Goal: Task Accomplishment & Management: Use online tool/utility

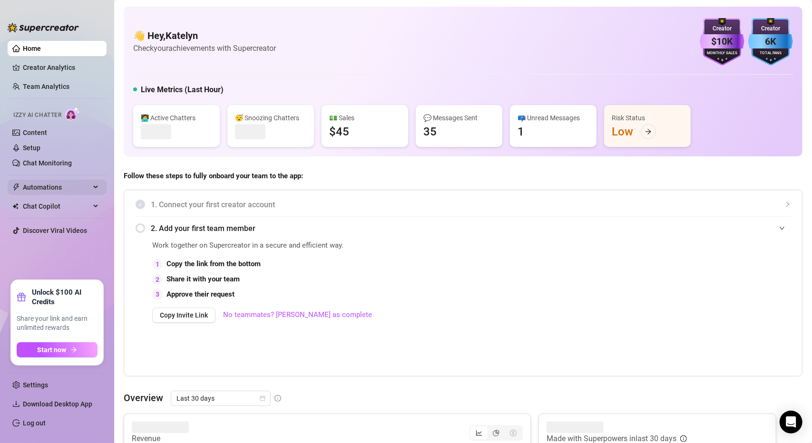
click at [43, 185] on span "Automations" at bounding box center [57, 187] width 68 height 15
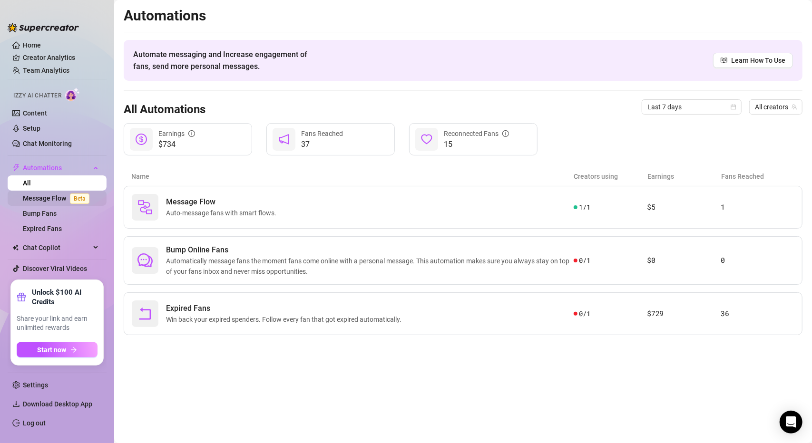
click at [84, 200] on span "Beta" at bounding box center [80, 199] width 20 height 10
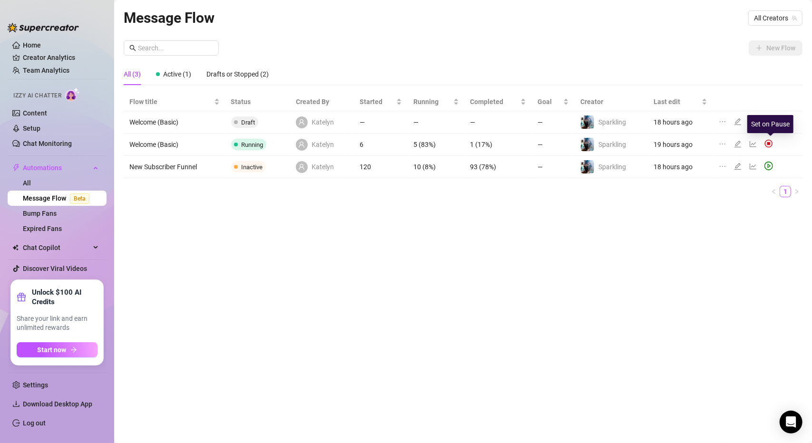
click at [769, 142] on img at bounding box center [769, 143] width 9 height 9
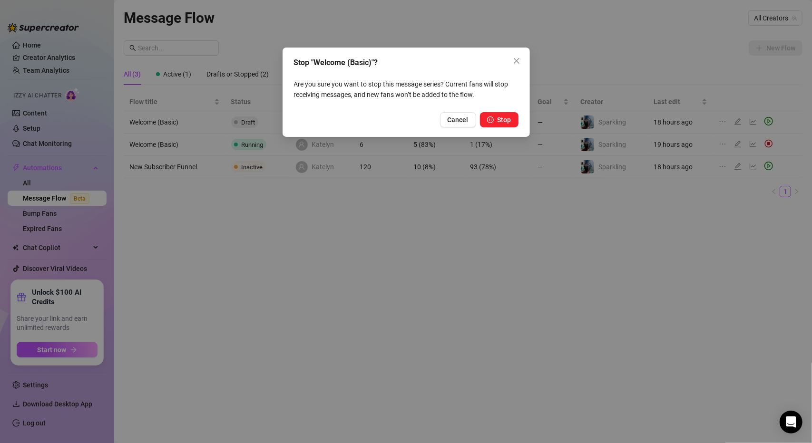
click at [508, 120] on span "Stop" at bounding box center [505, 120] width 14 height 8
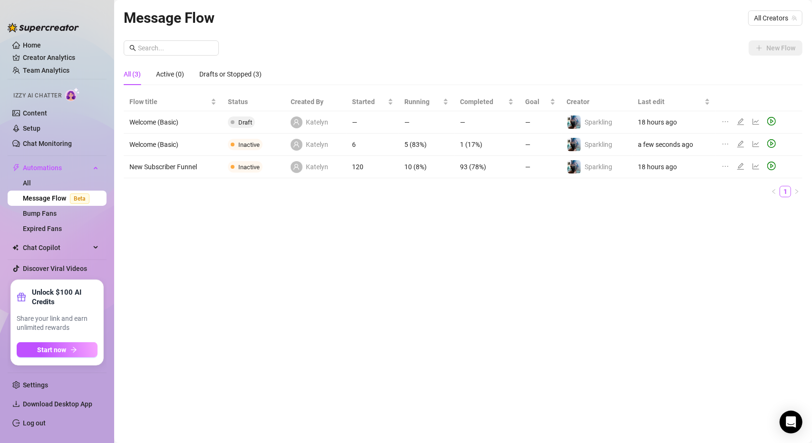
click at [739, 168] on icon "edit" at bounding box center [741, 167] width 8 height 8
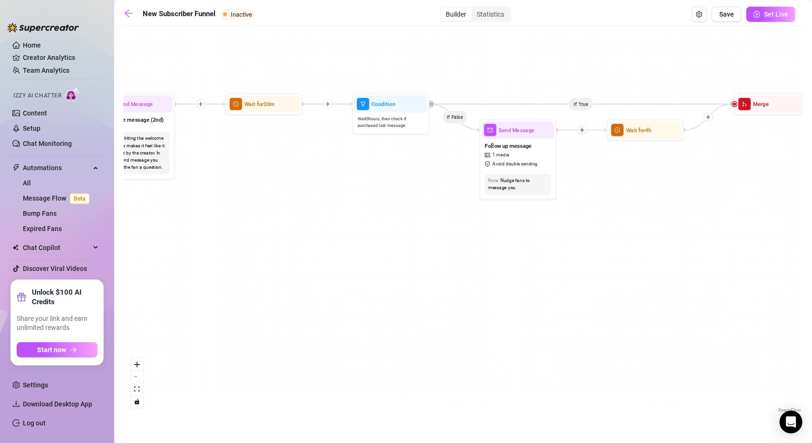
drag, startPoint x: 265, startPoint y: 204, endPoint x: 544, endPoint y: 354, distance: 317.8
click at [544, 360] on div "If True If True If True If False If False If False If True If False Wait for 4h…" at bounding box center [463, 223] width 679 height 384
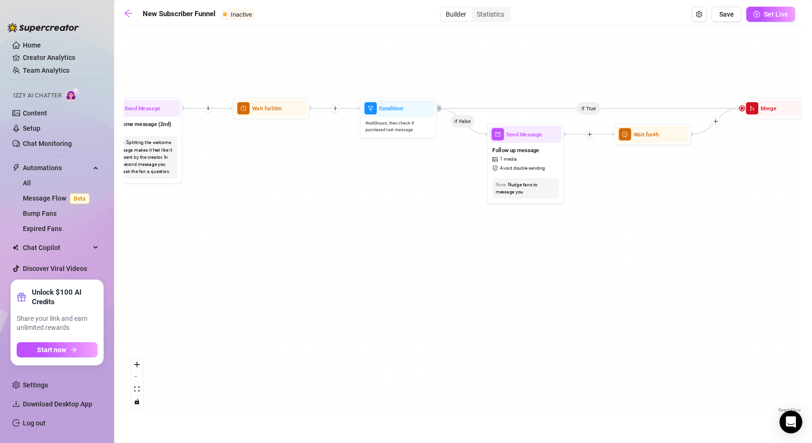
drag, startPoint x: 474, startPoint y: 300, endPoint x: 589, endPoint y: 318, distance: 117.0
click at [589, 318] on div "If True If True If True If False If False If False If True If False Wait for 4h…" at bounding box center [463, 223] width 679 height 384
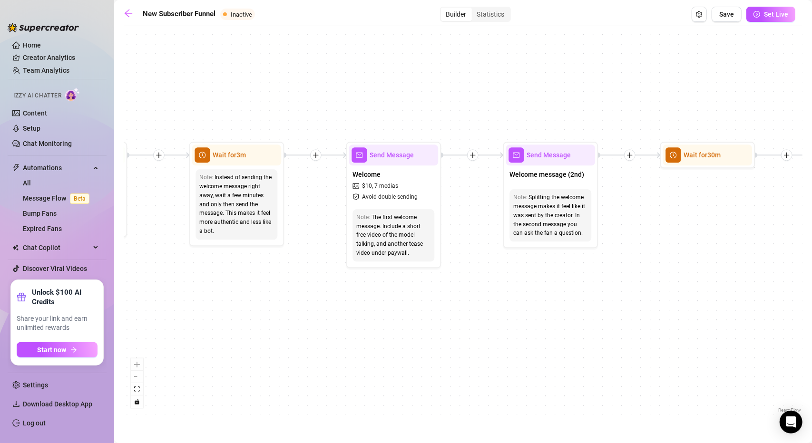
drag, startPoint x: 440, startPoint y: 295, endPoint x: 501, endPoint y: 305, distance: 62.6
click at [500, 304] on div "If True If True If True If False If False If False If True If False Wait for 4h…" at bounding box center [463, 223] width 679 height 384
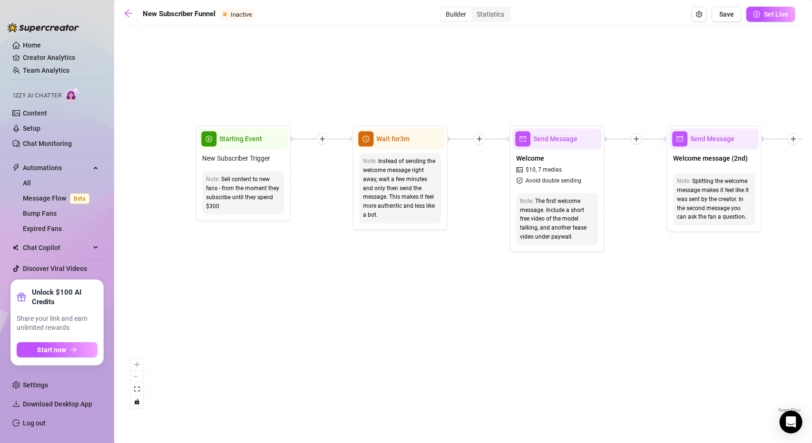
drag, startPoint x: 267, startPoint y: 288, endPoint x: 192, endPoint y: 275, distance: 76.3
click at [192, 275] on div "If True If True If True If False If False If False If True If False Wait for 4h…" at bounding box center [463, 223] width 679 height 384
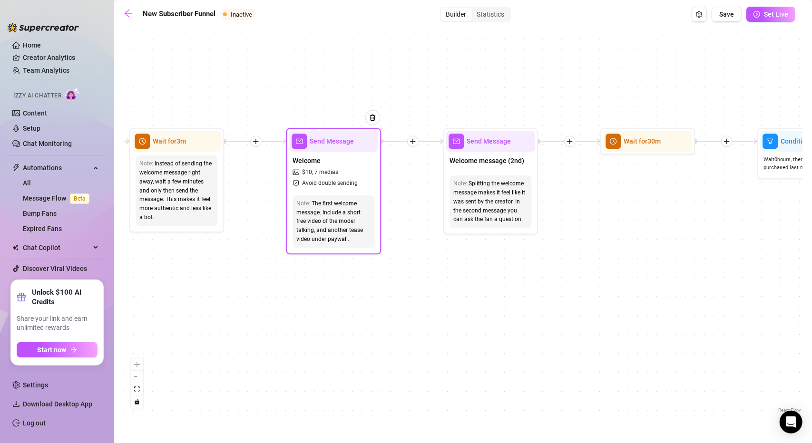
click at [338, 140] on span "Send Message" at bounding box center [332, 141] width 44 height 10
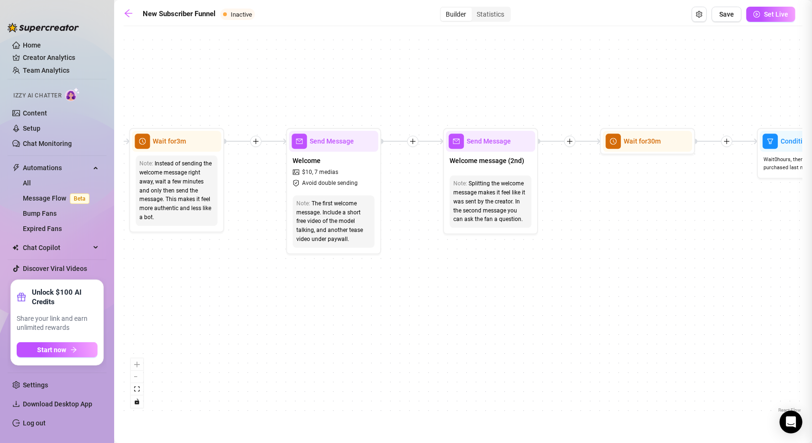
type textarea "Hey cutie. 😜I saw you just subbed, and wanted to say hi and thank you. I've att…"
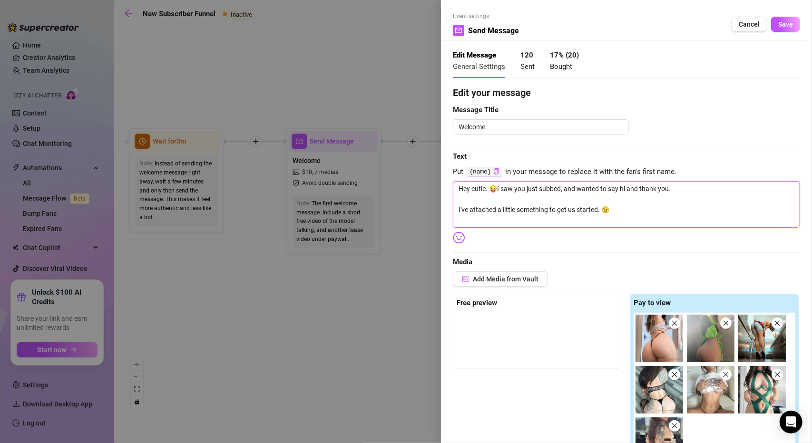
click at [618, 208] on textarea "Hey cutie. 😜I saw you just subbed, and wanted to say hi and thank you. I've att…" at bounding box center [626, 204] width 347 height 46
drag, startPoint x: 547, startPoint y: 211, endPoint x: 519, endPoint y: 212, distance: 28.6
click at [519, 212] on textarea "Hey cutie. 😜I saw you just subbed, and wanted to say hi and thank you. I've att…" at bounding box center [626, 204] width 347 height 46
type textarea "Hey cutie. 😜I saw you just subbed, and wanted to say hi and thank you. I've att…"
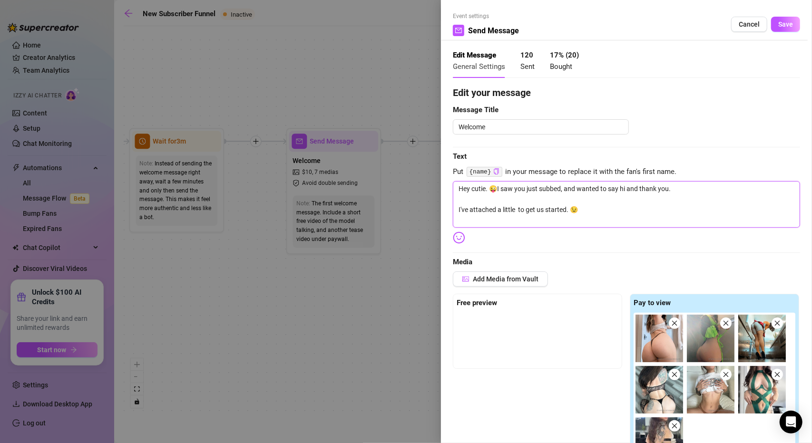
type textarea "Hey cutie. 😜I saw you just subbed, and wanted to say hi and thank you. I've att…"
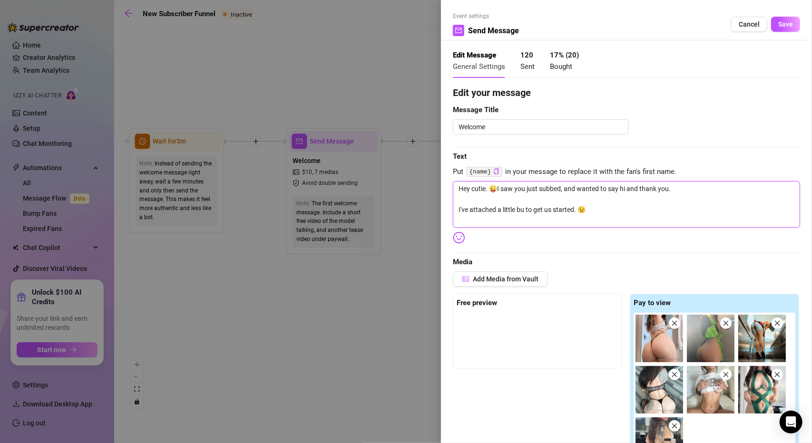
type textarea "Hey cutie. 😜I saw you just subbed, and wanted to say hi and thank you. I've att…"
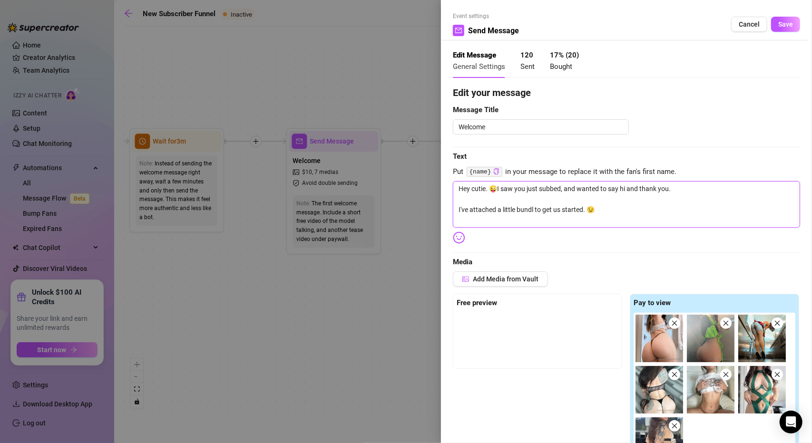
type textarea "Hey cutie. 😜I saw you just subbed, and wanted to say hi and thank you. I've att…"
click at [615, 206] on textarea "Hey cutie. 😜I saw you just subbed, and wanted to say hi and thank you. I've att…" at bounding box center [626, 204] width 347 height 46
type textarea "Hey cutie. 😜I saw you just subbed, and wanted to say hi and thank you. I've att…"
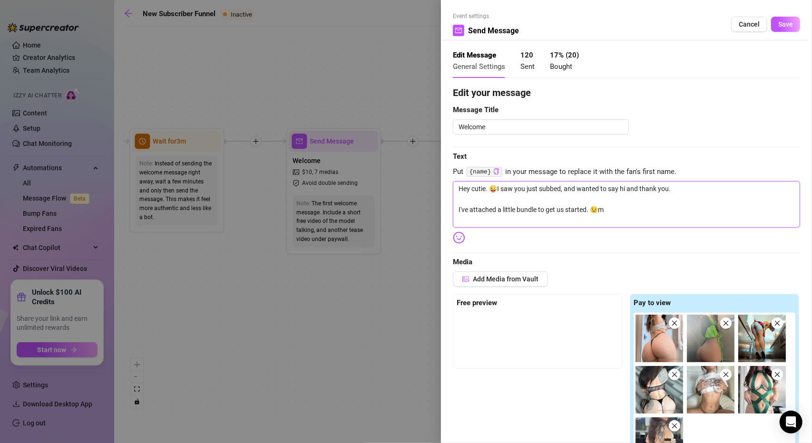
type textarea "Hey cutie. 😜I saw you just subbed, and wanted to say hi and thank you. I've att…"
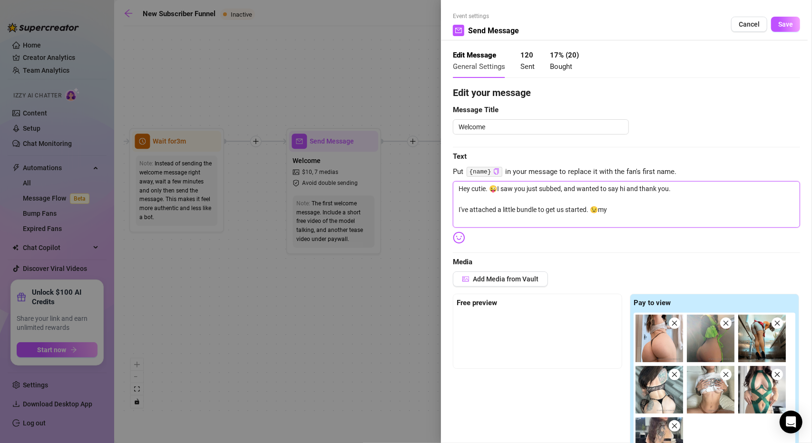
type textarea "Hey cutie. 😜I saw you just subbed, and wanted to say hi and thank you. I've att…"
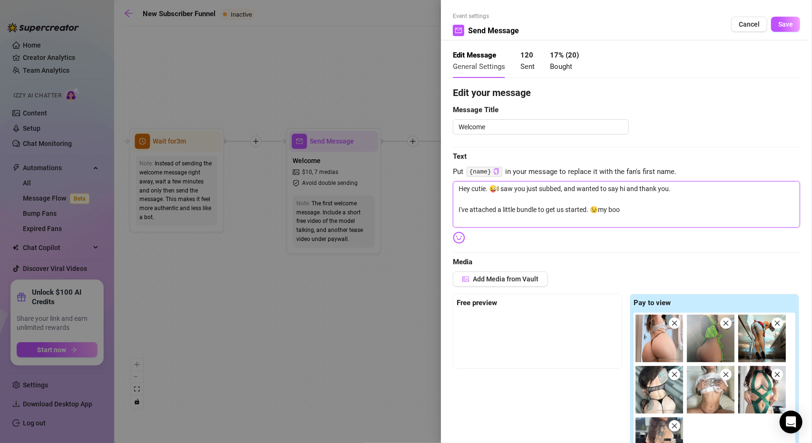
type textarea "Hey cutie. 😜I saw you just subbed, and wanted to say hi and thank you. I've att…"
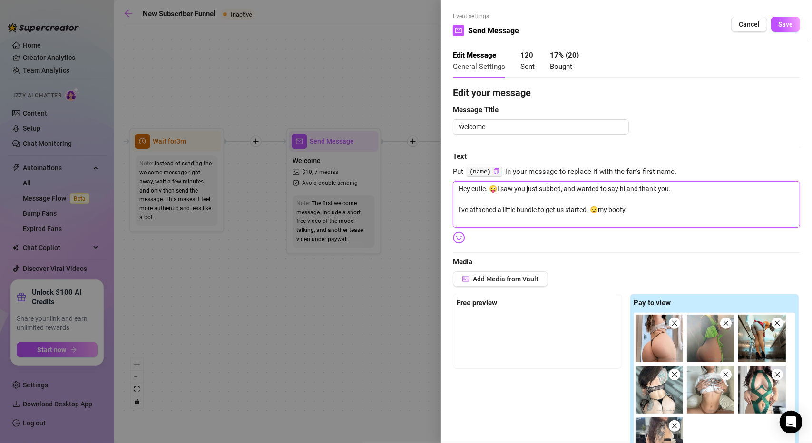
type textarea "Hey cutie. 😜I saw you just subbed, and wanted to say hi and thank you. I've att…"
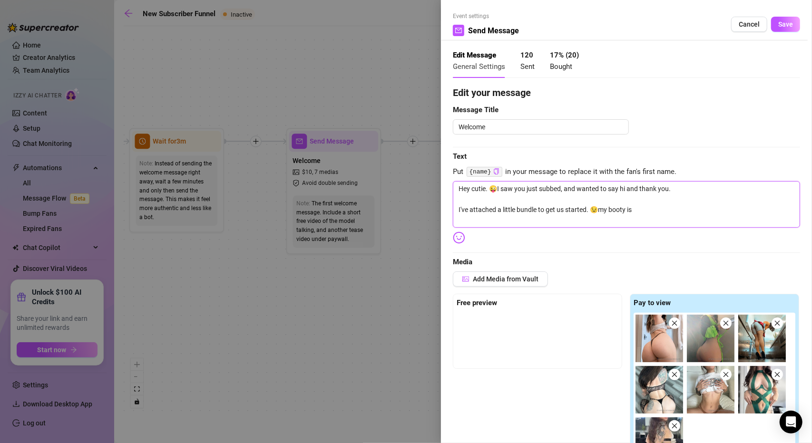
type textarea "Hey cutie. 😜I saw you just subbed, and wanted to say hi and thank you. I've att…"
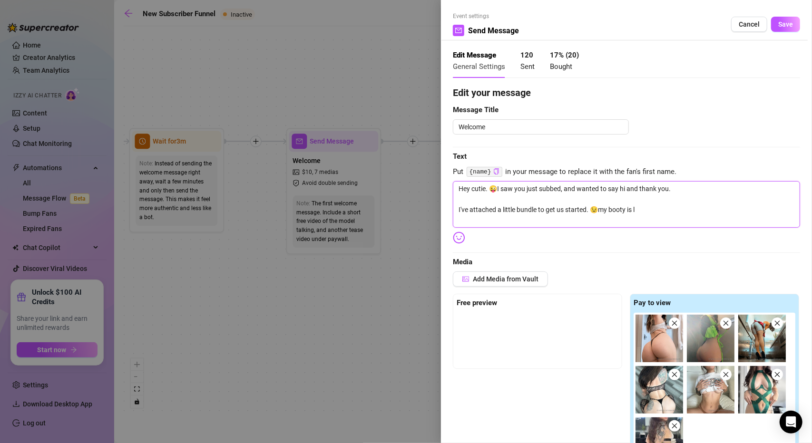
type textarea "Hey cutie. 😜I saw you just subbed, and wanted to say hi and thank you. I've att…"
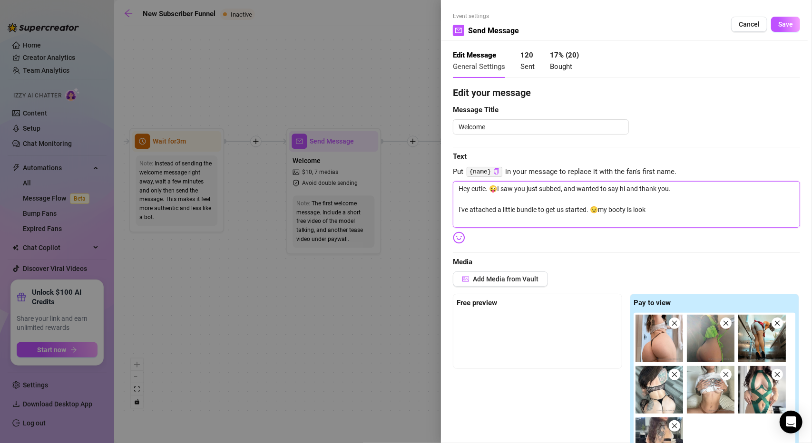
type textarea "Hey cutie. 😜I saw you just subbed, and wanted to say hi and thank you. I've att…"
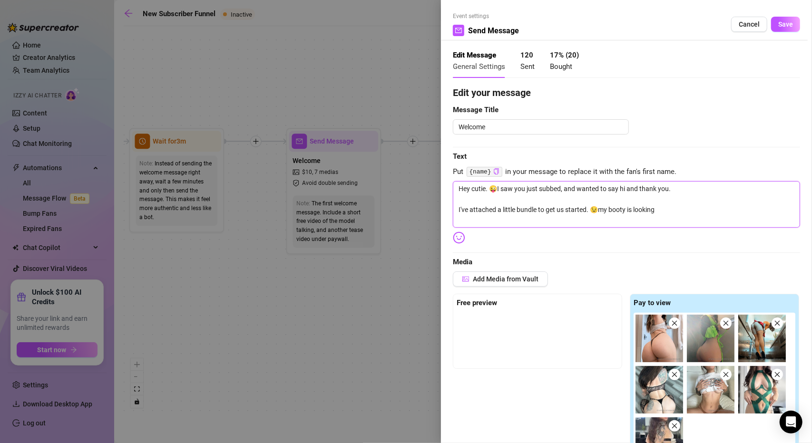
type textarea "Hey cutie. 😜I saw you just subbed, and wanted to say hi and thank you. I've att…"
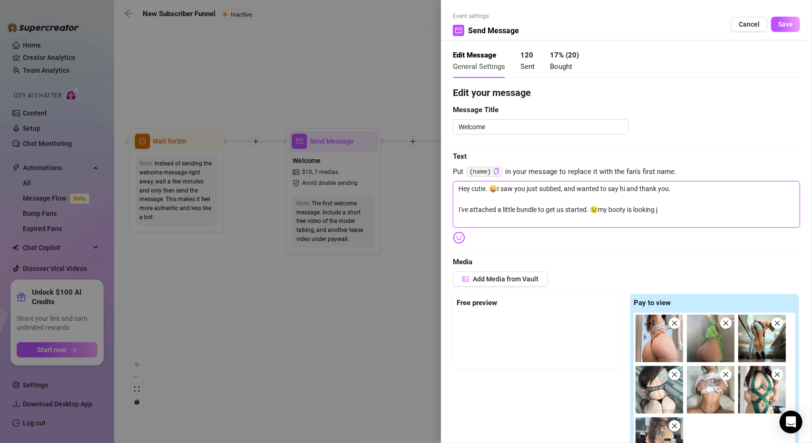
type textarea "Hey cutie. 😜I saw you just subbed, and wanted to say hi and thank you. I've att…"
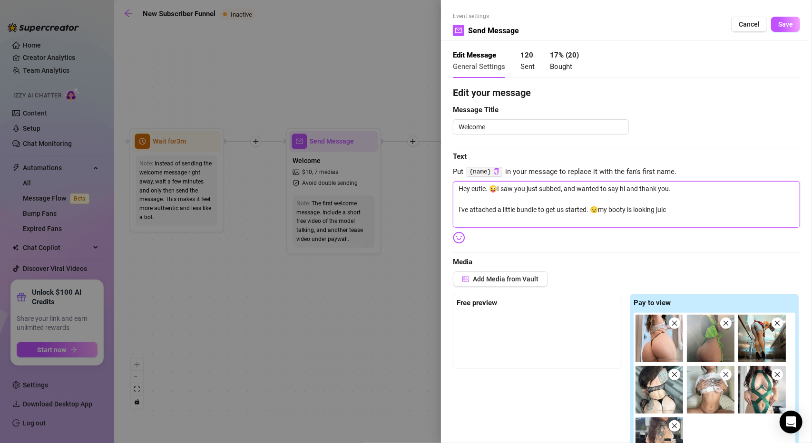
type textarea "Hey cutie. 😜I saw you just subbed, and wanted to say hi and thank you. I've att…"
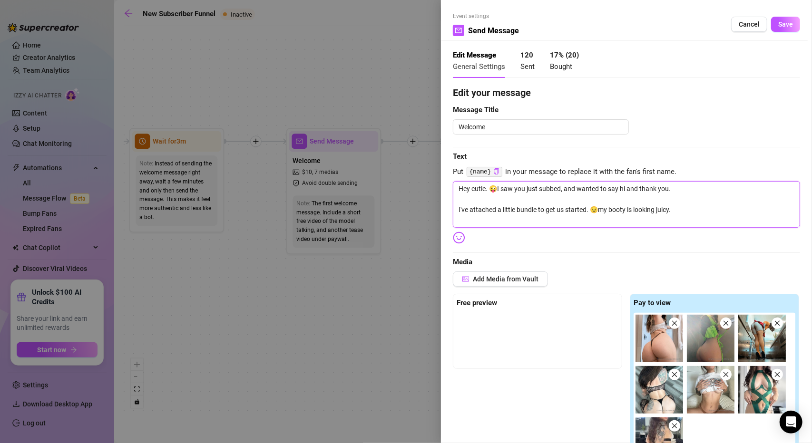
type textarea "Hey cutie. 😜I saw you just subbed, and wanted to say hi and thank you. I've att…"
click at [460, 235] on img at bounding box center [459, 238] width 12 height 12
click at [462, 236] on img at bounding box center [459, 238] width 12 height 12
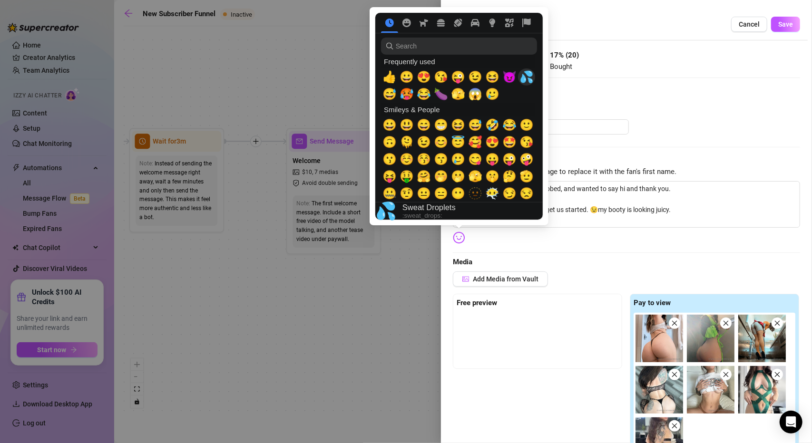
click at [530, 76] on span "💦" at bounding box center [527, 76] width 14 height 13
type textarea "Hey cutie. 😜I saw you just subbed, and wanted to say hi and thank you. I've att…"
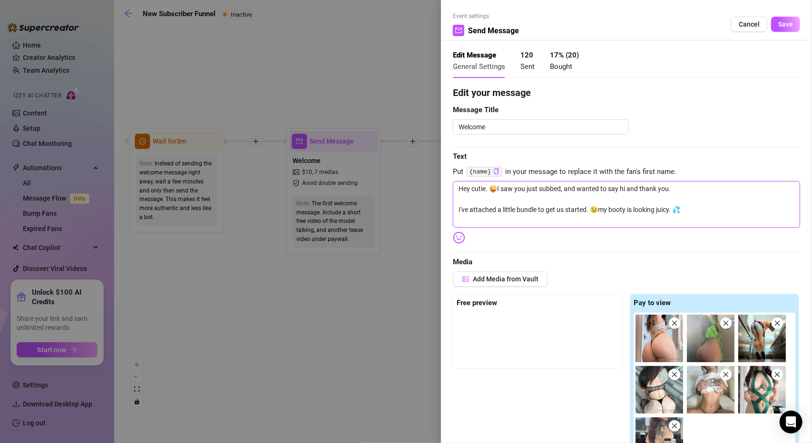
click at [702, 216] on textarea "Hey cutie. 😜I saw you just subbed, and wanted to say hi and thank you. I've att…" at bounding box center [626, 204] width 347 height 46
click at [697, 208] on textarea "Hey cutie. 😜I saw you just subbed, and wanted to say hi and thank you. I've att…" at bounding box center [626, 204] width 347 height 46
click at [490, 188] on textarea "Hey cutie. 😜I saw you just subbed, and wanted to say hi and thank you. I've att…" at bounding box center [626, 204] width 347 height 46
click at [497, 191] on textarea "Hey cutie. 😜I saw you just subbed, and wanted to say hi and thank you. I've att…" at bounding box center [626, 204] width 347 height 46
click at [713, 211] on textarea "Hey cutie. 😜I saw you just subbed, and wanted to say hi and thank you. I've att…" at bounding box center [626, 204] width 347 height 46
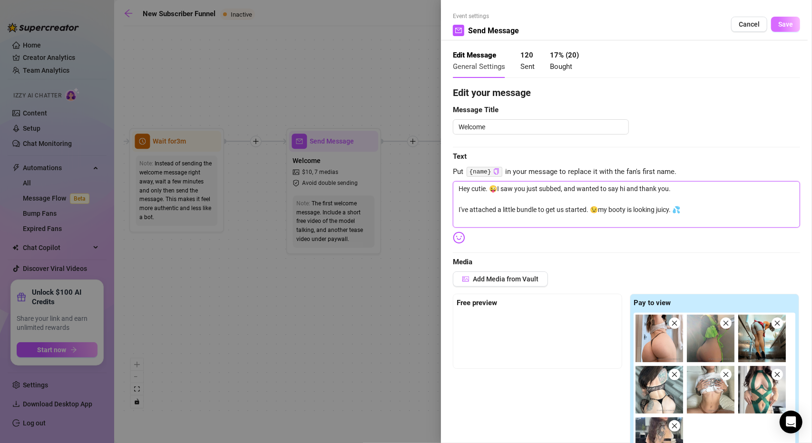
type textarea "Hey cutie. 😜I saw you just subbed, and wanted to say hi and thank you. I've att…"
click at [771, 24] on button "Save" at bounding box center [785, 24] width 29 height 15
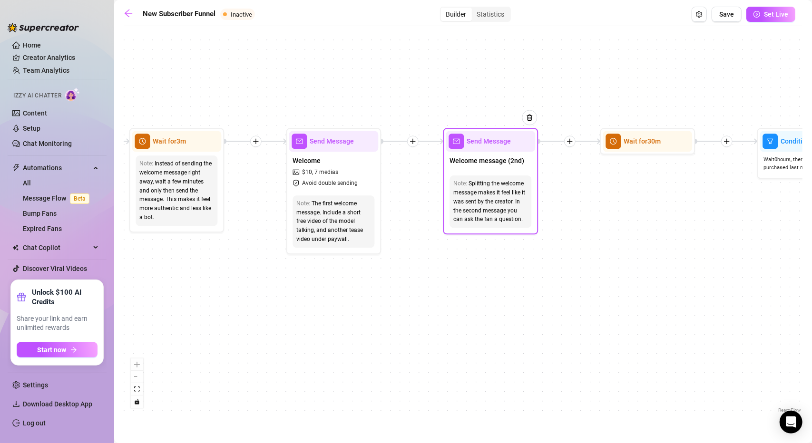
click at [486, 151] on div "Send Message" at bounding box center [490, 141] width 89 height 21
type textarea "Let's get to know each other. What's your favorite sex position? 😈"
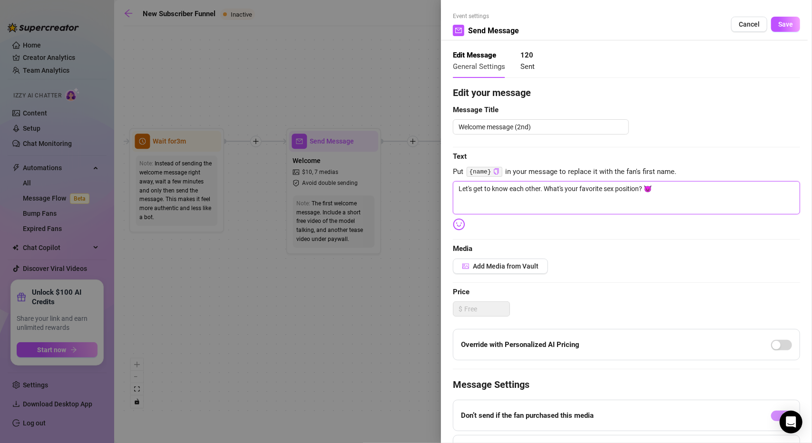
drag, startPoint x: 658, startPoint y: 185, endPoint x: 454, endPoint y: 188, distance: 204.6
click at [454, 188] on textarea "Let's get to know each other. What's your favorite sex position? 😈" at bounding box center [626, 197] width 347 height 33
click at [462, 192] on textarea "Let's get to know each other. What's your favorite sex position? 😈" at bounding box center [626, 197] width 347 height 33
drag, startPoint x: 677, startPoint y: 186, endPoint x: 458, endPoint y: 189, distance: 219.8
click at [458, 189] on textarea "Let's get to know each other. What's your favorite sex position? 😈" at bounding box center [626, 197] width 347 height 33
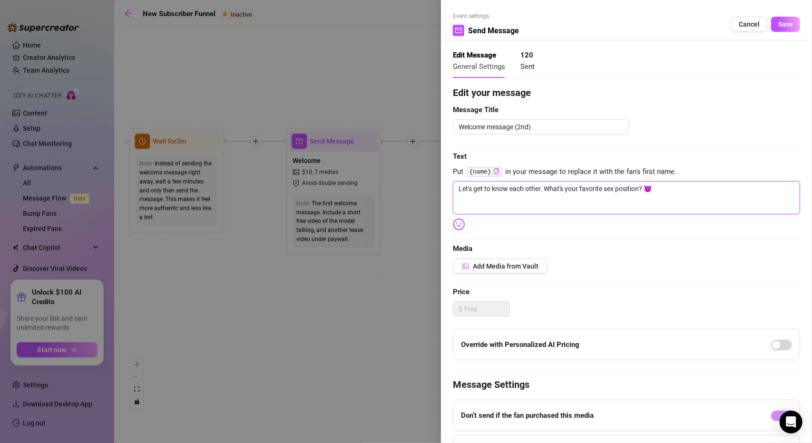
type textarea "Write your message here"
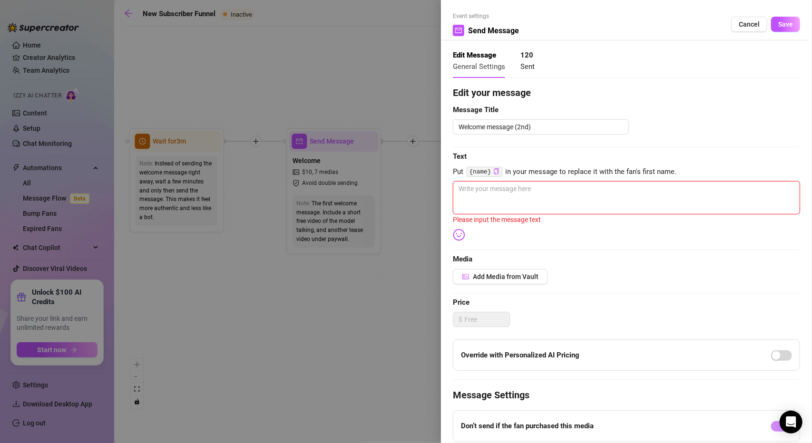
type textarea "I"
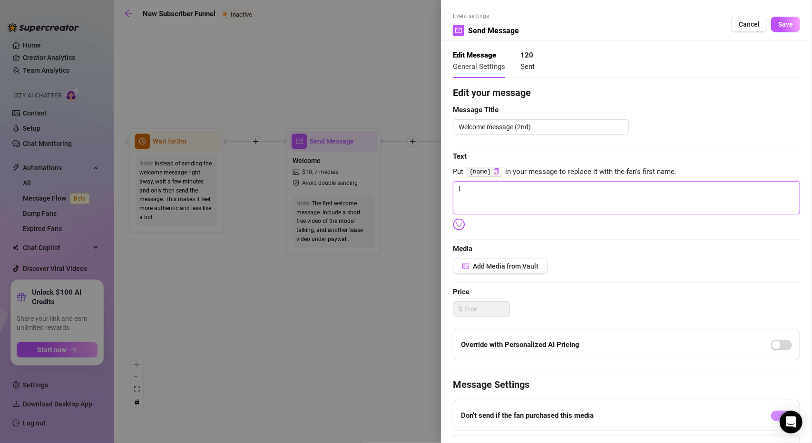
type textarea "I s"
type textarea "I"
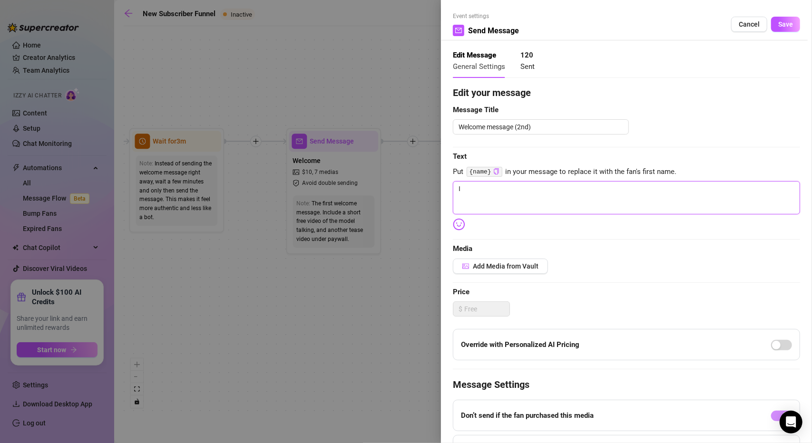
type textarea "I"
type textarea "Write your message here"
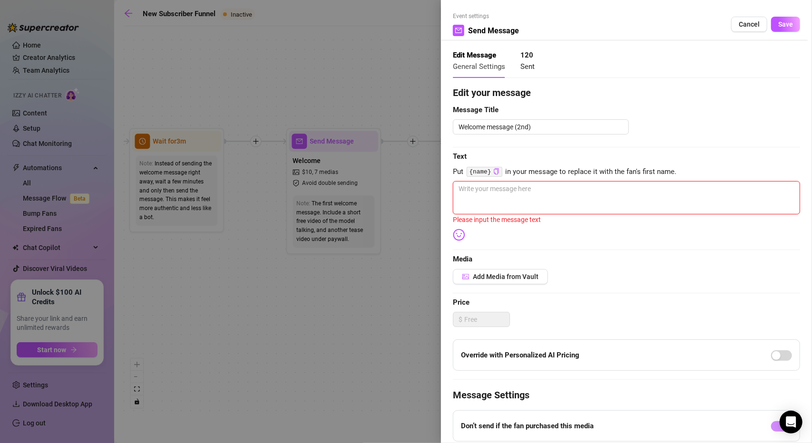
type textarea "I"
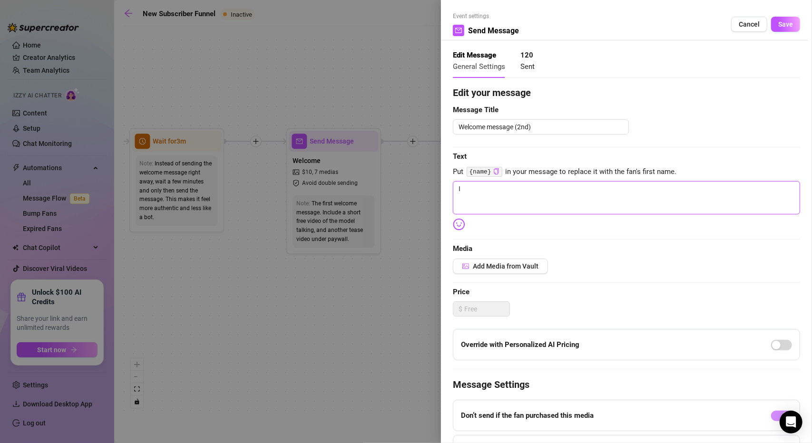
type textarea "I"
type textarea "Write your message here"
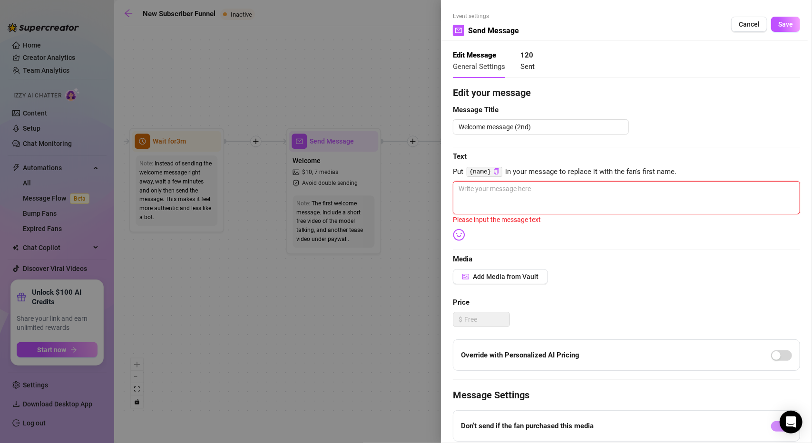
type textarea "I"
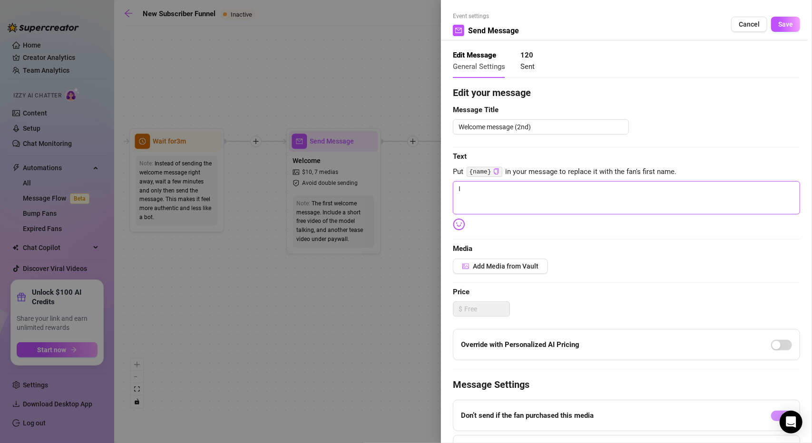
type textarea "I l"
type textarea "I lo"
type textarea "I lov"
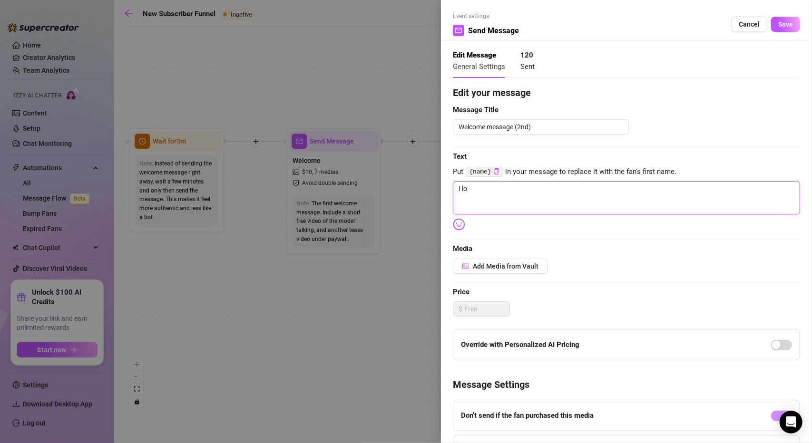
type textarea "I lov"
type textarea "I love"
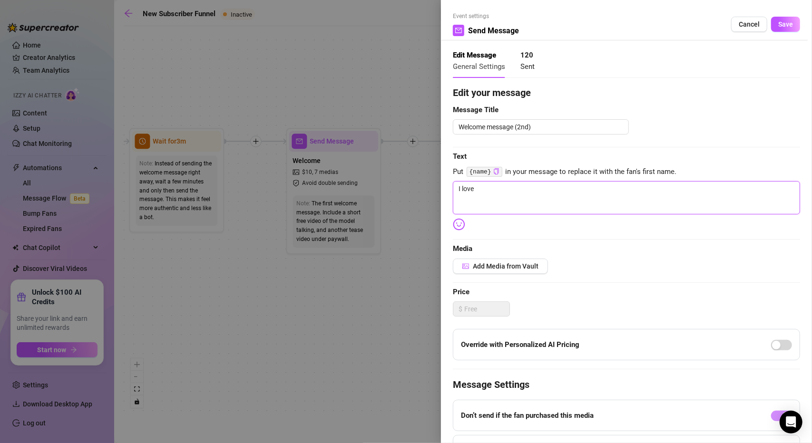
type textarea "I love v"
type textarea "I love vh"
type textarea "I love vha"
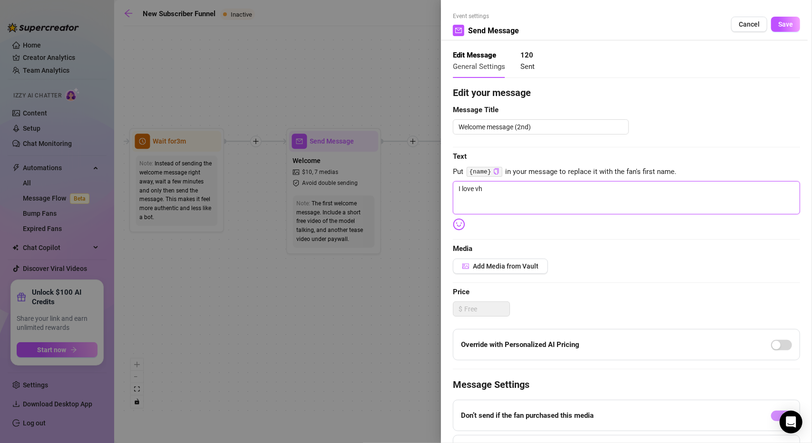
type textarea "I love vha"
type textarea "I love vh"
type textarea "I love v"
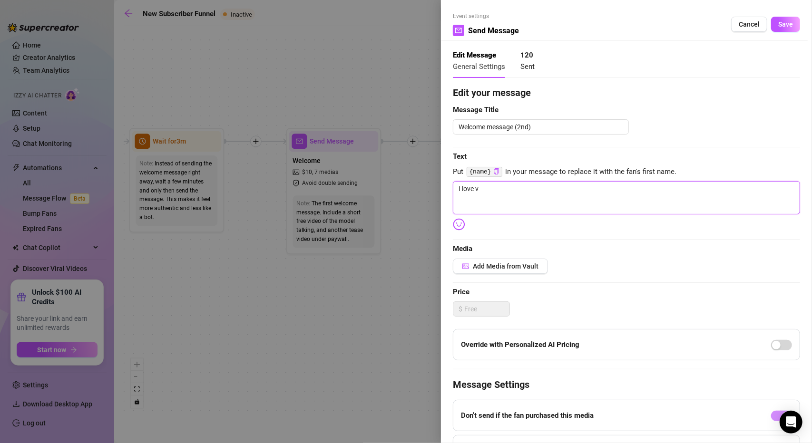
type textarea "I love vc"
type textarea "I love vch"
type textarea "I love vc"
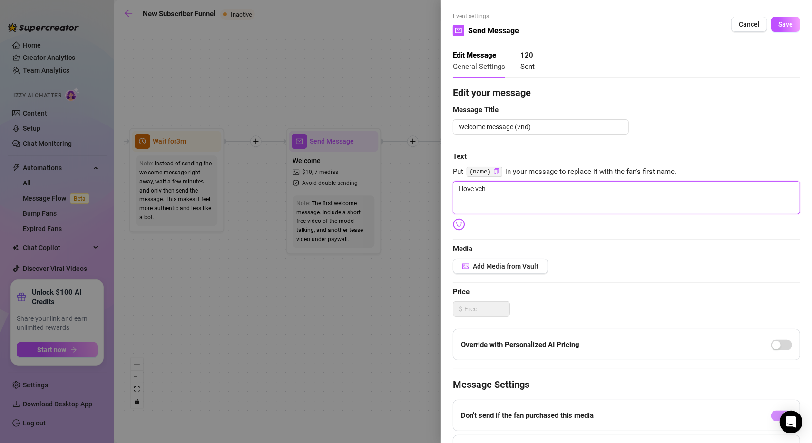
type textarea "I love vc"
type textarea "I love v"
type textarea "I love"
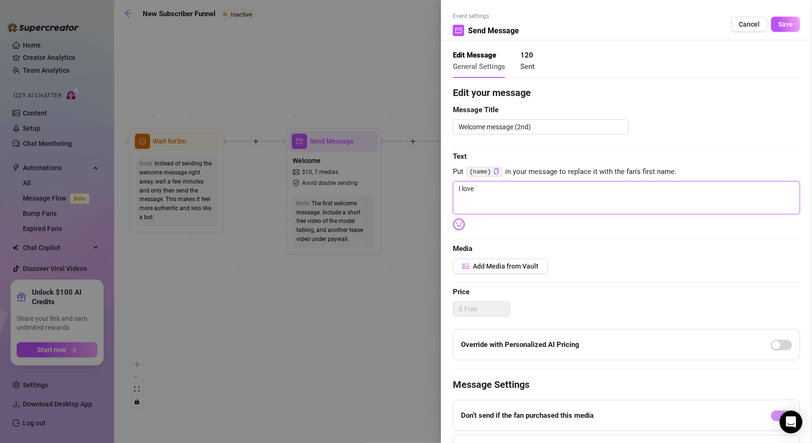
type textarea "I love c"
type textarea "I love ch"
type textarea "I love cha"
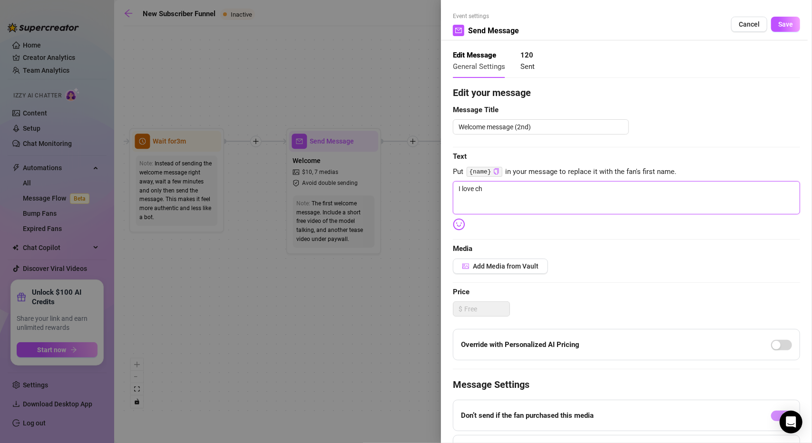
type textarea "I love cha"
type textarea "I love chat"
type textarea "I love chatt"
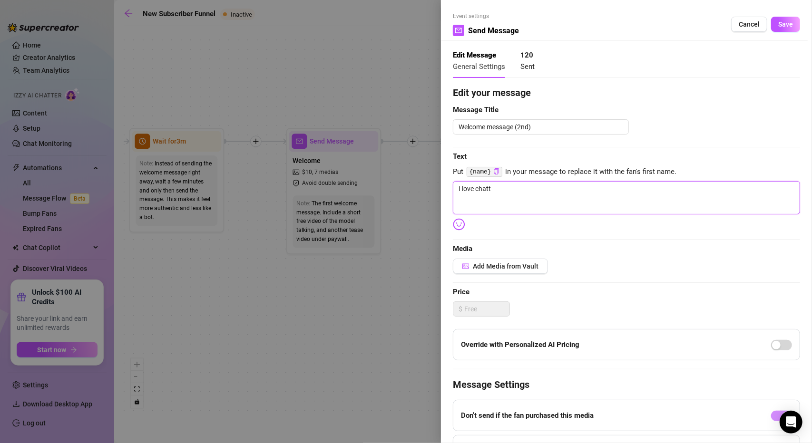
type textarea "I love chatti"
type textarea "I love [PERSON_NAME]"
type textarea "I love chatting"
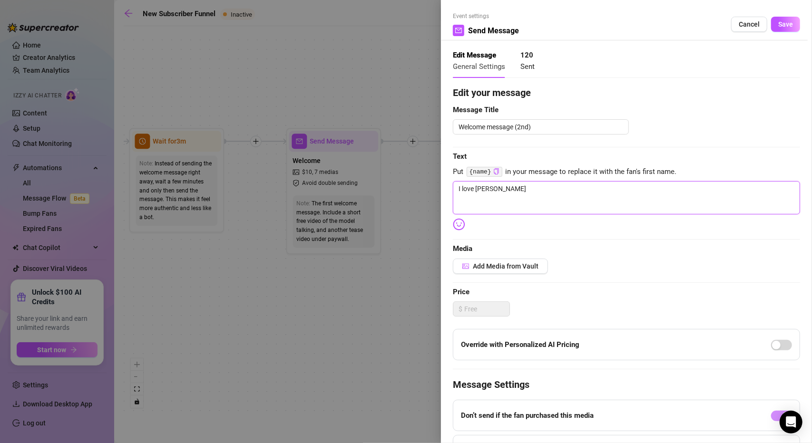
type textarea "I love chatting"
type textarea "I love chatting a"
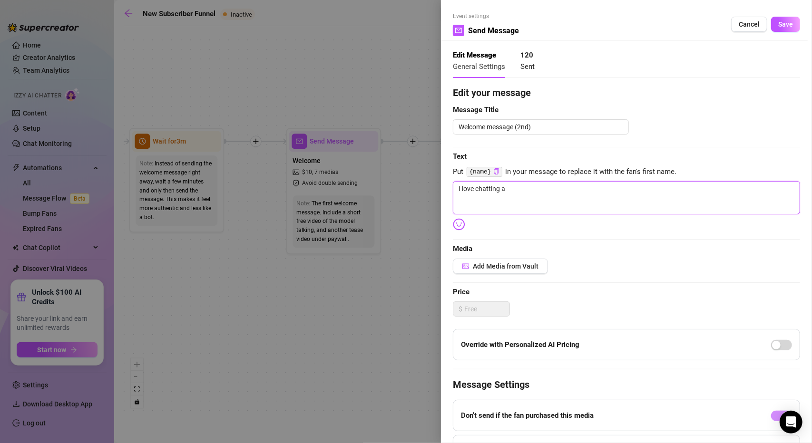
type textarea "I love chatting an"
type textarea "I love chatting and"
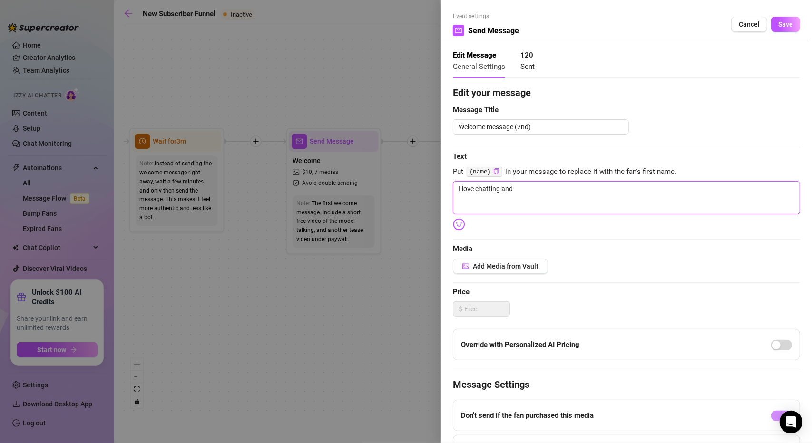
type textarea "I love chatting and"
type textarea "I love chatting and h"
type textarea "I love chatting and ha"
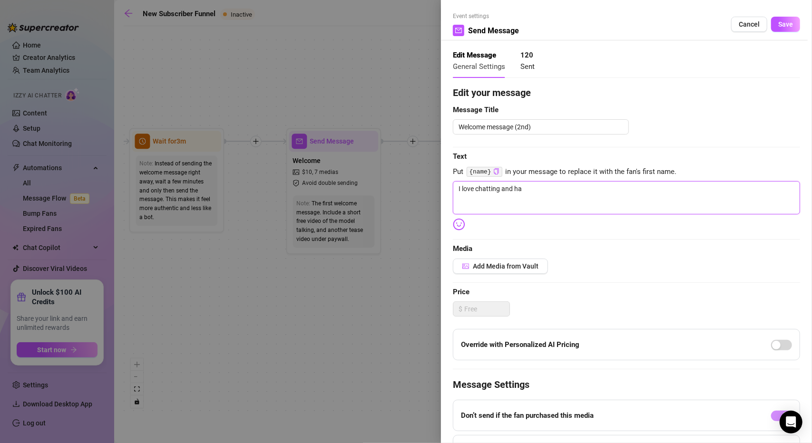
type textarea "I love chatting and hav"
type textarea "I love chatting and havi"
type textarea "I love chatting and havin"
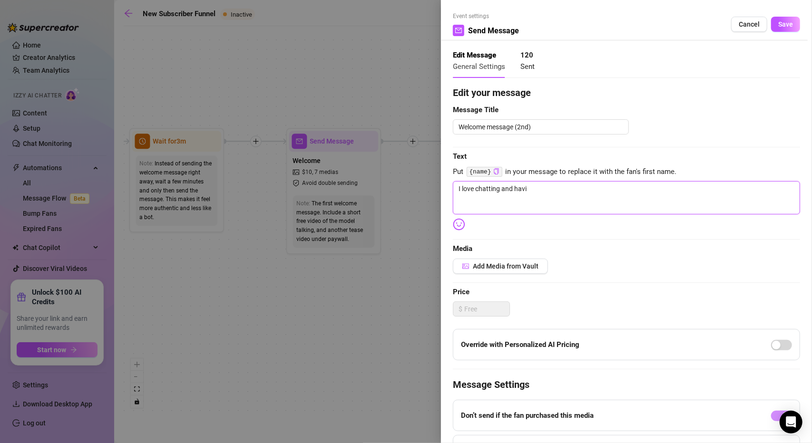
type textarea "I love chatting and havin"
type textarea "I love chatting and having"
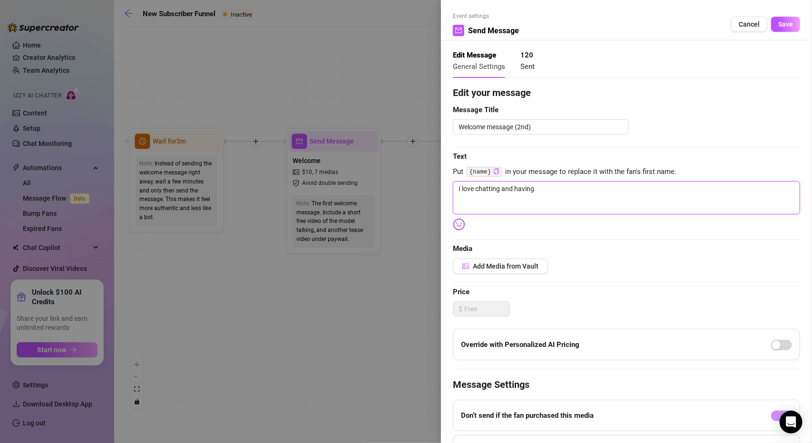
type textarea "I love chatting and having s"
type textarea "I love chatting and having sp"
type textarea "I love chatting and having spi"
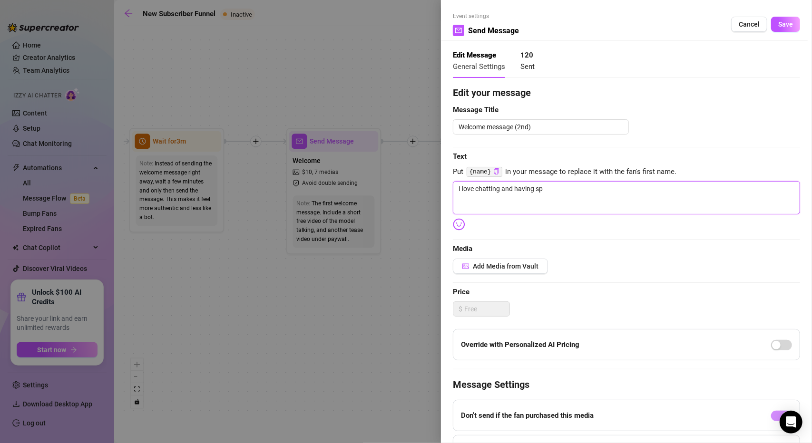
type textarea "I love chatting and having spi"
type textarea "I love chatting and having spic"
type textarea "I love chatting and having spicy"
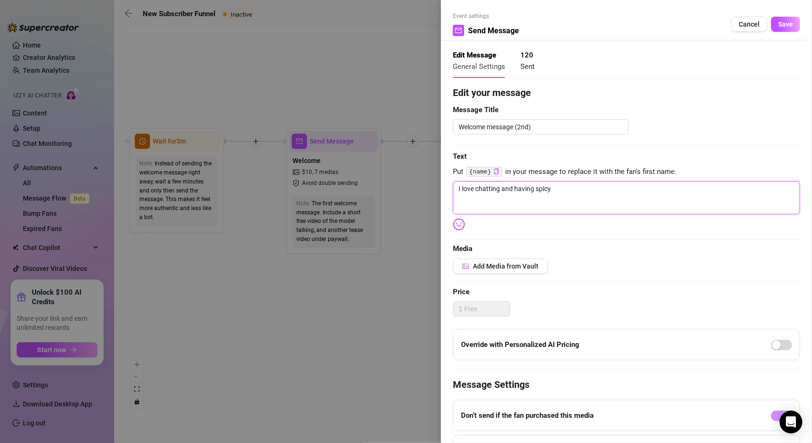
type textarea "I love chatting and having spicy"
type textarea "I love chatting and having spicy c"
type textarea "I love chatting and having spicy co"
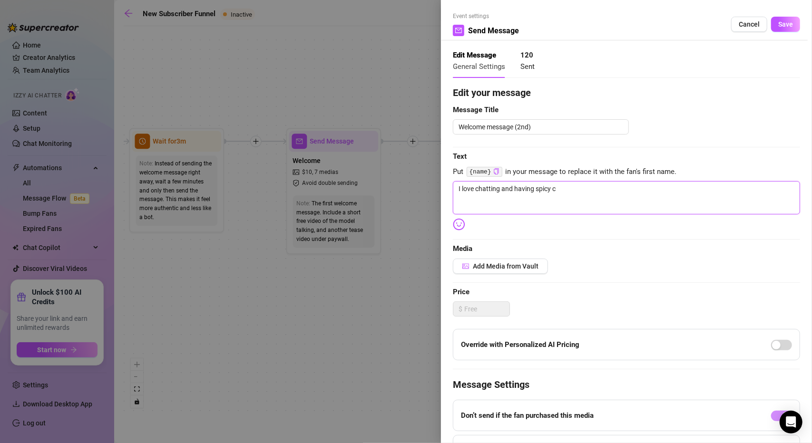
type textarea "I love chatting and having spicy co"
type textarea "I love chatting and having spicy con"
type textarea "I love chatting and having spicy conv"
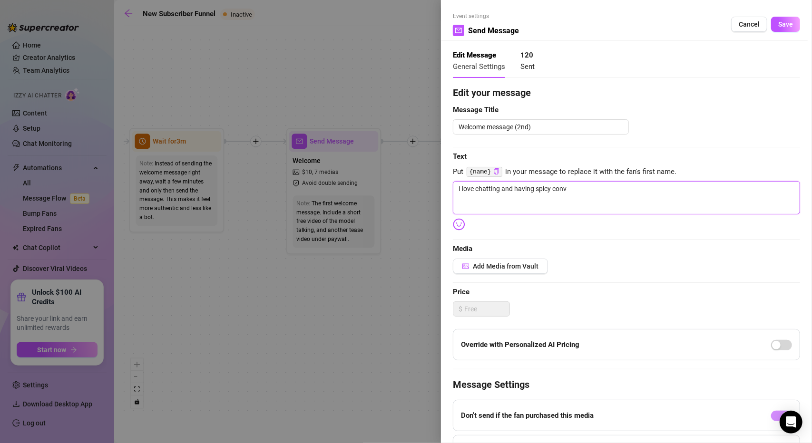
type textarea "I love chatting and having spicy convo"
type textarea "I love chatting and having spicy convos"
type textarea "I love chatting and having spicy convos,"
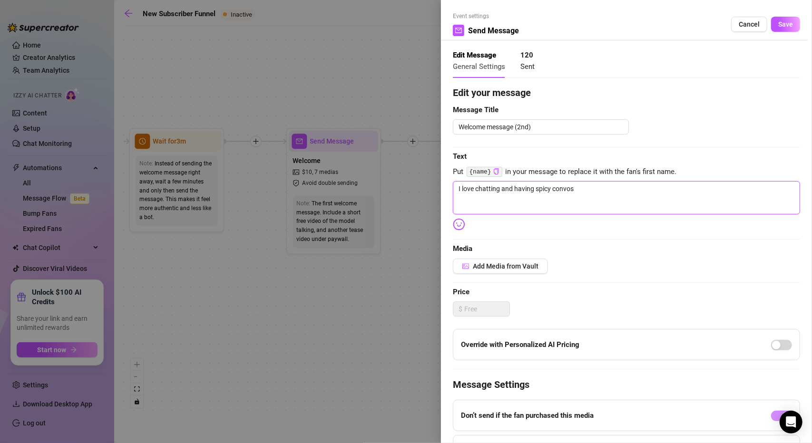
type textarea "I love chatting and having spicy convos,"
type textarea "I love chatting and having spicy convos, u"
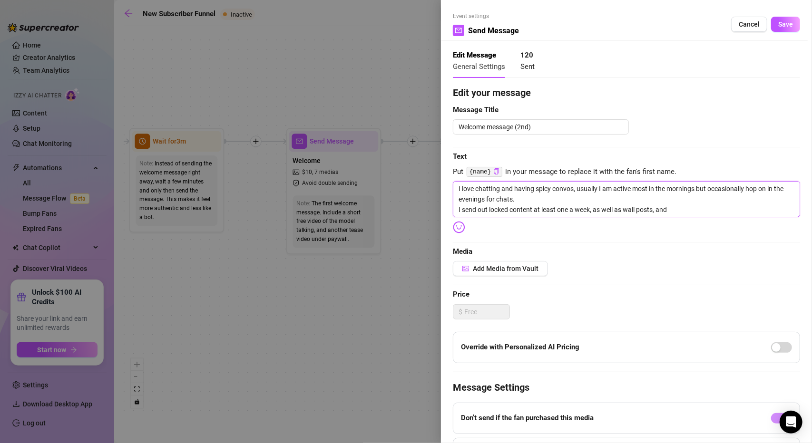
click at [489, 210] on textarea "I love chatting and having spicy convos, usually I am active most in the mornin…" at bounding box center [626, 199] width 347 height 36
click at [507, 212] on textarea "I love chatting and having spicy convos, usually I am active most in the mornin…" at bounding box center [626, 199] width 347 height 36
click at [629, 212] on textarea "I love chatting and having spicy convos, usually I am active most in the mornin…" at bounding box center [626, 199] width 347 height 36
click at [698, 210] on textarea "I love chatting and having spicy convos, usually I am active most in the mornin…" at bounding box center [626, 199] width 347 height 36
click at [574, 188] on textarea "I love chatting and having spicy convos, usually I am active most in the mornin…" at bounding box center [626, 199] width 347 height 36
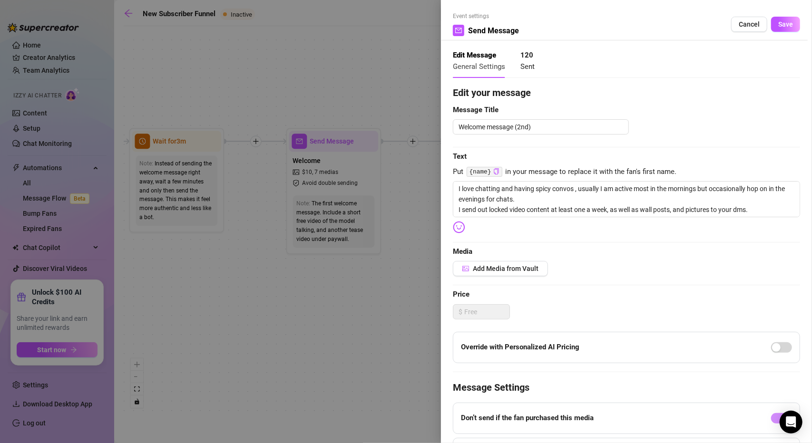
click at [459, 230] on img at bounding box center [459, 227] width 12 height 12
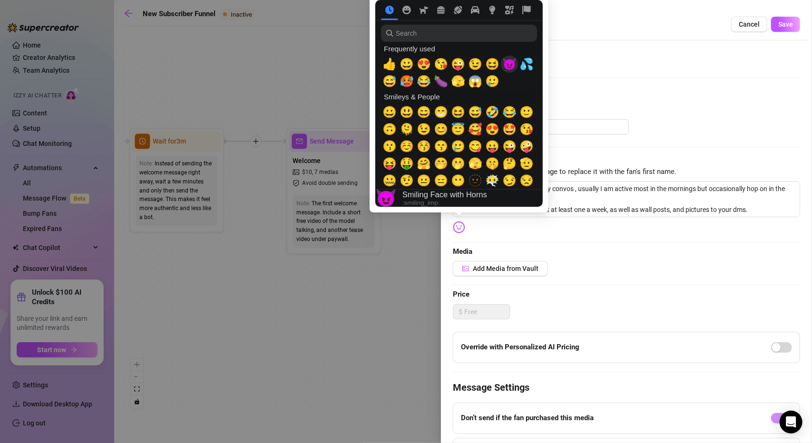
click at [505, 65] on span "😈" at bounding box center [509, 64] width 14 height 13
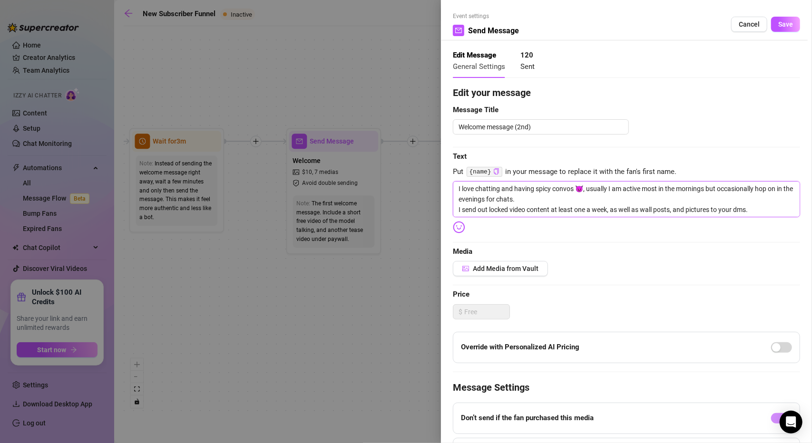
click at [584, 198] on textarea "I love chatting and having spicy convos 😈, usually I am active most in the morn…" at bounding box center [626, 199] width 347 height 36
click at [585, 191] on textarea "I love chatting and having spicy convos 😈, usually I am active most in the morn…" at bounding box center [626, 199] width 347 height 36
click at [460, 229] on img at bounding box center [459, 227] width 12 height 12
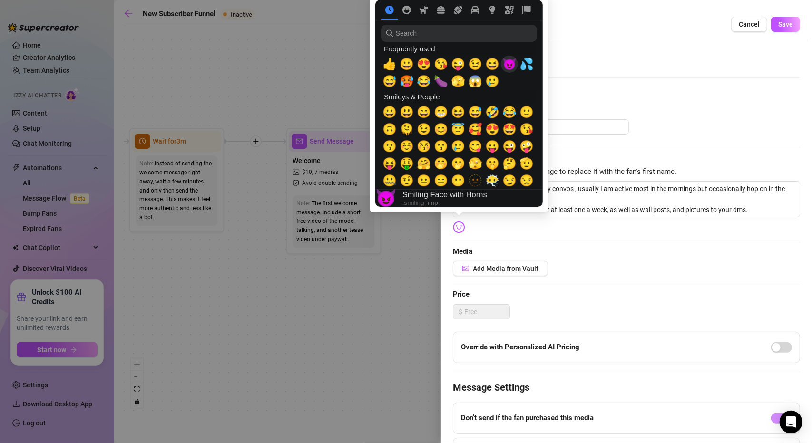
click at [508, 65] on span "😈" at bounding box center [509, 64] width 14 height 13
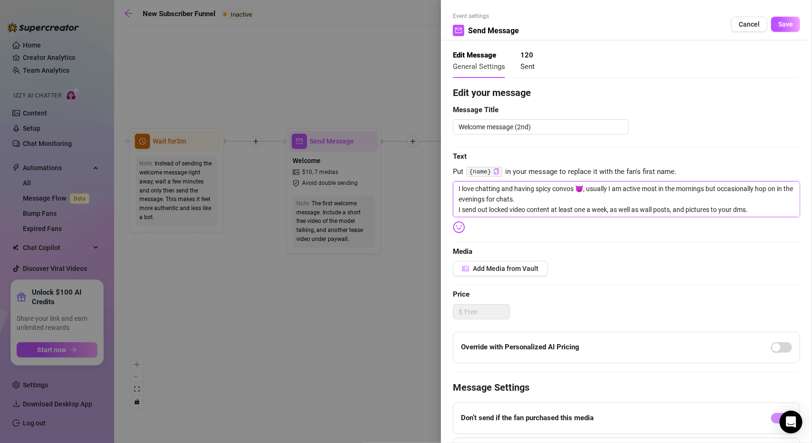
click at [753, 211] on textarea "I love chatting and having spicy convos 😈, usually I am active most in the morn…" at bounding box center [626, 199] width 347 height 36
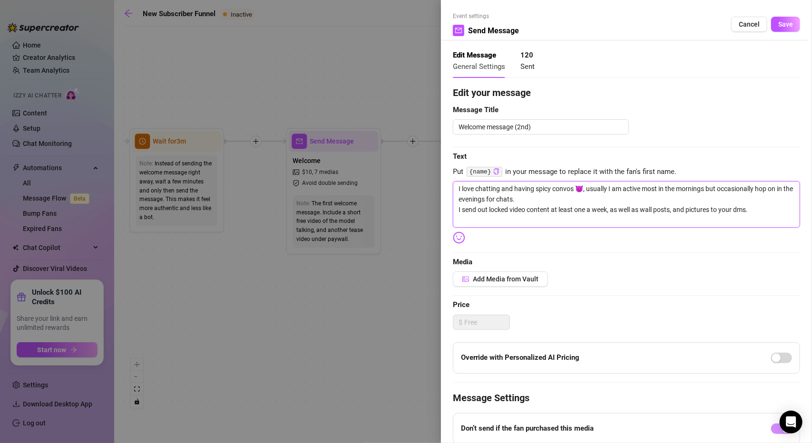
click at [608, 209] on textarea "I love chatting and having spicy convos 😈, usually I am active most in the morn…" at bounding box center [626, 204] width 347 height 46
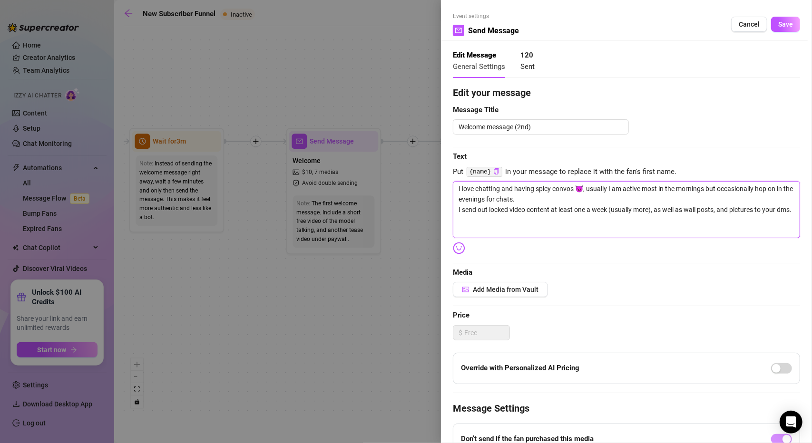
click at [511, 227] on textarea "I love chatting and having spicy convos 😈, usually I am active most in the morn…" at bounding box center [626, 209] width 347 height 57
click at [468, 221] on textarea "I love chatting and having spicy convos 😈, usually I am active most in the morn…" at bounding box center [626, 209] width 347 height 57
click at [538, 216] on textarea "I love chatting and having spicy convos 😈, usually I am active most in the morn…" at bounding box center [626, 209] width 347 height 57
click at [732, 212] on textarea "I love chatting and having spicy convos 😈, usually I am active most in the morn…" at bounding box center [626, 209] width 347 height 57
click at [760, 209] on textarea "I love chatting and having spicy convos 😈, usually I am active most in the morn…" at bounding box center [626, 209] width 347 height 57
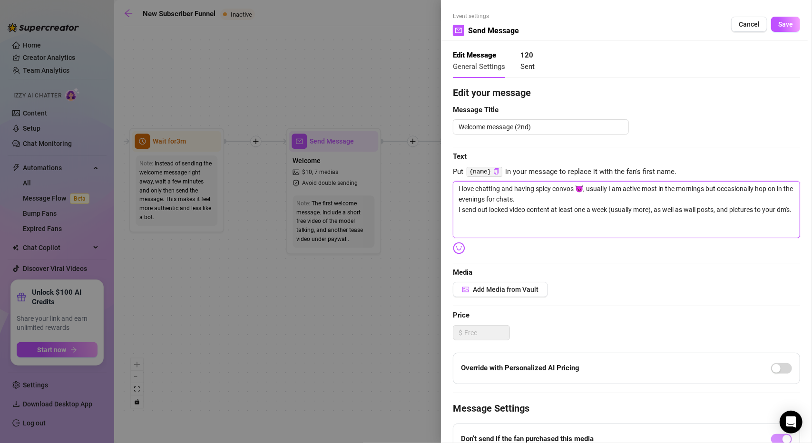
click at [535, 216] on textarea "I love chatting and having spicy convos 😈, usually I am active most in the morn…" at bounding box center [626, 209] width 347 height 57
click at [485, 232] on textarea "I love chatting and having spicy convos 😈, usually I am active most in the morn…" at bounding box center [626, 209] width 347 height 57
click at [780, 32] on div "Event settings Send Message Cancel Save" at bounding box center [626, 26] width 347 height 29
click at [779, 29] on button "Save" at bounding box center [785, 24] width 29 height 15
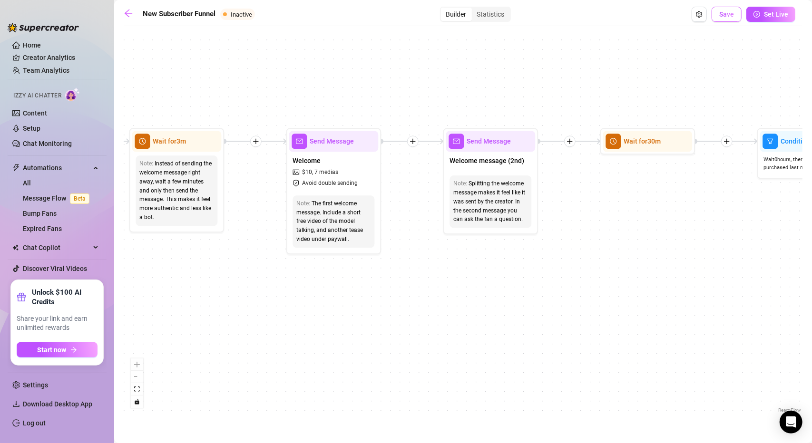
click at [723, 20] on button "Save" at bounding box center [727, 14] width 30 height 15
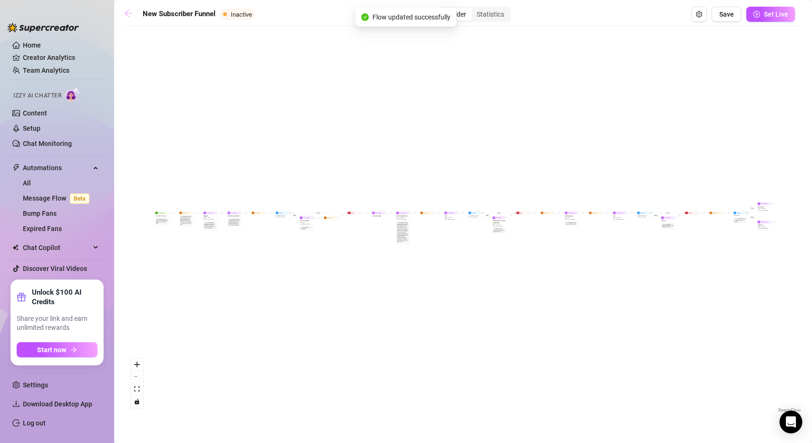
click at [131, 9] on icon "arrow-left" at bounding box center [129, 14] width 10 height 10
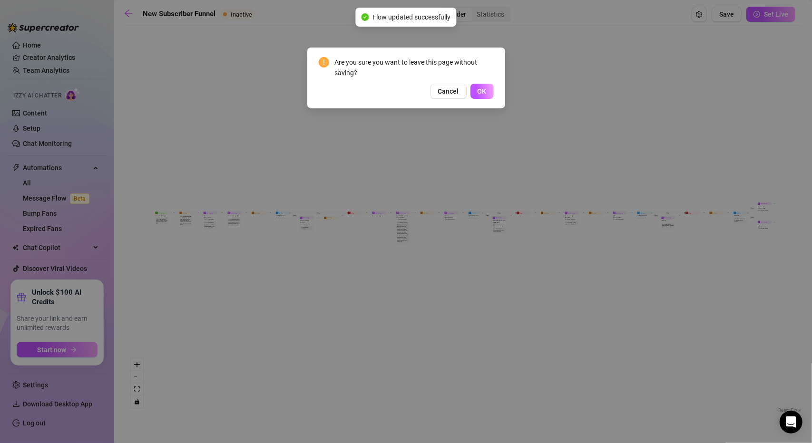
drag, startPoint x: 487, startPoint y: 91, endPoint x: 462, endPoint y: 109, distance: 30.4
click at [487, 91] on button "OK" at bounding box center [482, 91] width 23 height 15
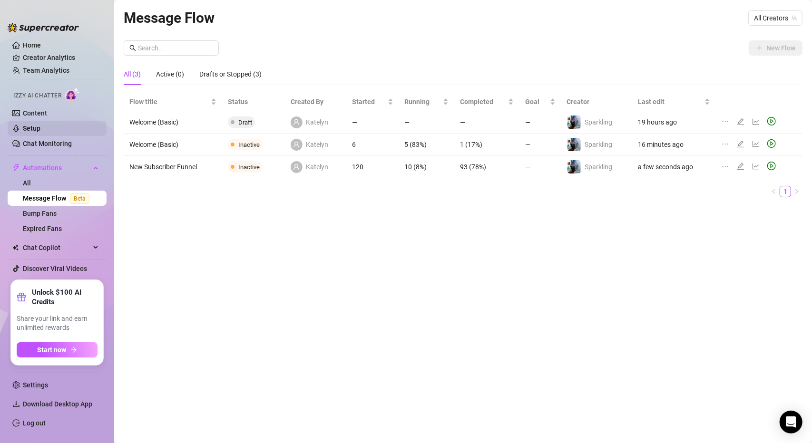
click at [40, 127] on link "Setup" at bounding box center [32, 129] width 18 height 8
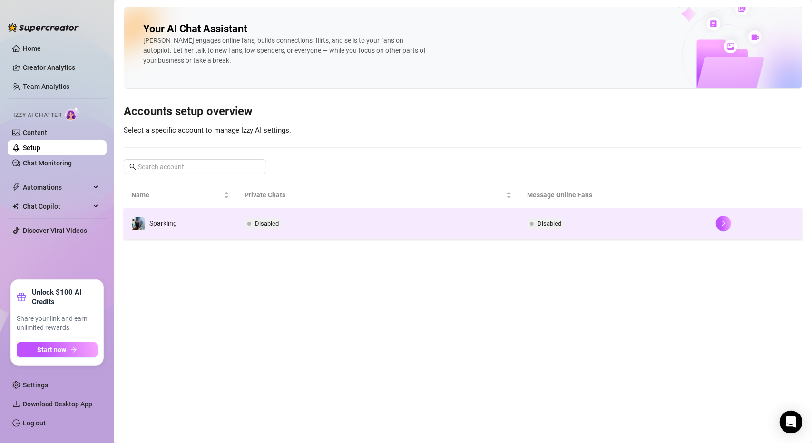
click at [337, 221] on td "Disabled" at bounding box center [378, 223] width 283 height 31
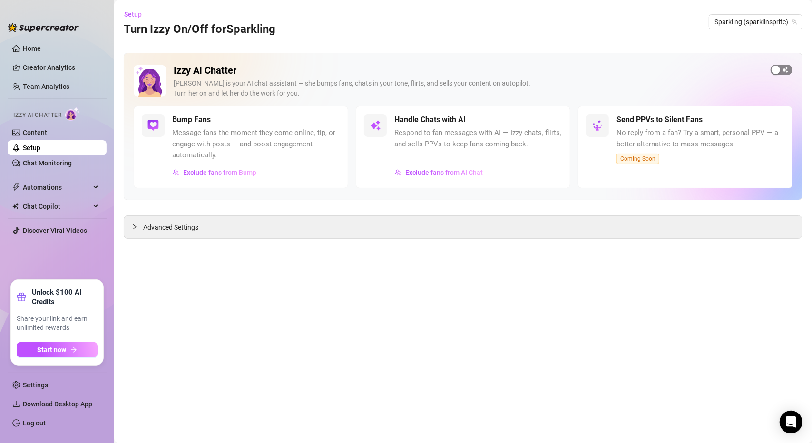
click at [776, 74] on span "button" at bounding box center [782, 70] width 22 height 10
click at [41, 186] on span "Automations" at bounding box center [57, 187] width 68 height 15
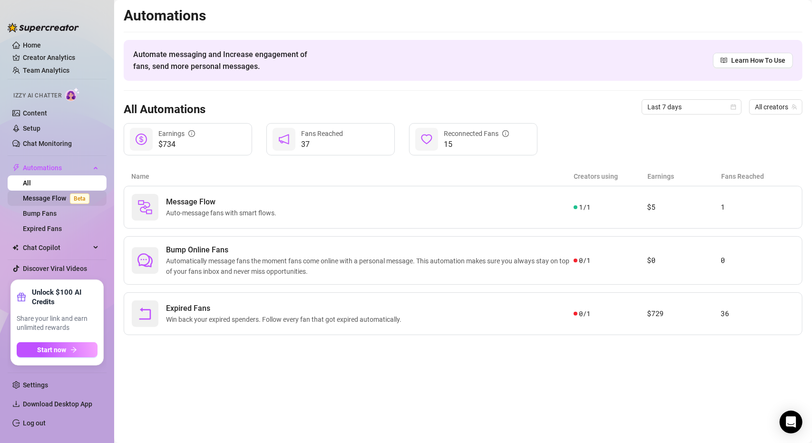
click at [46, 198] on link "Message Flow Beta" at bounding box center [58, 199] width 70 height 8
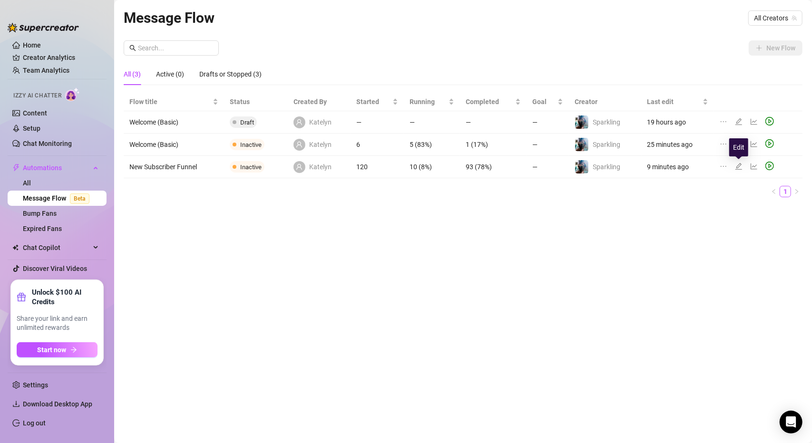
click at [739, 166] on icon "edit" at bounding box center [739, 167] width 8 height 8
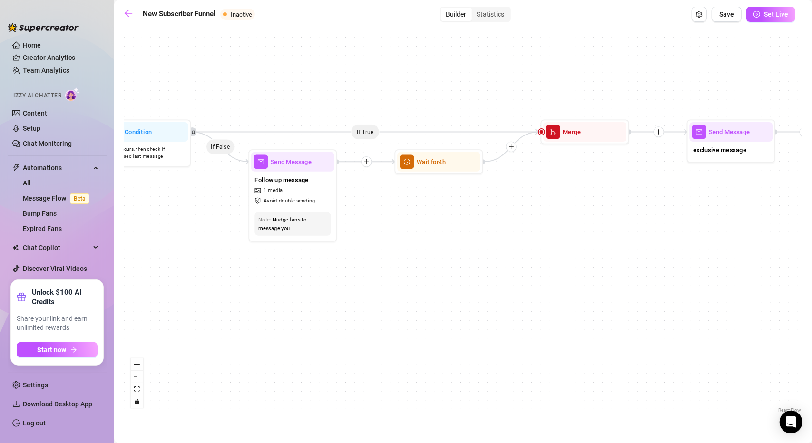
drag, startPoint x: 206, startPoint y: 231, endPoint x: 592, endPoint y: 380, distance: 414.3
click at [594, 381] on div "If True If True If True If False If False If False If True If False Wait for 4h…" at bounding box center [463, 223] width 679 height 384
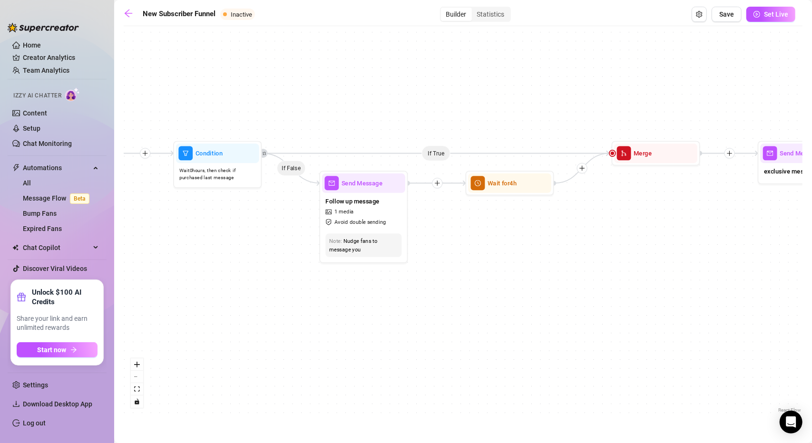
drag, startPoint x: 434, startPoint y: 309, endPoint x: 502, endPoint y: 335, distance: 73.1
click at [536, 339] on div "If True If True If True If False If False If False If True If False Wait for 4h…" at bounding box center [463, 223] width 679 height 384
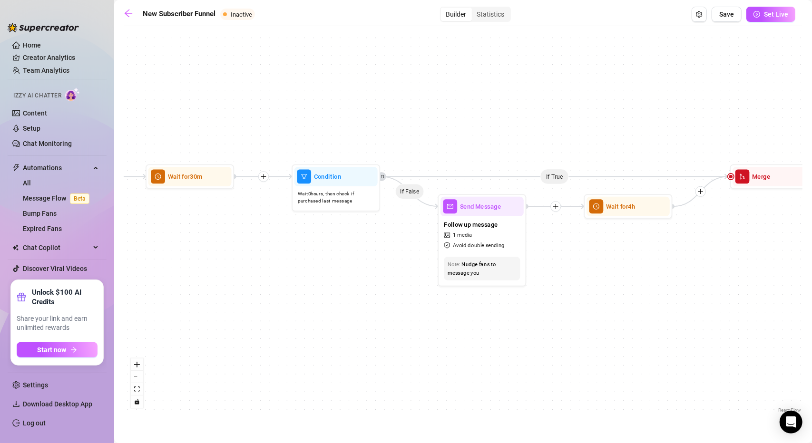
drag, startPoint x: 304, startPoint y: 307, endPoint x: 430, endPoint y: 301, distance: 126.7
click at [472, 307] on div "If True If True If True If False If False If False If True If False Wait for 4h…" at bounding box center [463, 223] width 679 height 384
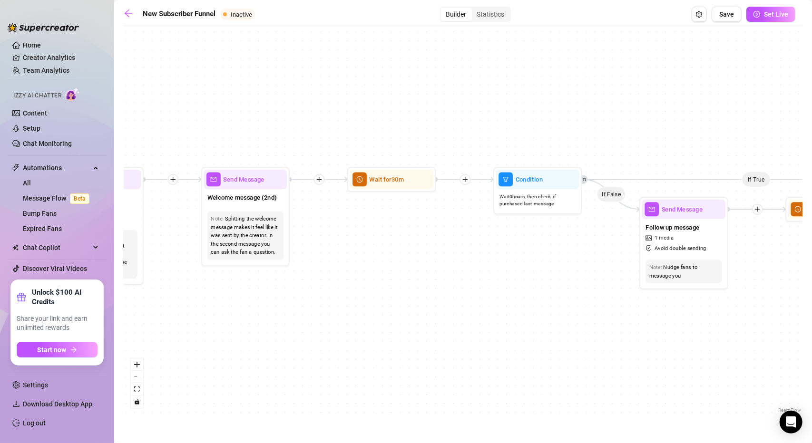
drag, startPoint x: 314, startPoint y: 278, endPoint x: 399, endPoint y: 282, distance: 84.8
click at [399, 282] on div "If True If True If True If False If False If False If True If False Wait for 4h…" at bounding box center [463, 223] width 679 height 384
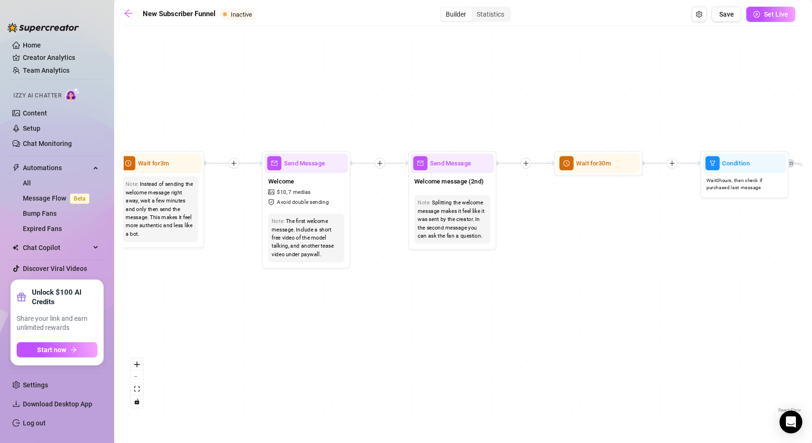
drag, startPoint x: 216, startPoint y: 314, endPoint x: 360, endPoint y: 225, distance: 169.7
click at [422, 298] on div "If True If True If True If False If False If False If True If False Wait for 4h…" at bounding box center [463, 223] width 679 height 384
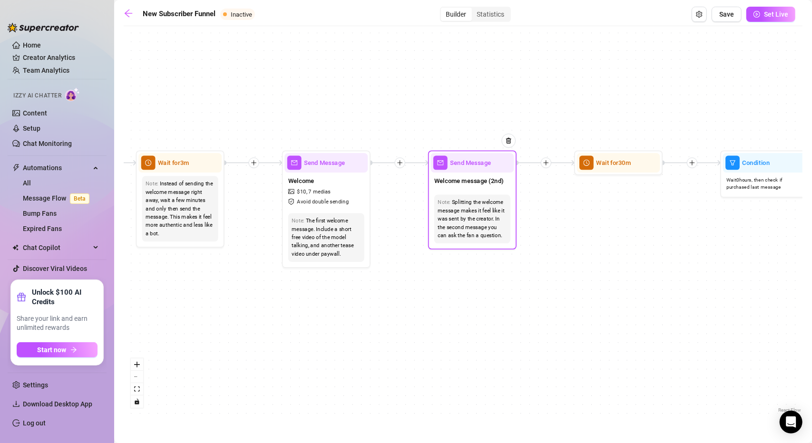
click at [487, 168] on div "Send Message" at bounding box center [472, 163] width 83 height 20
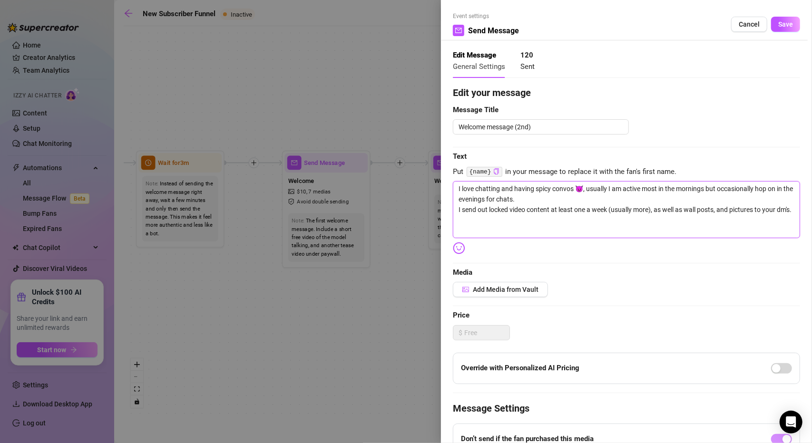
click at [484, 220] on textarea "I love chatting and having spicy convos 😈, usually I am active most in the morn…" at bounding box center [626, 209] width 347 height 57
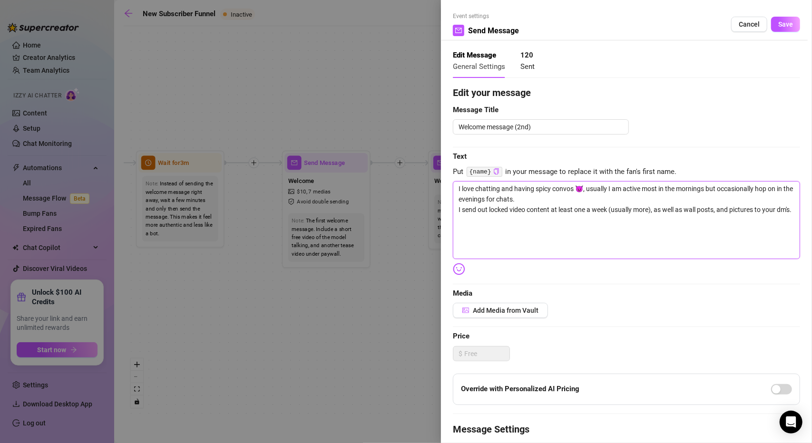
click at [583, 209] on textarea "I love chatting and having spicy convos 😈, usually I am active most in the morn…" at bounding box center [626, 220] width 347 height 78
click at [599, 220] on textarea "I love chatting and having spicy convos 😈, usually I am active most in the morn…" at bounding box center [626, 220] width 347 height 78
click at [469, 222] on textarea "I love chatting and having spicy convos 😈, usually I am active most in the morn…" at bounding box center [626, 220] width 347 height 78
click at [464, 222] on textarea "I love chatting and having spicy convos 😈, usually I am active most in the morn…" at bounding box center [626, 220] width 347 height 78
click at [480, 222] on textarea "I love chatting and having spicy convos 😈, usually I am active most in the morn…" at bounding box center [626, 220] width 347 height 78
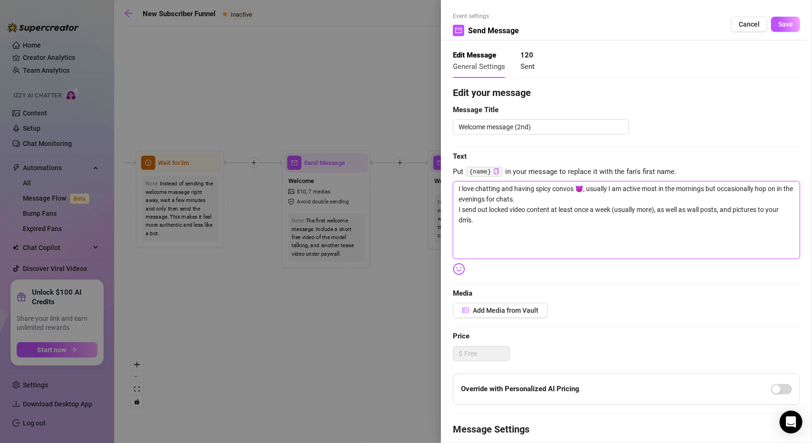
click at [476, 242] on textarea "I love chatting and having spicy convos 😈, usually I am active most in the morn…" at bounding box center [626, 220] width 347 height 78
click at [470, 234] on textarea "I love chatting and having spicy convos 😈, usually I am active most in the morn…" at bounding box center [626, 220] width 347 height 78
click at [472, 238] on textarea "I love chatting and having spicy convos 😈, usually I am active most in the morn…" at bounding box center [626, 220] width 347 height 78
click at [705, 242] on textarea "I love chatting and having spicy convos 😈, usually I am active most in the morn…" at bounding box center [626, 220] width 347 height 78
click at [781, 241] on textarea "I love chatting and having spicy convos 😈, usually I am active most in the morn…" at bounding box center [626, 220] width 347 height 78
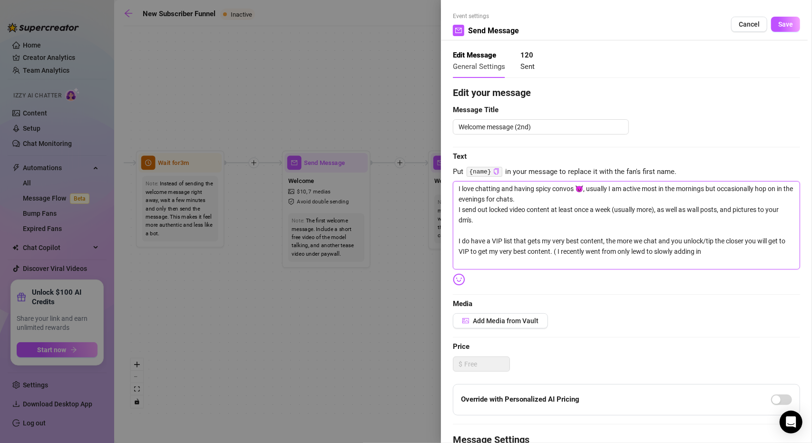
click at [565, 252] on textarea "I love chatting and having spicy convos 😈, usually I am active most in the morn…" at bounding box center [626, 225] width 347 height 88
drag, startPoint x: 712, startPoint y: 252, endPoint x: 717, endPoint y: 252, distance: 5.3
click at [712, 252] on textarea "I love chatting and having spicy convos 😈, usually I am active most in the morn…" at bounding box center [626, 225] width 347 height 88
click at [744, 253] on textarea "I love chatting and having spicy convos 😈, usually I am active most in the morn…" at bounding box center [626, 225] width 347 height 88
click at [774, 249] on textarea "I love chatting and having spicy convos 😈, usually I am active most in the morn…" at bounding box center [626, 225] width 347 height 88
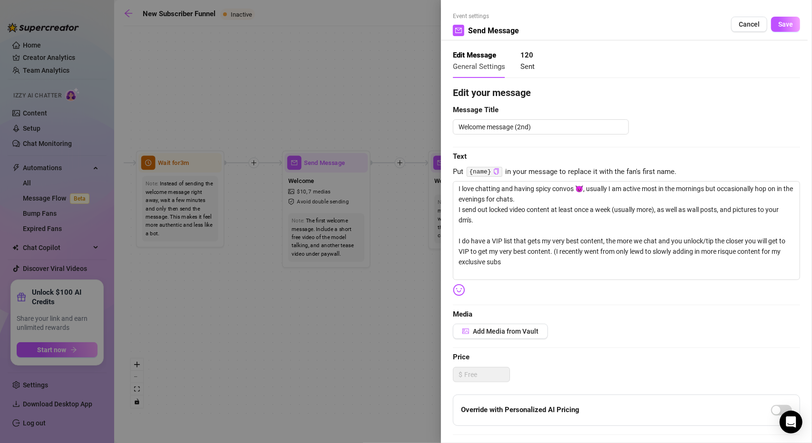
click at [461, 287] on img at bounding box center [459, 290] width 12 height 12
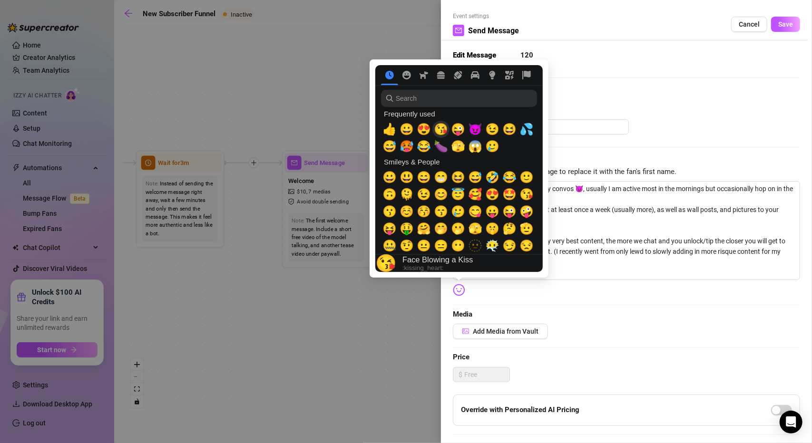
click at [442, 132] on span "😘" at bounding box center [441, 129] width 14 height 13
click at [579, 262] on textarea "I love chatting and having spicy convos 😈, usually I am active most in the morn…" at bounding box center [626, 230] width 347 height 98
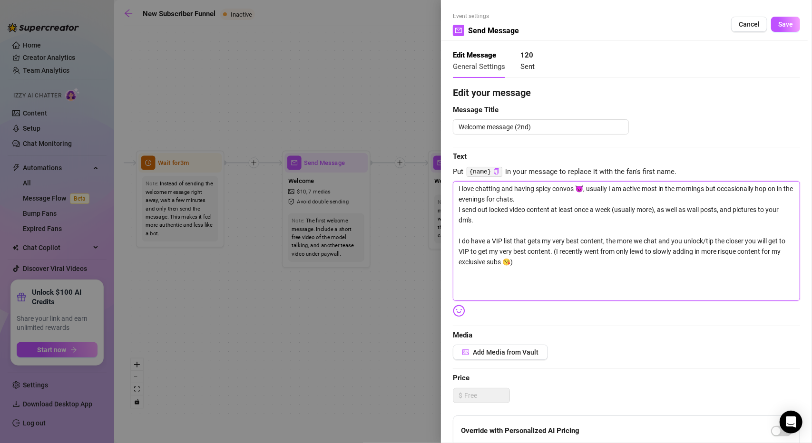
drag, startPoint x: 560, startPoint y: 253, endPoint x: 478, endPoint y: 253, distance: 82.3
click at [478, 253] on textarea "I love chatting and having spicy convos 😈, usually I am active most in the morn…" at bounding box center [626, 240] width 347 height 119
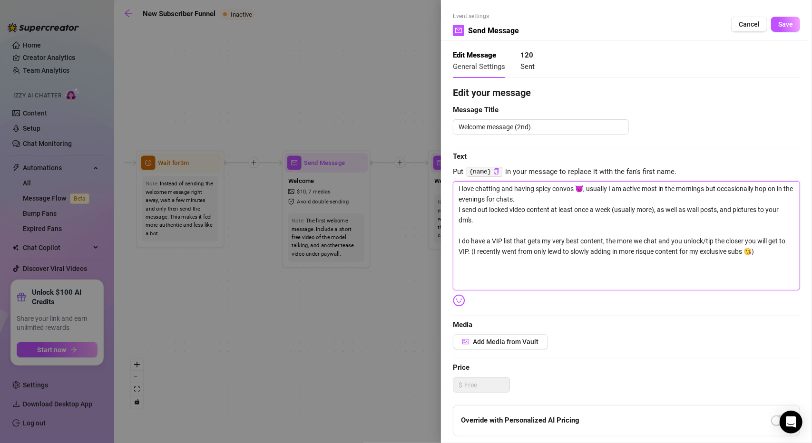
drag, startPoint x: 661, startPoint y: 253, endPoint x: 644, endPoint y: 252, distance: 17.6
click at [644, 252] on textarea "I love chatting and having spicy convos 😈, usually I am active most in the morn…" at bounding box center [626, 235] width 347 height 109
click at [775, 254] on textarea "I love chatting and having spicy convos 😈, usually I am active most in the morn…" at bounding box center [626, 235] width 347 height 109
drag, startPoint x: 597, startPoint y: 253, endPoint x: 579, endPoint y: 253, distance: 17.6
click at [579, 253] on textarea "I love chatting and having spicy convos 😈, usually I am active most in the morn…" at bounding box center [626, 235] width 347 height 109
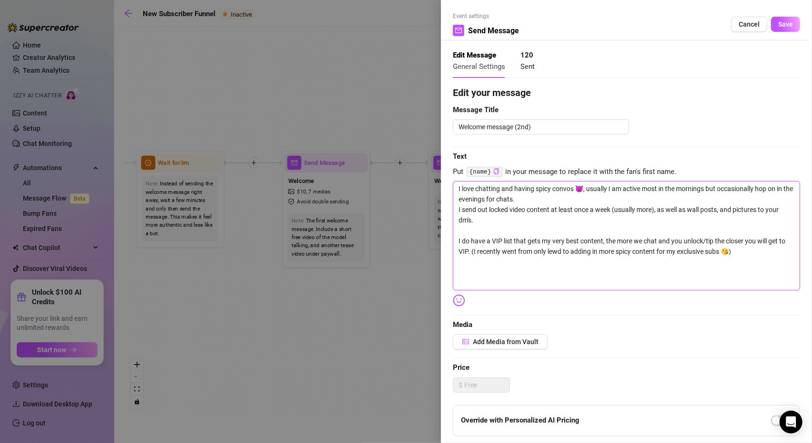
click at [739, 253] on textarea "I love chatting and having spicy convos 😈, usually I am active most in the morn…" at bounding box center [626, 235] width 347 height 109
click at [752, 247] on textarea "I love chatting and having spicy convos 😈, usually I am active most in the morn…" at bounding box center [626, 235] width 347 height 109
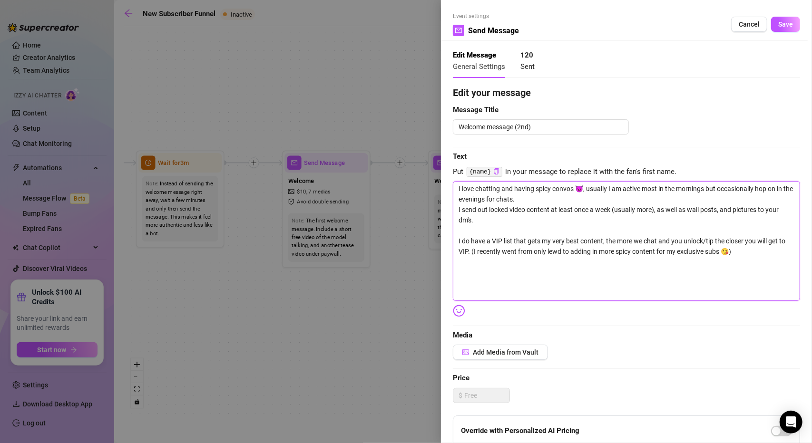
click at [529, 198] on textarea "I love chatting and having spicy convos 😈, usually I am active most in the morn…" at bounding box center [626, 240] width 347 height 119
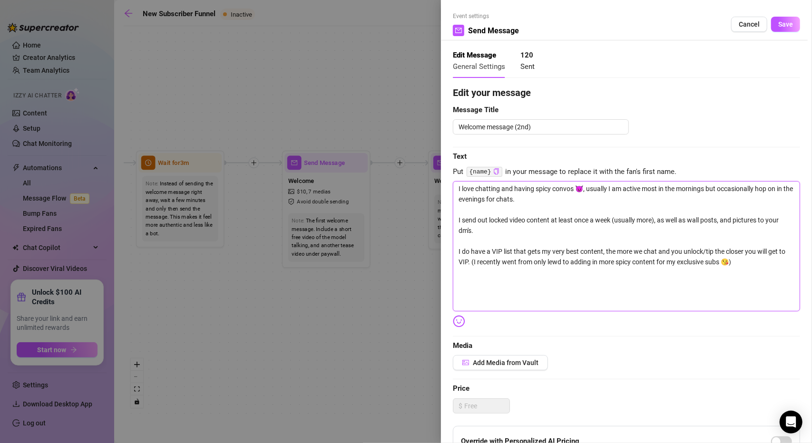
click at [763, 268] on textarea "I love chatting and having spicy convos 😈, usually I am active most in the morn…" at bounding box center [626, 246] width 347 height 130
click at [775, 19] on button "Save" at bounding box center [785, 24] width 29 height 15
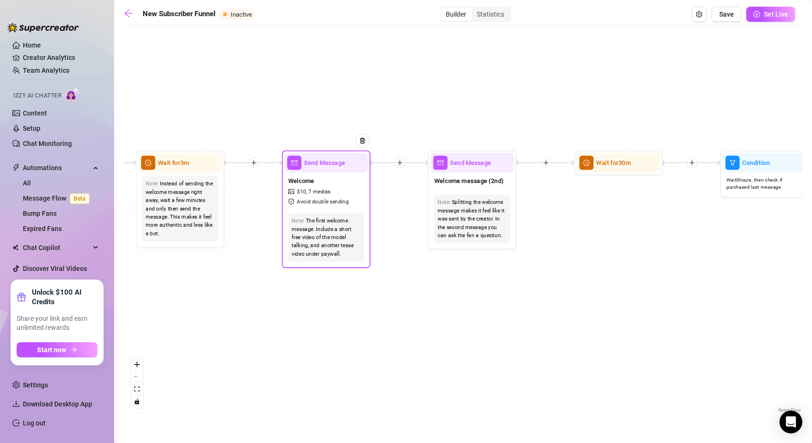
click at [319, 169] on div "Send Message" at bounding box center [326, 163] width 83 height 20
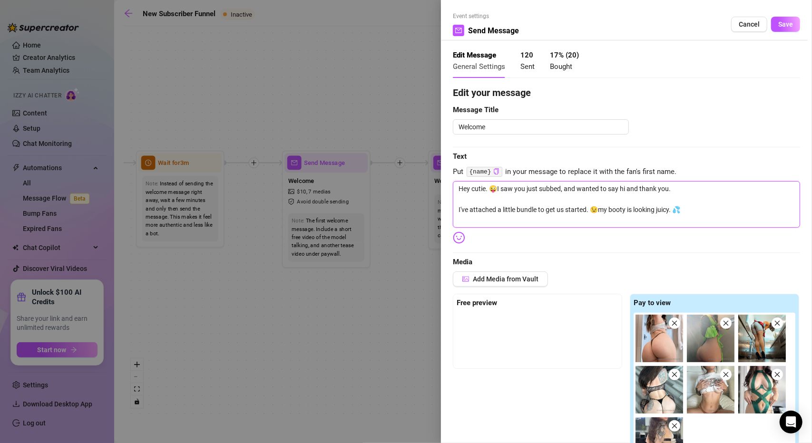
click at [675, 190] on textarea "Hey cutie. 😜I saw you just subbed, and wanted to say hi and thank you. I've att…" at bounding box center [626, 204] width 347 height 46
click at [687, 212] on textarea "Hey cutie. 😜I saw you just subbed, and wanted to say hi and thank you. I've att…" at bounding box center [626, 204] width 347 height 46
click at [491, 219] on textarea "Hey cutie. 😜I saw you just subbed, and wanted to say hi and thank you. I've att…" at bounding box center [626, 204] width 347 height 46
click at [755, 220] on textarea "Hey cutie. 😜I saw you just subbed, and wanted to say hi and thank you. I've att…" at bounding box center [626, 204] width 347 height 46
click at [461, 238] on img at bounding box center [459, 238] width 12 height 12
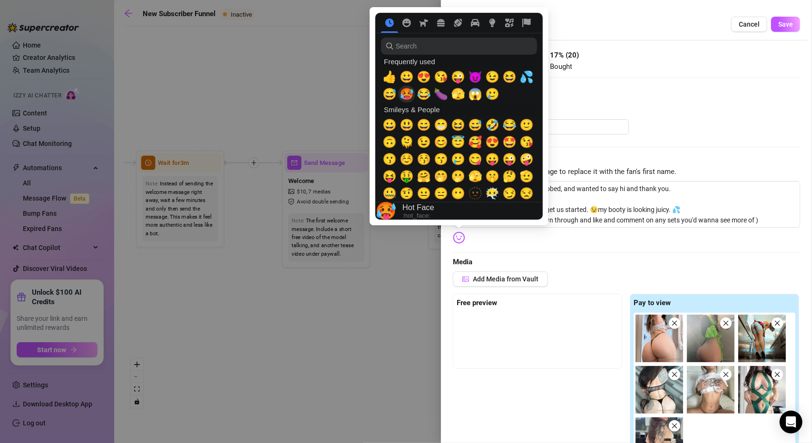
click at [409, 94] on span "🥵" at bounding box center [407, 94] width 14 height 13
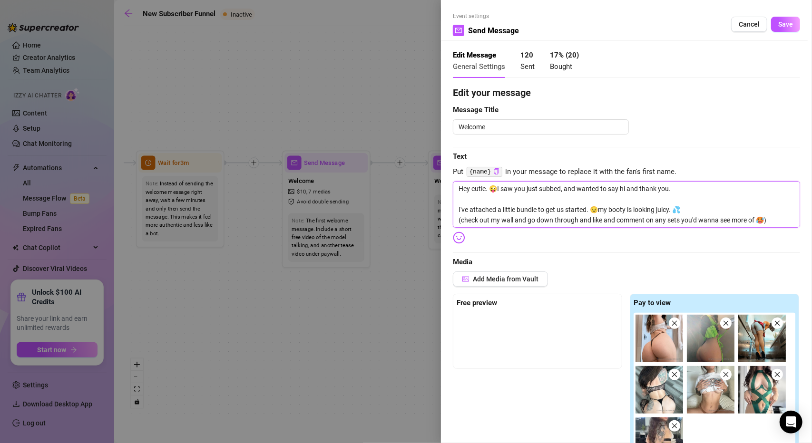
click at [773, 221] on textarea "Hey cutie. 😜I saw you just subbed, and wanted to say hi and thank you. I've att…" at bounding box center [626, 204] width 347 height 46
click at [707, 219] on textarea "Hey cutie. 😜I saw you just subbed, and wanted to say hi and thank you. I've att…" at bounding box center [626, 204] width 347 height 46
click at [461, 218] on textarea "Hey cutie. 😜I saw you just subbed, and wanted to say hi and thank you. I've att…" at bounding box center [626, 204] width 347 height 46
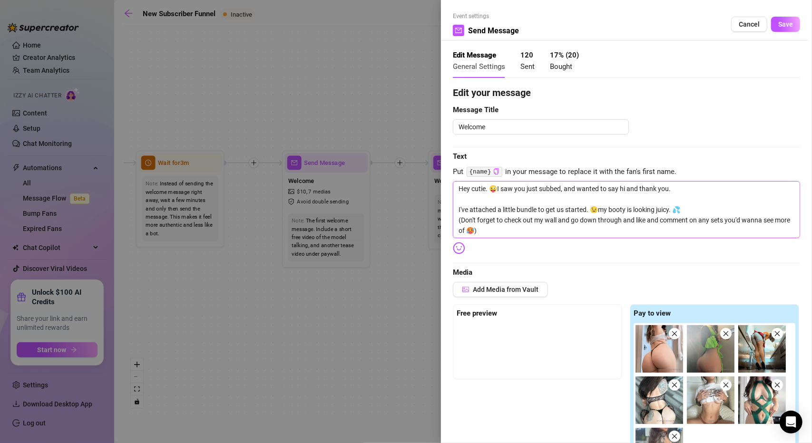
click at [552, 232] on textarea "Hey cutie. 😜I saw you just subbed, and wanted to say hi and thank you. I've att…" at bounding box center [626, 209] width 347 height 57
click at [597, 222] on textarea "Hey cutie. 😜I saw you just subbed, and wanted to say hi and thank you. I've att…" at bounding box center [626, 209] width 347 height 57
click at [571, 217] on textarea "Hey cutie. 😜I saw you just subbed, and wanted to say hi and thank you. I've att…" at bounding box center [626, 209] width 347 height 57
click at [591, 237] on textarea "Hey cutie. 😜I saw you just subbed, and wanted to say hi and thank you. I've att…" at bounding box center [626, 209] width 347 height 57
click at [567, 227] on textarea "Hey cutie. 😜I saw you just subbed, and wanted to say hi and thank you. I've att…" at bounding box center [626, 209] width 347 height 57
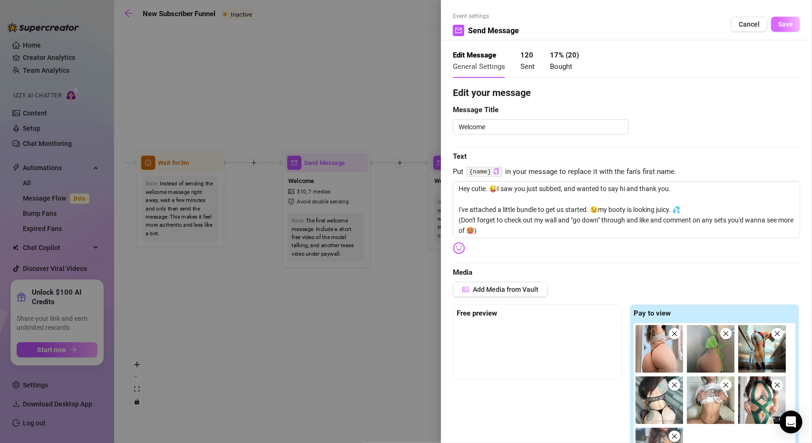
click at [771, 26] on button "Save" at bounding box center [785, 24] width 29 height 15
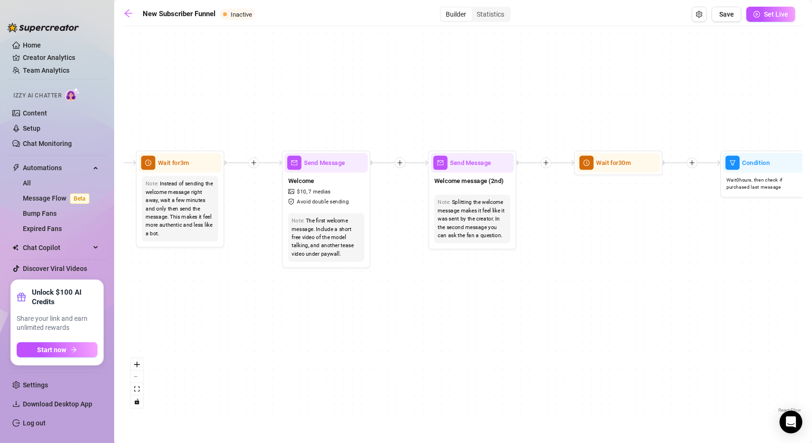
drag, startPoint x: 638, startPoint y: 236, endPoint x: 492, endPoint y: 244, distance: 145.8
click at [492, 244] on div "If True If True If True If False If False If False If True If False Wait for 4h…" at bounding box center [463, 223] width 679 height 384
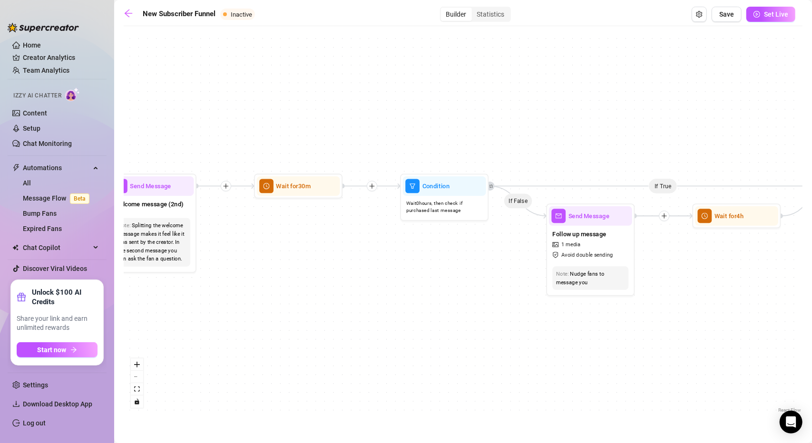
drag, startPoint x: 564, startPoint y: 247, endPoint x: 308, endPoint y: 228, distance: 256.7
click at [335, 264] on div "If True If True If True If False If False If False If True If False Wait for 4h…" at bounding box center [463, 223] width 679 height 384
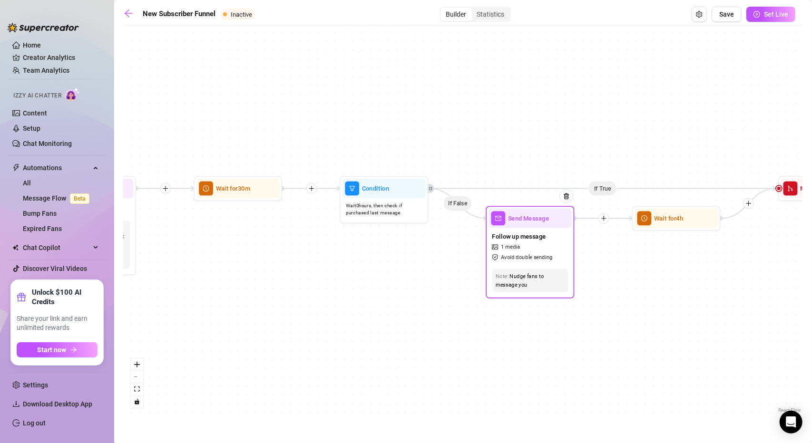
click at [529, 224] on div "Send Message" at bounding box center [530, 219] width 83 height 20
click at [529, 220] on span "Send Message" at bounding box center [528, 219] width 41 height 10
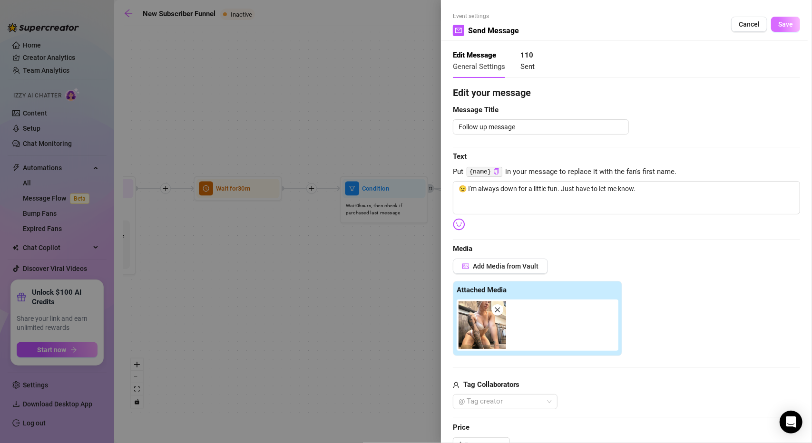
click at [780, 25] on span "Save" at bounding box center [785, 24] width 15 height 8
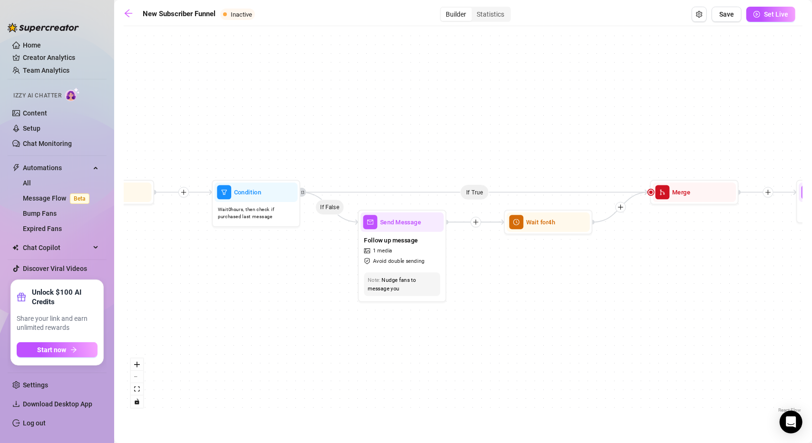
drag, startPoint x: 362, startPoint y: 289, endPoint x: 265, endPoint y: 294, distance: 96.7
click at [265, 294] on div "If True If True If True If False If False If False If True If False Wait for 4h…" at bounding box center [463, 223] width 679 height 384
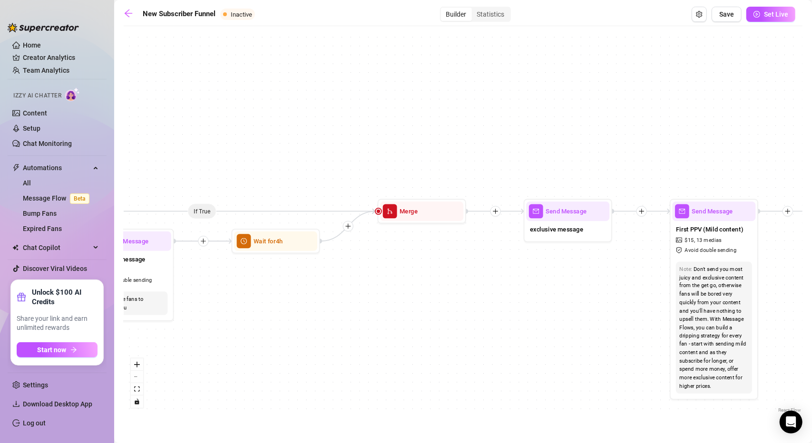
drag, startPoint x: 635, startPoint y: 268, endPoint x: 428, endPoint y: 284, distance: 207.1
click at [428, 284] on div "If True If True If True If False If False If False If True If False Wait for 4h…" at bounding box center [463, 223] width 679 height 384
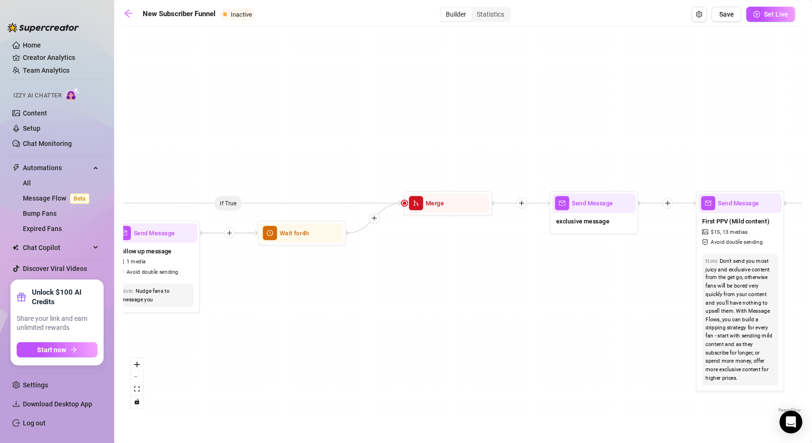
drag, startPoint x: 294, startPoint y: 294, endPoint x: 735, endPoint y: 250, distance: 442.8
click at [736, 250] on div "If True If True If True If False If False If False If True If False Wait for 4h…" at bounding box center [463, 223] width 679 height 384
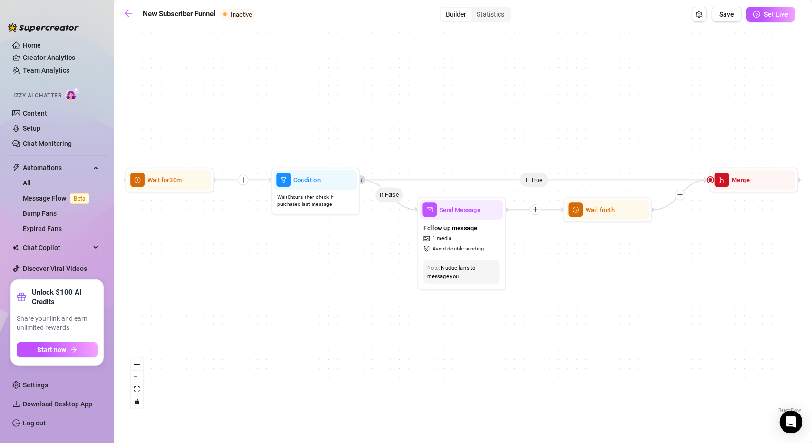
drag, startPoint x: 521, startPoint y: 265, endPoint x: 153, endPoint y: 293, distance: 369.3
click at [146, 292] on div "If True If True If True If False If False If False If True If False Wait for 4h…" at bounding box center [463, 223] width 679 height 384
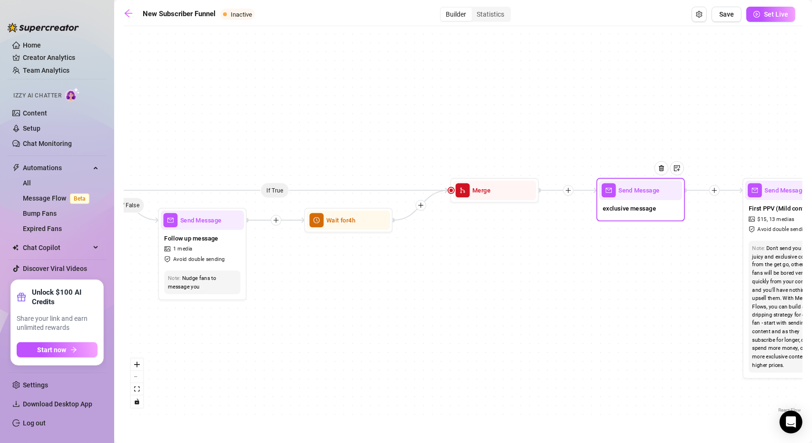
click at [657, 193] on div at bounding box center [665, 174] width 39 height 45
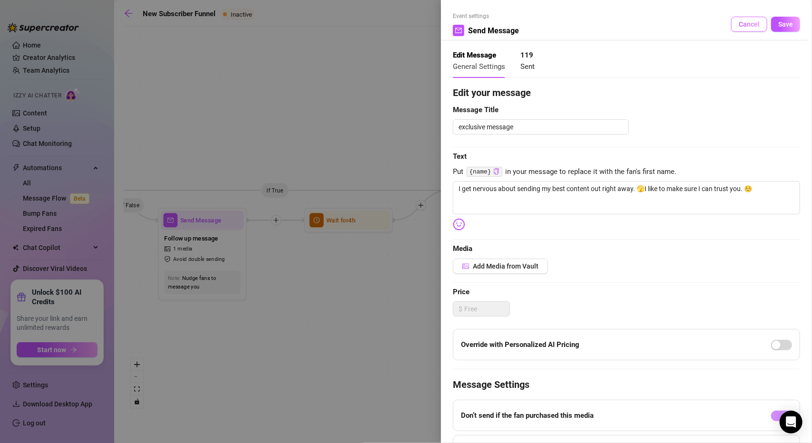
click at [754, 21] on button "Cancel" at bounding box center [749, 24] width 36 height 15
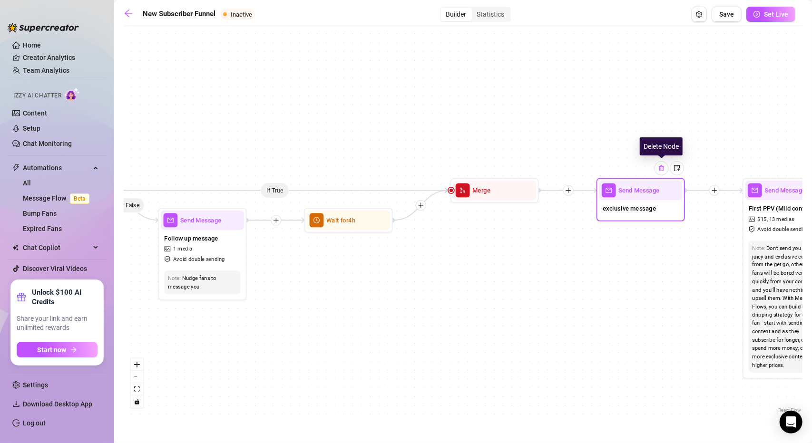
click at [663, 171] on img at bounding box center [661, 168] width 7 height 7
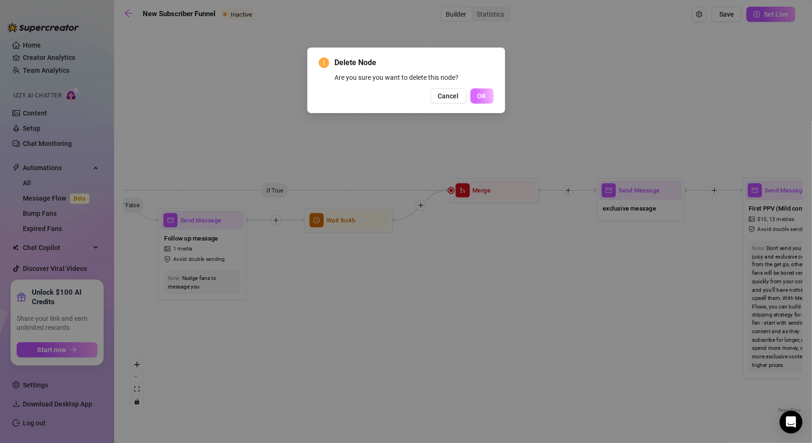
click at [482, 102] on button "OK" at bounding box center [482, 95] width 23 height 15
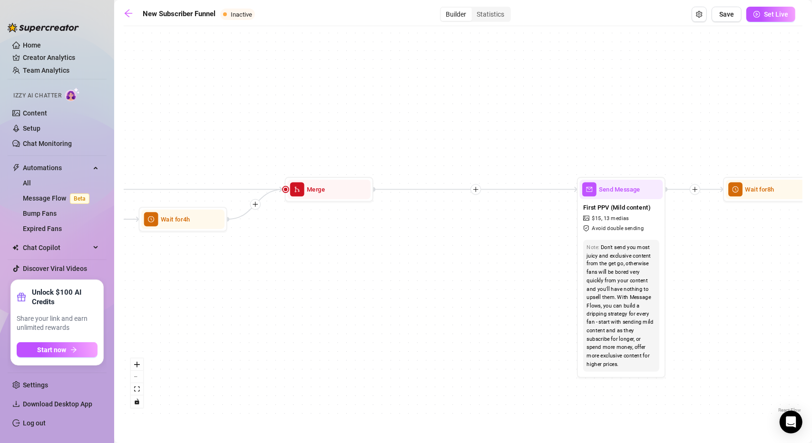
drag, startPoint x: 591, startPoint y: 237, endPoint x: 408, endPoint y: 236, distance: 182.7
click at [408, 236] on div "If True If True If True If False If False If False If True If False Wait for 4h…" at bounding box center [463, 223] width 679 height 384
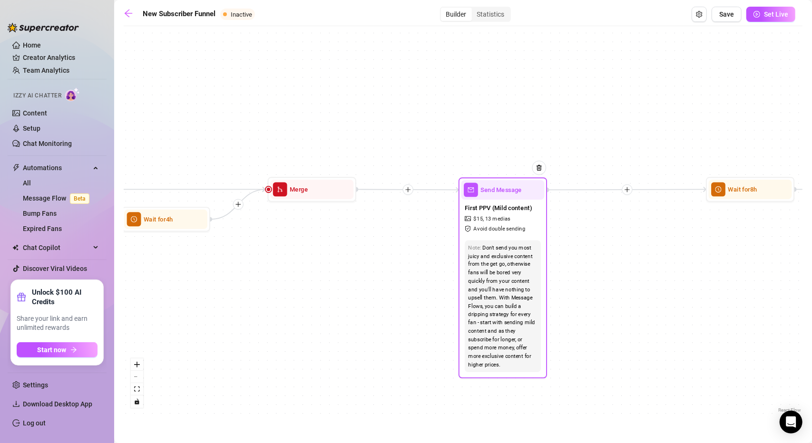
drag, startPoint x: 632, startPoint y: 209, endPoint x: 522, endPoint y: 209, distance: 109.4
click at [522, 209] on span "First PPV (Mild content)" at bounding box center [498, 208] width 67 height 10
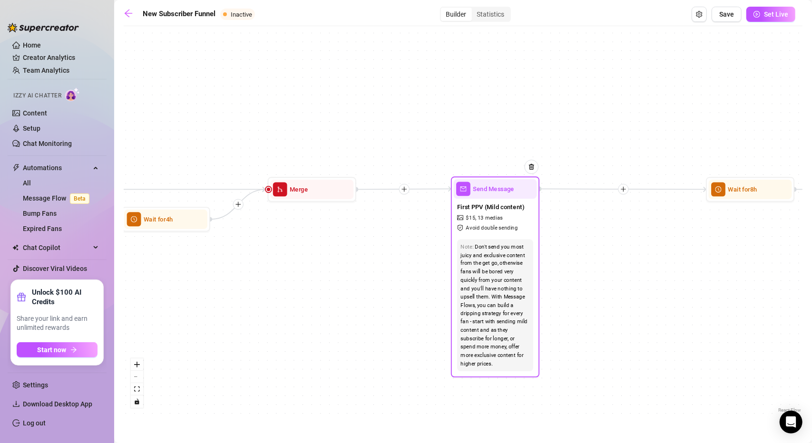
click at [506, 189] on span "Send Message" at bounding box center [493, 189] width 41 height 10
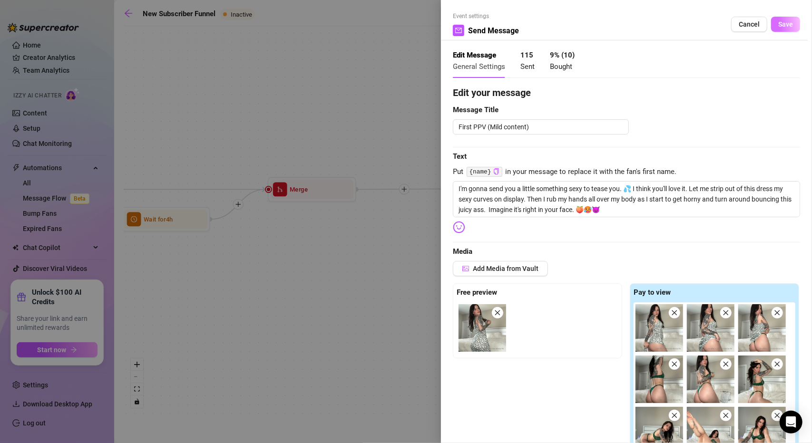
click at [781, 29] on button "Save" at bounding box center [785, 24] width 29 height 15
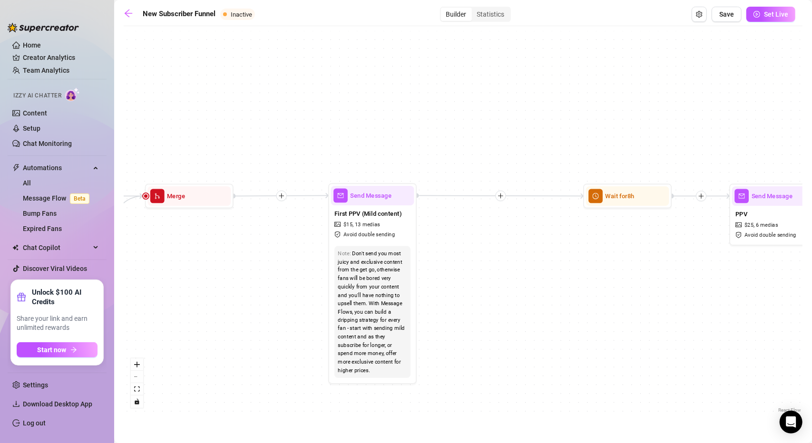
drag, startPoint x: 664, startPoint y: 238, endPoint x: 486, endPoint y: 246, distance: 178.1
click at [486, 246] on div "If True If True If True If False If False If False If True If False Wait for 4h…" at bounding box center [463, 223] width 679 height 384
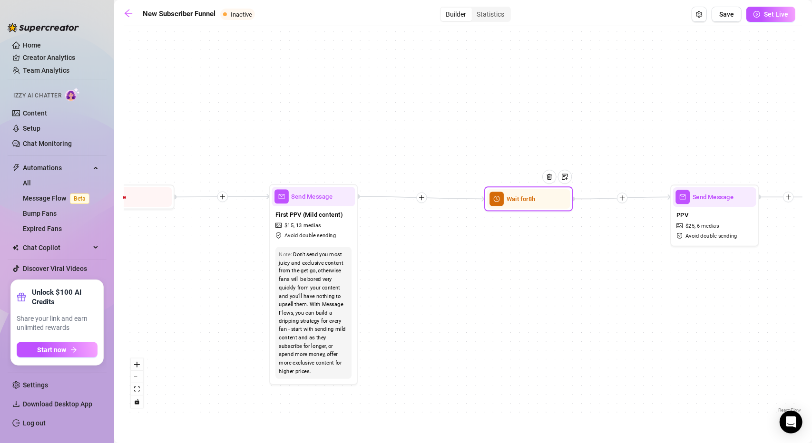
drag, startPoint x: 568, startPoint y: 200, endPoint x: 527, endPoint y: 202, distance: 40.5
click at [527, 202] on span "Wait for 8h" at bounding box center [521, 199] width 29 height 10
drag, startPoint x: 535, startPoint y: 206, endPoint x: 534, endPoint y: 200, distance: 6.2
click at [534, 200] on div at bounding box center [550, 179] width 39 height 45
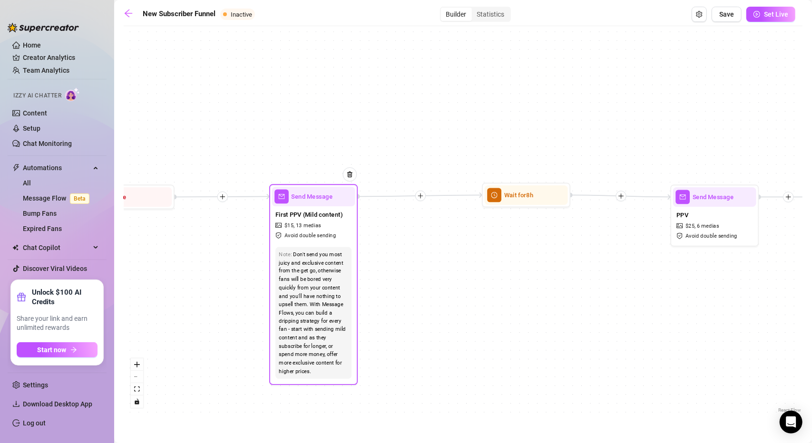
click at [326, 200] on span "Send Message" at bounding box center [312, 197] width 41 height 10
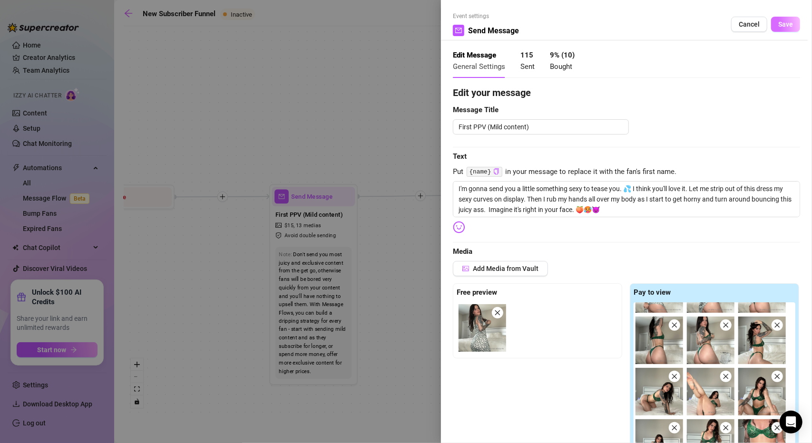
click at [781, 25] on span "Save" at bounding box center [785, 24] width 15 height 8
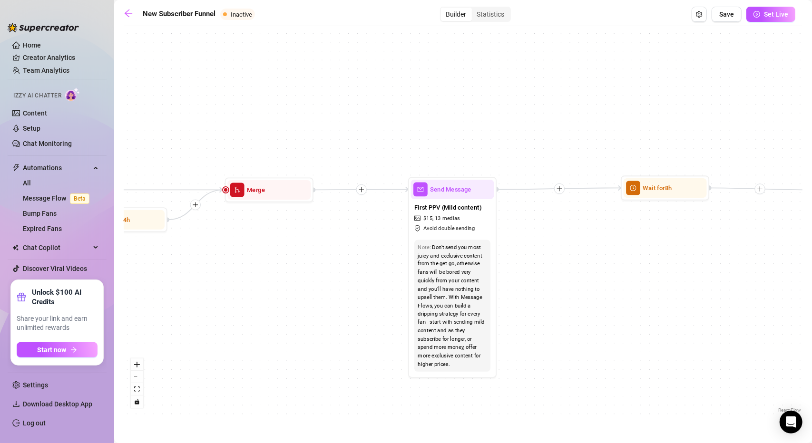
drag, startPoint x: 407, startPoint y: 271, endPoint x: 552, endPoint y: 259, distance: 145.6
click at [550, 264] on div "If True If True If True If False If False If False If True If False Wait for 4h…" at bounding box center [463, 223] width 679 height 384
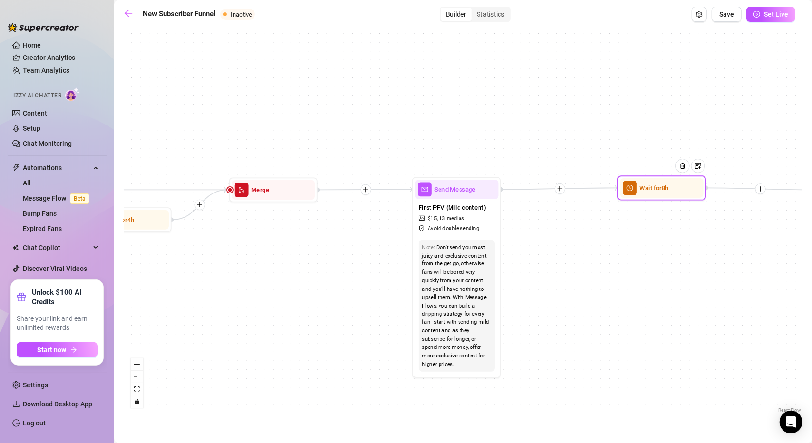
drag, startPoint x: 662, startPoint y: 199, endPoint x: 648, endPoint y: 201, distance: 14.3
click at [648, 200] on div "Wait for 8h" at bounding box center [662, 188] width 88 height 25
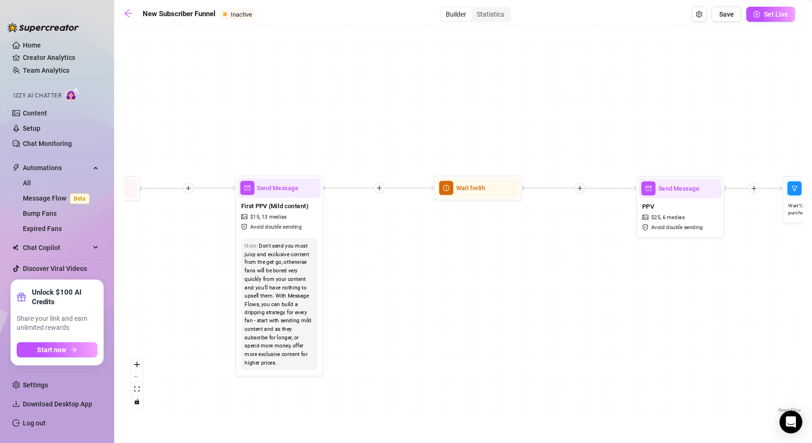
drag, startPoint x: 350, startPoint y: 280, endPoint x: 254, endPoint y: 271, distance: 96.5
click at [148, 276] on div "If True If True If True If False If False If False If True If False Wait for 4h…" at bounding box center [463, 223] width 679 height 384
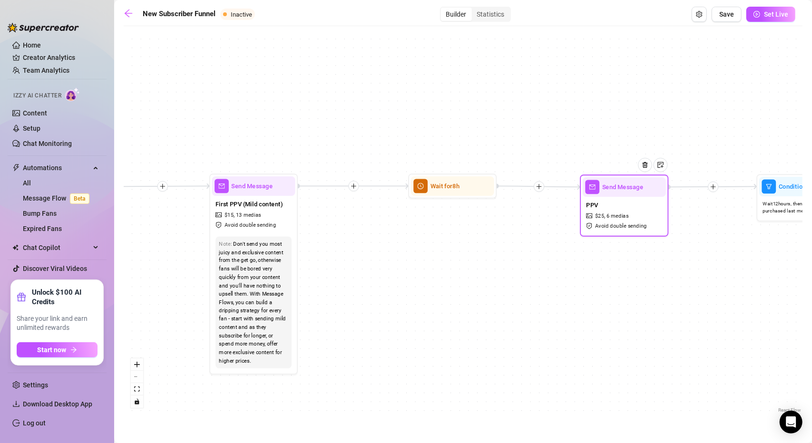
drag, startPoint x: 663, startPoint y: 199, endPoint x: 632, endPoint y: 199, distance: 30.9
click at [632, 199] on div "PPV $ 25 , 6 medias Avoid double sending" at bounding box center [624, 215] width 83 height 37
click at [624, 187] on span "Send Message" at bounding box center [622, 187] width 41 height 10
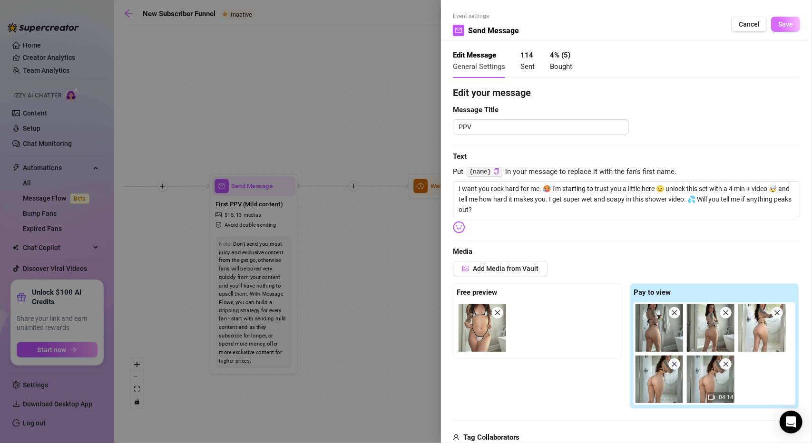
click at [778, 30] on button "Save" at bounding box center [785, 24] width 29 height 15
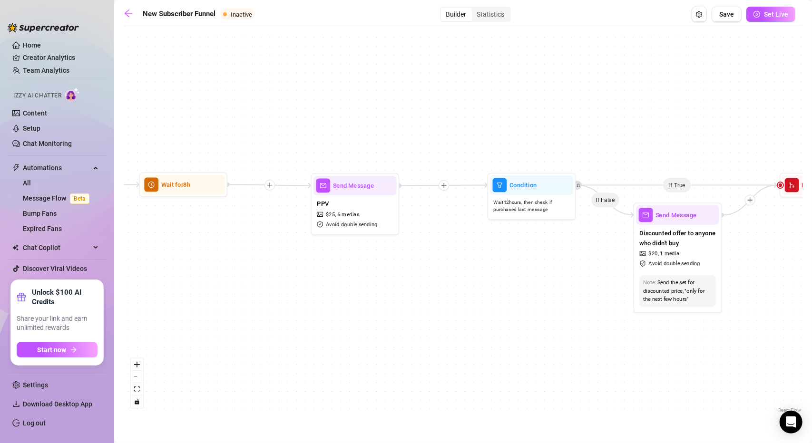
drag, startPoint x: 727, startPoint y: 277, endPoint x: 435, endPoint y: 245, distance: 293.9
click at [425, 276] on div "If True If True If True If False If False If False If True If False Wait for 4h…" at bounding box center [463, 223] width 679 height 384
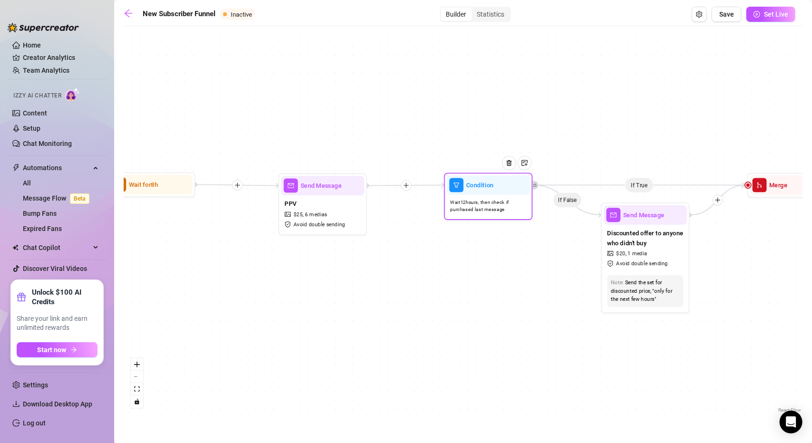
drag, startPoint x: 493, startPoint y: 192, endPoint x: 480, endPoint y: 192, distance: 13.3
click at [480, 192] on div "Condition" at bounding box center [488, 186] width 83 height 20
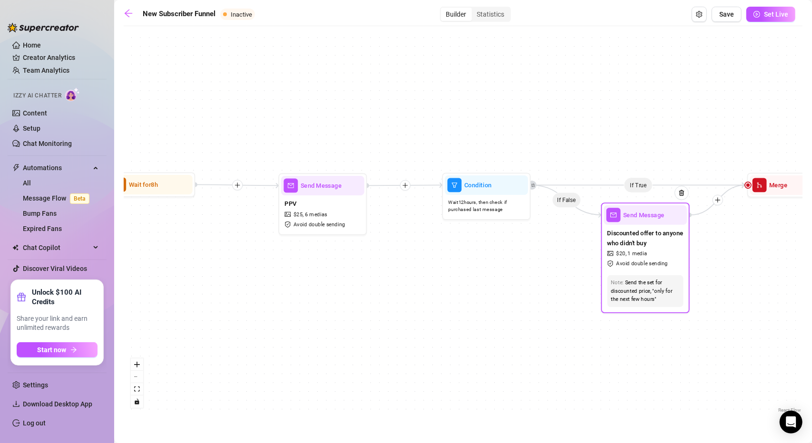
click at [650, 223] on div "Send Message" at bounding box center [645, 216] width 83 height 20
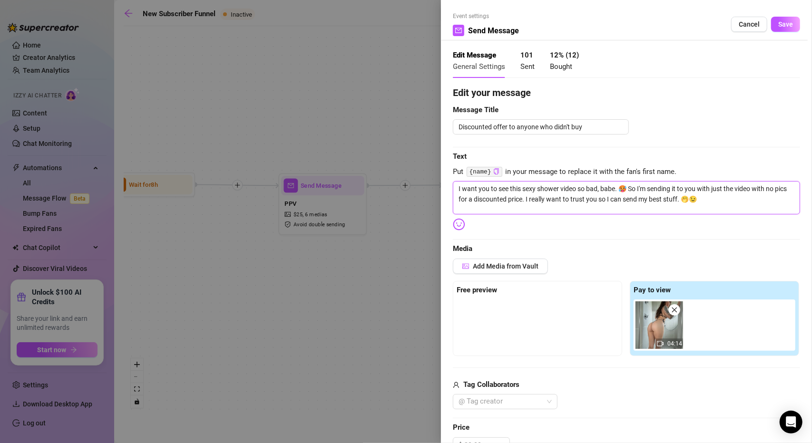
drag, startPoint x: 693, startPoint y: 198, endPoint x: 613, endPoint y: 200, distance: 80.4
click at [613, 200] on textarea "I want you to see this sexy shower video so bad, babe. 🥵 So I'm sending it to y…" at bounding box center [626, 197] width 347 height 33
click at [770, 208] on textarea "I want you to see this sexy shower video so bad, babe. 🥵 So I'm sending it to y…" at bounding box center [626, 197] width 347 height 33
click at [771, 22] on button "Save" at bounding box center [785, 24] width 29 height 15
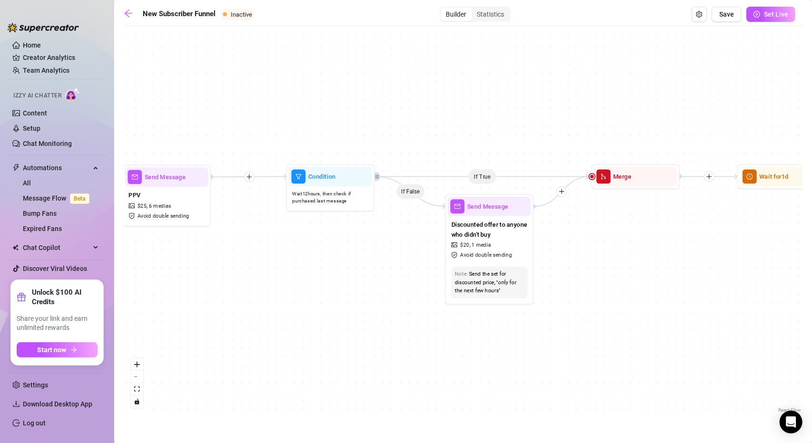
drag, startPoint x: 568, startPoint y: 297, endPoint x: 395, endPoint y: 291, distance: 173.3
click at [395, 291] on div "If True If True If True If False If False If False If True If False Wait for 4h…" at bounding box center [463, 223] width 679 height 384
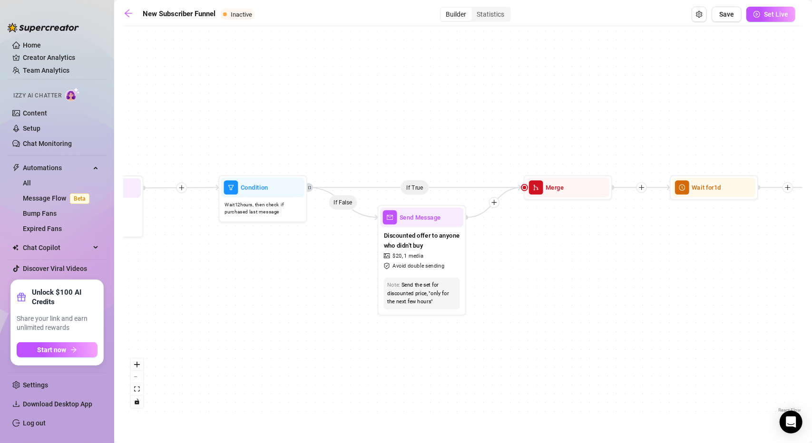
drag, startPoint x: 683, startPoint y: 239, endPoint x: 380, endPoint y: 246, distance: 303.6
click at [363, 259] on div "If True If True If True If False If False If False If True If False Wait for 4h…" at bounding box center [463, 223] width 679 height 384
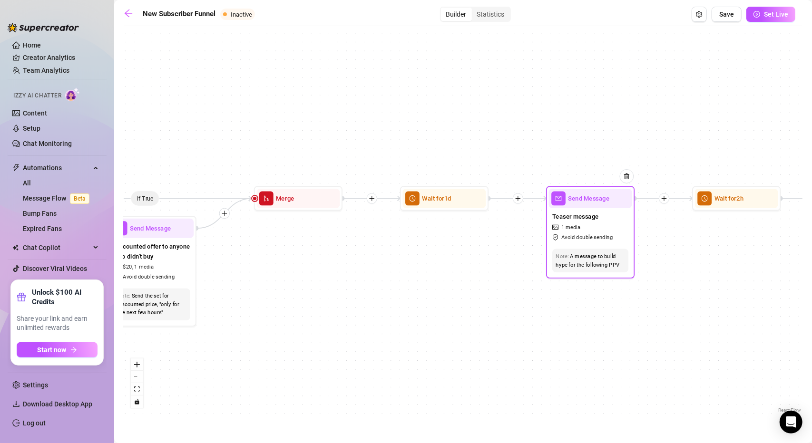
click at [607, 202] on span "Send Message" at bounding box center [589, 199] width 41 height 10
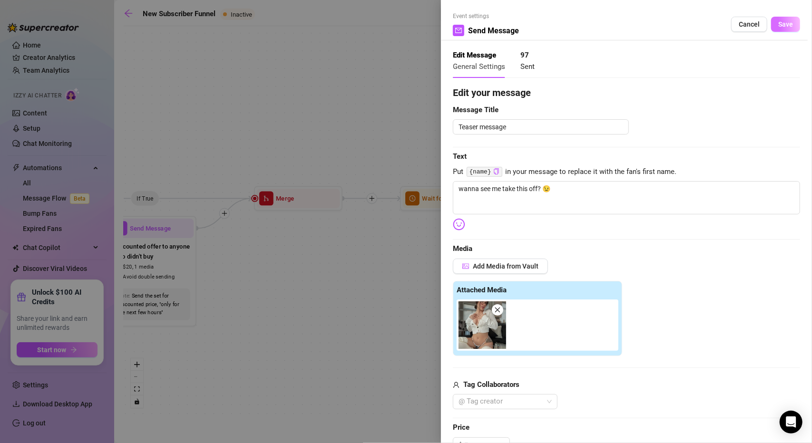
click at [778, 23] on span "Save" at bounding box center [785, 24] width 15 height 8
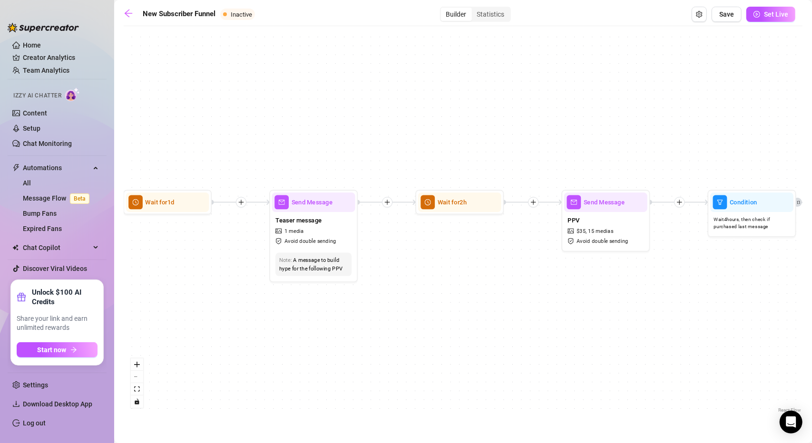
drag, startPoint x: 687, startPoint y: 303, endPoint x: 399, endPoint y: 279, distance: 288.9
click at [400, 307] on div "If True If True If True If False If False If False If True If False Wait for 4h…" at bounding box center [463, 223] width 679 height 384
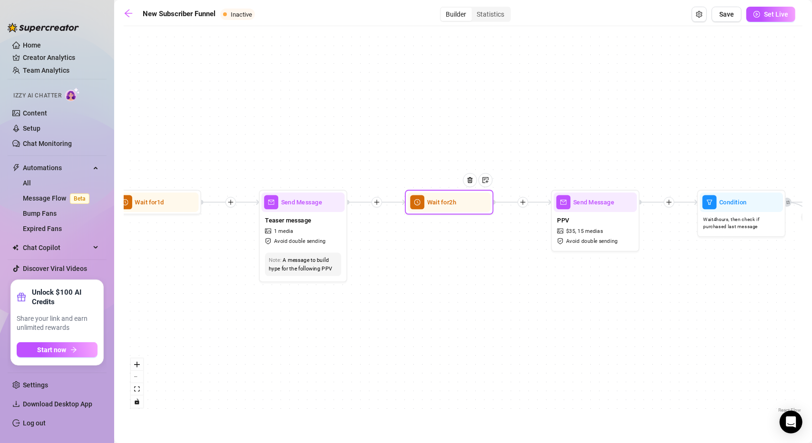
click at [453, 210] on div "Wait for 2h" at bounding box center [449, 203] width 83 height 20
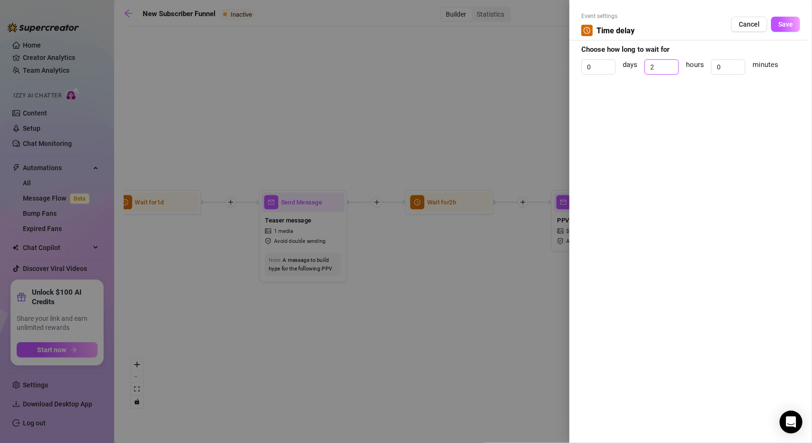
drag, startPoint x: 663, startPoint y: 64, endPoint x: 630, endPoint y: 62, distance: 32.9
click at [630, 62] on div "0 days 2 hours 0 minutes" at bounding box center [690, 71] width 219 height 24
drag, startPoint x: 725, startPoint y: 66, endPoint x: 704, endPoint y: 64, distance: 20.5
click at [704, 64] on div "0 days hours 0 minutes" at bounding box center [690, 71] width 219 height 24
click at [793, 28] on span "Save" at bounding box center [785, 24] width 15 height 8
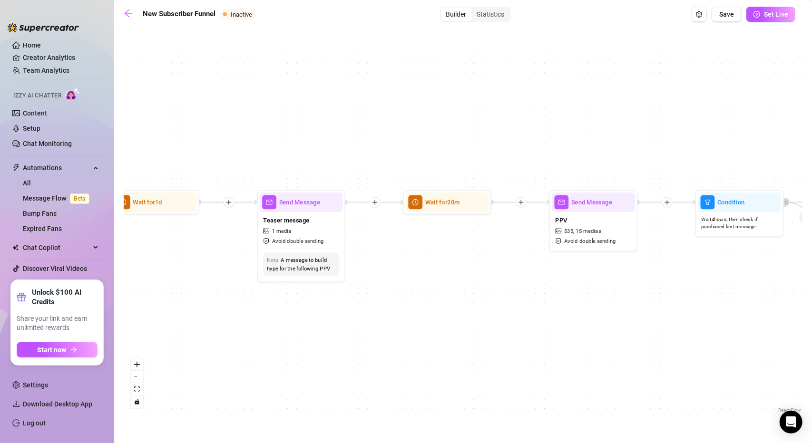
drag, startPoint x: 532, startPoint y: 284, endPoint x: 326, endPoint y: 288, distance: 205.6
click at [326, 288] on div "If True If True If True If False If False If False If True If False Wait for 4h…" at bounding box center [463, 223] width 679 height 384
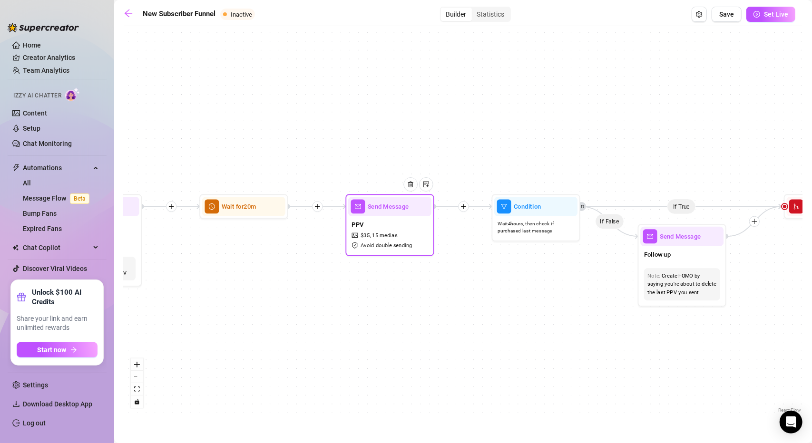
click at [390, 211] on span "Send Message" at bounding box center [388, 207] width 41 height 10
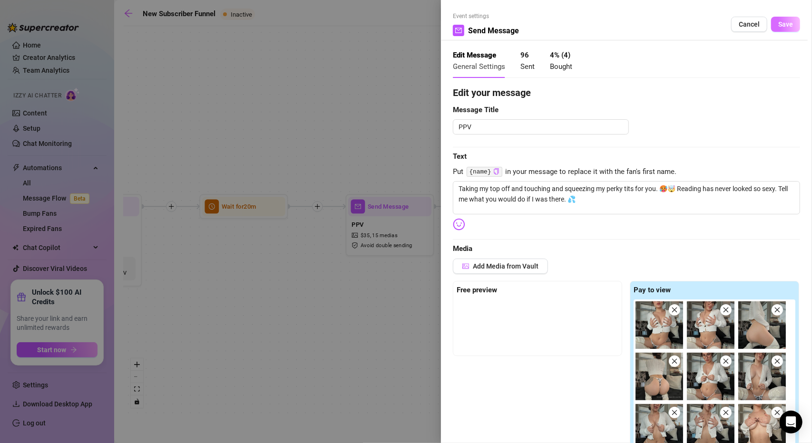
click at [778, 27] on span "Save" at bounding box center [785, 24] width 15 height 8
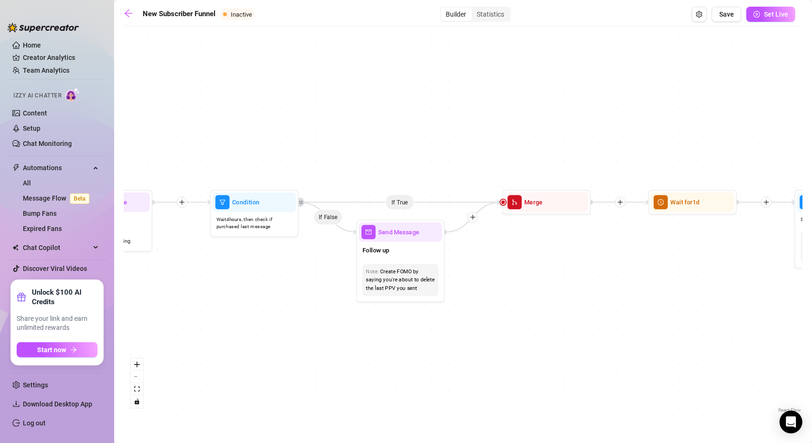
drag, startPoint x: 542, startPoint y: 293, endPoint x: 259, endPoint y: 286, distance: 282.7
click at [260, 289] on div "If True If True If True If False If False If False If True If False Wait for 4h…" at bounding box center [463, 223] width 679 height 384
click at [387, 241] on div "Send Message" at bounding box center [399, 233] width 83 height 20
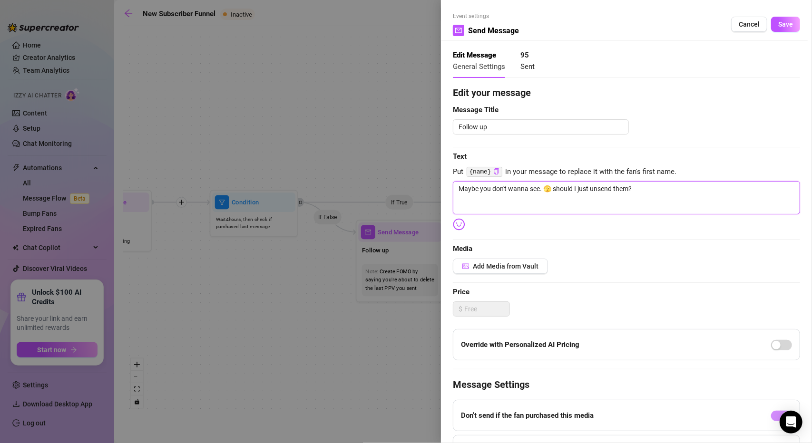
click at [653, 190] on textarea "Maybe you don't wanna see. 🫣 should I just unsend them?" at bounding box center [626, 197] width 347 height 33
click at [788, 22] on button "Save" at bounding box center [785, 24] width 29 height 15
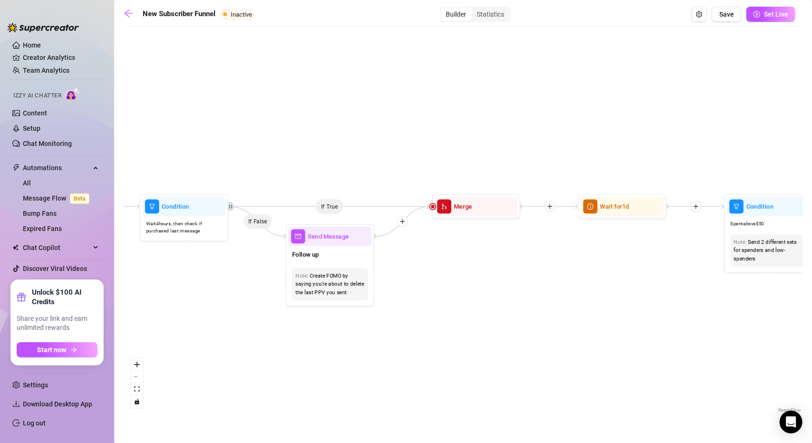
drag, startPoint x: 631, startPoint y: 261, endPoint x: 355, endPoint y: 255, distance: 275.5
click at [353, 272] on div "If True If True If True If False If False If False If True If False Wait for 4h…" at bounding box center [463, 223] width 679 height 384
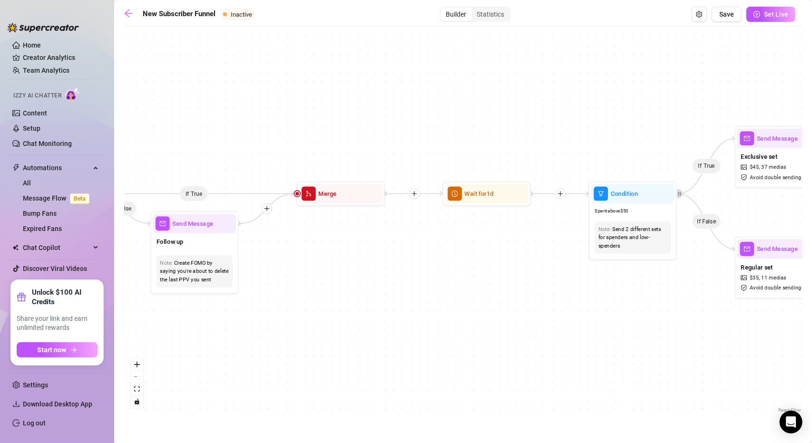
drag, startPoint x: 410, startPoint y: 304, endPoint x: 812, endPoint y: 275, distance: 403.1
click at [812, 275] on main "New Subscriber Funnel Inactive Builder Statistics Save Set Live If True If True…" at bounding box center [463, 221] width 698 height 443
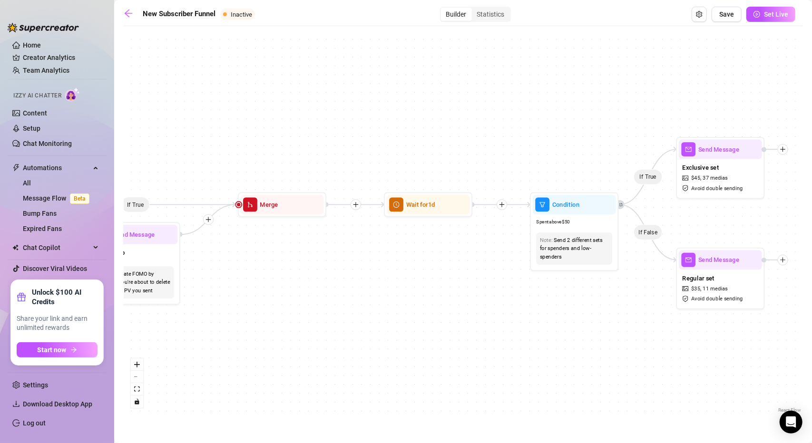
drag, startPoint x: 751, startPoint y: 217, endPoint x: 290, endPoint y: 257, distance: 462.3
click at [290, 257] on div "If True If True If True If False If False If False If True If False Wait for 4h…" at bounding box center [463, 223] width 679 height 384
click at [573, 209] on span "Condition" at bounding box center [566, 205] width 28 height 10
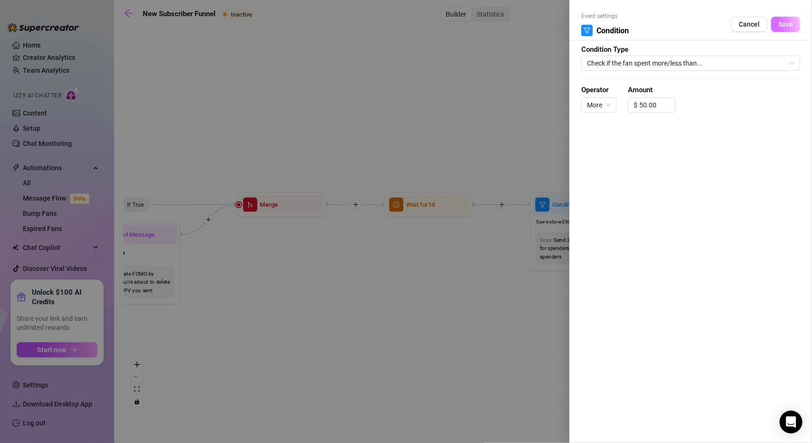
click at [787, 28] on span "Save" at bounding box center [785, 24] width 15 height 8
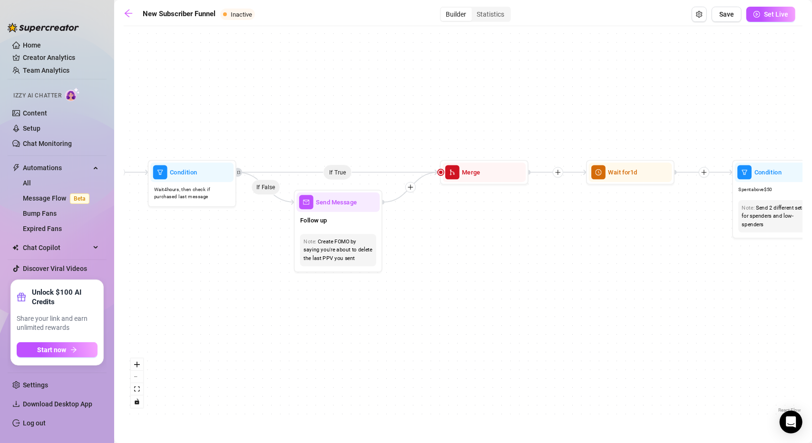
drag, startPoint x: 455, startPoint y: 283, endPoint x: 308, endPoint y: 320, distance: 152.1
click at [496, 277] on div "If True If True If True If False If False If False If True If False Wait for 4h…" at bounding box center [463, 223] width 679 height 384
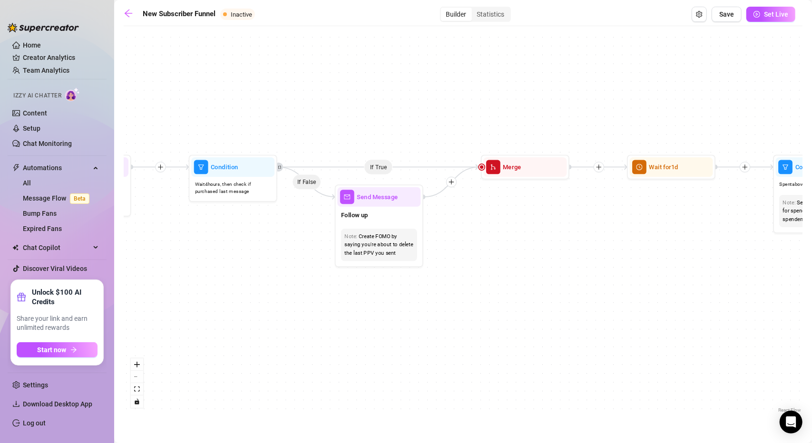
drag, startPoint x: 195, startPoint y: 337, endPoint x: 464, endPoint y: 314, distance: 270.3
click at [453, 314] on div "If True If True If True If False If False If False If True If False Wait for 4h…" at bounding box center [463, 223] width 679 height 384
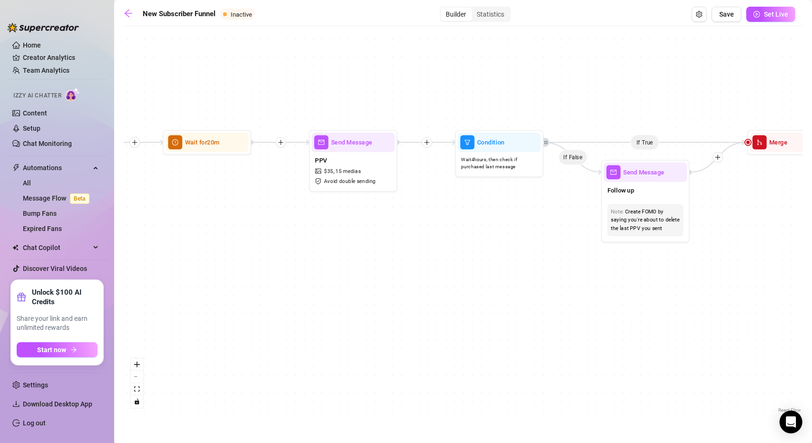
drag, startPoint x: 352, startPoint y: 314, endPoint x: 509, endPoint y: 307, distance: 156.7
click at [503, 307] on div "If True If True If True If False If False If False If True If False Wait for 4h…" at bounding box center [463, 223] width 679 height 384
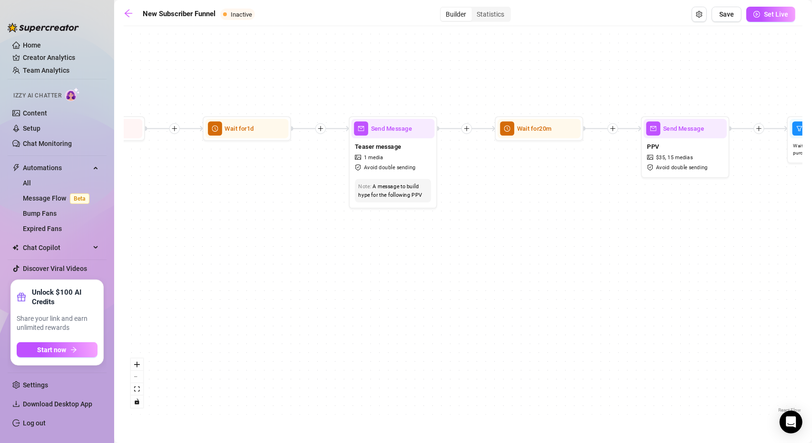
drag, startPoint x: 456, startPoint y: 308, endPoint x: 450, endPoint y: 310, distance: 6.0
click at [536, 306] on div "If True If True If True If False If False If False If True If False Wait for 4h…" at bounding box center [463, 223] width 679 height 384
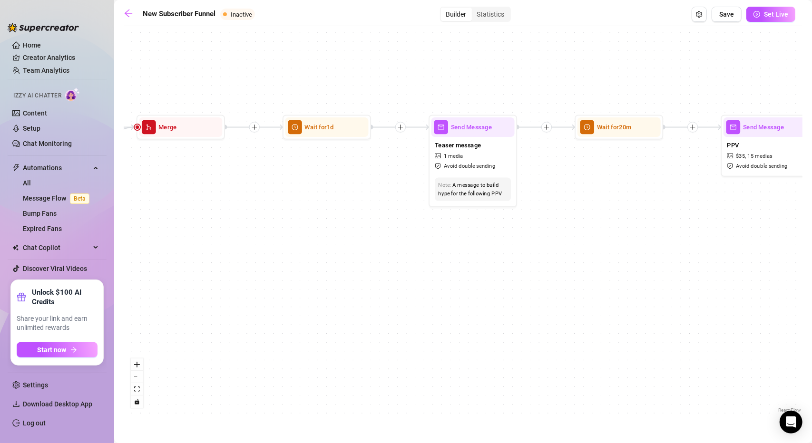
click at [550, 305] on div "If True If True If True If False If False If False If True If False Wait for 4h…" at bounding box center [463, 223] width 679 height 384
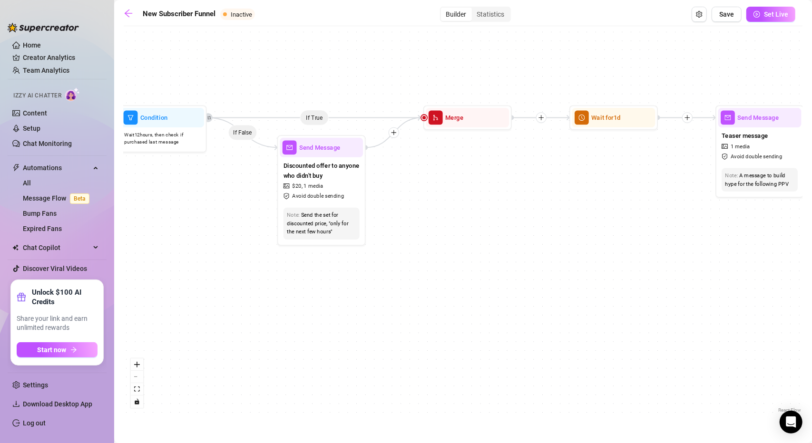
drag, startPoint x: 324, startPoint y: 316, endPoint x: 550, endPoint y: 305, distance: 226.3
click at [548, 304] on div "If True If True If True If False If False If False If True If False Wait for 4h…" at bounding box center [463, 223] width 679 height 384
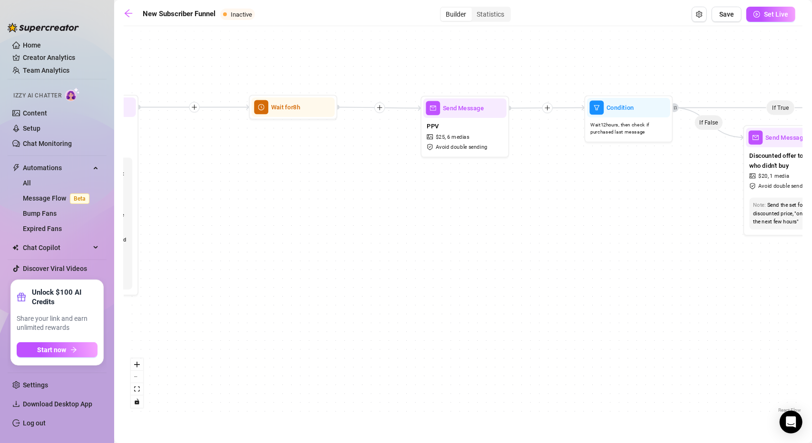
drag, startPoint x: 508, startPoint y: 317, endPoint x: 334, endPoint y: 314, distance: 174.2
click at [516, 318] on div "If True If True If True If False If False If False If True If False Wait for 4h…" at bounding box center [463, 223] width 679 height 384
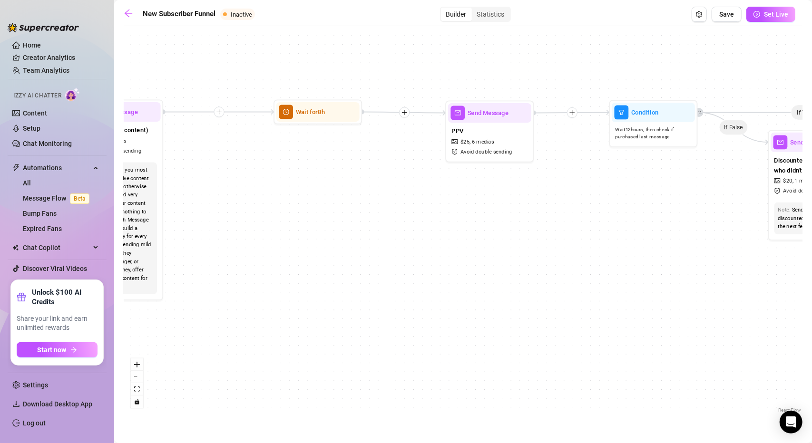
drag, startPoint x: 276, startPoint y: 314, endPoint x: 487, endPoint y: 319, distance: 210.8
click at [503, 319] on div "If True If True If True If False If False If False If True If False Wait for 4h…" at bounding box center [463, 223] width 679 height 384
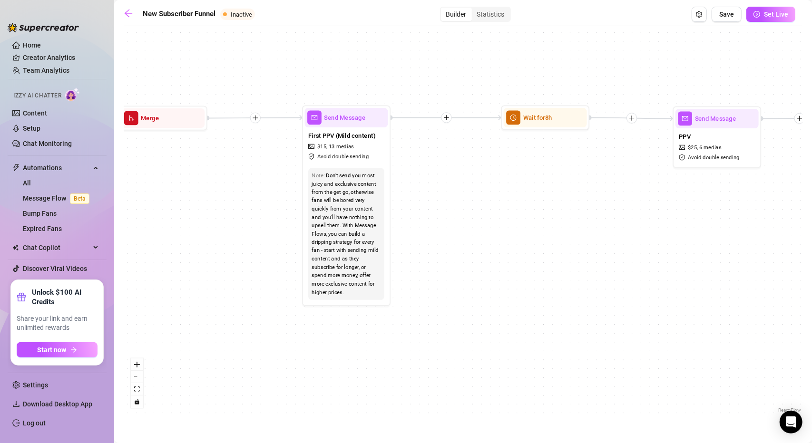
click at [504, 310] on div "If True If True If True If False If False If False If True If False Wait for 4h…" at bounding box center [463, 223] width 679 height 384
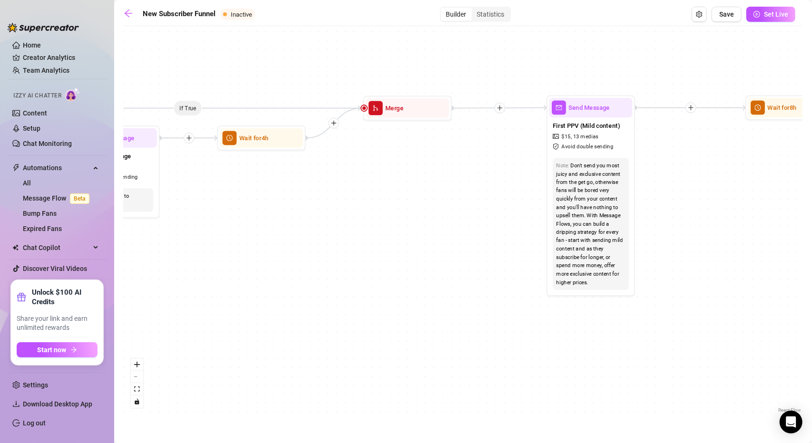
drag, startPoint x: 565, startPoint y: 304, endPoint x: 577, endPoint y: 304, distance: 11.4
click at [575, 304] on div "If True If True If True If False If False If False If True If False Wait for 4h…" at bounding box center [463, 223] width 679 height 384
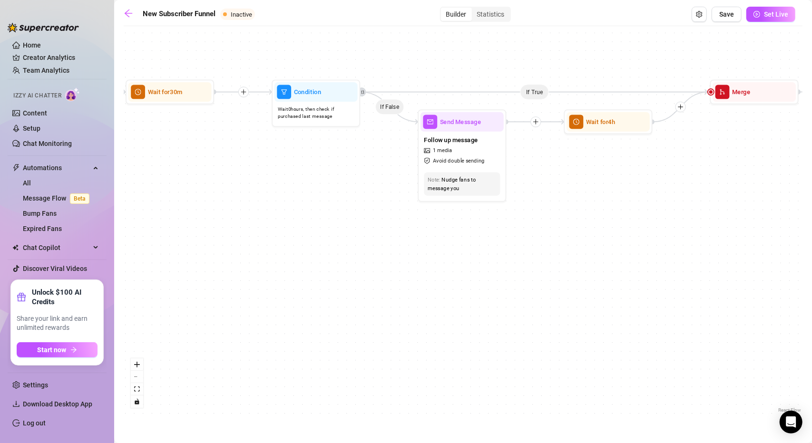
drag, startPoint x: 481, startPoint y: 313, endPoint x: 452, endPoint y: 313, distance: 30.0
click at [490, 313] on div "If True If True If True If False If False If False If True If False Wait for 4h…" at bounding box center [463, 223] width 679 height 384
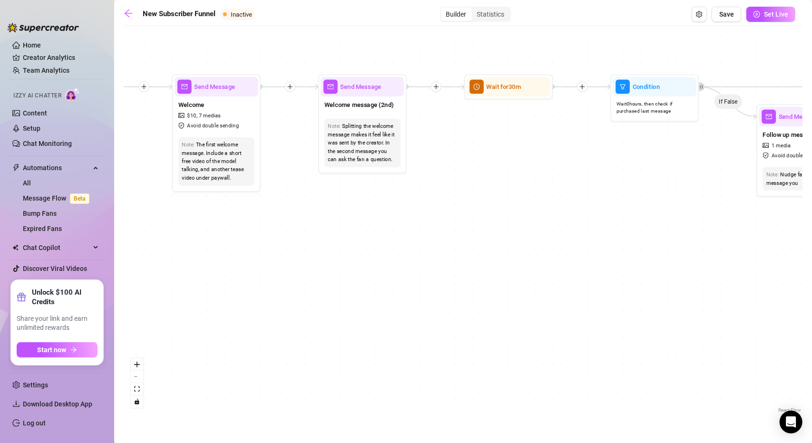
drag, startPoint x: 274, startPoint y: 314, endPoint x: 532, endPoint y: 311, distance: 257.9
click at [530, 311] on div "If True If True If True If False If False If False If True If False Wait for 4h…" at bounding box center [463, 223] width 679 height 384
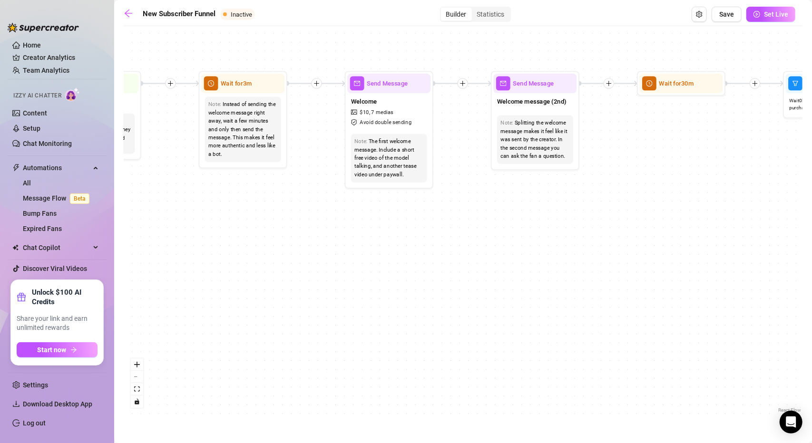
click at [412, 311] on div "If True If True If True If False If False If False If True If False Wait for 4h…" at bounding box center [463, 223] width 679 height 384
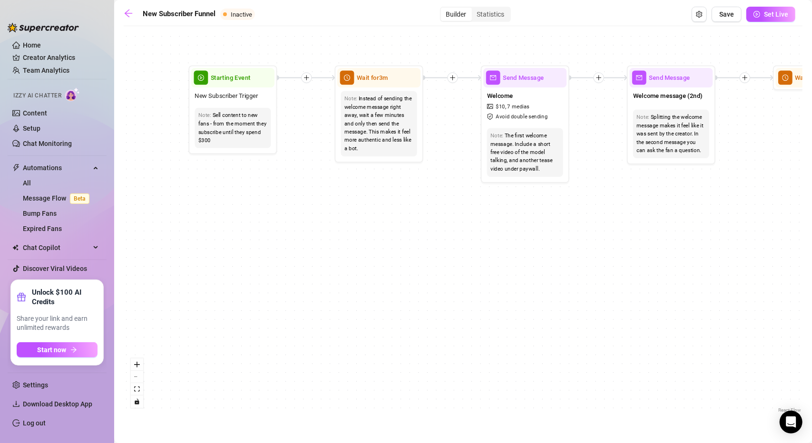
click at [239, 320] on div "If True If True If True If False If False If False If True If False Wait for 4h…" at bounding box center [463, 223] width 679 height 384
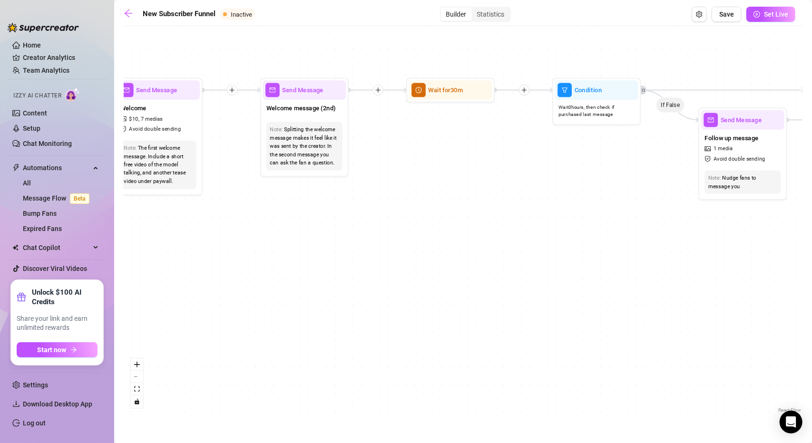
drag, startPoint x: 547, startPoint y: 282, endPoint x: 193, endPoint y: 293, distance: 353.7
click at [132, 297] on div "If True If True If True If False If False If False If True If False Wait for 4h…" at bounding box center [463, 223] width 679 height 384
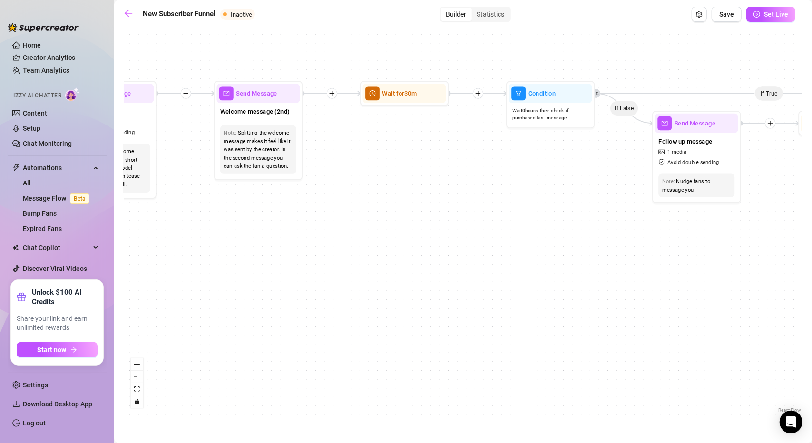
drag, startPoint x: 237, startPoint y: 270, endPoint x: 212, endPoint y: 271, distance: 25.7
click at [218, 270] on div "If True If True If True If False If False If False If True If False Wait for 4h…" at bounding box center [463, 223] width 679 height 384
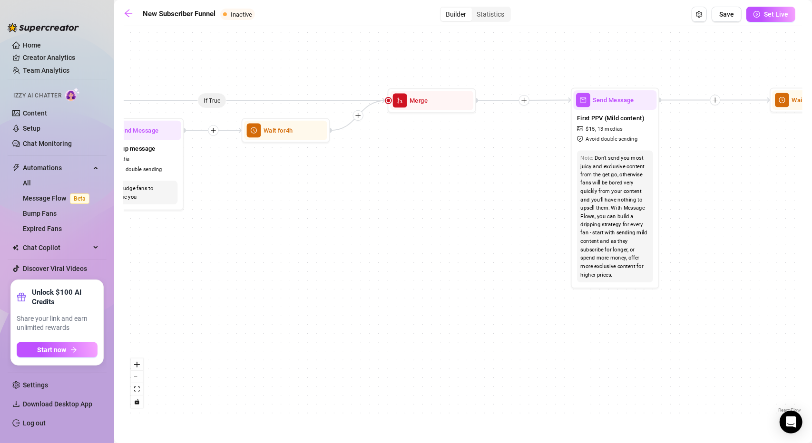
drag, startPoint x: 447, startPoint y: 266, endPoint x: 232, endPoint y: 274, distance: 214.7
click at [239, 273] on div "If True If True If True If False If False If False If True If False Wait for 4h…" at bounding box center [463, 223] width 679 height 384
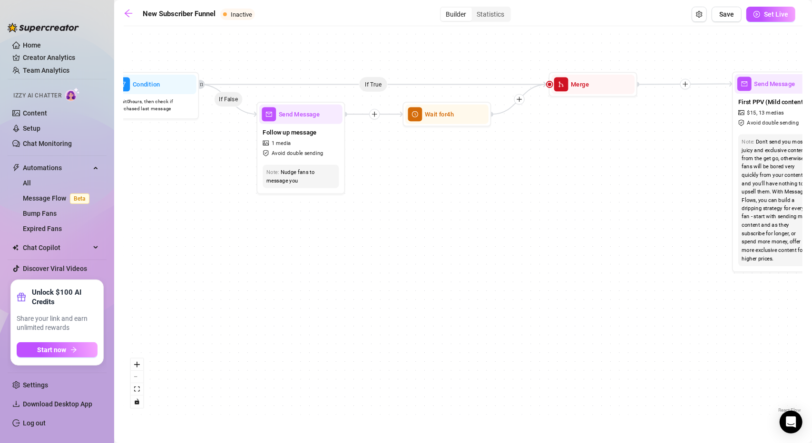
drag, startPoint x: 443, startPoint y: 268, endPoint x: 461, endPoint y: 248, distance: 26.7
click at [812, 220] on main "New Subscriber Funnel Inactive Builder Statistics Save Set Live If True If True…" at bounding box center [463, 221] width 698 height 443
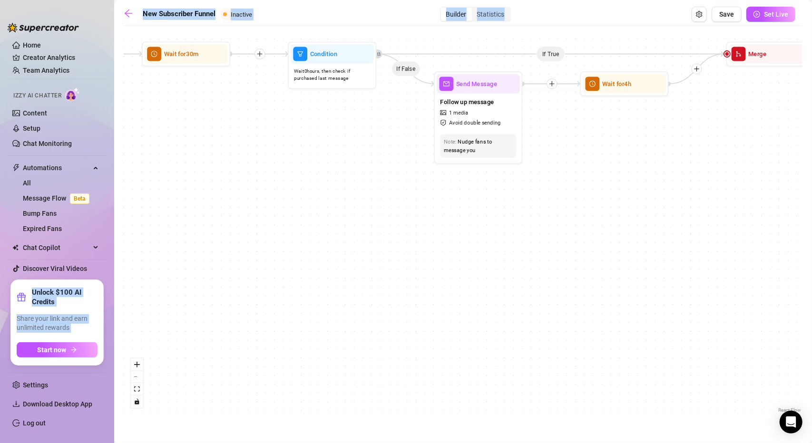
drag, startPoint x: 440, startPoint y: 261, endPoint x: 311, endPoint y: 257, distance: 129.0
click at [503, 260] on div "Home Creator Analytics Team Analytics Izzy AI Chatter Content Setup Chat Monito…" at bounding box center [406, 221] width 812 height 443
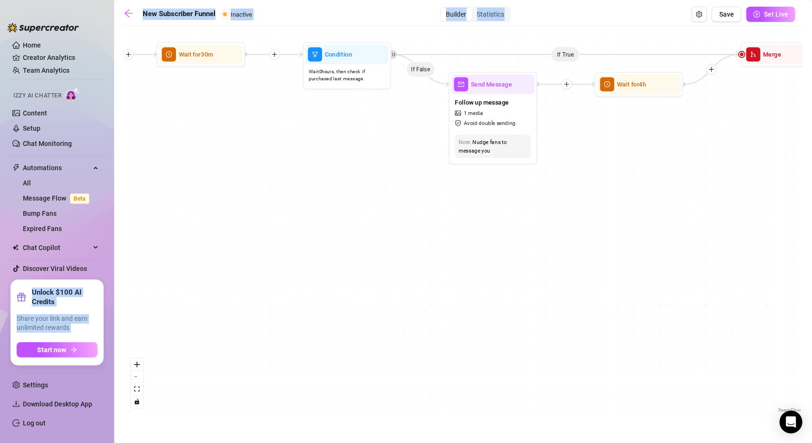
drag, startPoint x: 258, startPoint y: 248, endPoint x: 573, endPoint y: 258, distance: 315.1
click at [572, 258] on div "If True If True If True If False If False If False If True If False Wait for 4h…" at bounding box center [463, 223] width 679 height 384
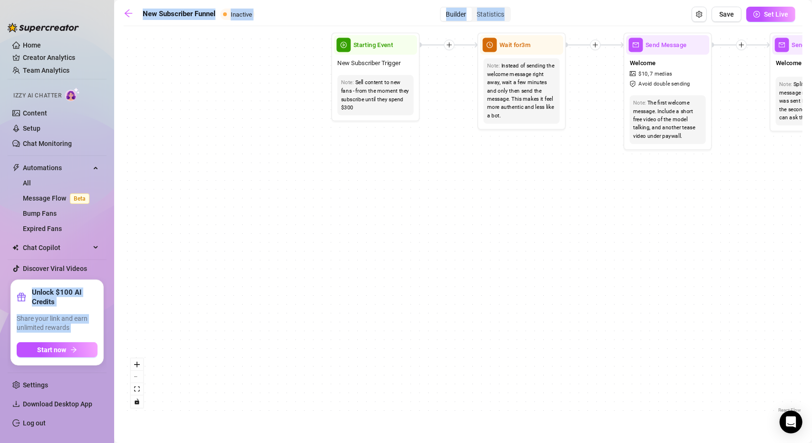
drag, startPoint x: 750, startPoint y: 236, endPoint x: 603, endPoint y: 240, distance: 147.0
click at [777, 238] on div "If True If True If True If False If False If False If True If False Wait for 4h…" at bounding box center [463, 223] width 679 height 384
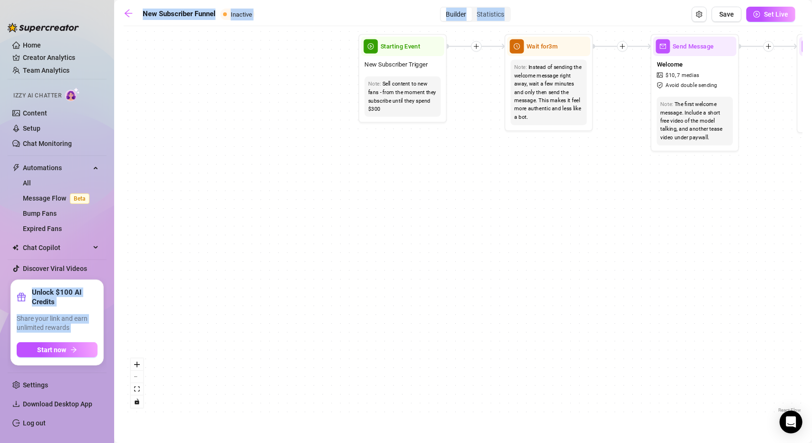
drag, startPoint x: 576, startPoint y: 255, endPoint x: 200, endPoint y: 278, distance: 376.5
click at [215, 275] on div "If True If True If True If False If False If False If True If False Wait for 4h…" at bounding box center [463, 223] width 679 height 384
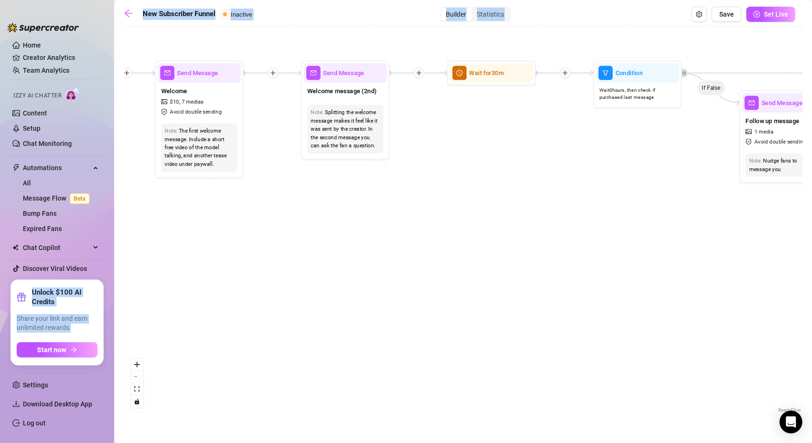
drag, startPoint x: 554, startPoint y: 253, endPoint x: 151, endPoint y: 255, distance: 402.5
click at [151, 255] on div "If True If True If True If False If False If False If True If False Wait for 4h…" at bounding box center [463, 223] width 679 height 384
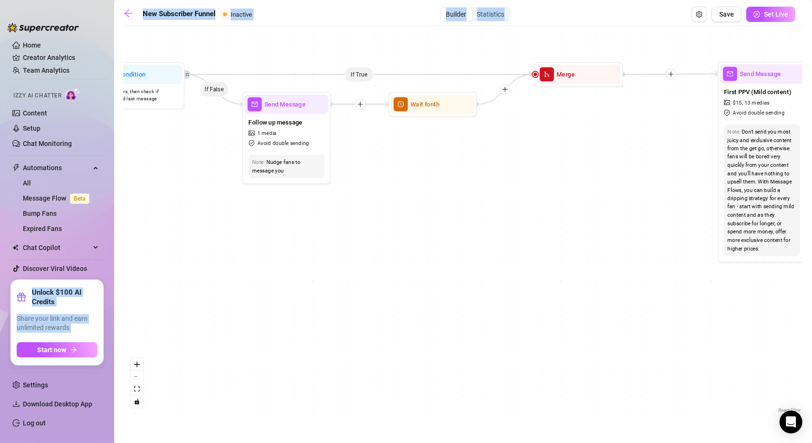
drag, startPoint x: 455, startPoint y: 245, endPoint x: 235, endPoint y: 248, distance: 219.8
click at [255, 248] on div "If True If True If True If False If False If False If True If False Wait for 4h…" at bounding box center [463, 223] width 679 height 384
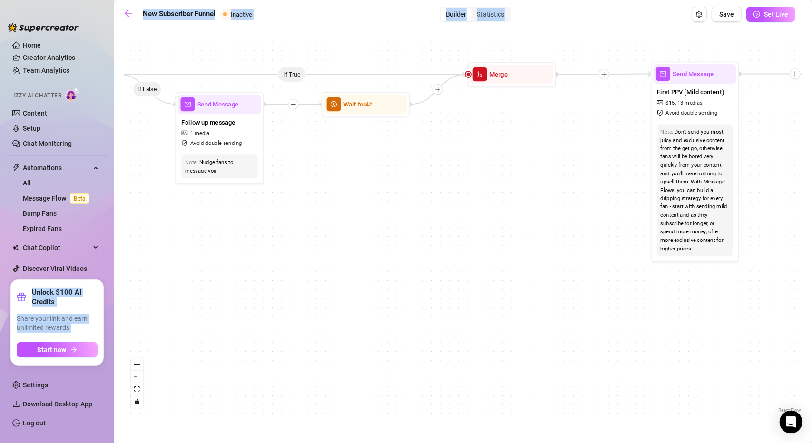
click at [290, 242] on div "If True If True If True If False If False If False If True If False Wait for 4h…" at bounding box center [463, 223] width 679 height 384
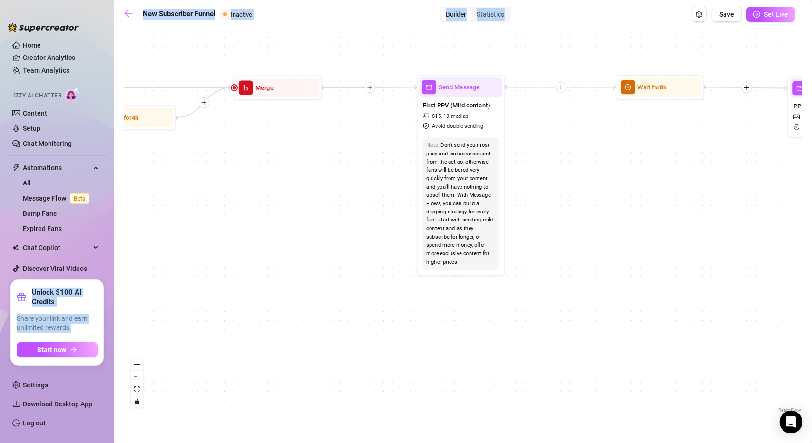
drag
click at [306, 220] on div "If True If True If True If False If False If False If True If False Wait for 4h…" at bounding box center [463, 223] width 679 height 384
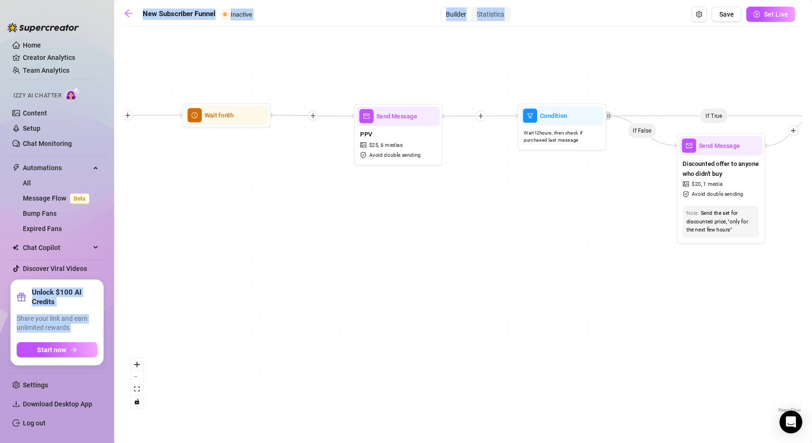
click at [262, 211] on div "If True If True If True If False If False If False If True If False Wait for 4h…" at bounding box center [463, 223] width 679 height 384
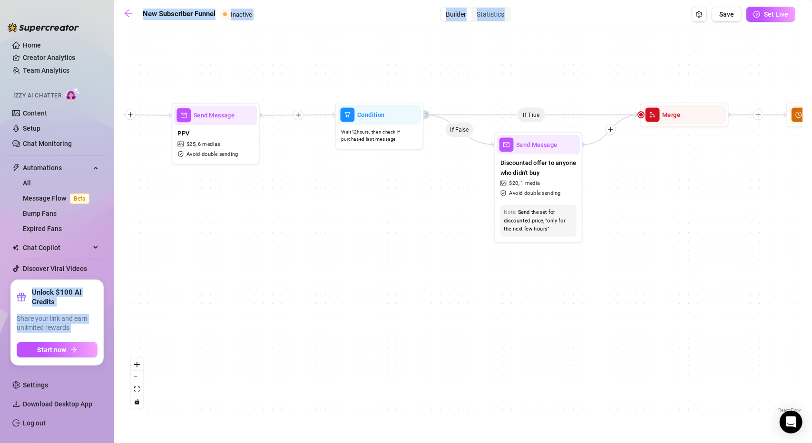
click at [363, 231] on div "If True If True If True If False If False If False If True If False Wait for 4h…" at bounding box center [463, 223] width 679 height 384
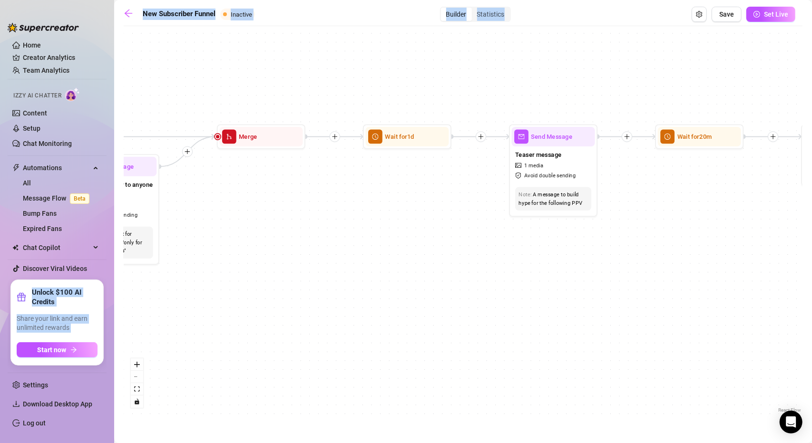
click at [207, 218] on div "If True If True If True If False If False If False If True If False Wait for 4h…" at bounding box center [463, 223] width 679 height 384
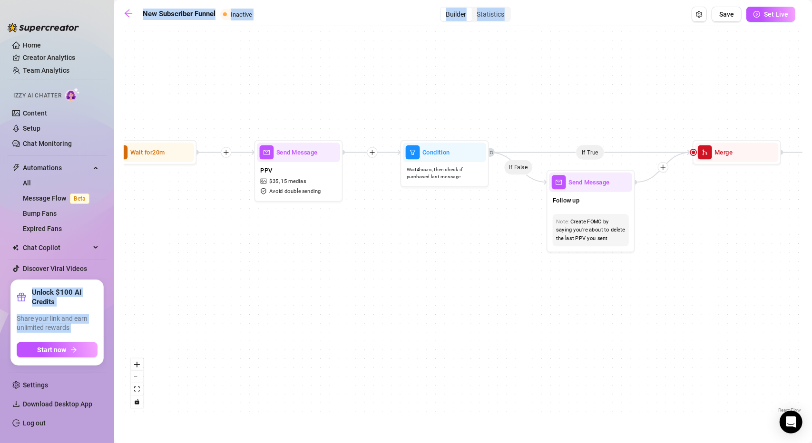
click at [190, 223] on div "If True If True If True If False If False If False If True If False Wait for 4h…" at bounding box center [463, 223] width 679 height 384
click at [149, 274] on div "If True If True If True If False If False If False If True If False Wait for 4h…" at bounding box center [463, 223] width 679 height 384
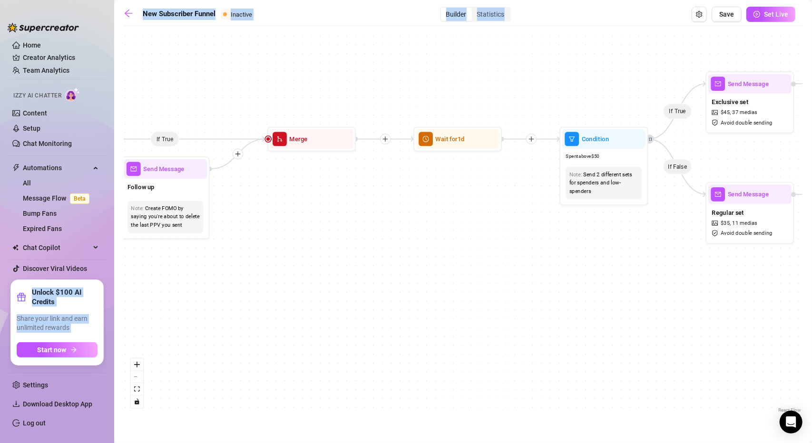
click at [243, 216] on div "If True If True If True If False If False If False If True If False Wait for 4h…" at bounding box center [463, 223] width 679 height 384
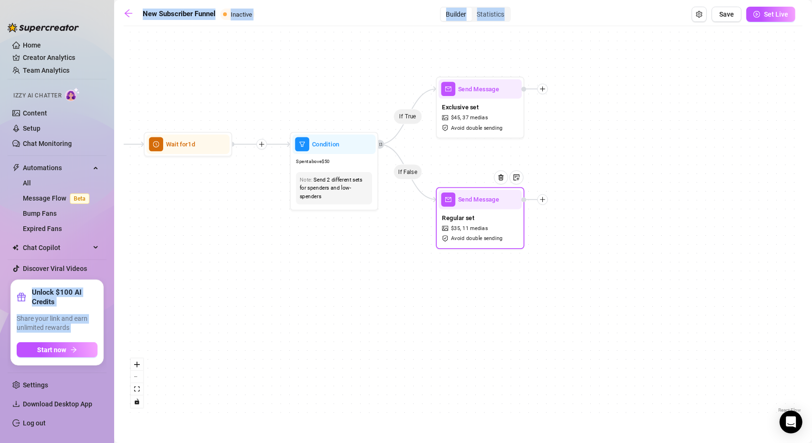
click at [488, 206] on div at bounding box center [504, 184] width 39 height 45
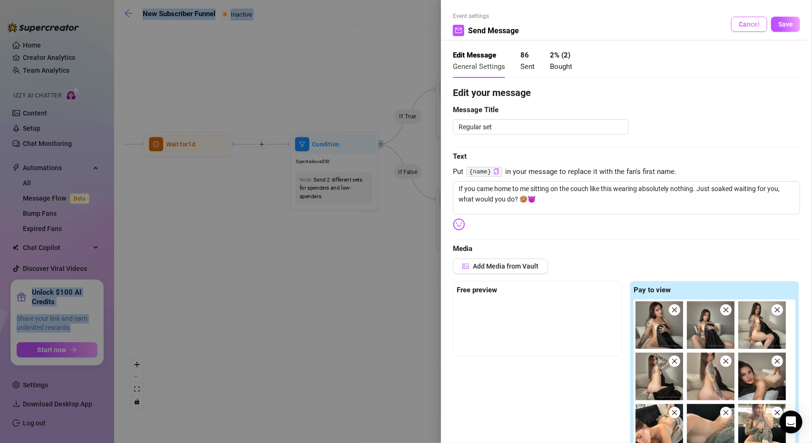
click at [752, 27] on span "Cancel" at bounding box center [749, 24] width 21 height 8
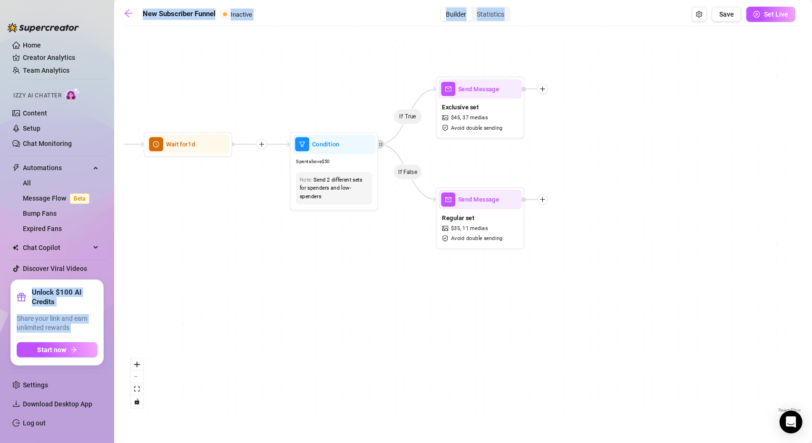
click at [667, 240] on div "If True If True If True If False If False If False If True If False Wait for 4h…" at bounding box center [463, 223] width 679 height 384
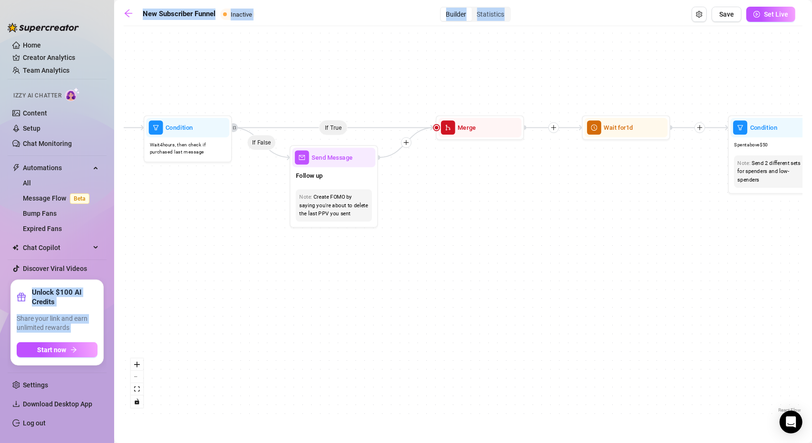
click at [634, 235] on div "If True If True If True If False If False If False If True If False Wait for 4h…" at bounding box center [463, 223] width 679 height 384
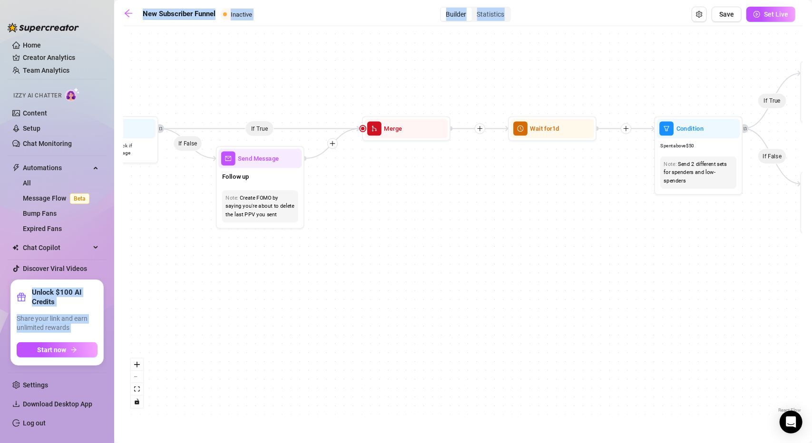
click at [505, 206] on div "If True If True If True If False If False If False If True If False Wait for 4h…" at bounding box center [463, 223] width 679 height 384
click at [622, 128] on icon "plus" at bounding box center [625, 129] width 6 height 6
click at [665, 158] on div "Message" at bounding box center [668, 159] width 65 height 15
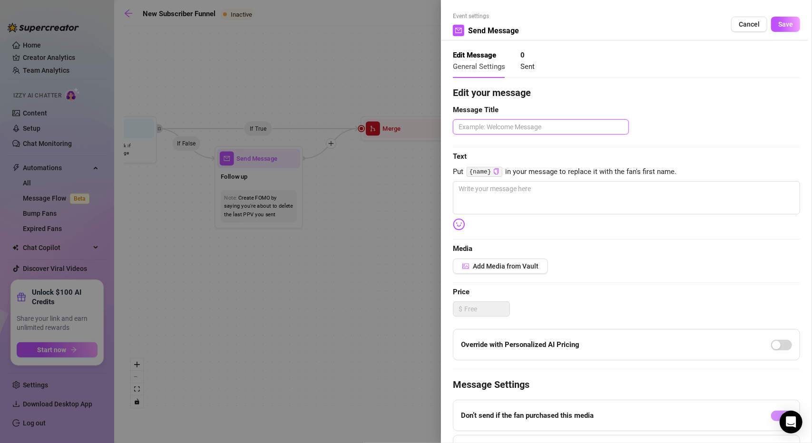
click at [516, 124] on textarea at bounding box center [541, 126] width 176 height 15
click at [753, 25] on span "Cancel" at bounding box center [749, 24] width 21 height 8
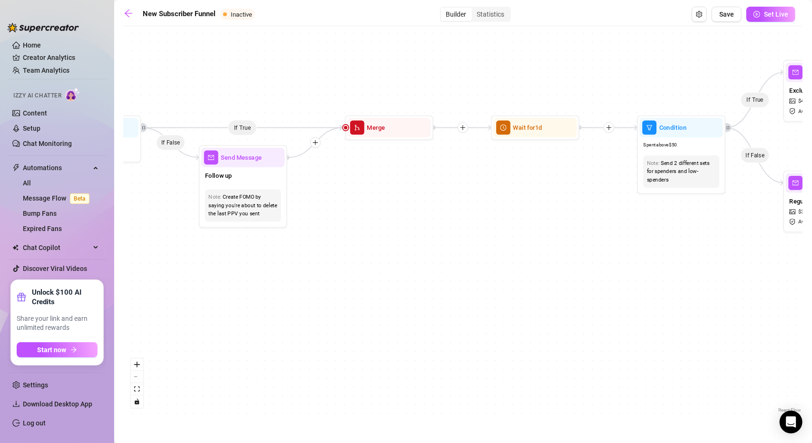
click at [307, 244] on div "If True If True If True If False If False If False If True If False Wait for 4h…" at bounding box center [463, 223] width 679 height 384
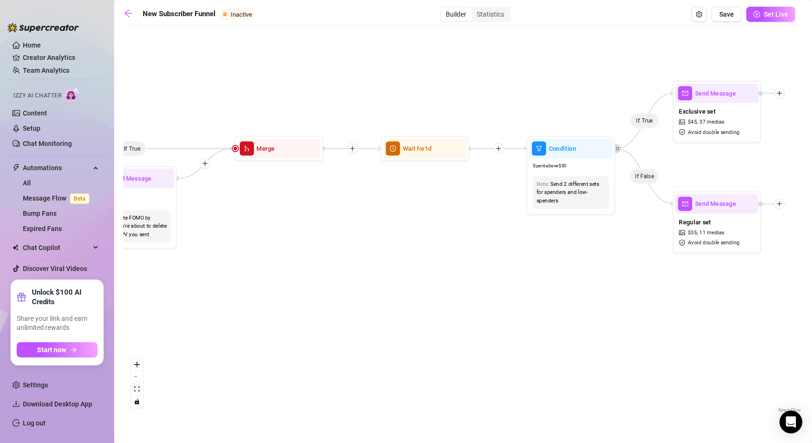
click at [337, 244] on div "If True If True If True If False If False If False If True If False Wait for 4h…" at bounding box center [463, 223] width 679 height 384
click at [498, 152] on div at bounding box center [498, 148] width 10 height 10
click at [546, 180] on div "Message" at bounding box center [542, 179] width 65 height 15
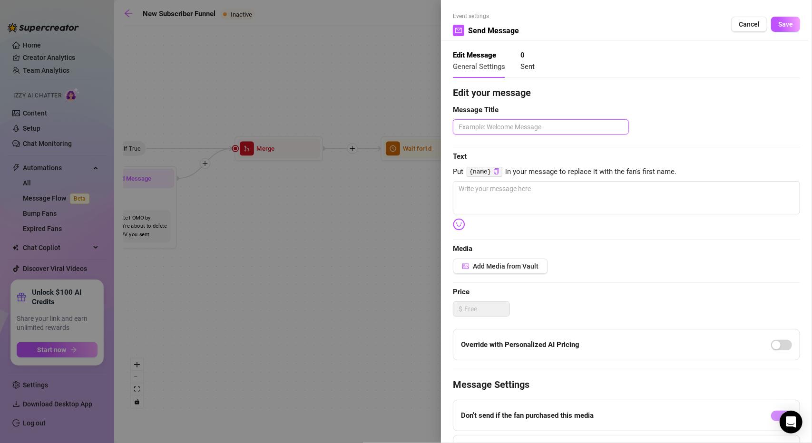
click at [490, 125] on textarea at bounding box center [541, 126] width 176 height 15
click at [546, 184] on textarea at bounding box center [626, 197] width 347 height 33
click at [510, 264] on span "Add Media from Vault" at bounding box center [506, 267] width 66 height 8
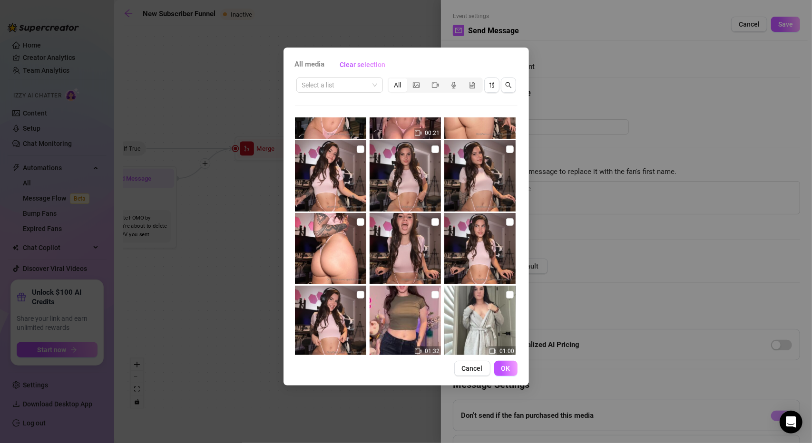
scroll to position [3082, 0]
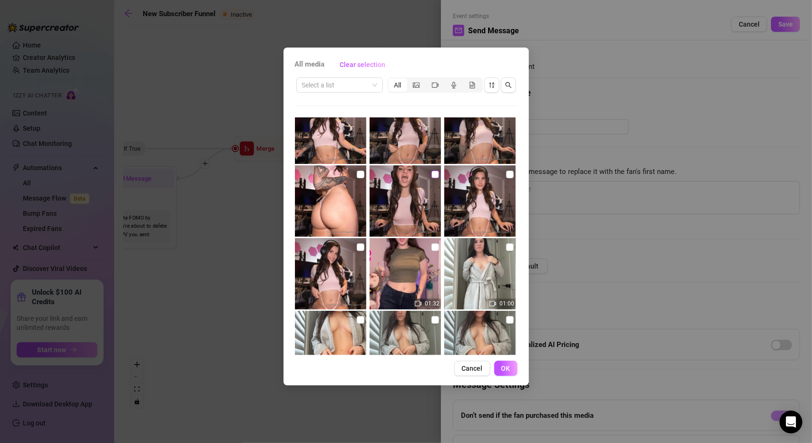
click at [433, 173] on input "checkbox" at bounding box center [436, 175] width 8 height 8
click at [432, 177] on input "checkbox" at bounding box center [436, 175] width 8 height 8
click at [360, 248] on input "checkbox" at bounding box center [361, 248] width 8 height 8
click at [432, 175] on input "checkbox" at bounding box center [436, 175] width 8 height 8
click at [357, 175] on input "checkbox" at bounding box center [361, 175] width 8 height 8
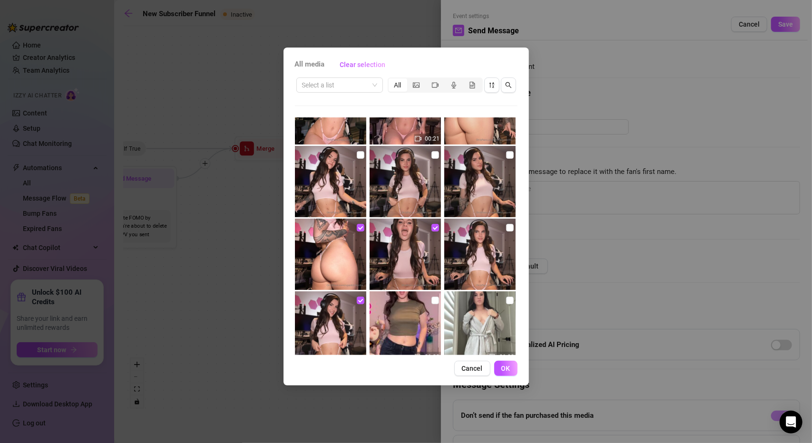
scroll to position [2987, 0]
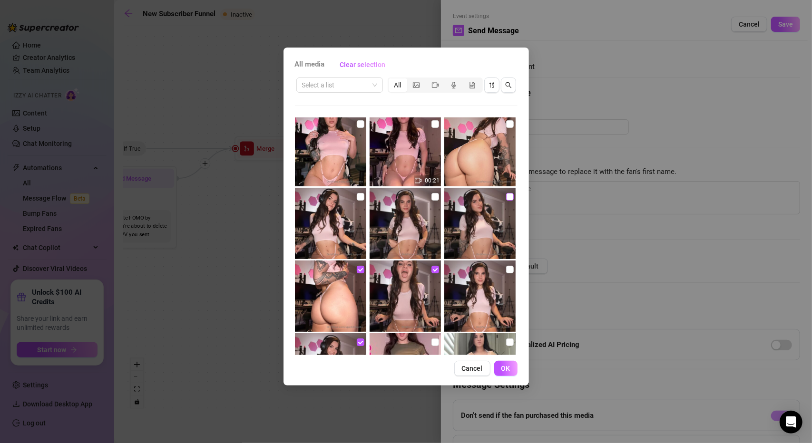
click at [506, 195] on input "checkbox" at bounding box center [510, 197] width 8 height 8
click at [432, 196] on input "checkbox" at bounding box center [436, 197] width 8 height 8
click at [360, 196] on input "checkbox" at bounding box center [361, 197] width 8 height 8
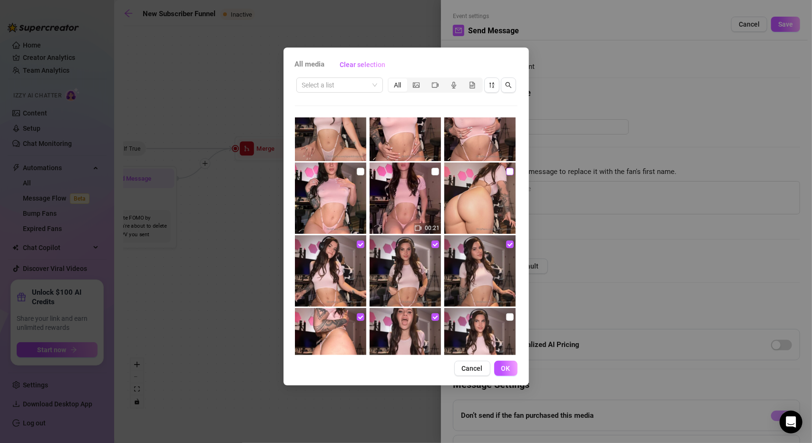
click at [506, 174] on input "checkbox" at bounding box center [510, 172] width 8 height 8
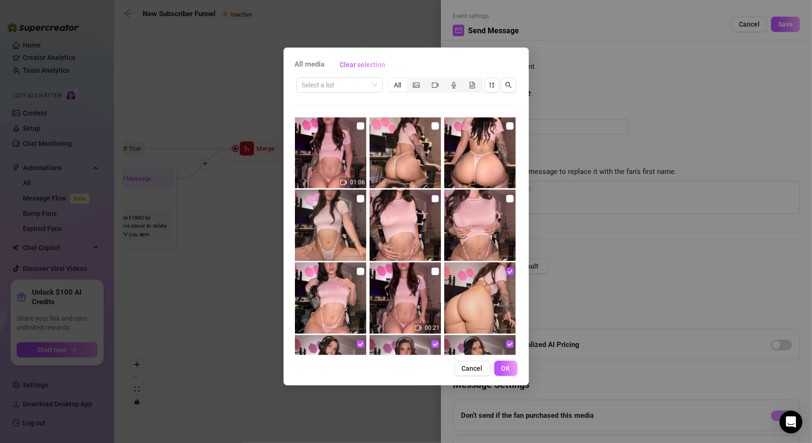
scroll to position [2844, 0]
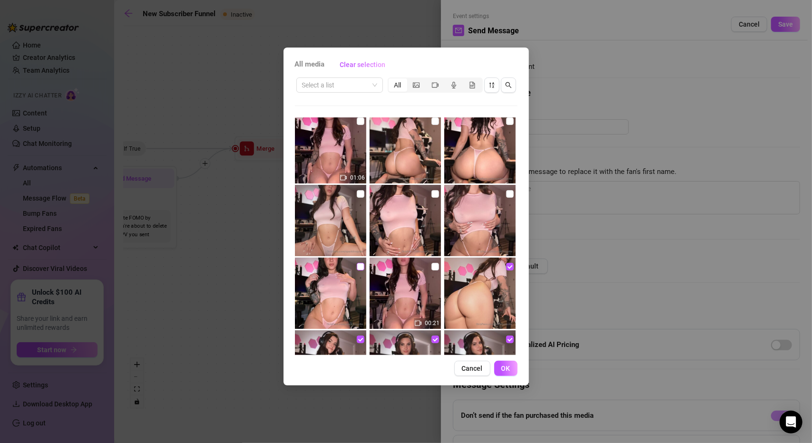
click at [357, 264] on input "checkbox" at bounding box center [361, 267] width 8 height 8
click at [506, 194] on input "checkbox" at bounding box center [510, 194] width 8 height 8
click at [432, 193] on input "checkbox" at bounding box center [436, 194] width 8 height 8
click at [358, 196] on input "checkbox" at bounding box center [361, 194] width 8 height 8
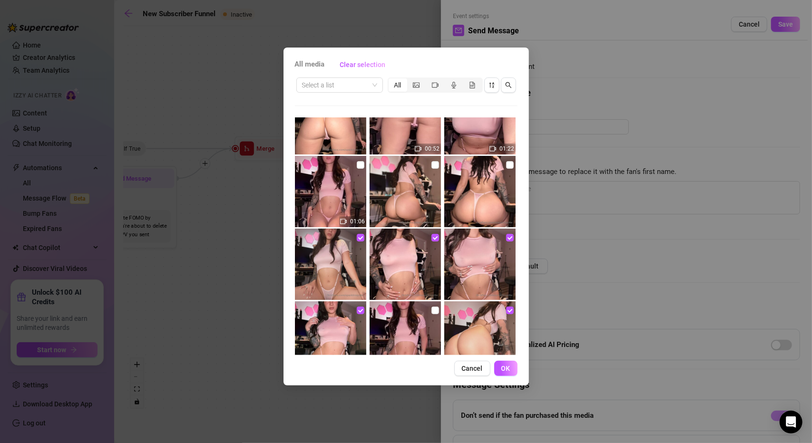
scroll to position [2797, 0]
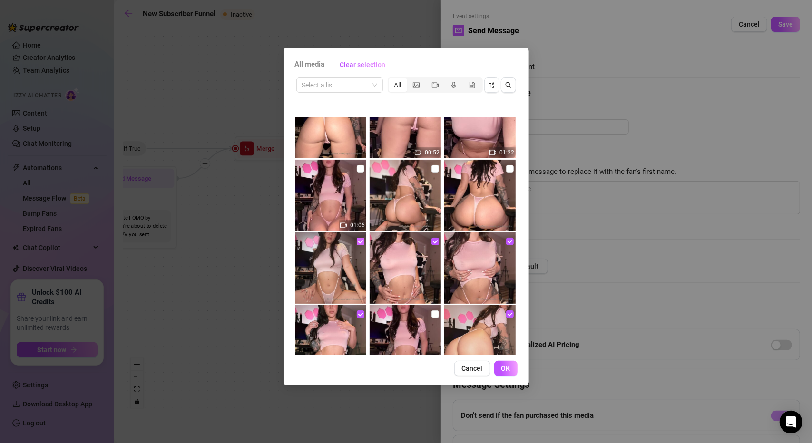
click at [357, 244] on input "checkbox" at bounding box center [361, 242] width 8 height 8
click at [432, 244] on input "checkbox" at bounding box center [436, 242] width 8 height 8
click at [506, 243] on input "checkbox" at bounding box center [510, 242] width 8 height 8
click at [358, 315] on input "checkbox" at bounding box center [361, 315] width 8 height 8
click at [432, 314] on input "checkbox" at bounding box center [436, 315] width 8 height 8
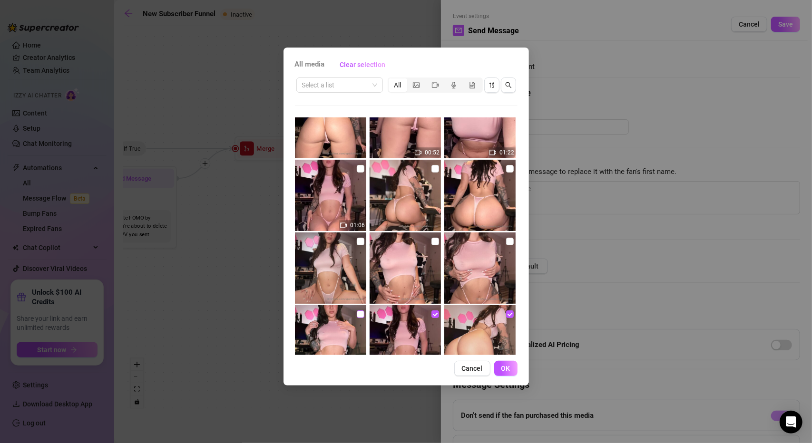
click at [359, 314] on input "checkbox" at bounding box center [361, 315] width 8 height 8
click at [509, 241] on img at bounding box center [479, 268] width 71 height 71
click at [506, 243] on input "checkbox" at bounding box center [510, 242] width 8 height 8
click at [432, 240] on input "checkbox" at bounding box center [436, 242] width 8 height 8
click at [357, 243] on input "checkbox" at bounding box center [361, 242] width 8 height 8
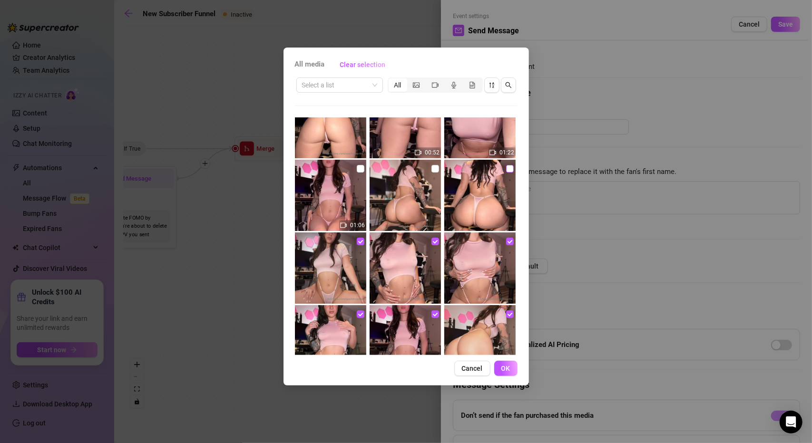
click at [506, 168] on input "checkbox" at bounding box center [510, 169] width 8 height 8
click at [432, 169] on input "checkbox" at bounding box center [436, 169] width 8 height 8
click at [358, 171] on input "checkbox" at bounding box center [361, 169] width 8 height 8
click at [507, 371] on span "OK" at bounding box center [505, 369] width 9 height 8
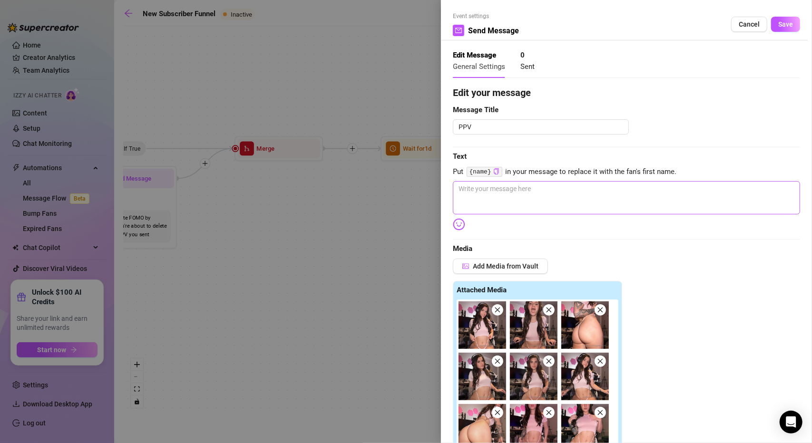
scroll to position [0, 0]
click at [493, 196] on textarea at bounding box center [626, 197] width 347 height 33
drag, startPoint x: 493, startPoint y: 196, endPoint x: 479, endPoint y: 191, distance: 15.2
click at [479, 191] on textarea at bounding box center [626, 197] width 347 height 33
click at [483, 196] on textarea at bounding box center [626, 197] width 347 height 33
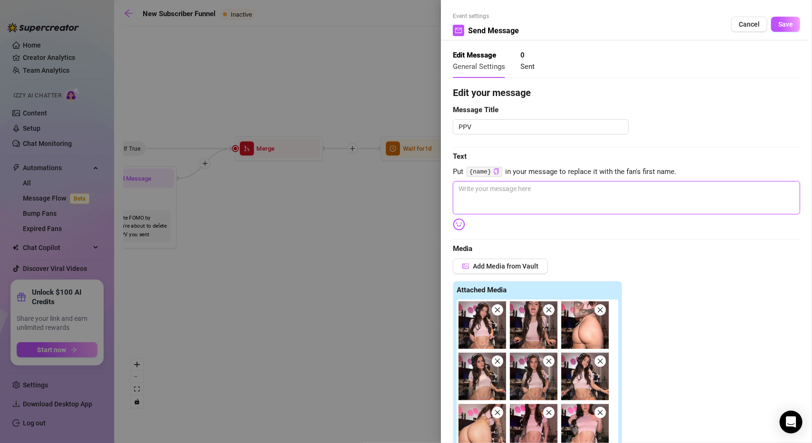
paste textarea "Unlock to see my nipples showing through this thin pink set and I spread my leg…"
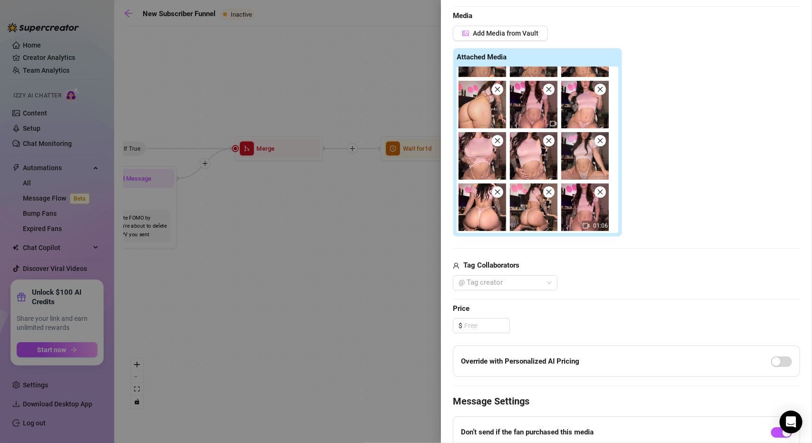
scroll to position [238, 0]
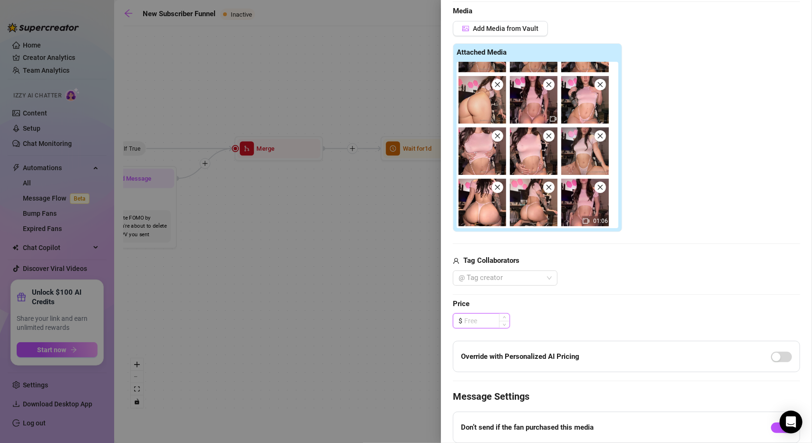
click at [476, 319] on input at bounding box center [486, 321] width 45 height 14
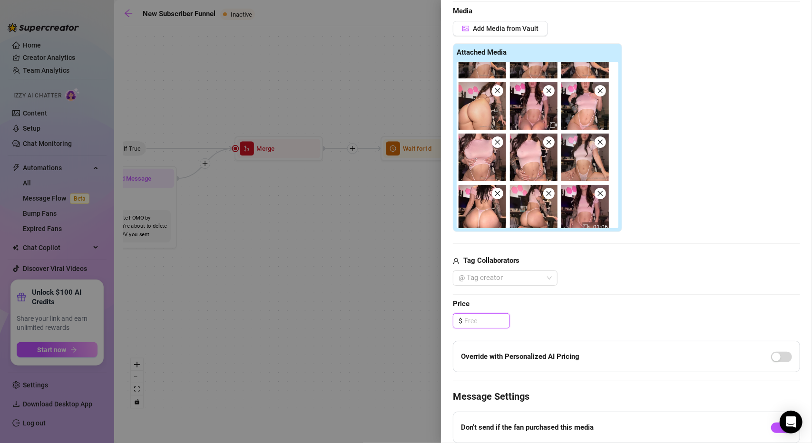
scroll to position [90, 0]
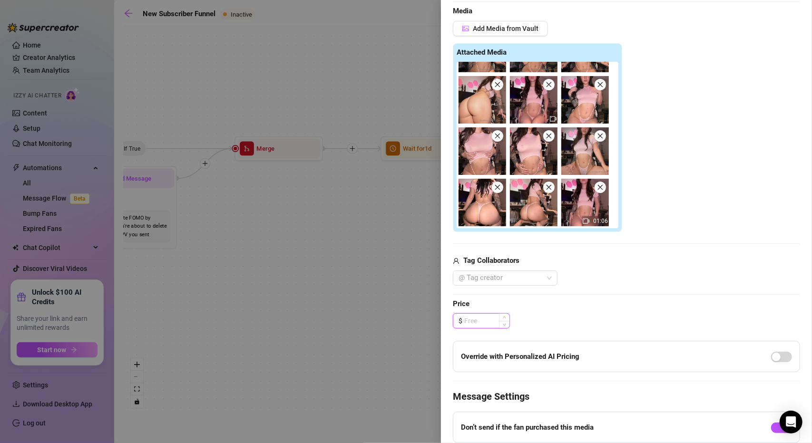
click at [480, 317] on input at bounding box center [486, 321] width 45 height 14
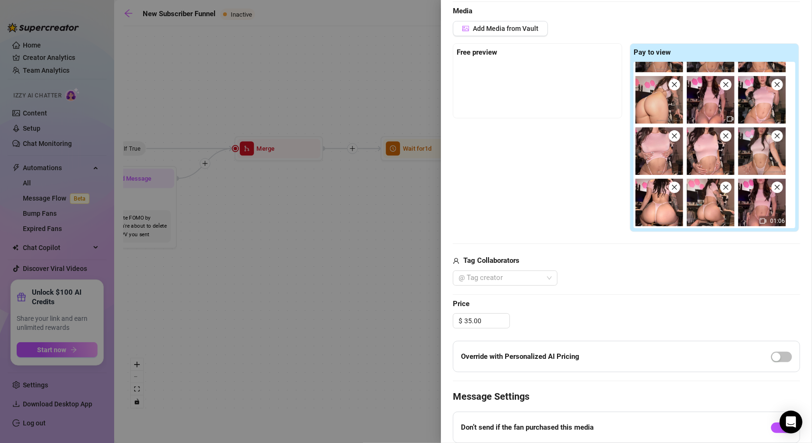
click at [535, 315] on div "$ 35.00" at bounding box center [626, 321] width 347 height 15
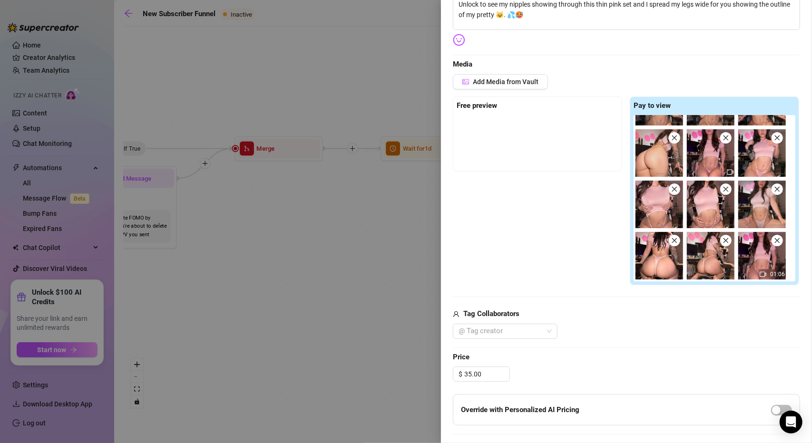
scroll to position [190, 0]
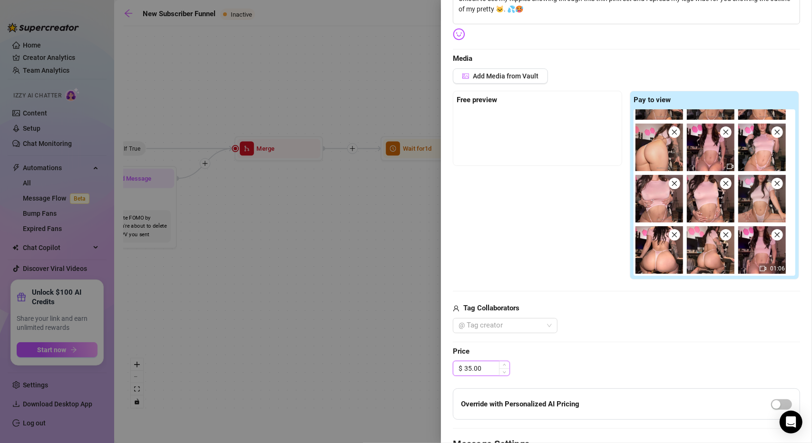
drag, startPoint x: 485, startPoint y: 369, endPoint x: 456, endPoint y: 367, distance: 29.1
click at [456, 367] on div "$ 35.00" at bounding box center [481, 368] width 57 height 15
click at [616, 370] on div "$ 40.00" at bounding box center [626, 368] width 347 height 15
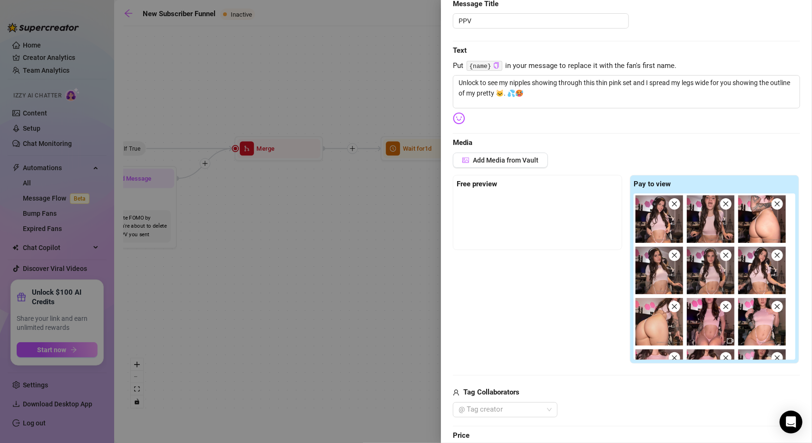
scroll to position [95, 0]
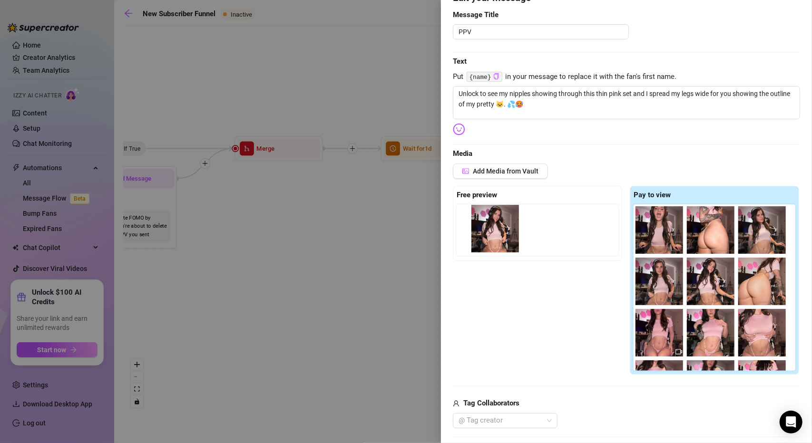
drag, startPoint x: 658, startPoint y: 229, endPoint x: 491, endPoint y: 226, distance: 166.5
click at [491, 226] on div "Free preview Pay to view 01:06" at bounding box center [626, 280] width 347 height 189
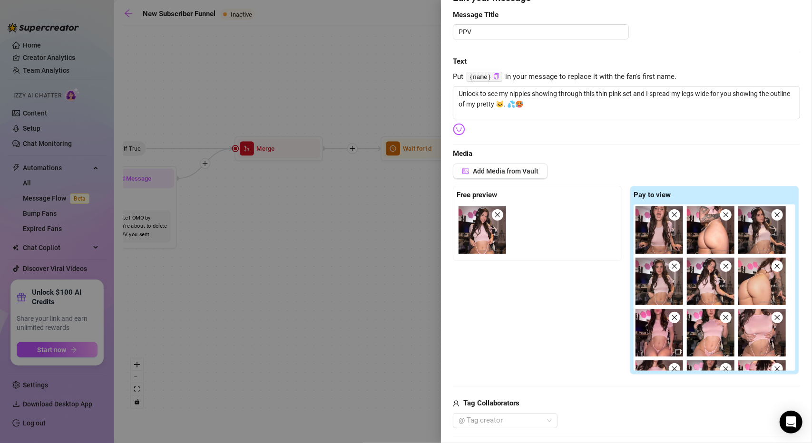
click at [526, 292] on div "Free preview Pay to view 01:06" at bounding box center [626, 280] width 347 height 189
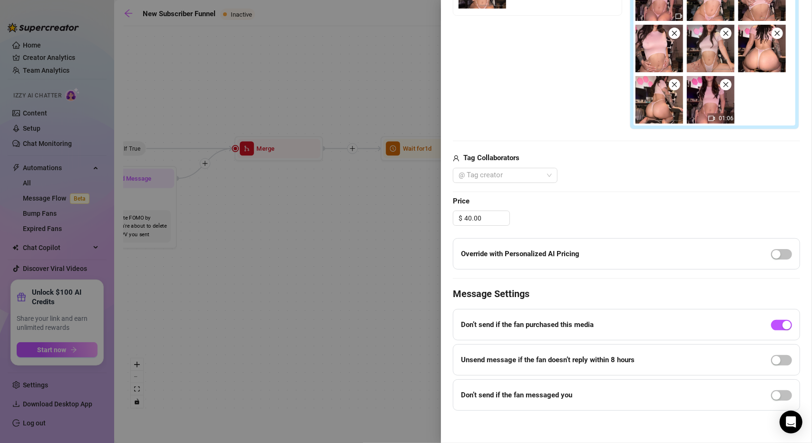
scroll to position [342, 0]
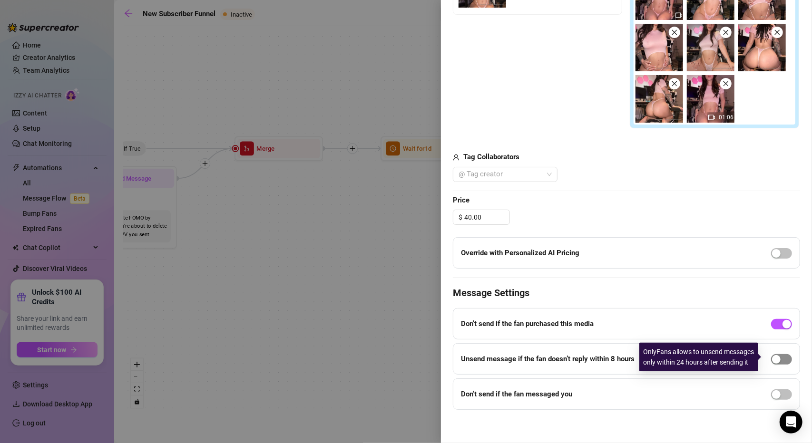
click at [777, 360] on span "button" at bounding box center [781, 359] width 21 height 10
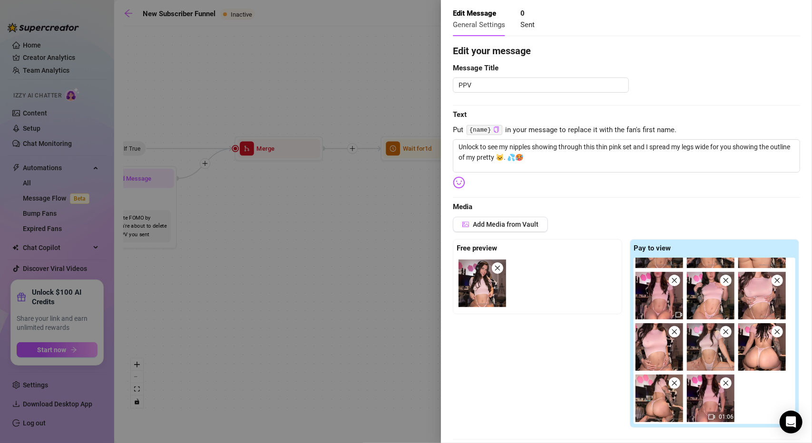
scroll to position [0, 0]
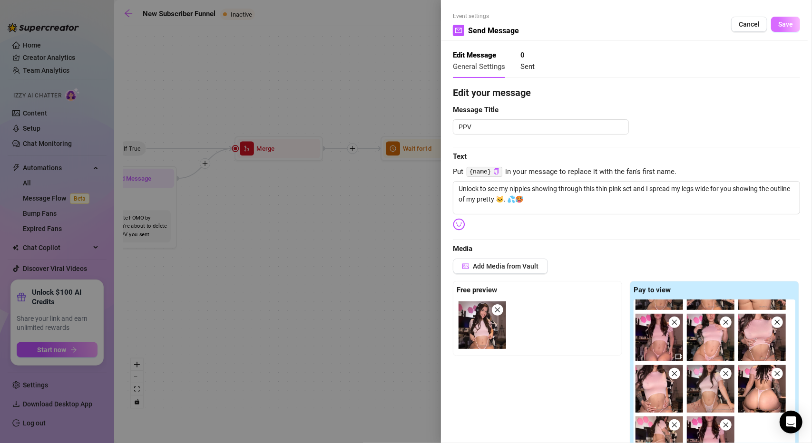
click at [790, 25] on button "Save" at bounding box center [785, 24] width 29 height 15
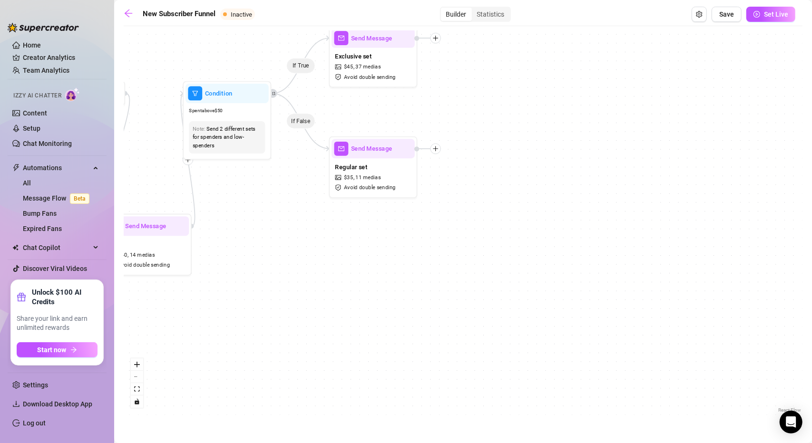
drag, startPoint x: 421, startPoint y: 323, endPoint x: 309, endPoint y: 227, distance: 147.5
click at [303, 301] on div "If True If True If True If False If False If False If True If False Send Messag…" at bounding box center [463, 223] width 679 height 384
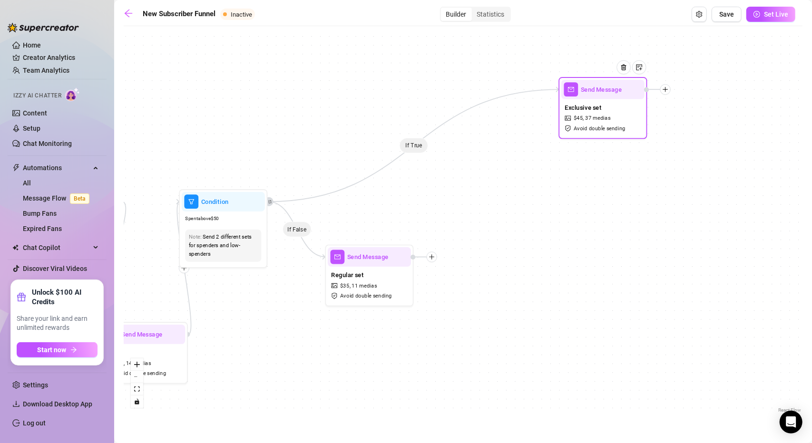
drag, startPoint x: 378, startPoint y: 58, endPoint x: 597, endPoint y: 104, distance: 223.7
click at [597, 104] on span "Exclusive set" at bounding box center [583, 108] width 37 height 10
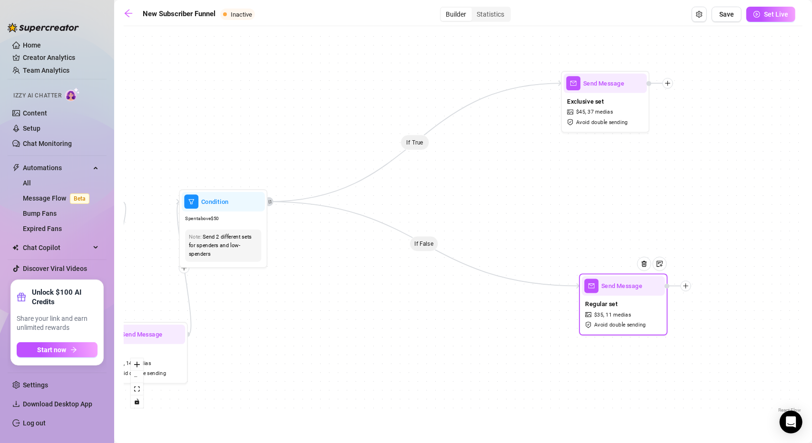
drag, startPoint x: 377, startPoint y: 293, endPoint x: 615, endPoint y: 314, distance: 238.8
click at [615, 314] on span "11 medias" at bounding box center [618, 315] width 25 height 9
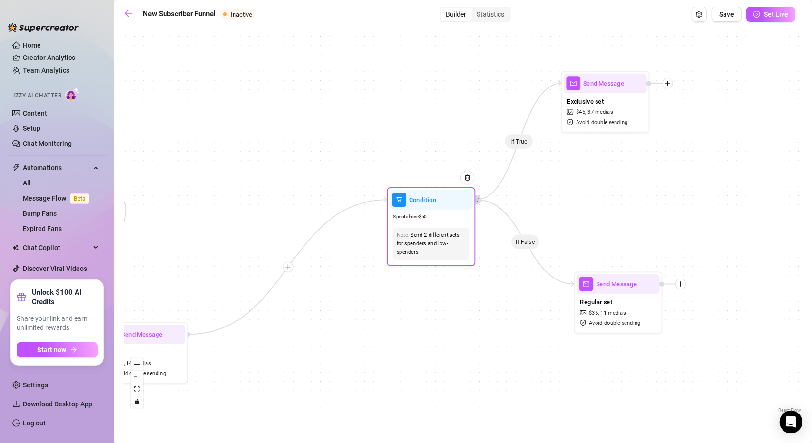
drag, startPoint x: 238, startPoint y: 226, endPoint x: 453, endPoint y: 224, distance: 215.5
click at [453, 224] on div "Condition Spent above $ 50 Note: Send 2 different sets for spenders and low-spe…" at bounding box center [431, 226] width 88 height 79
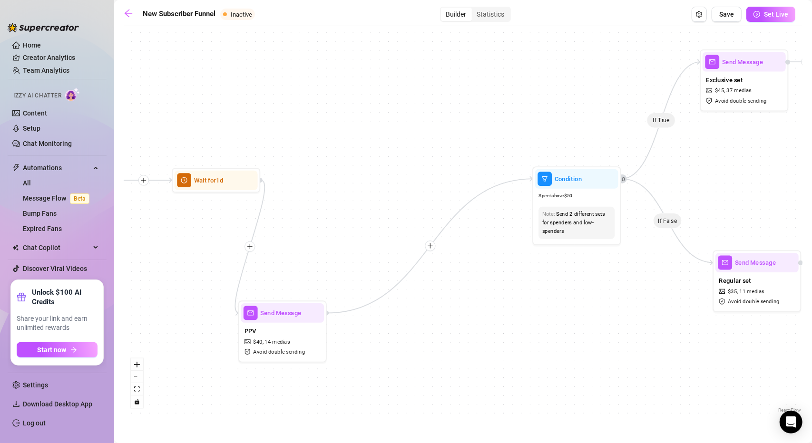
drag, startPoint x: 233, startPoint y: 244, endPoint x: 372, endPoint y: 222, distance: 140.6
click at [372, 222] on div "If True If True If True If False If False If False If True If False Send Messag…" at bounding box center [463, 223] width 679 height 384
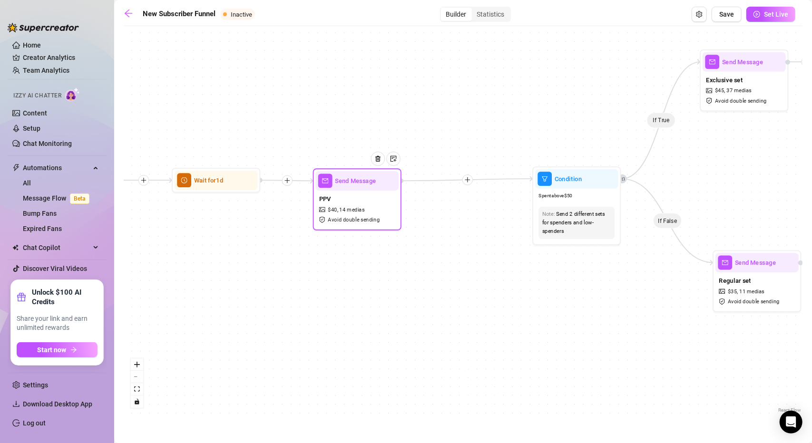
drag, startPoint x: 353, startPoint y: 305, endPoint x: 364, endPoint y: 206, distance: 99.5
click at [364, 206] on div "PPV $ 40 , 14 medias Avoid double sending" at bounding box center [356, 209] width 83 height 37
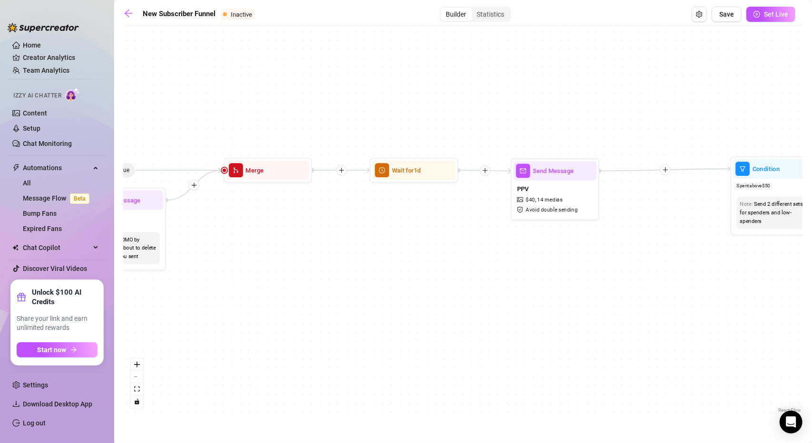
drag, startPoint x: 287, startPoint y: 304, endPoint x: 513, endPoint y: 296, distance: 225.6
click at [527, 295] on div "If True If True If True If False If False If False If True If False Send Messag…" at bounding box center [463, 223] width 679 height 384
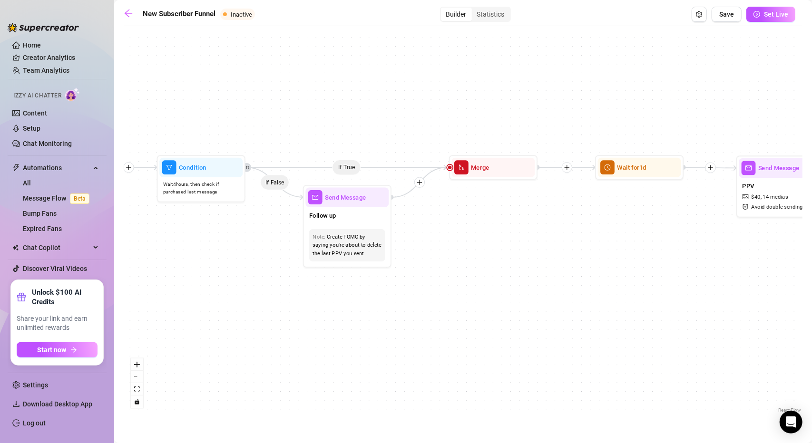
drag, startPoint x: 438, startPoint y: 297, endPoint x: 583, endPoint y: 298, distance: 145.6
click at [583, 298] on div "If True If True If True If False If False If False If True If False Send Messag…" at bounding box center [463, 223] width 679 height 384
drag, startPoint x: 371, startPoint y: 295, endPoint x: 632, endPoint y: 285, distance: 261.4
click at [632, 285] on div "If True If True If True If False If False If False If True If False Send Messag…" at bounding box center [463, 223] width 679 height 384
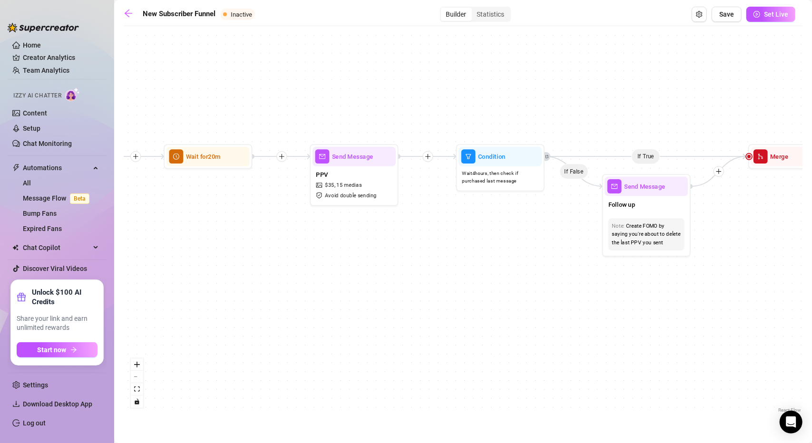
drag, startPoint x: 412, startPoint y: 313, endPoint x: 460, endPoint y: 283, distance: 56.2
click at [485, 319] on div "If True If True If True If False If False If False If True If False Send Messag…" at bounding box center [463, 223] width 679 height 384
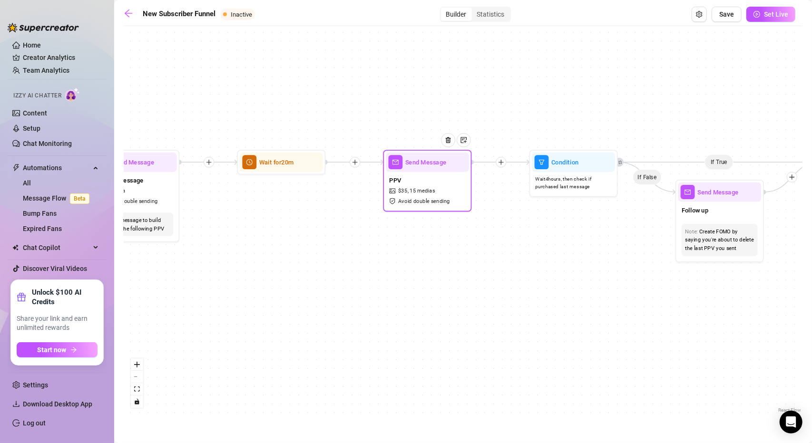
click at [423, 170] on div "Send Message" at bounding box center [427, 163] width 83 height 20
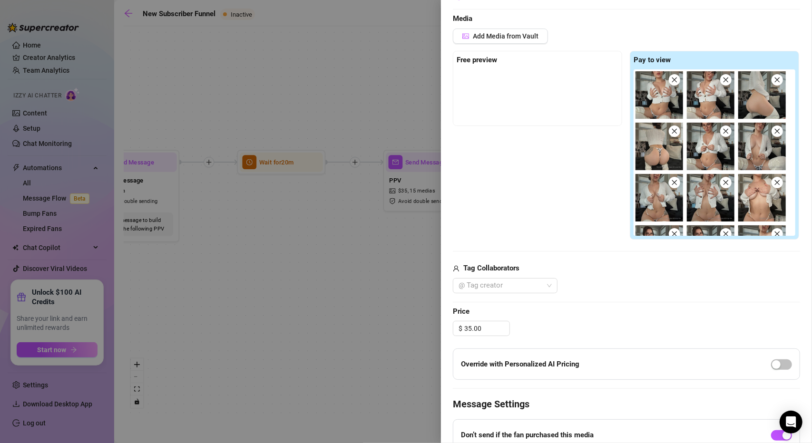
scroll to position [238, 0]
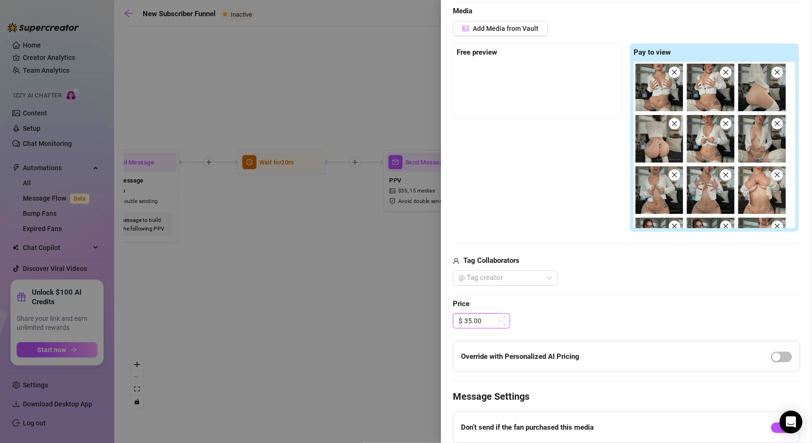
click at [470, 320] on input "35.00" at bounding box center [486, 321] width 45 height 14
click at [581, 314] on div "$ 30.00" at bounding box center [626, 321] width 347 height 15
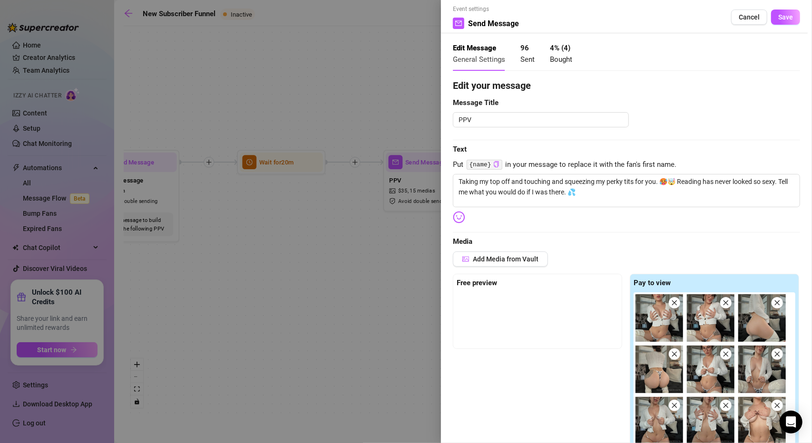
scroll to position [0, 0]
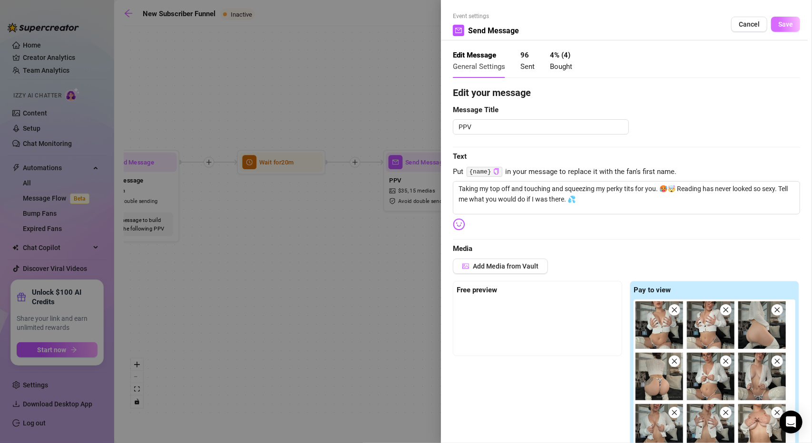
click at [783, 28] on span "Save" at bounding box center [785, 24] width 15 height 8
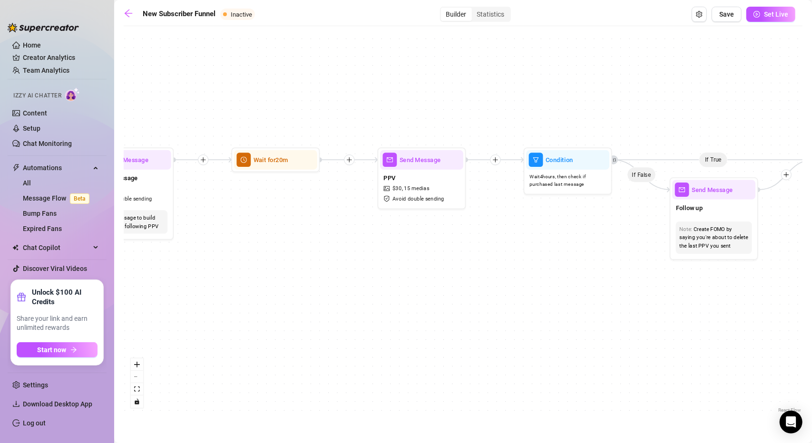
drag, startPoint x: 527, startPoint y: 301, endPoint x: 331, endPoint y: 294, distance: 196.1
click at [331, 294] on div "If True If True If True If False If False If False If True If False Send Messag…" at bounding box center [463, 223] width 679 height 384
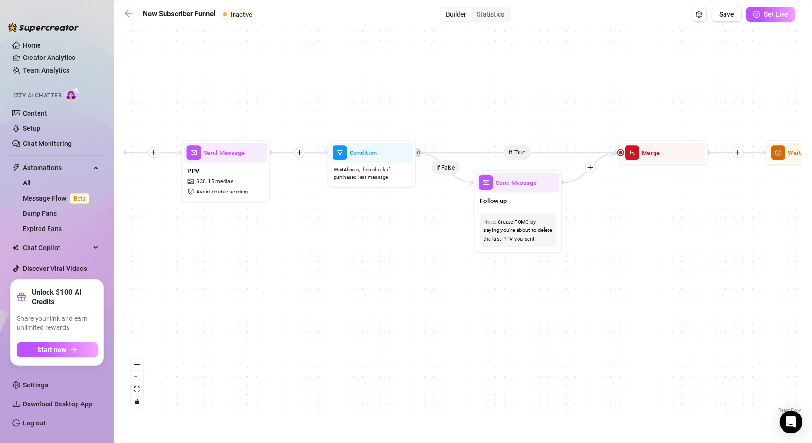
drag, startPoint x: 684, startPoint y: 287, endPoint x: 369, endPoint y: 314, distance: 316.6
click at [369, 314] on div "If True If True If True If False If False If False If True If False Send Messag…" at bounding box center [463, 223] width 679 height 384
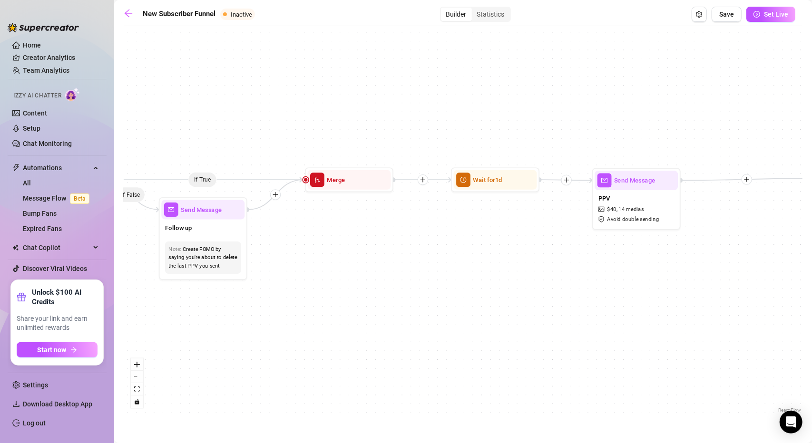
drag, startPoint x: 635, startPoint y: 279, endPoint x: 491, endPoint y: 278, distance: 143.7
click at [507, 278] on div "If True If True If True If False If False If False If True If False Send Messag…" at bounding box center [463, 223] width 679 height 384
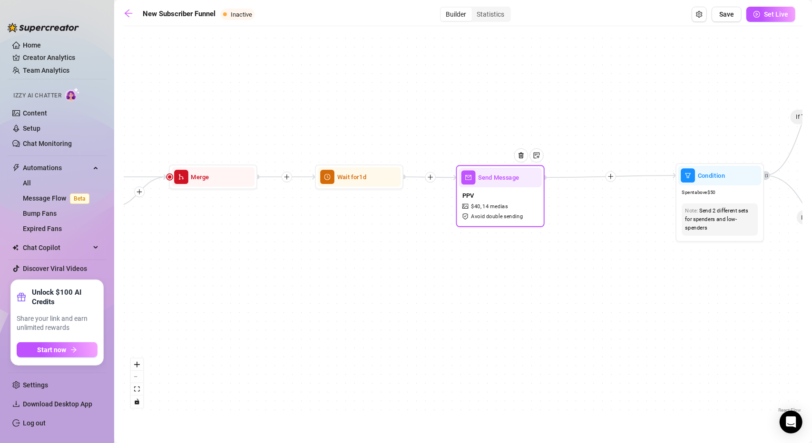
click at [481, 182] on span "Send Message" at bounding box center [498, 178] width 41 height 10
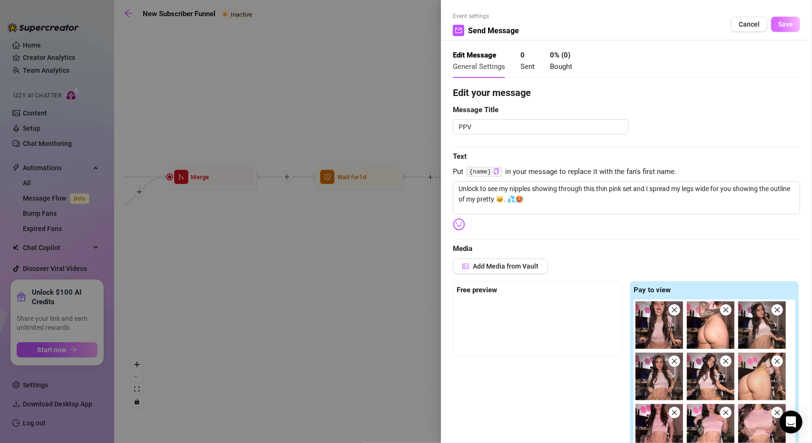
click at [771, 27] on button "Save" at bounding box center [785, 24] width 29 height 15
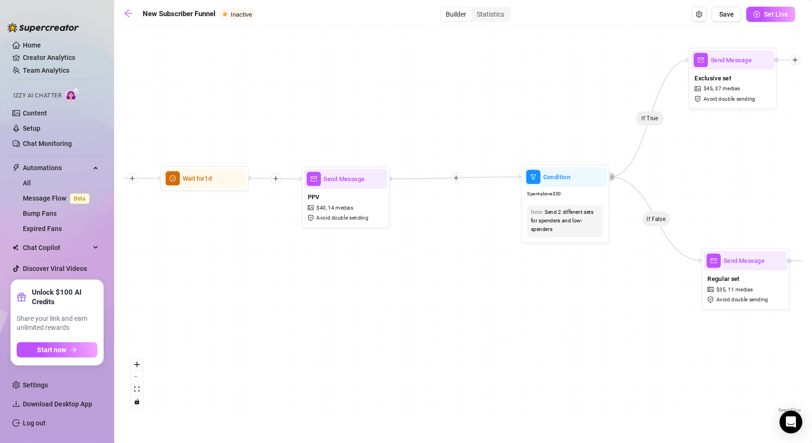
drag, startPoint x: 564, startPoint y: 295, endPoint x: 312, endPoint y: 280, distance: 252.1
click at [281, 311] on div "If True If True If True If False If False If False If True If False Send Messag…" at bounding box center [463, 223] width 679 height 384
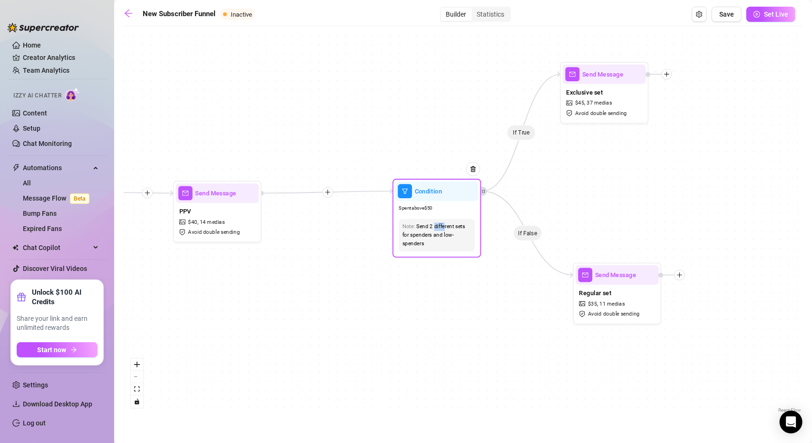
click at [424, 231] on div "Send 2 different sets for spenders and low-spenders" at bounding box center [436, 235] width 69 height 25
click at [394, 294] on div "If True If True If True If False If False If False If True If False Send Messag…" at bounding box center [463, 223] width 679 height 384
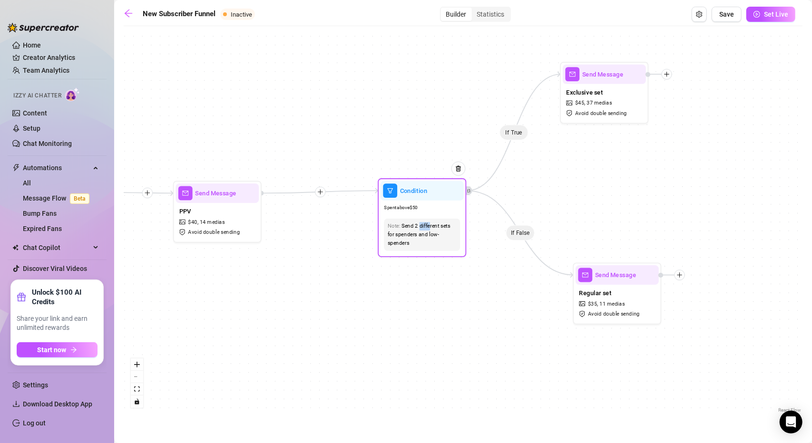
drag, startPoint x: 430, startPoint y: 202, endPoint x: 415, endPoint y: 201, distance: 14.8
click at [415, 201] on div "Spent above $ 50" at bounding box center [422, 208] width 83 height 15
click at [322, 303] on div "If True If True If True If False If False If False If True If False Send Messag…" at bounding box center [463, 223] width 679 height 384
click at [428, 233] on div "Send 2 different sets for spenders and low-spenders" at bounding box center [422, 235] width 69 height 25
click at [437, 242] on div "Send 2 different sets for spenders and low-spenders" at bounding box center [422, 235] width 69 height 25
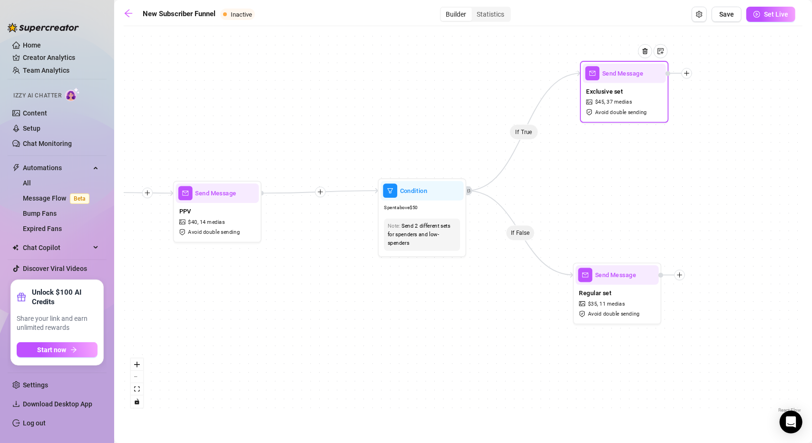
drag, startPoint x: 620, startPoint y: 98, endPoint x: 643, endPoint y: 97, distance: 22.8
click at [643, 97] on div "Exclusive set $ 45 , 37 medias Avoid double sending" at bounding box center [624, 101] width 83 height 37
click at [632, 80] on div at bounding box center [651, 58] width 39 height 45
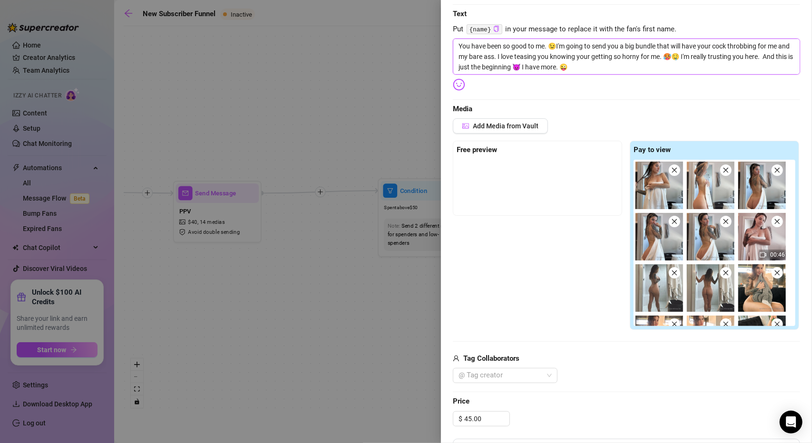
click at [635, 69] on textarea "You have been so good to me. 😉I'm going to send you a big bundle that will have…" at bounding box center [626, 57] width 347 height 36
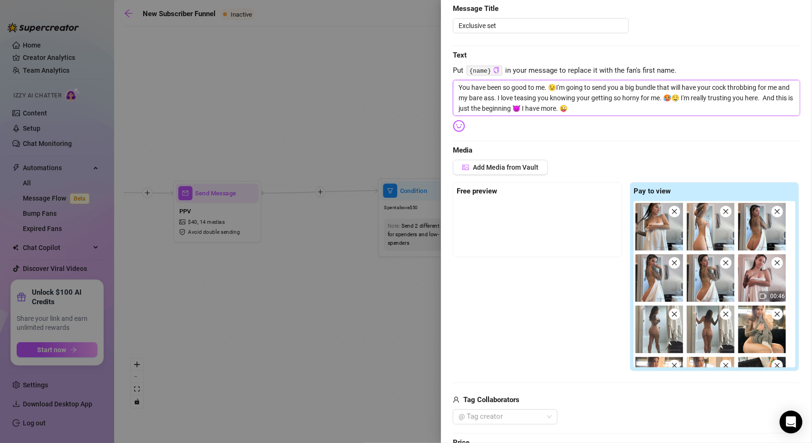
scroll to position [95, 0]
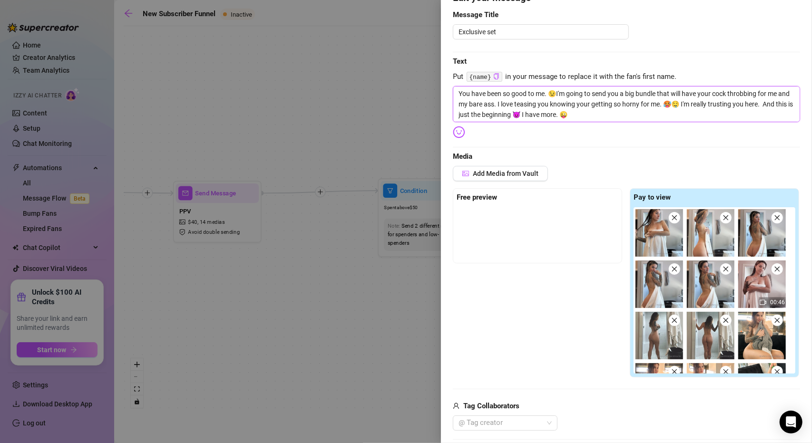
click at [611, 117] on textarea "You have been so good to me. 😉I'm going to send you a big bundle that will have…" at bounding box center [626, 104] width 347 height 36
click at [613, 116] on textarea "You have been so good to me. 😉I'm going to send you a big bundle that will have…" at bounding box center [626, 104] width 347 height 36
click at [590, 113] on textarea "You have been so good to me. 😉I'm going to send you a big bundle that will have…" at bounding box center [626, 104] width 347 height 36
click at [615, 117] on textarea "You have been so good to me. 😉I'm going to send you a big bundle that will have…" at bounding box center [626, 104] width 347 height 36
click at [589, 117] on textarea "You have been so good to me. 😉I'm going to send you a big bundle that will have…" at bounding box center [626, 104] width 347 height 36
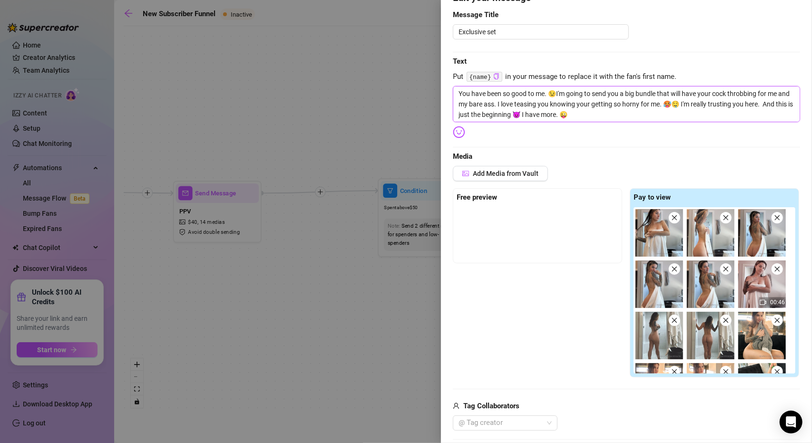
click at [628, 120] on textarea "You have been so good to me. 😉I'm going to send you a big bundle that will have…" at bounding box center [626, 104] width 347 height 36
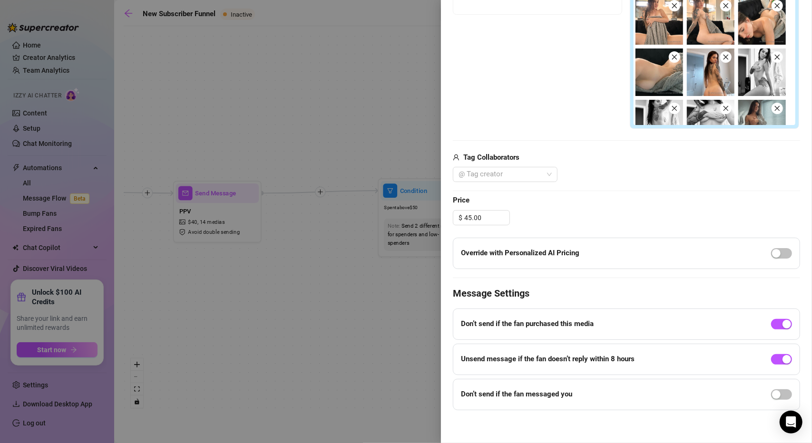
scroll to position [0, 0]
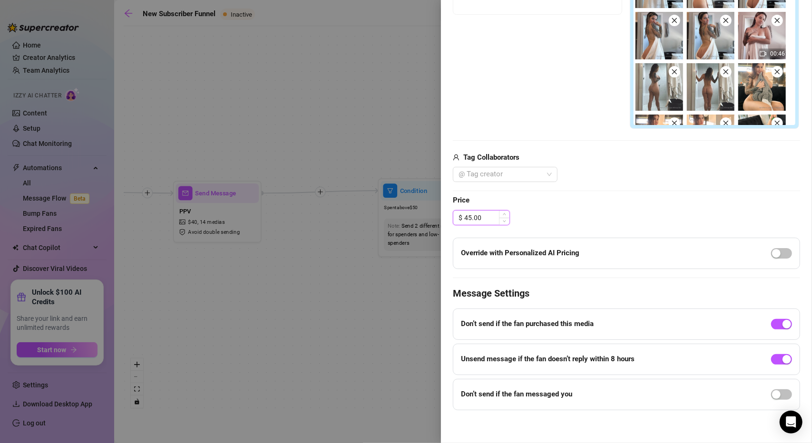
drag, startPoint x: 482, startPoint y: 220, endPoint x: 466, endPoint y: 215, distance: 17.0
click at [466, 216] on input "45.00" at bounding box center [486, 218] width 45 height 14
click at [579, 217] on div "$ 50.00" at bounding box center [626, 217] width 347 height 15
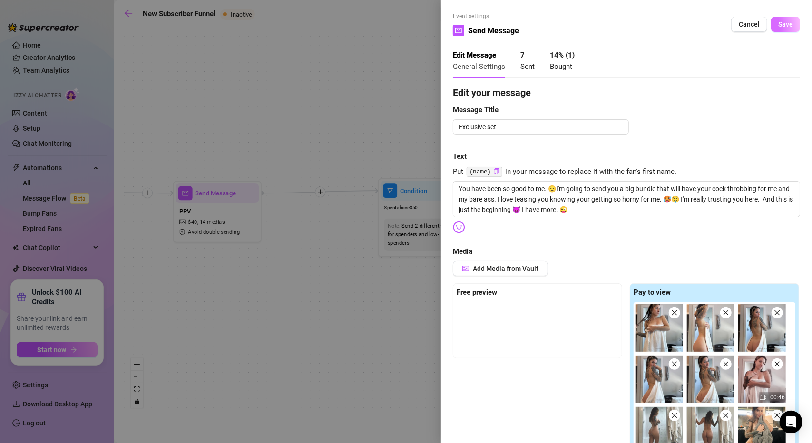
click at [782, 19] on button "Save" at bounding box center [785, 24] width 29 height 15
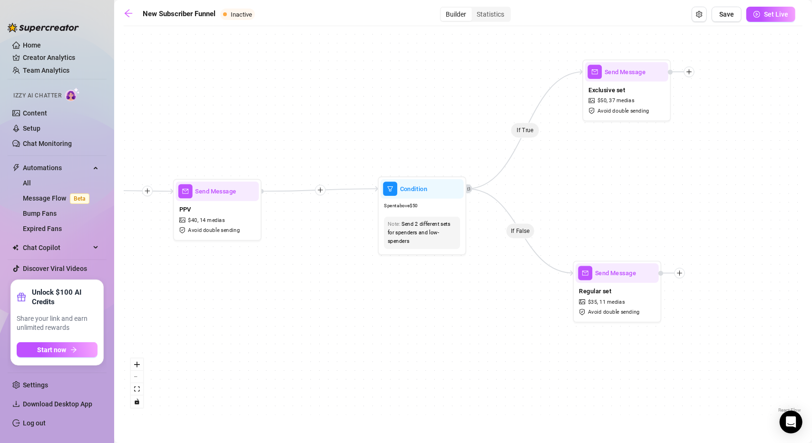
drag, startPoint x: 471, startPoint y: 336, endPoint x: 446, endPoint y: 303, distance: 41.8
click at [446, 304] on div "If True If True If True If False If False If False If True If False Send Messag…" at bounding box center [463, 223] width 679 height 384
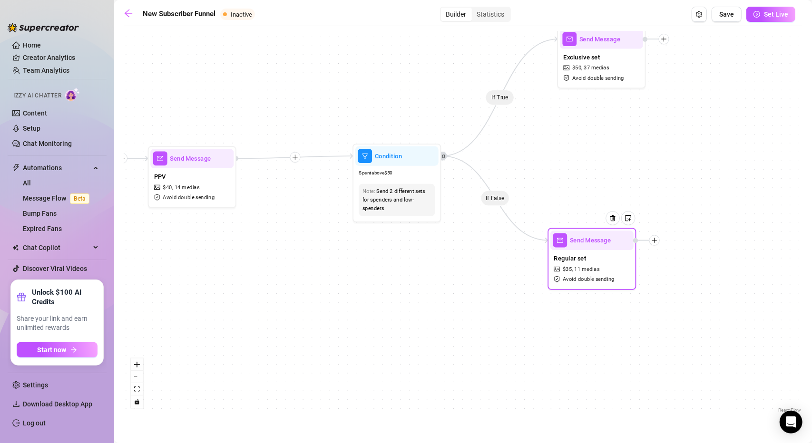
click at [591, 244] on span "Send Message" at bounding box center [590, 241] width 41 height 10
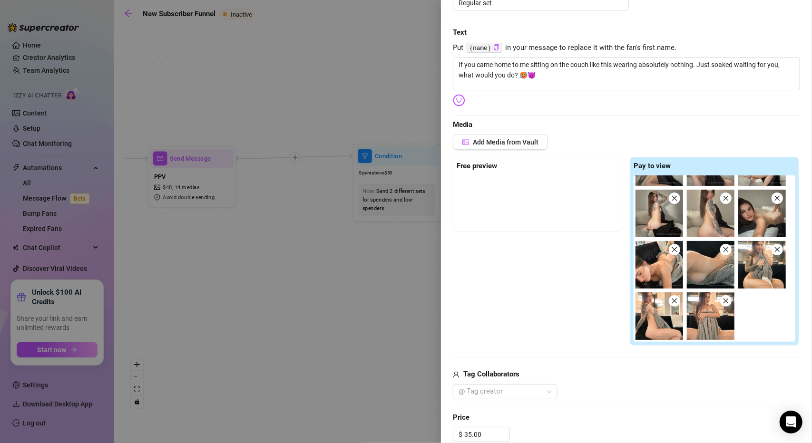
scroll to position [143, 0]
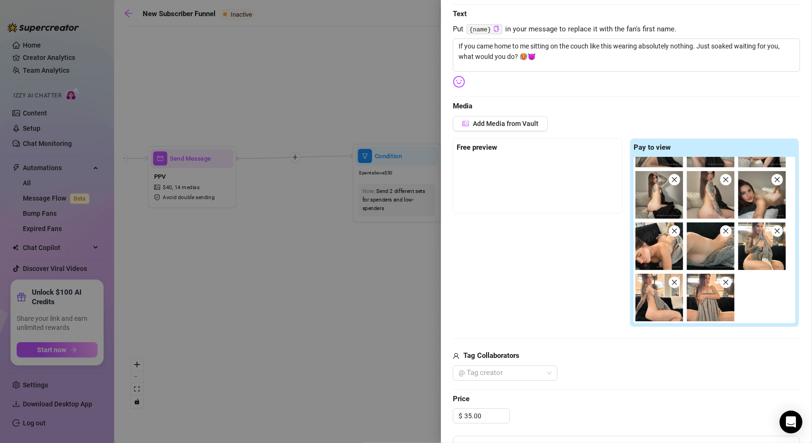
click at [723, 285] on icon "close" at bounding box center [726, 282] width 7 height 7
click at [672, 282] on icon "close" at bounding box center [674, 282] width 7 height 7
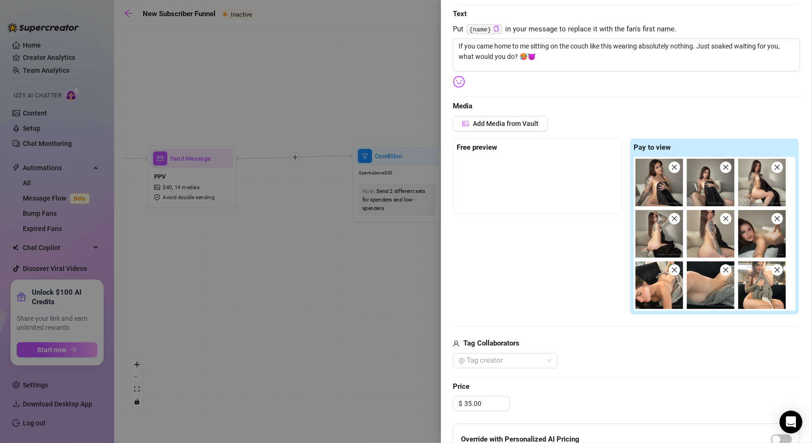
click at [774, 273] on icon "close" at bounding box center [777, 270] width 7 height 7
click at [726, 270] on span at bounding box center [725, 270] width 11 height 11
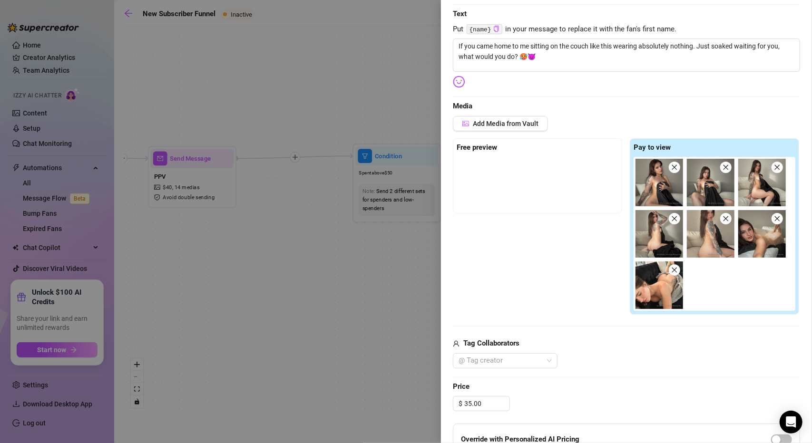
click at [673, 271] on icon "close" at bounding box center [674, 270] width 7 height 7
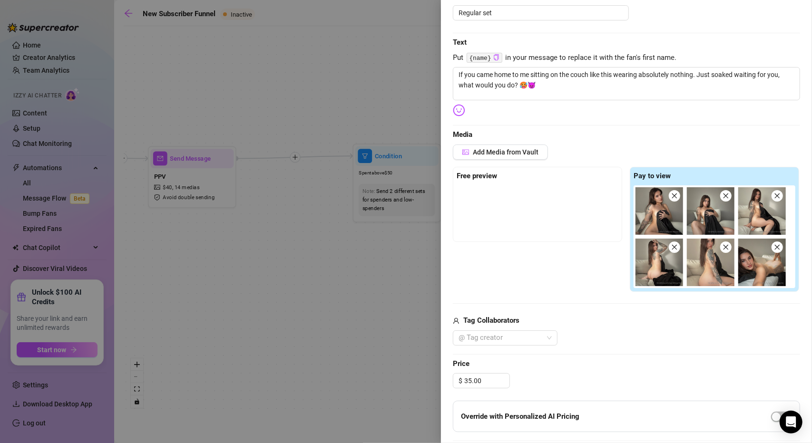
scroll to position [190, 0]
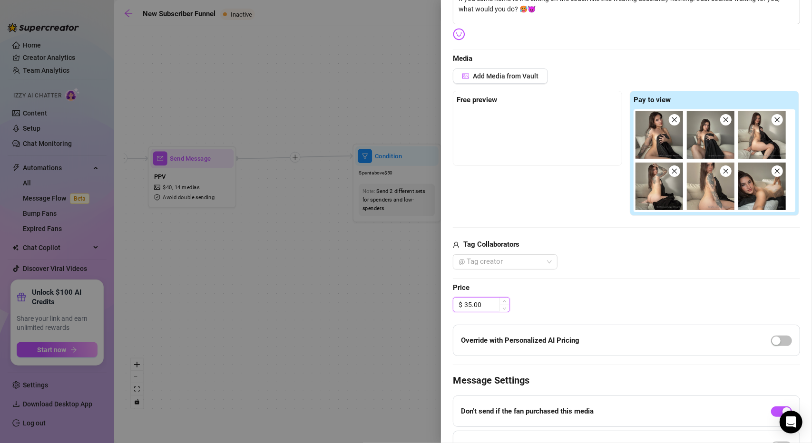
drag, startPoint x: 481, startPoint y: 307, endPoint x: 460, endPoint y: 305, distance: 21.5
click at [460, 305] on div "$ 35.00" at bounding box center [481, 304] width 57 height 15
click at [552, 297] on div "$ 20.00" at bounding box center [626, 304] width 347 height 15
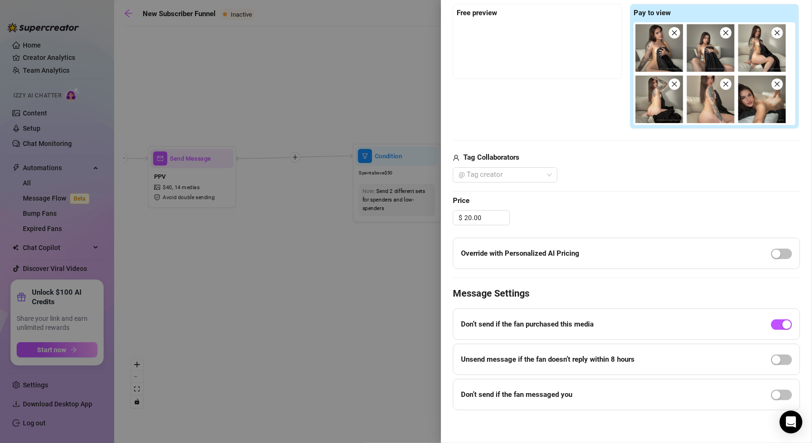
scroll to position [278, 0]
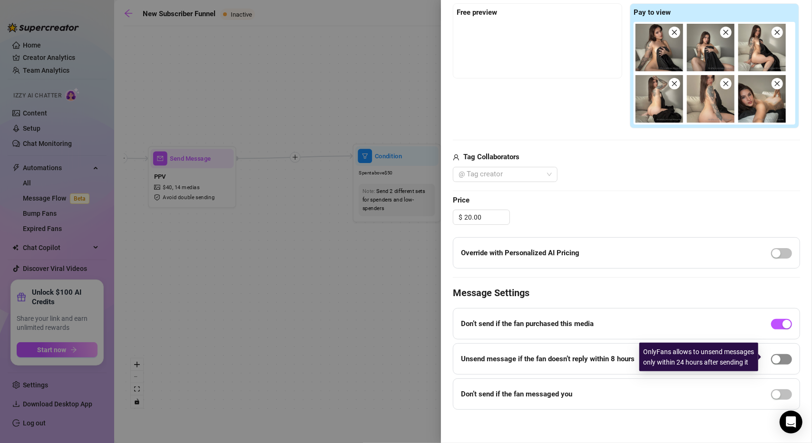
click at [772, 356] on div "button" at bounding box center [776, 359] width 9 height 9
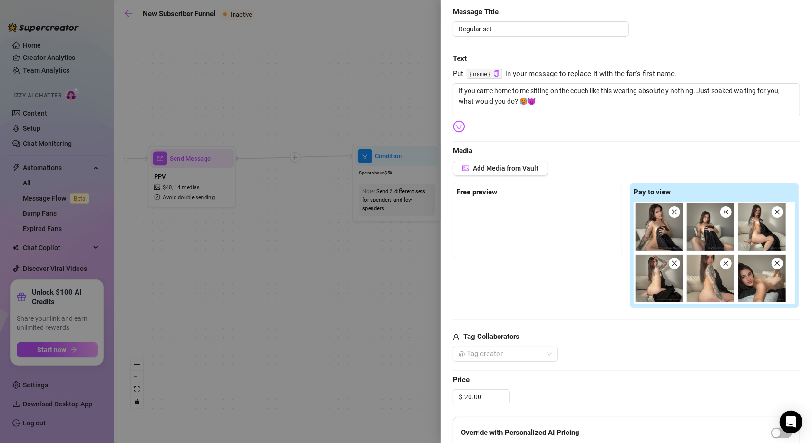
scroll to position [0, 0]
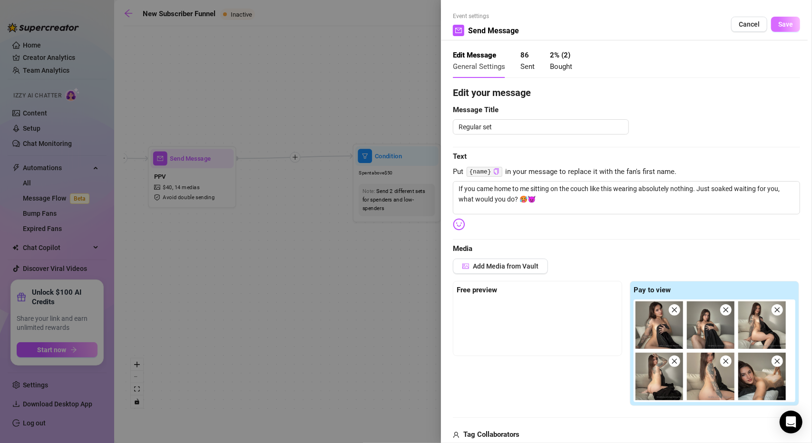
click at [778, 28] on span "Save" at bounding box center [785, 24] width 15 height 8
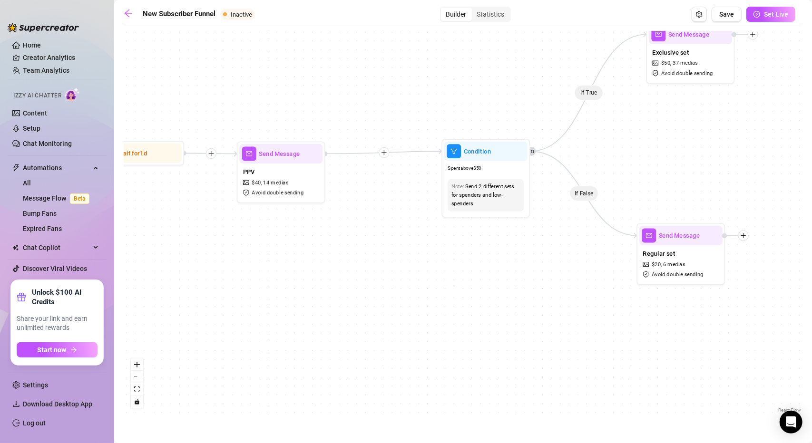
drag, startPoint x: 427, startPoint y: 267, endPoint x: 541, endPoint y: 265, distance: 113.7
click at [541, 265] on div "If True If True If True If False If False If False If True If False Send Messag…" at bounding box center [463, 223] width 679 height 384
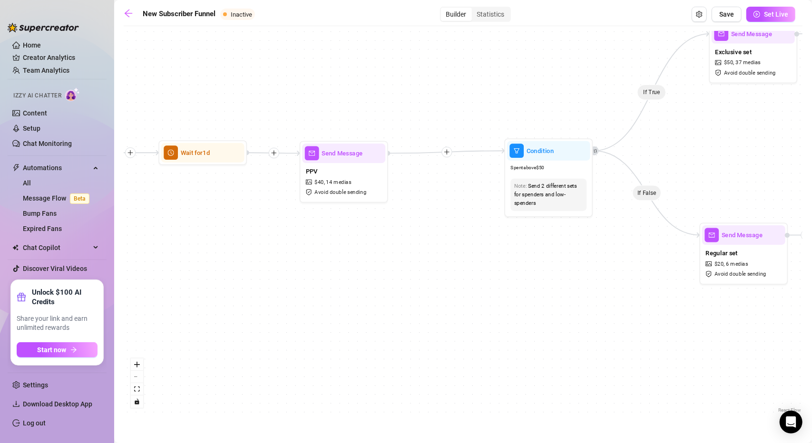
drag, startPoint x: 446, startPoint y: 251, endPoint x: 513, endPoint y: 258, distance: 66.9
click at [513, 258] on div "If True If True If True If False If False If False If True If False Send Messag…" at bounding box center [463, 223] width 679 height 384
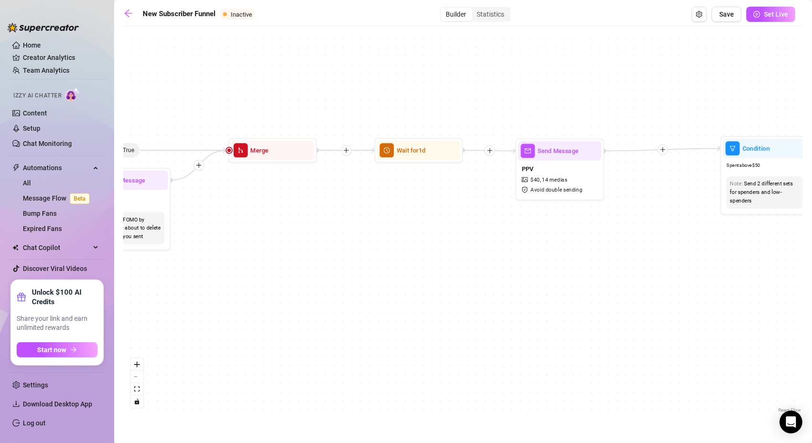
drag, startPoint x: 415, startPoint y: 252, endPoint x: 627, endPoint y: 241, distance: 212.5
click at [624, 241] on div "If True If True If True If False If False If False If True If False Send Messag…" at bounding box center [463, 223] width 679 height 384
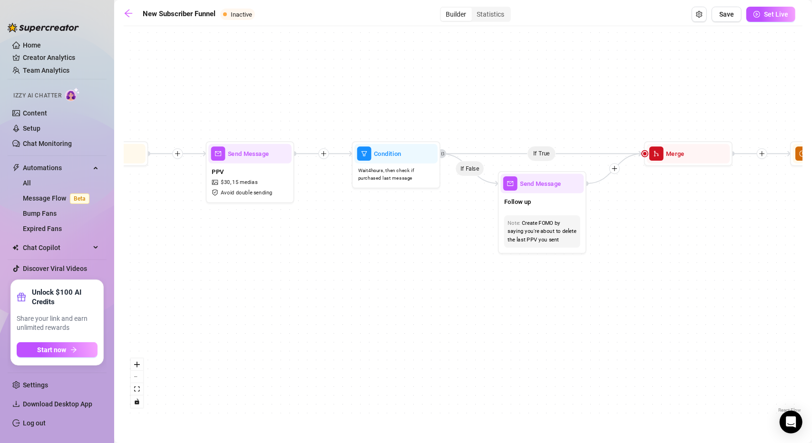
drag, startPoint x: 532, startPoint y: 284, endPoint x: 599, endPoint y: 294, distance: 67.5
click at [665, 299] on div "If True If True If True If False If False If False If True If False Send Messag…" at bounding box center [463, 223] width 679 height 384
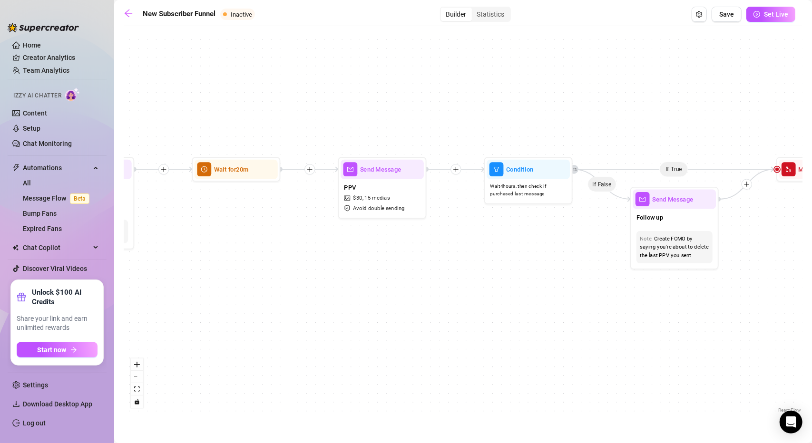
drag, startPoint x: 469, startPoint y: 313, endPoint x: 544, endPoint y: 309, distance: 75.7
click at [548, 310] on div "If True If True If True If False If False If False If True If False Send Messag…" at bounding box center [463, 223] width 679 height 384
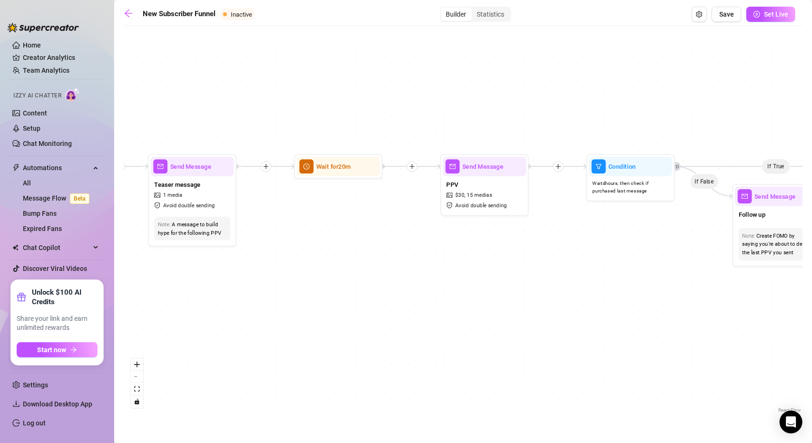
drag, startPoint x: 459, startPoint y: 285, endPoint x: 609, endPoint y: 294, distance: 150.1
click at [613, 294] on div "If True If True If True If False If False If False If True If False Send Messag…" at bounding box center [463, 223] width 679 height 384
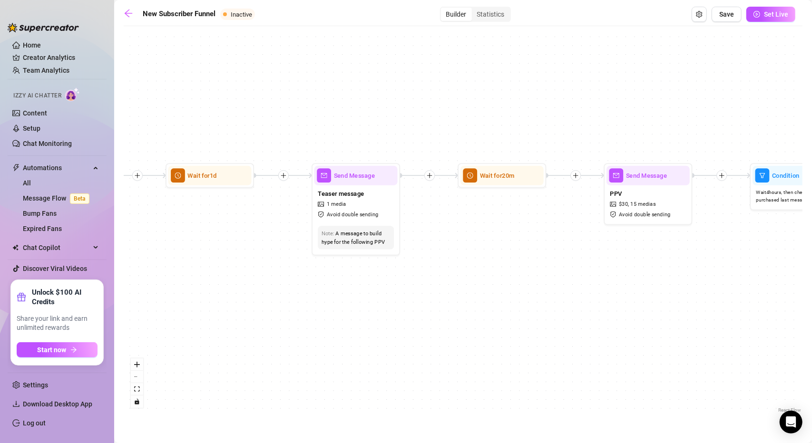
drag, startPoint x: 469, startPoint y: 313, endPoint x: 676, endPoint y: 313, distance: 207.0
click at [676, 313] on div "If True If True If True If False If False If False If True If False Send Messag…" at bounding box center [463, 223] width 679 height 384
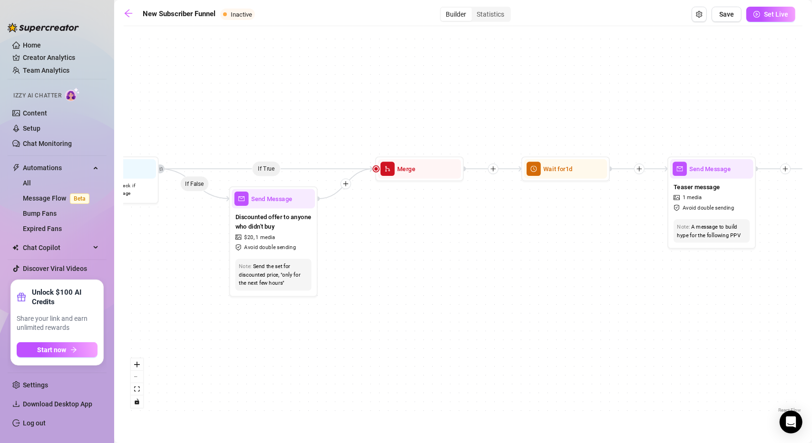
drag, startPoint x: 547, startPoint y: 306, endPoint x: 616, endPoint y: 302, distance: 69.1
click at [663, 303] on div "If True If True If True If False If False If False If True If False Send Messag…" at bounding box center [463, 223] width 679 height 384
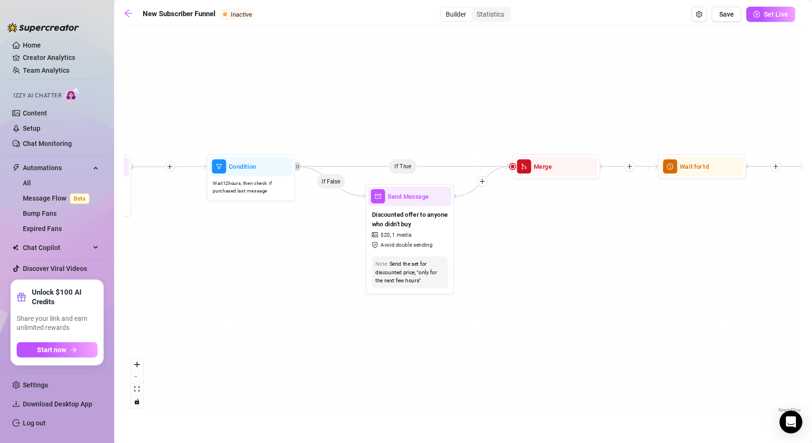
drag, startPoint x: 520, startPoint y: 313, endPoint x: 714, endPoint y: 310, distance: 193.7
click at [716, 311] on div "If True If True If True If False If False If False If True If False Send Messag…" at bounding box center [463, 223] width 679 height 384
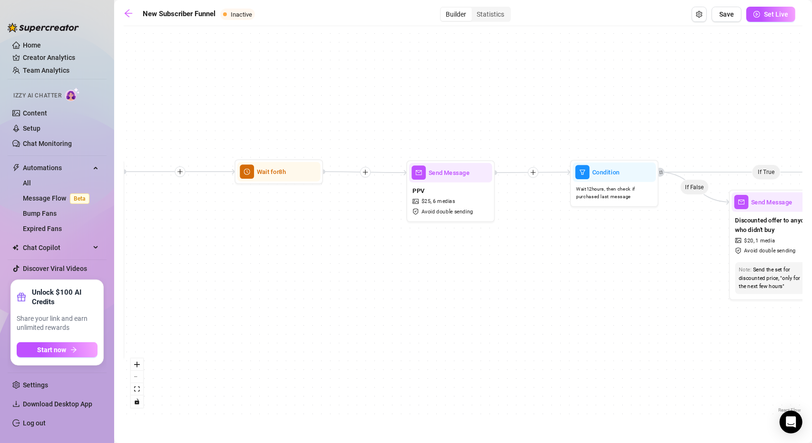
drag, startPoint x: 358, startPoint y: 352, endPoint x: 527, endPoint y: 359, distance: 169.5
click at [527, 359] on div "If True If True If True If False If False If False If True If False Send Messag…" at bounding box center [463, 223] width 679 height 384
drag, startPoint x: 404, startPoint y: 340, endPoint x: 631, endPoint y: 334, distance: 227.5
click at [631, 334] on div "If True If True If True If False If False If False If True If False Send Messag…" at bounding box center [463, 223] width 679 height 384
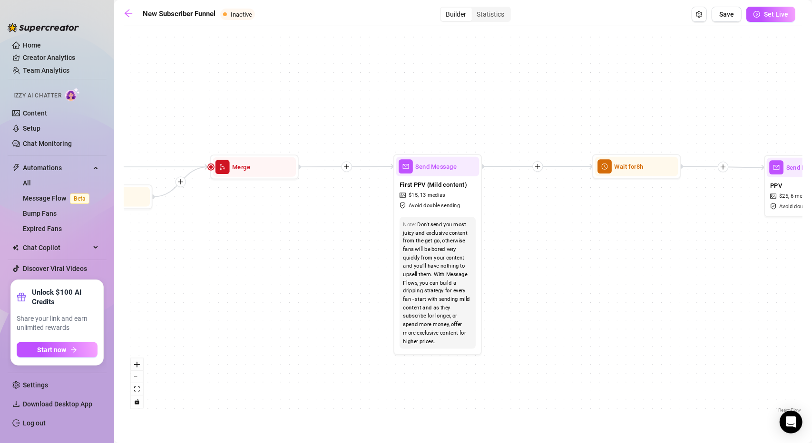
drag, startPoint x: 539, startPoint y: 327, endPoint x: 569, endPoint y: 298, distance: 42.1
click at [602, 322] on div "If True If True If True If False If False If False If True If False Send Messag…" at bounding box center [463, 223] width 679 height 384
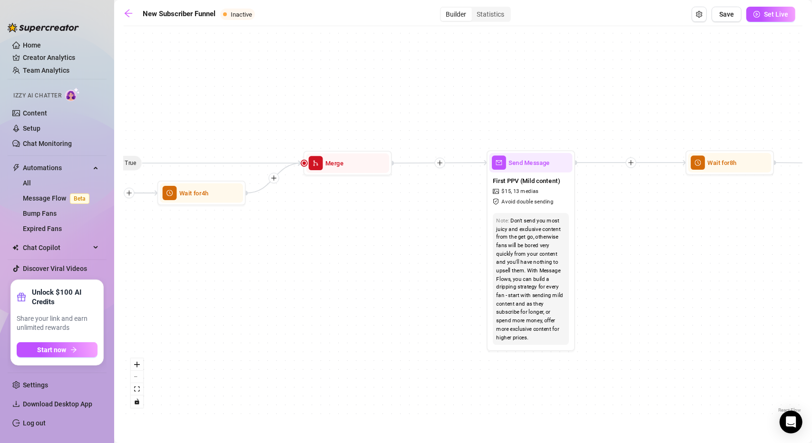
drag, startPoint x: 377, startPoint y: 267, endPoint x: 442, endPoint y: 276, distance: 65.8
click at [512, 257] on div "If True If True If True If False If False If False If True If False Send Messag…" at bounding box center [463, 223] width 679 height 384
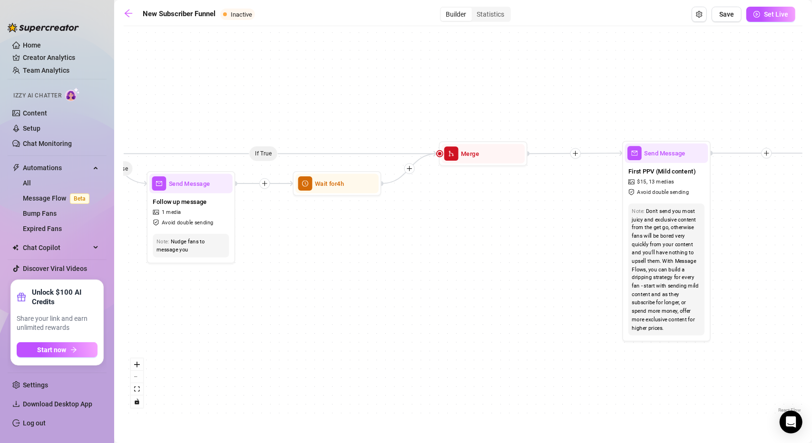
click at [392, 309] on div "If True If True If True If False If False If False If True If False Send Messag…" at bounding box center [463, 223] width 679 height 384
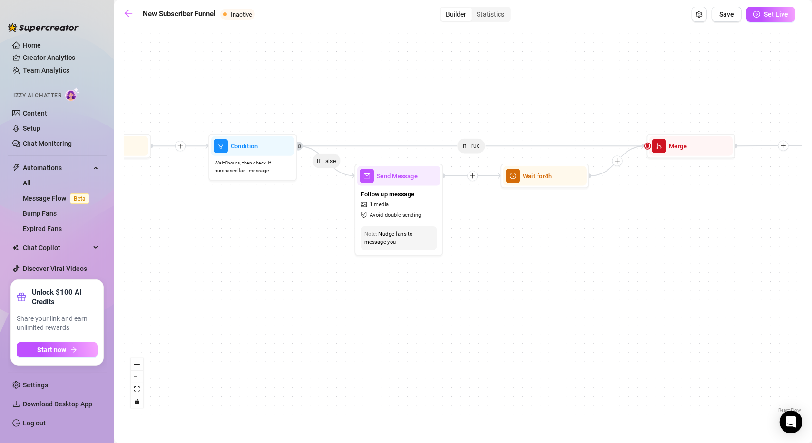
drag, startPoint x: 303, startPoint y: 322, endPoint x: 550, endPoint y: 314, distance: 248.0
click at [550, 314] on div "If True If True If True If False If False If False If True If False Send Messag…" at bounding box center [463, 223] width 679 height 384
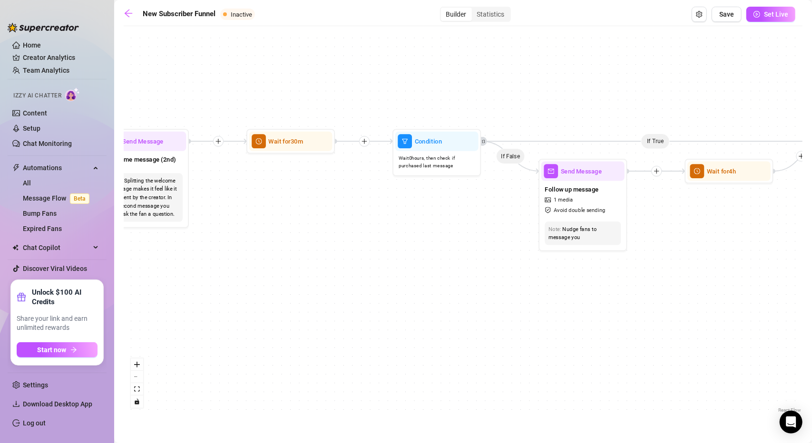
drag, startPoint x: 399, startPoint y: 320, endPoint x: 505, endPoint y: 324, distance: 106.6
click at [504, 324] on div "If True If True If True If False If False If False If True If False Send Messag…" at bounding box center [463, 223] width 679 height 384
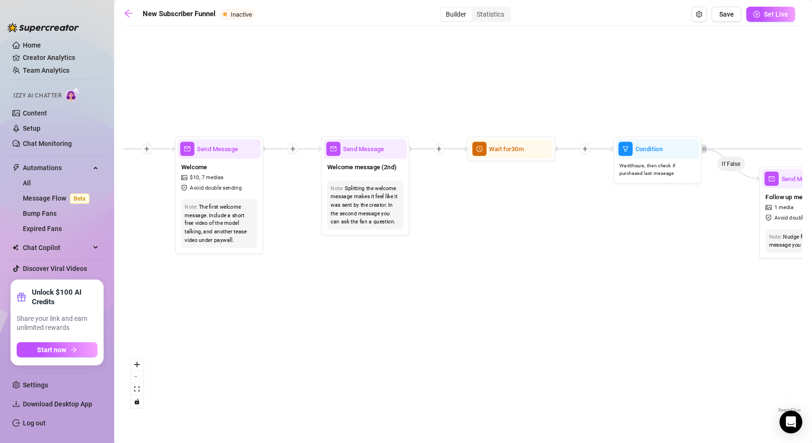
drag, startPoint x: 214, startPoint y: 343, endPoint x: 410, endPoint y: 342, distance: 196.0
click at [408, 342] on div "If True If True If True If False If False If False If True If False Send Messag…" at bounding box center [463, 223] width 679 height 384
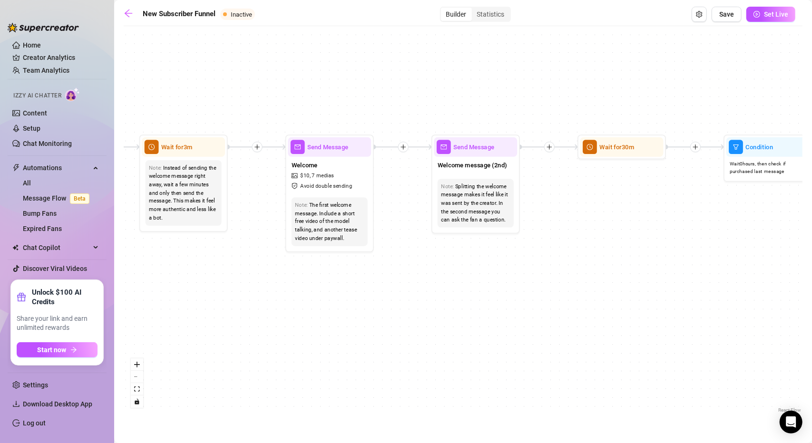
drag, startPoint x: 424, startPoint y: 343, endPoint x: 101, endPoint y: 346, distance: 322.6
click at [129, 346] on div "If True If True If True If False If False If False If True If False Send Messag…" at bounding box center [463, 223] width 679 height 384
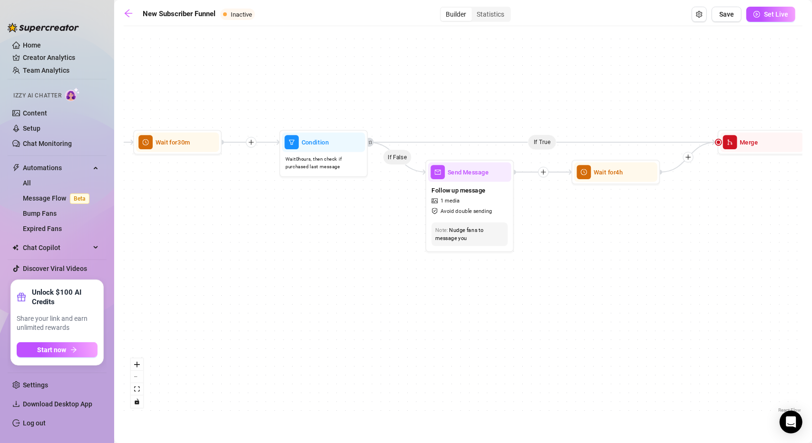
drag, startPoint x: 504, startPoint y: 341, endPoint x: 305, endPoint y: 330, distance: 198.7
click at [260, 341] on div "If True If True If True If False If False If False If True If False Send Messag…" at bounding box center [463, 223] width 679 height 384
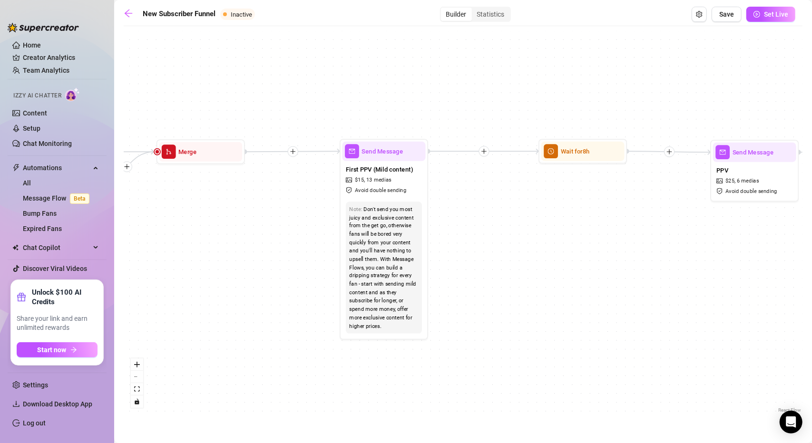
drag, startPoint x: 555, startPoint y: 295, endPoint x: 147, endPoint y: 312, distance: 408.5
click at [187, 309] on div "If True If True If True If False If False If False If True If False Send Messag…" at bounding box center [463, 223] width 679 height 384
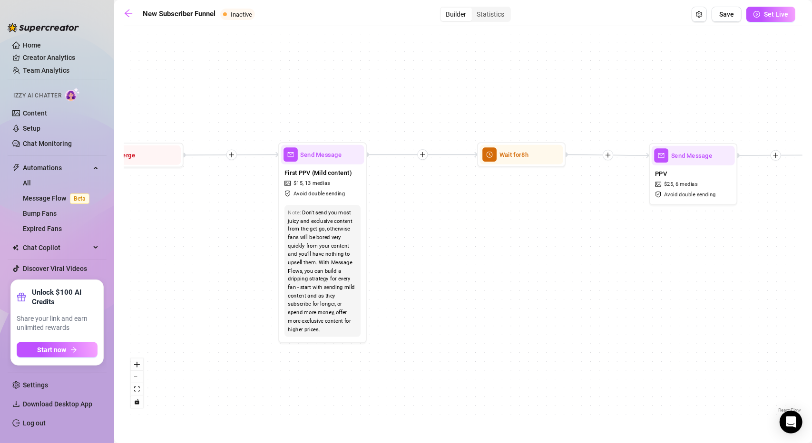
drag, startPoint x: 517, startPoint y: 312, endPoint x: 206, endPoint y: 279, distance: 312.4
click at [227, 286] on div "If True If True If True If False If False If False If True If False Send Messag…" at bounding box center [463, 223] width 679 height 384
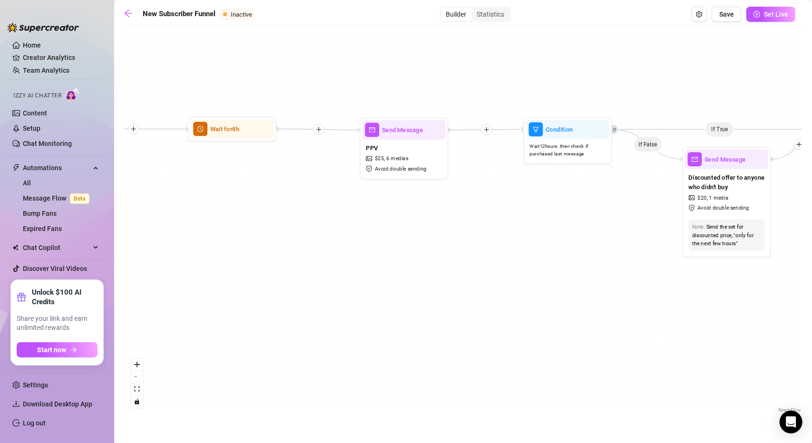
drag, startPoint x: 576, startPoint y: 324, endPoint x: 183, endPoint y: 335, distance: 393.1
click at [190, 334] on div "If True If True If True If False If False If False If True If False Send Messag…" at bounding box center [463, 223] width 679 height 384
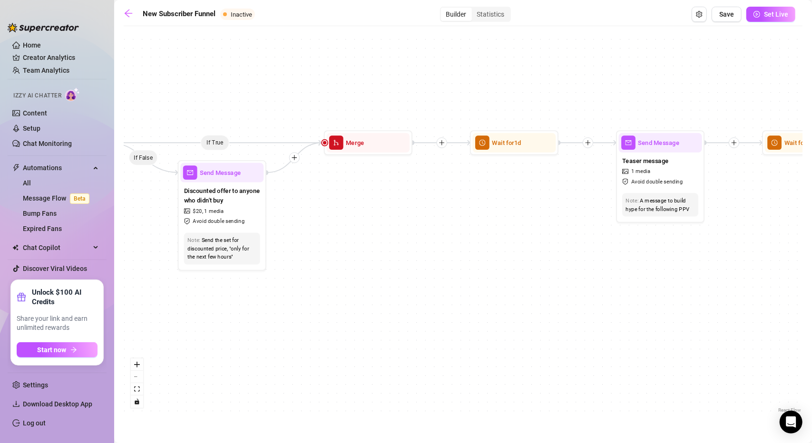
drag, startPoint x: 493, startPoint y: 318, endPoint x: 283, endPoint y: 321, distance: 210.8
click at [286, 321] on div "If True If True If True If False If False If False If True If False Send Messag…" at bounding box center [463, 223] width 679 height 384
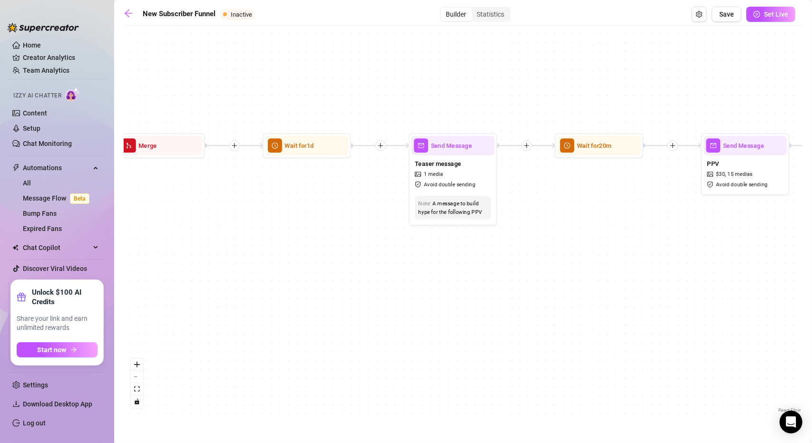
drag, startPoint x: 373, startPoint y: 331, endPoint x: 250, endPoint y: 333, distance: 123.2
click at [255, 333] on div "If True If True If True If False If False If False If True If False Send Messag…" at bounding box center [463, 223] width 679 height 384
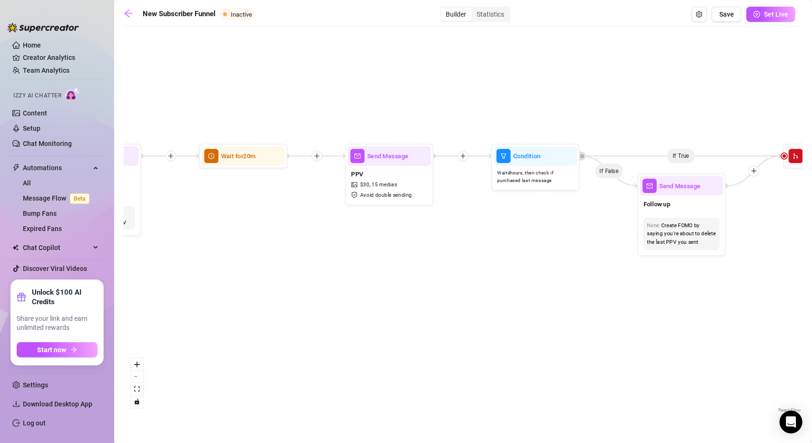
drag, startPoint x: 384, startPoint y: 314, endPoint x: 263, endPoint y: 314, distance: 121.3
click at [294, 314] on div "If True If True If True If False If False If False If True If False Send Messag…" at bounding box center [463, 223] width 679 height 384
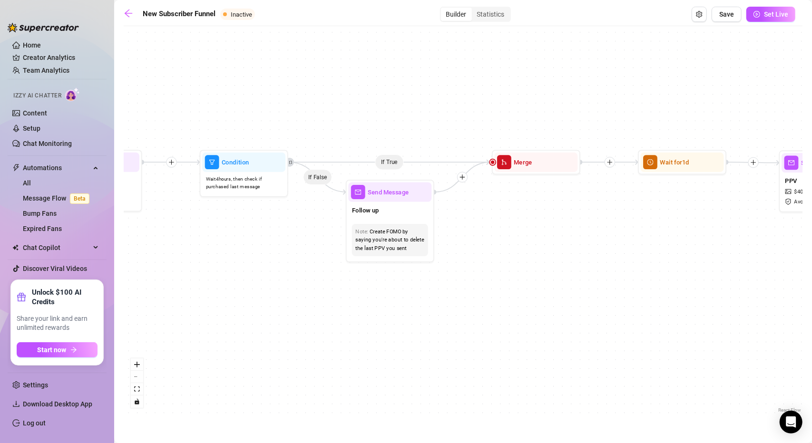
drag, startPoint x: 654, startPoint y: 307, endPoint x: 321, endPoint y: 306, distance: 333.0
click at [333, 307] on div "If True If True If True If False If False If False If True If False Send Messag…" at bounding box center [463, 223] width 679 height 384
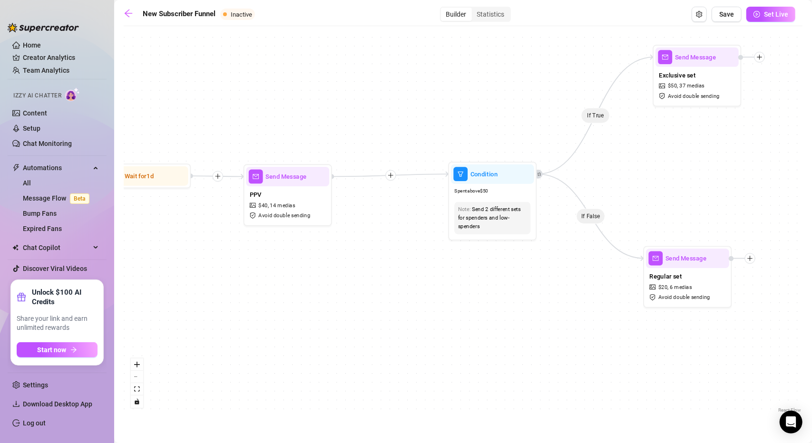
drag, startPoint x: 538, startPoint y: 305, endPoint x: 318, endPoint y: 315, distance: 220.5
click at [328, 315] on div "If True If True If True If False If False If False If True If False Send Messag…" at bounding box center [463, 223] width 679 height 384
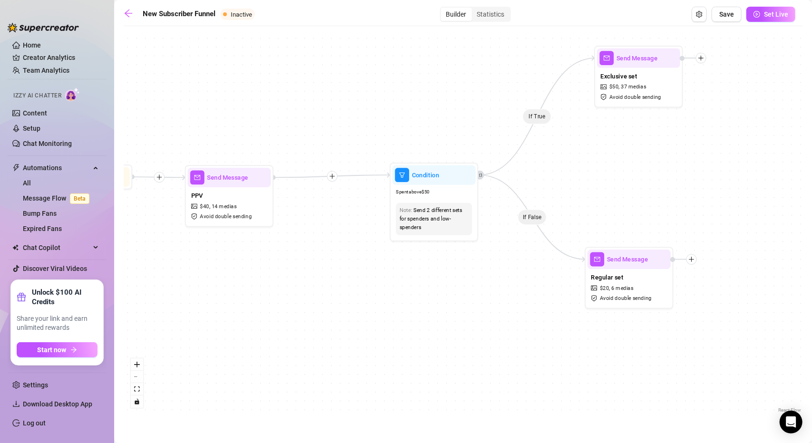
drag, startPoint x: 424, startPoint y: 321, endPoint x: 394, endPoint y: 315, distance: 31.0
click at [394, 316] on div "If True If True If True If False If False If False If True If False Send Messag…" at bounding box center [463, 223] width 679 height 384
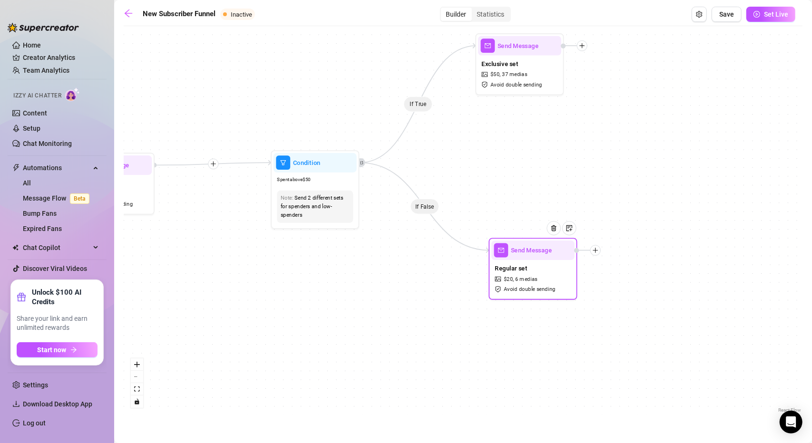
click at [546, 255] on div at bounding box center [557, 235] width 39 height 45
click at [540, 255] on div at bounding box center [551, 235] width 39 height 45
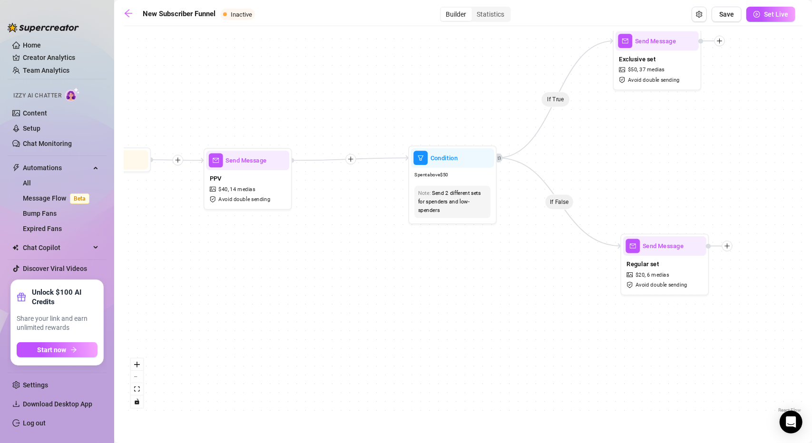
click at [544, 320] on div "If True If True If True If False If False If False If True If False Send Messag…" at bounding box center [463, 223] width 679 height 384
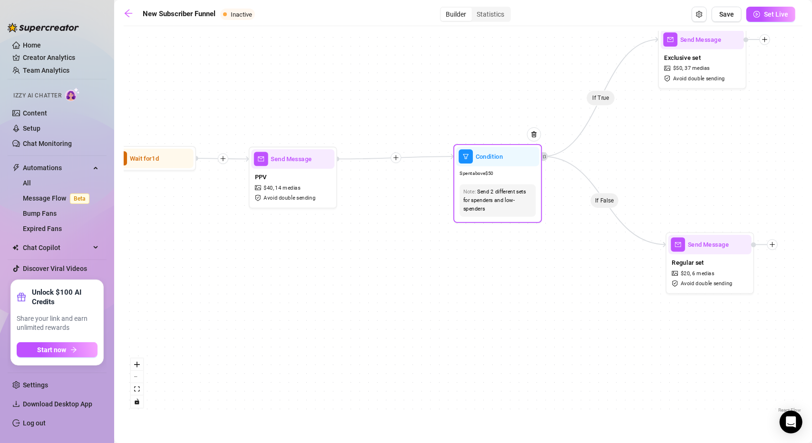
click at [491, 160] on span "Condition" at bounding box center [490, 157] width 28 height 10
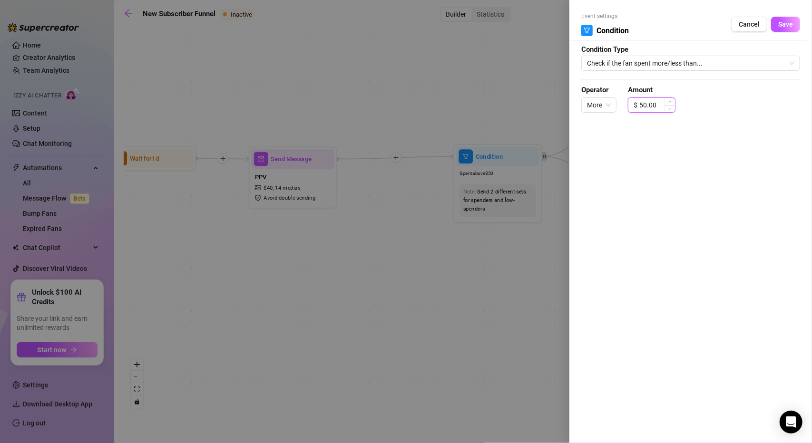
click at [640, 105] on input "50.00" at bounding box center [657, 105] width 36 height 14
click at [705, 168] on div "Event settings Condition Cancel Save Condition Type Check if the fan spent more…" at bounding box center [690, 221] width 243 height 443
click at [791, 24] on span "Save" at bounding box center [785, 24] width 15 height 8
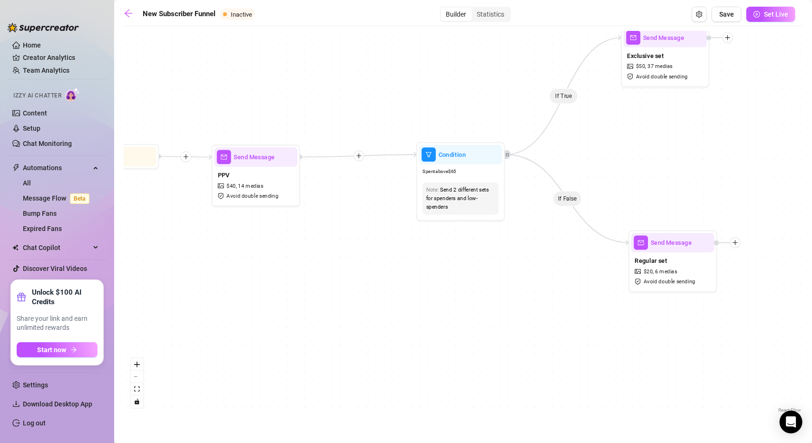
click at [540, 308] on div "If True If True If True If False If False If False If True If False Send Messag…" at bounding box center [463, 223] width 679 height 384
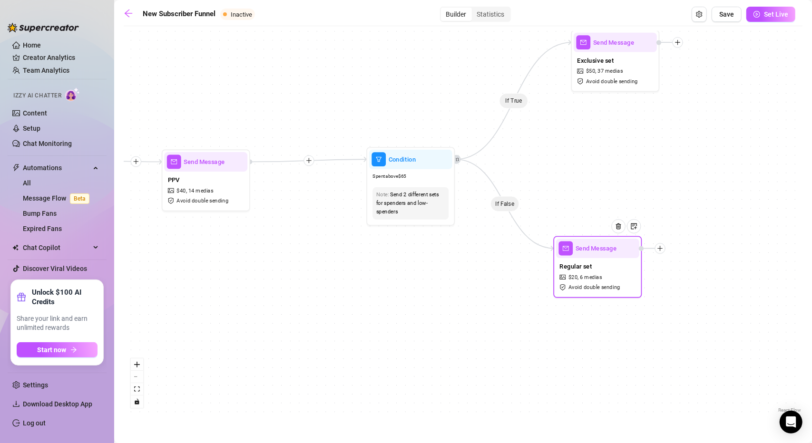
click at [622, 247] on div at bounding box center [622, 233] width 39 height 45
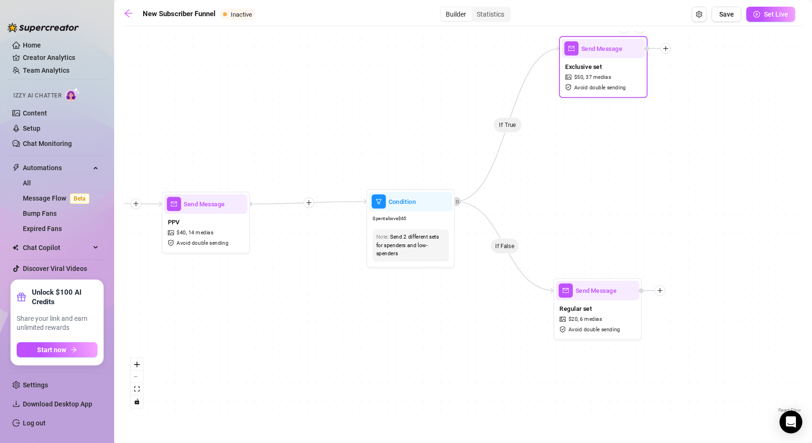
click at [597, 47] on span "Send Message" at bounding box center [601, 49] width 41 height 10
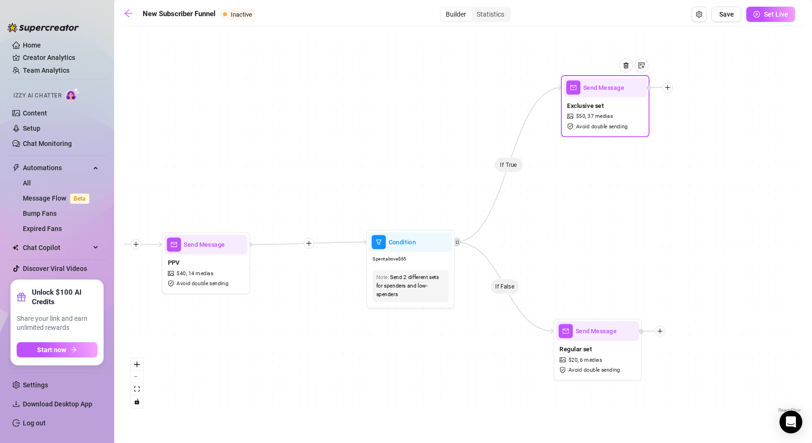
click at [610, 95] on div at bounding box center [629, 71] width 39 height 45
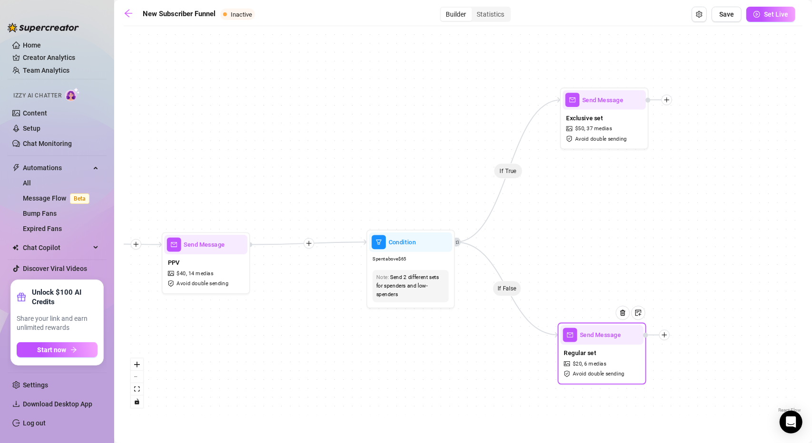
click at [624, 339] on div at bounding box center [626, 319] width 39 height 45
click at [530, 379] on div "If True If True If True If False If False If False If True If False Send Messag…" at bounding box center [463, 223] width 679 height 384
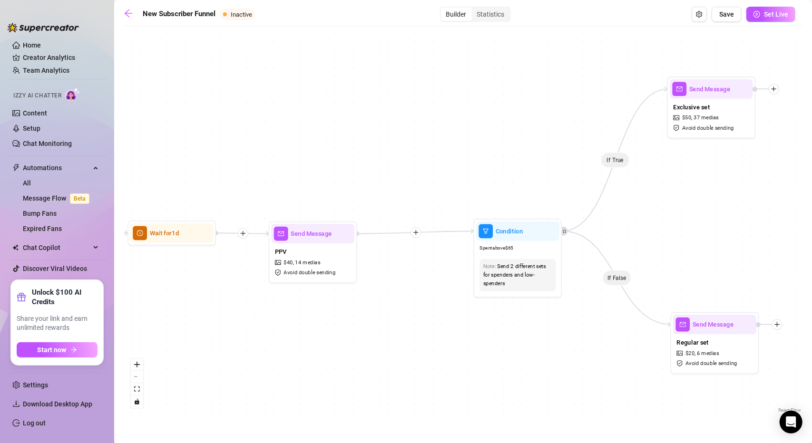
click at [561, 363] on div "If True If True If True If False If False If False If True If False Send Messag…" at bounding box center [463, 223] width 679 height 384
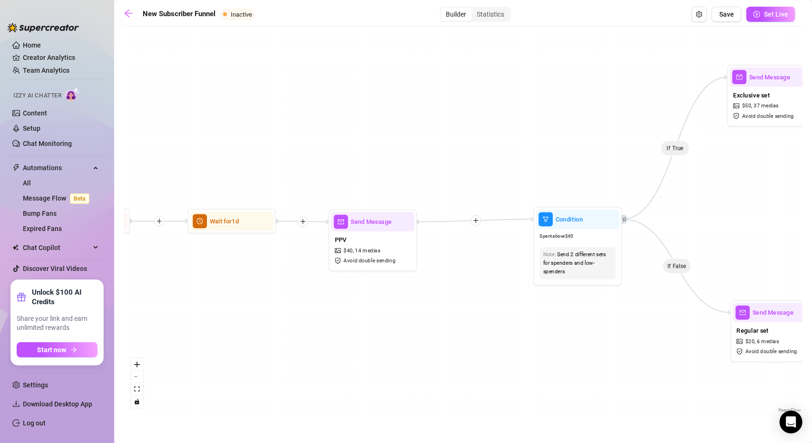
click at [630, 352] on div "If True If True If True If False If False If False If True If False Send Messag…" at bounding box center [463, 223] width 679 height 384
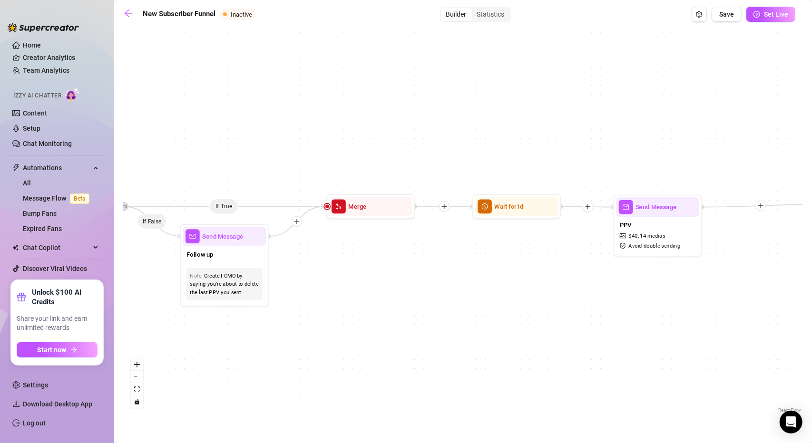
click at [567, 321] on div "If True If True If True If False If False If False If True If False Send Messag…" at bounding box center [463, 223] width 679 height 384
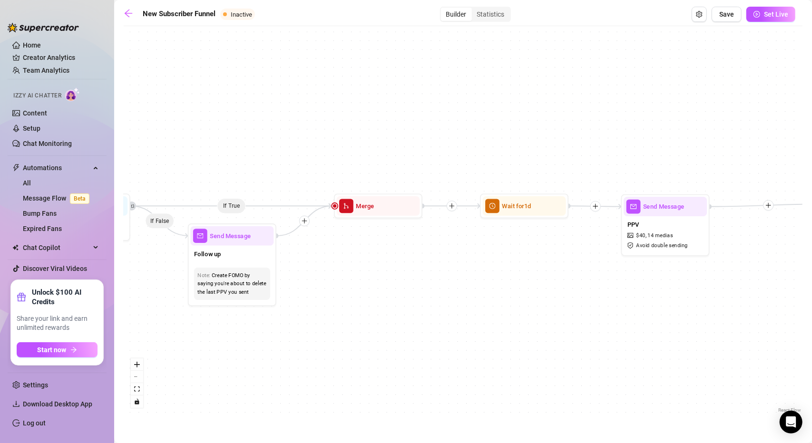
click at [374, 325] on div "If True If True If True If False If False If False If True If False Send Messag…" at bounding box center [463, 223] width 679 height 384
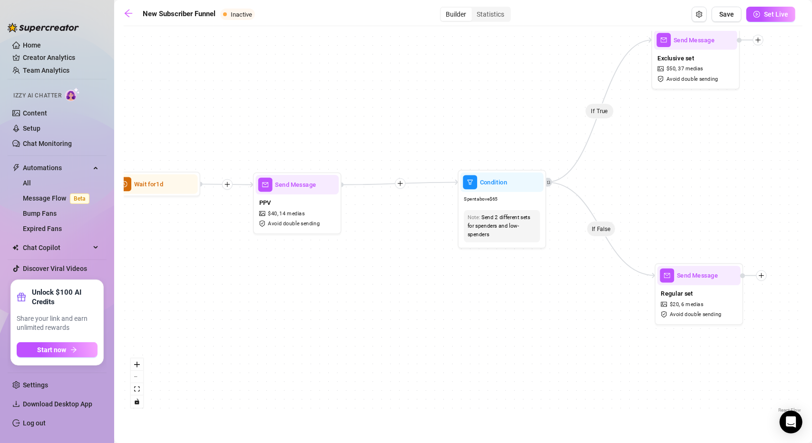
click at [477, 324] on div "If True If True If True If False If False If False If True If False Send Messag…" at bounding box center [463, 223] width 679 height 384
click at [401, 184] on icon "plus" at bounding box center [400, 183] width 0 height 5
click at [435, 184] on div "Time Delay" at bounding box center [443, 184] width 65 height 15
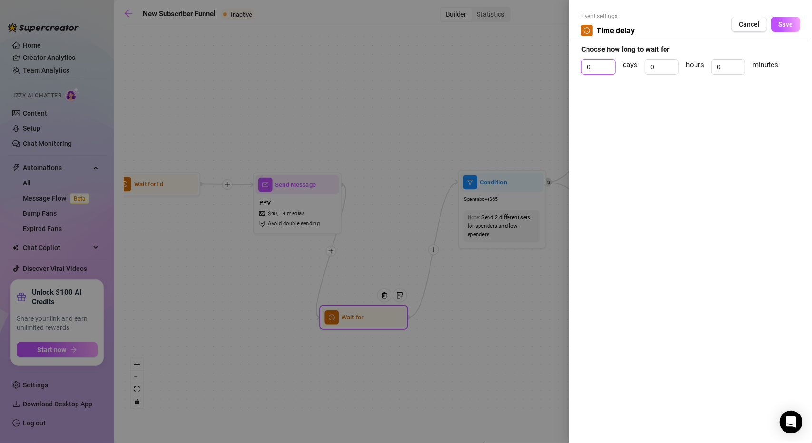
click at [568, 69] on div "Event settings Time delay Cancel Save Choose how long to wait for 0 days 0 hour…" at bounding box center [406, 221] width 812 height 443
click at [785, 26] on span "Save" at bounding box center [785, 24] width 15 height 8
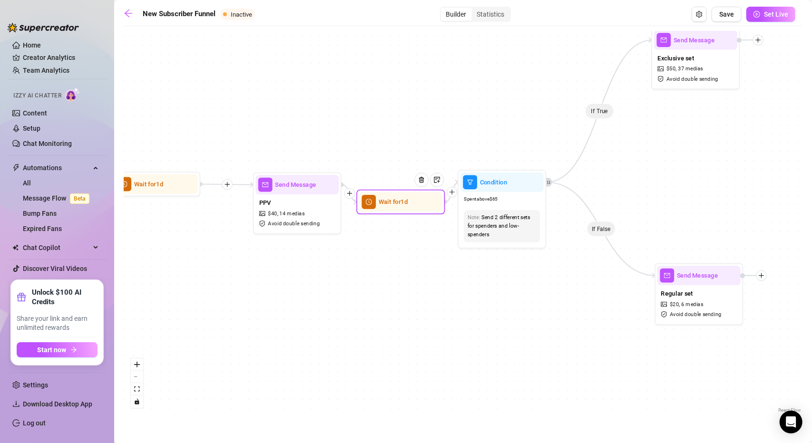
click at [425, 200] on div at bounding box center [425, 186] width 39 height 45
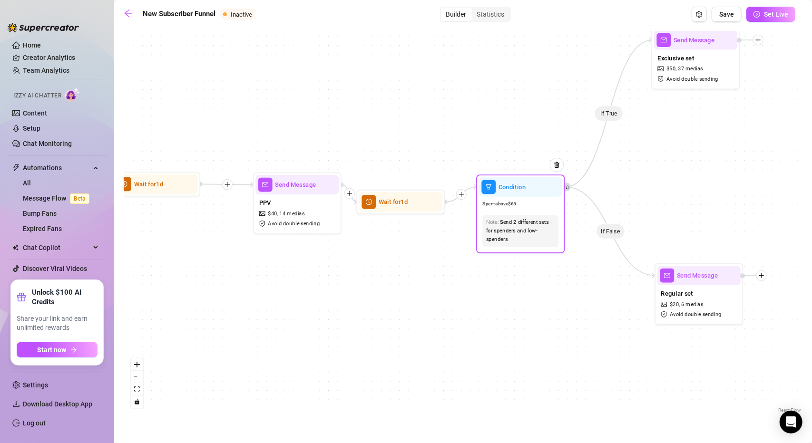
click at [544, 197] on div "Condition" at bounding box center [520, 187] width 83 height 20
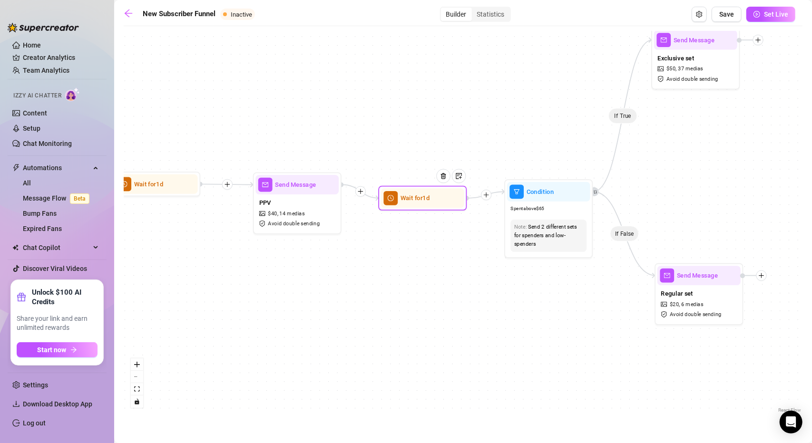
click at [438, 202] on div at bounding box center [447, 182] width 39 height 45
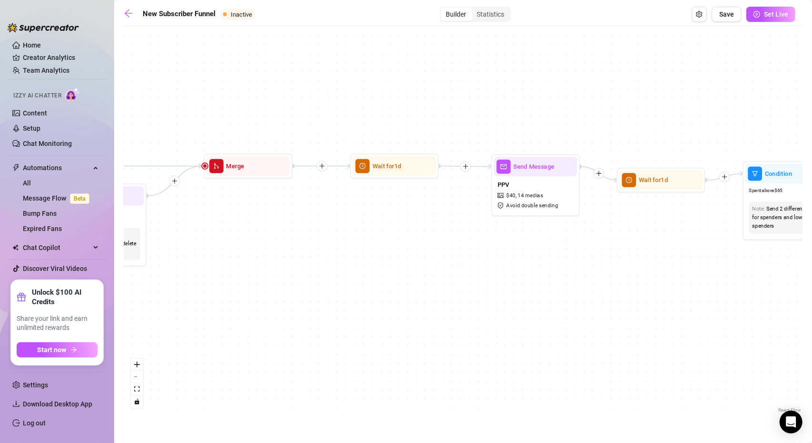
click at [548, 293] on div "If True If True If True If False If False If False If True If False Wait for 1d…" at bounding box center [463, 223] width 679 height 384
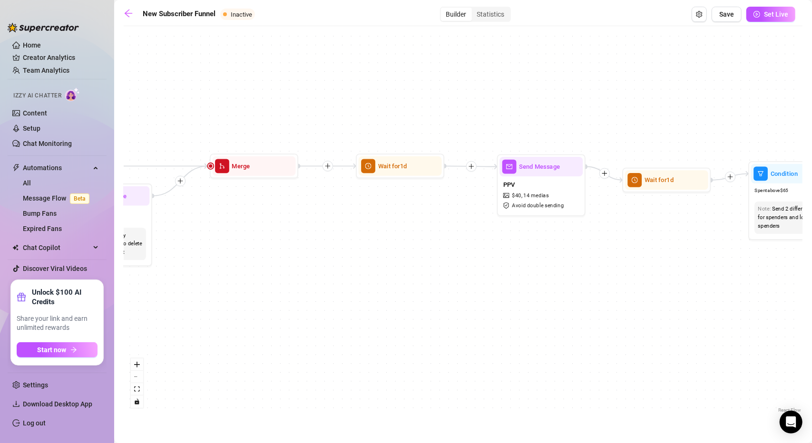
click at [690, 289] on div "If True If True If True If False If False If False If True If False Wait for 1d…" at bounding box center [463, 223] width 679 height 384
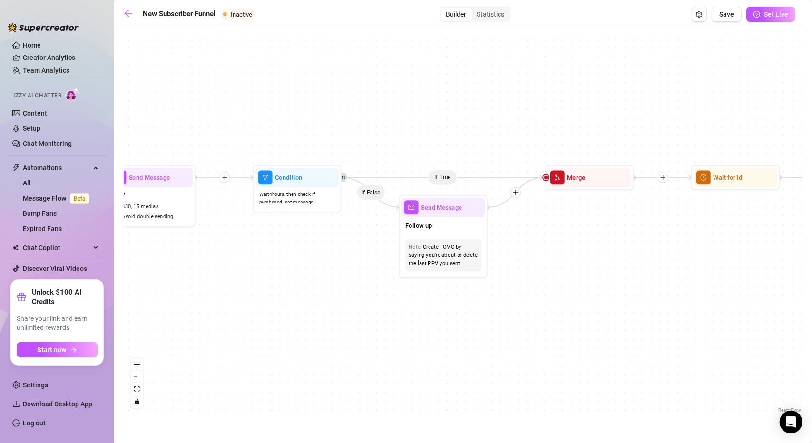
click at [684, 305] on div "If True If True If True If False If False If False If True If False Wait for 1d…" at bounding box center [463, 223] width 679 height 384
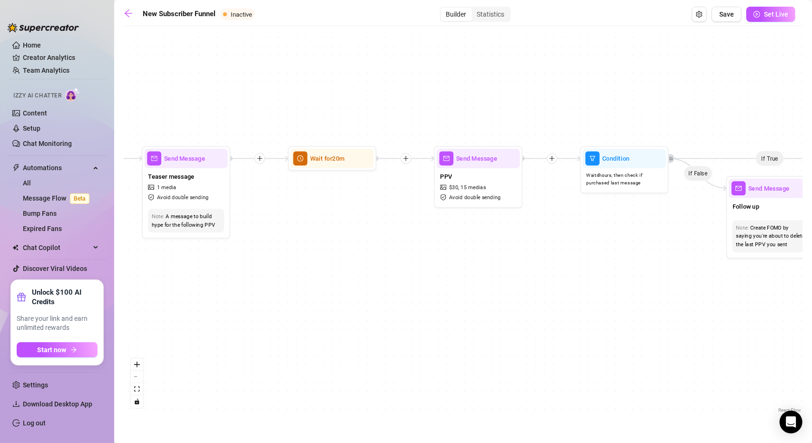
click at [556, 315] on div "If True If True If True If False If False If False If True If False Wait for 1d…" at bounding box center [463, 223] width 679 height 384
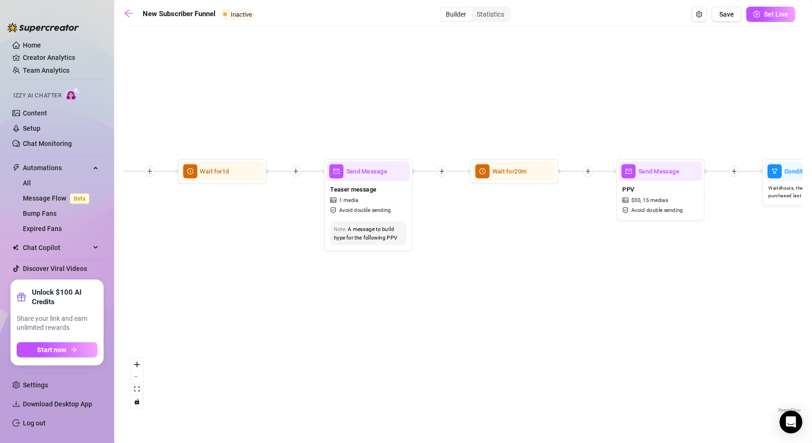
click at [585, 280] on div "If True If True If True If False If False If False If True If False Wait for 1d…" at bounding box center [463, 223] width 679 height 384
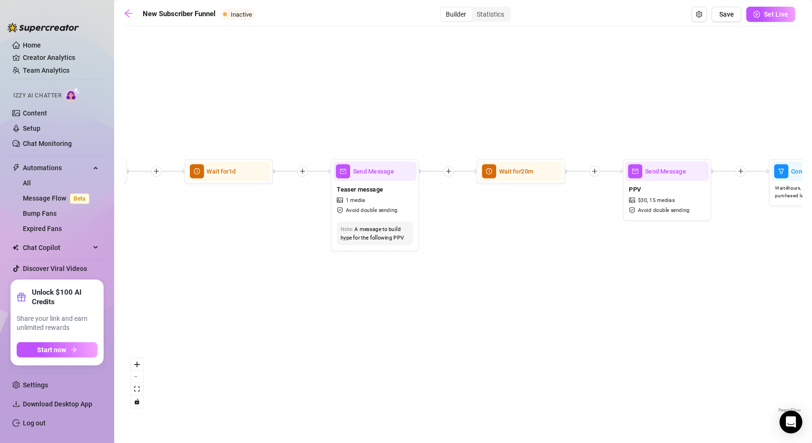
click at [605, 297] on div "If True If True If True If False If False If False If True If False Wait for 1d…" at bounding box center [463, 223] width 679 height 384
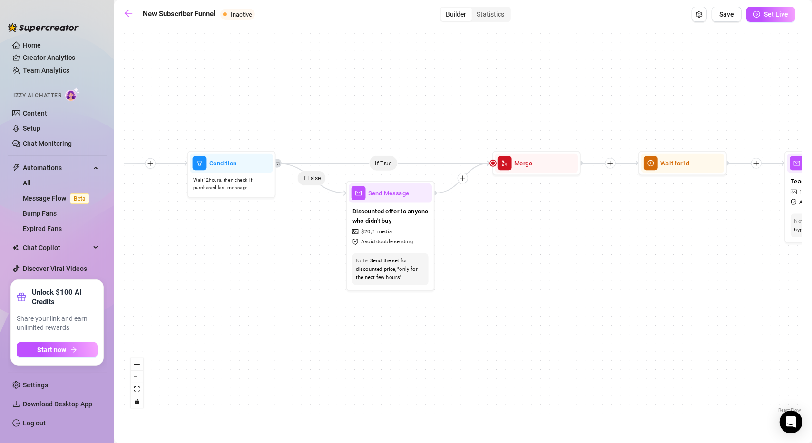
click at [675, 253] on div "If True If True If True If False If False If False If True If False Wait for 1d…" at bounding box center [463, 223] width 679 height 384
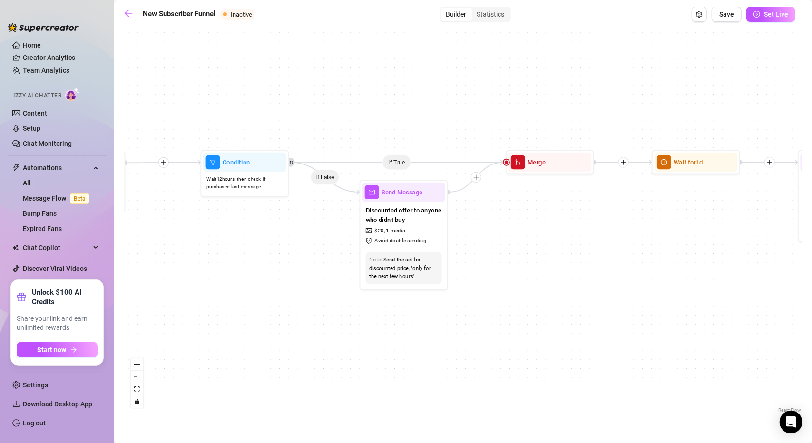
click at [719, 266] on div "If True If True If True If False If False If False If True If False Wait for 1d…" at bounding box center [463, 223] width 679 height 384
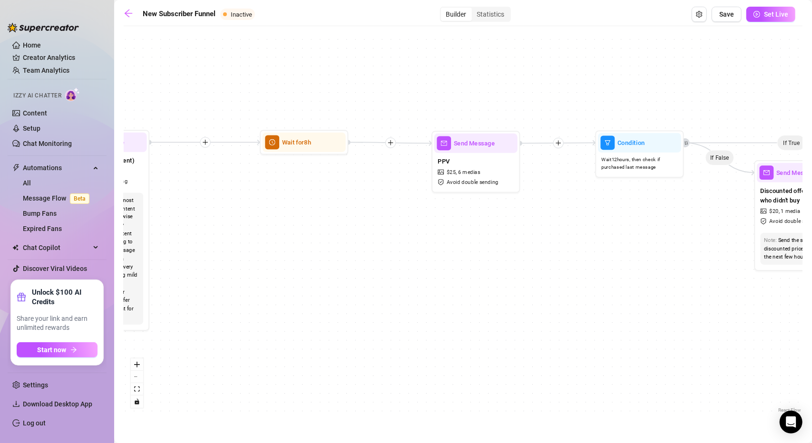
click at [515, 314] on div "If True If True If True If False If False If False If True If False Wait for 1d…" at bounding box center [463, 223] width 679 height 384
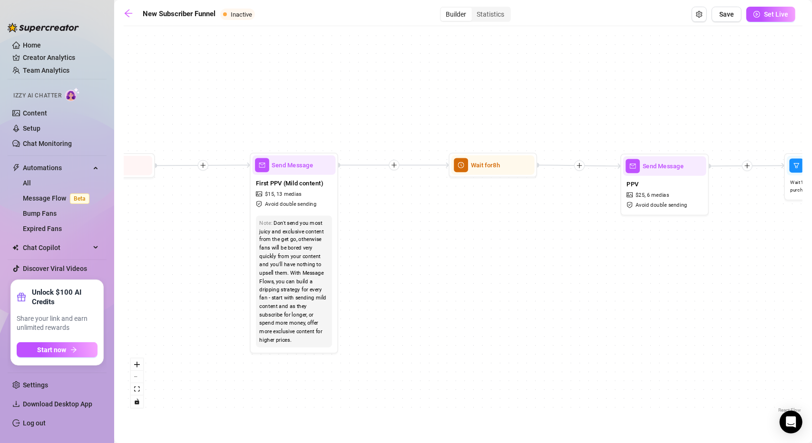
click at [536, 295] on div "If True If True If True If False If False If False If True If False Wait for 1d…" at bounding box center [463, 223] width 679 height 384
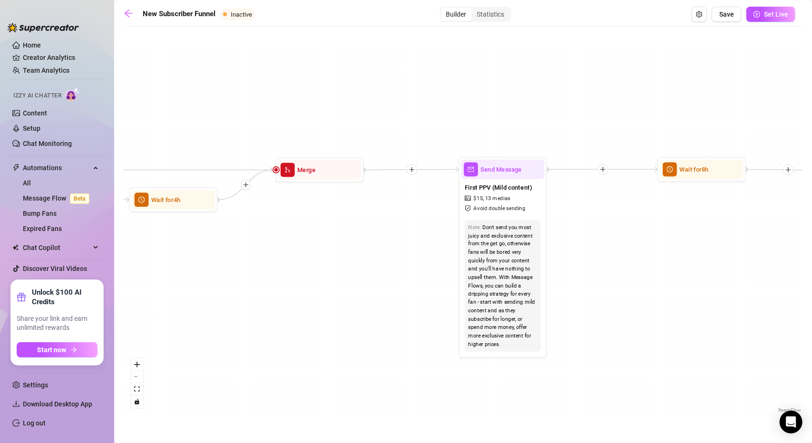
click at [636, 282] on div "If True If True If True If False If False If False If True If False Wait for 1d…" at bounding box center [463, 223] width 679 height 384
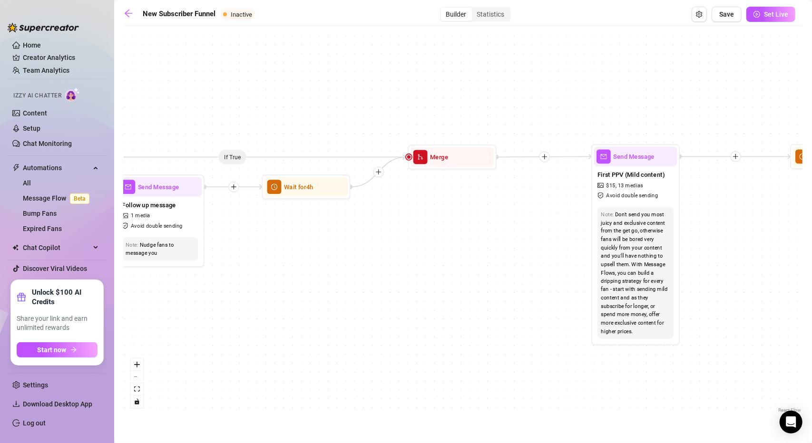
click at [607, 326] on div "If True If True If True If False If False If False If True If False Wait for 1d…" at bounding box center [463, 223] width 679 height 384
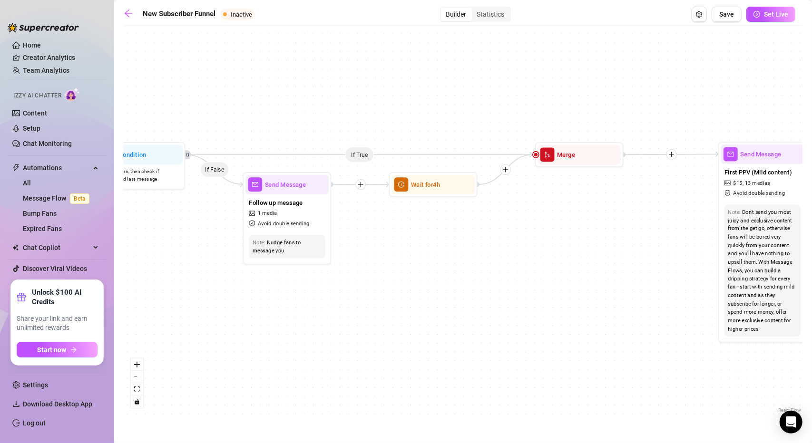
click at [664, 327] on div "If True If True If True If False If False If False If True If False Wait for 1d…" at bounding box center [463, 223] width 679 height 384
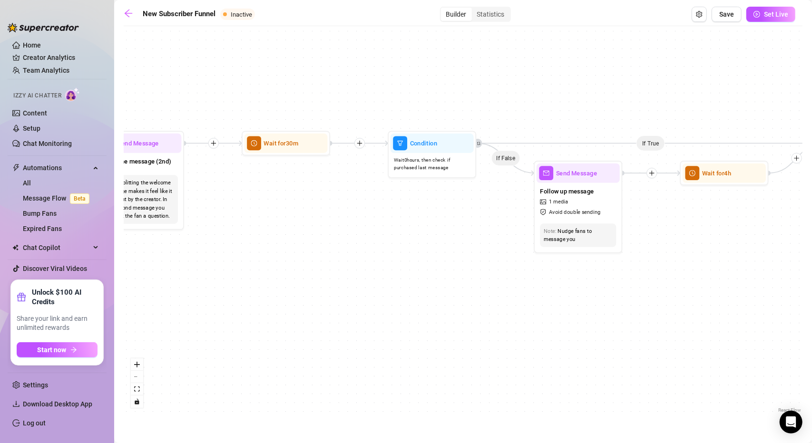
click at [701, 329] on div "If True If True If True If False If False If False If True If False Wait for 1d…" at bounding box center [463, 223] width 679 height 384
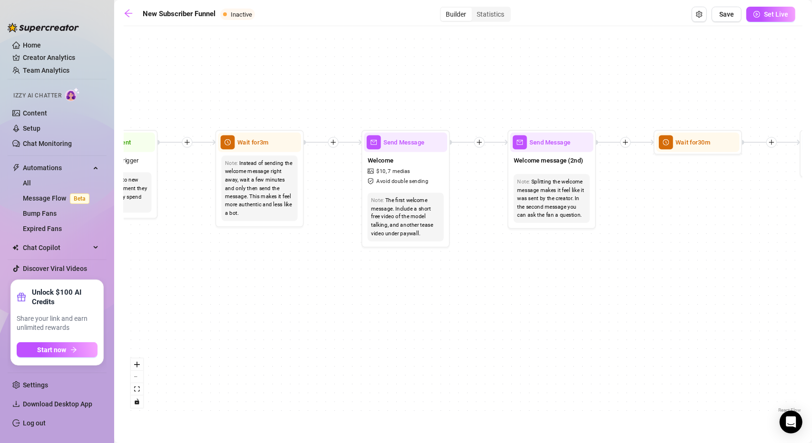
click at [661, 334] on div "If True If True If True If False If False If False If True If False Wait for 1d…" at bounding box center [463, 223] width 679 height 384
click at [707, 327] on div "If True If True If True If False If False If False If True If False Wait for 1d…" at bounding box center [463, 223] width 679 height 384
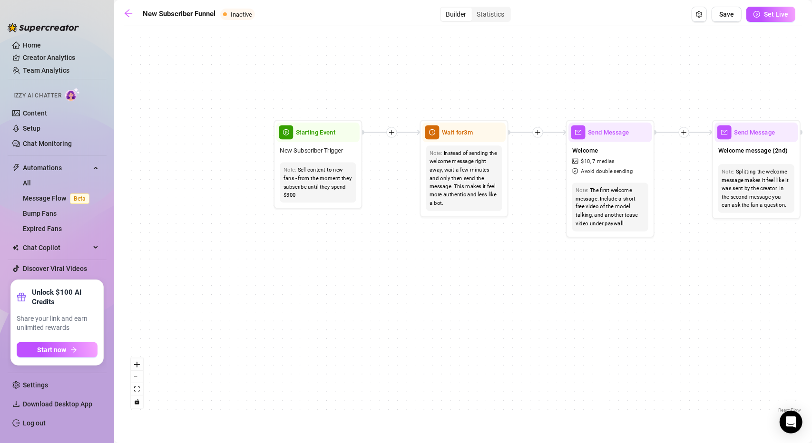
click at [368, 289] on div "If True If True If True If False If False If False If True If False Wait for 1d…" at bounding box center [463, 223] width 679 height 384
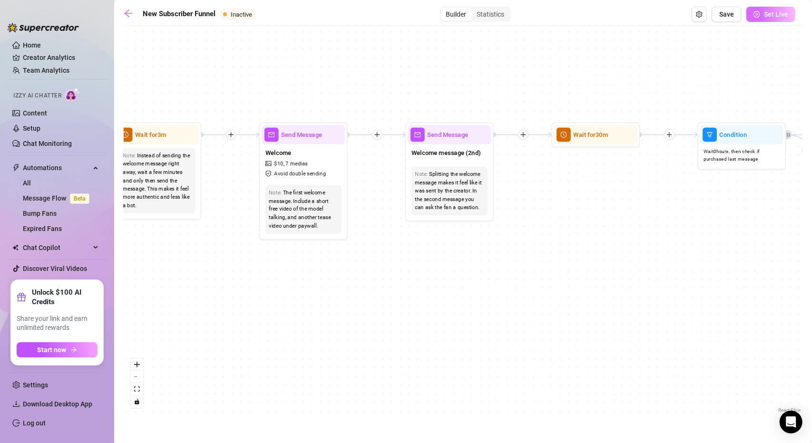
click at [770, 15] on span "Set Live" at bounding box center [776, 14] width 24 height 8
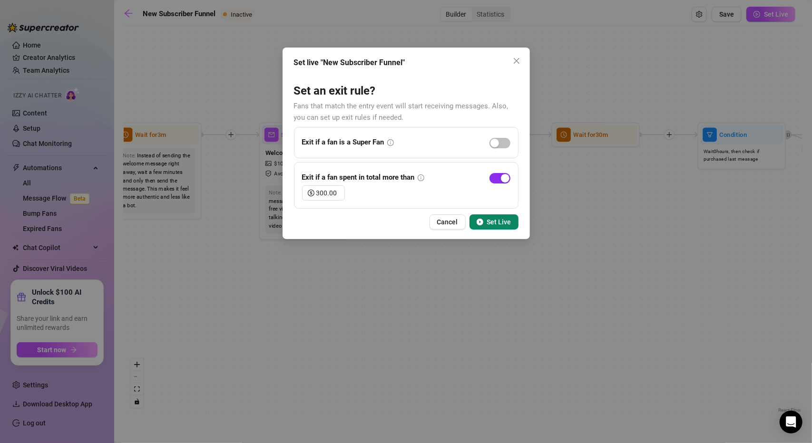
click at [501, 181] on div "button" at bounding box center [505, 178] width 9 height 9
click at [500, 223] on span "Set Live" at bounding box center [499, 222] width 24 height 8
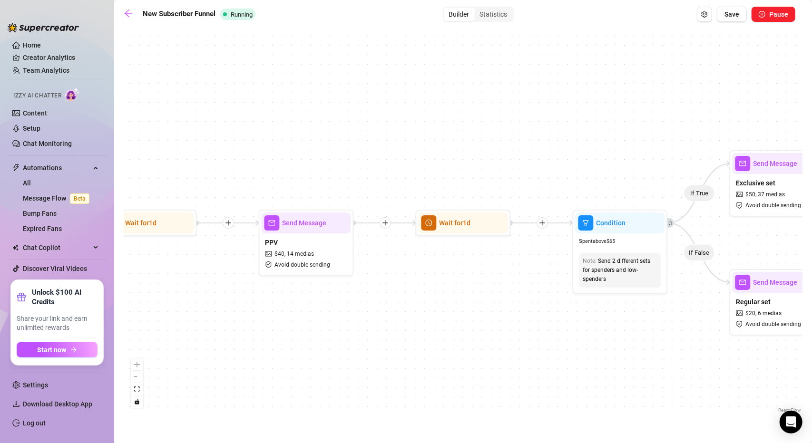
scroll to position [0, 47]
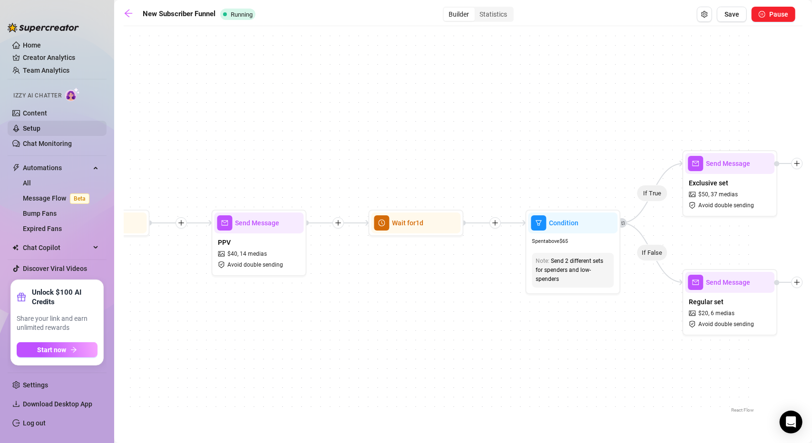
click at [40, 125] on link "Setup" at bounding box center [32, 129] width 18 height 8
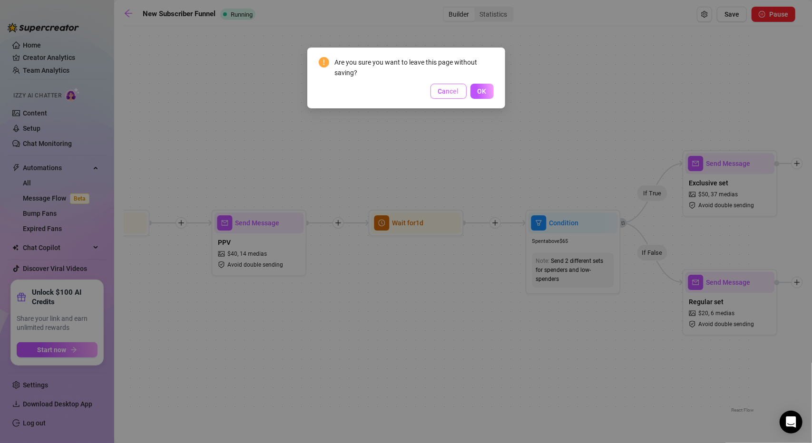
click at [444, 91] on span "Cancel" at bounding box center [448, 92] width 21 height 8
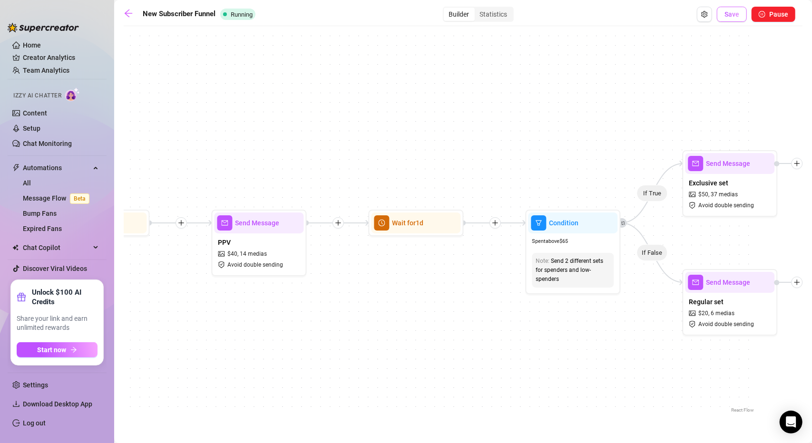
click at [744, 15] on button "Save" at bounding box center [732, 14] width 30 height 15
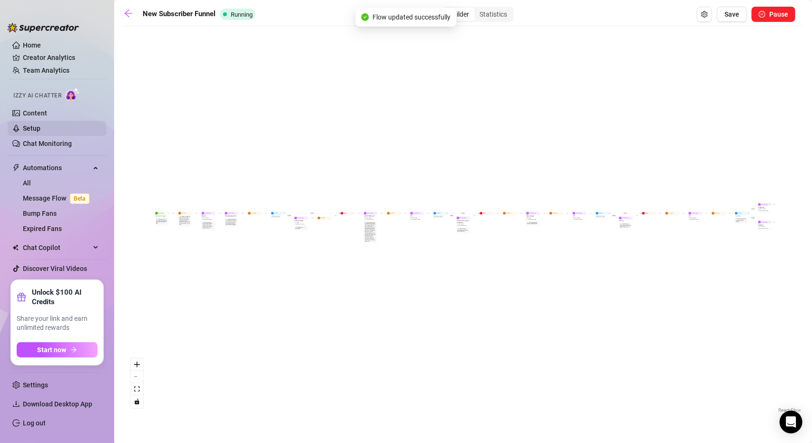
click at [40, 128] on link "Setup" at bounding box center [32, 129] width 18 height 8
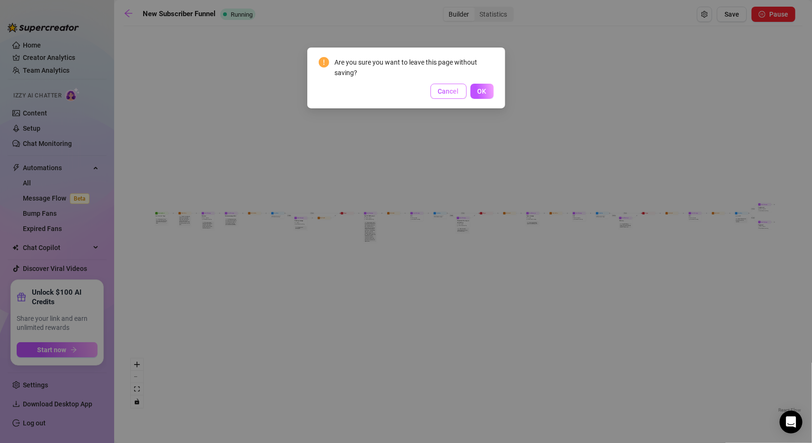
click at [461, 94] on button "Cancel" at bounding box center [449, 91] width 36 height 15
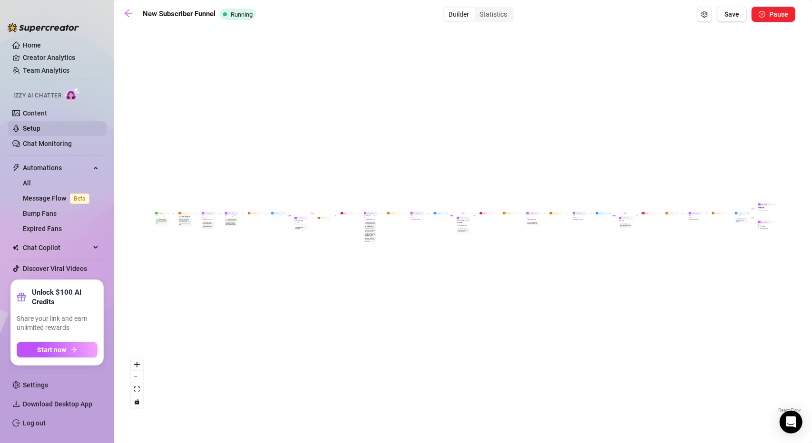
click at [40, 125] on link "Setup" at bounding box center [32, 129] width 18 height 8
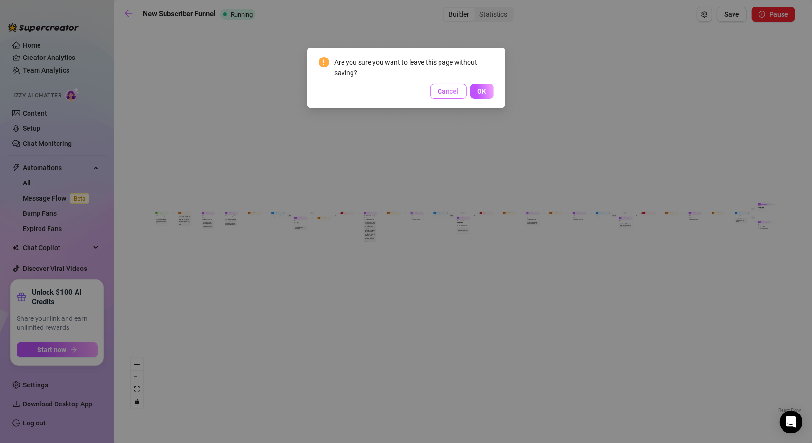
click at [438, 95] on button "Cancel" at bounding box center [449, 91] width 36 height 15
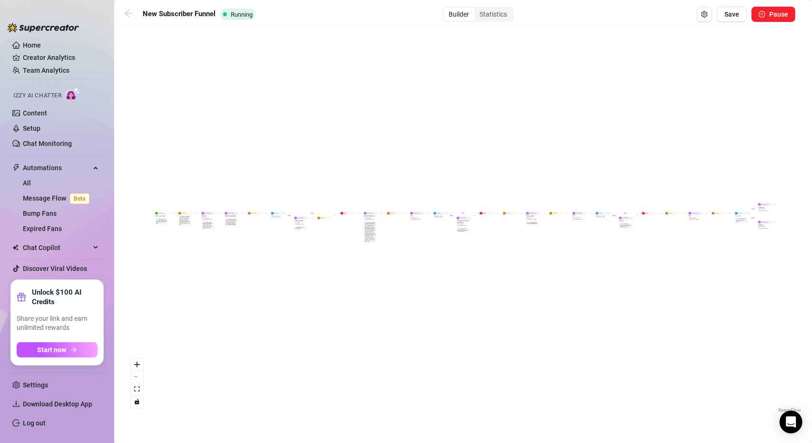
click at [131, 13] on icon "arrow-left" at bounding box center [129, 14] width 8 height 8
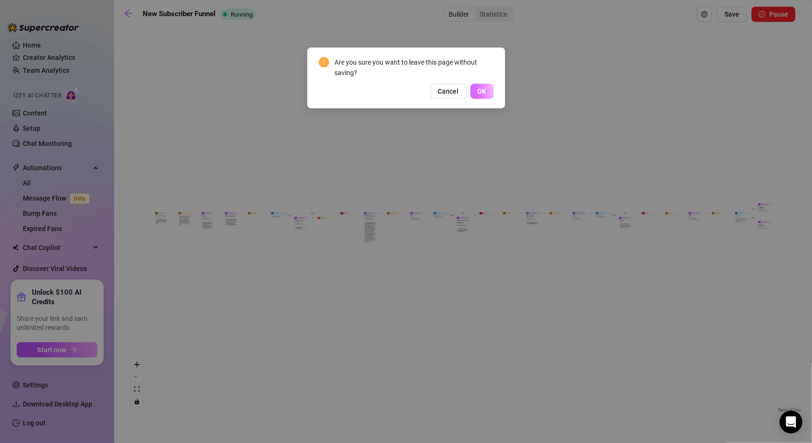
click at [478, 88] on span "OK" at bounding box center [482, 92] width 9 height 8
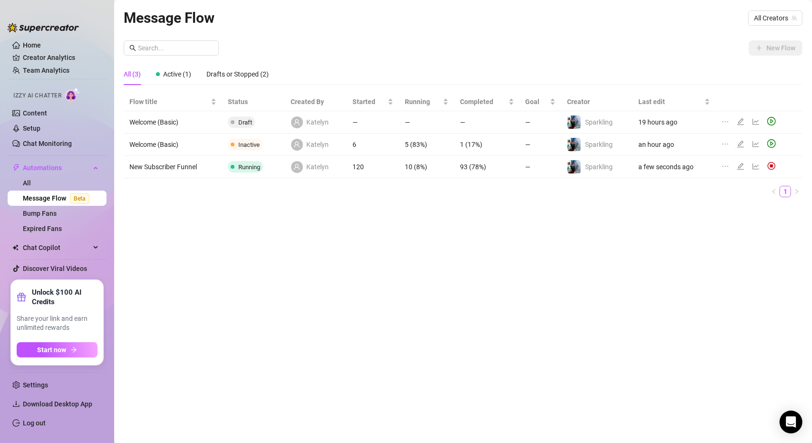
click at [39, 197] on link "Message Flow Beta" at bounding box center [58, 199] width 70 height 8
click at [769, 163] on img at bounding box center [771, 166] width 9 height 9
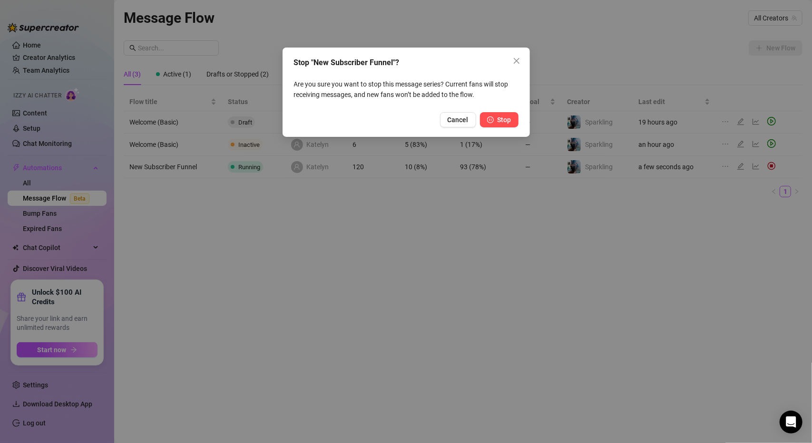
click at [494, 120] on button "Stop" at bounding box center [499, 119] width 39 height 15
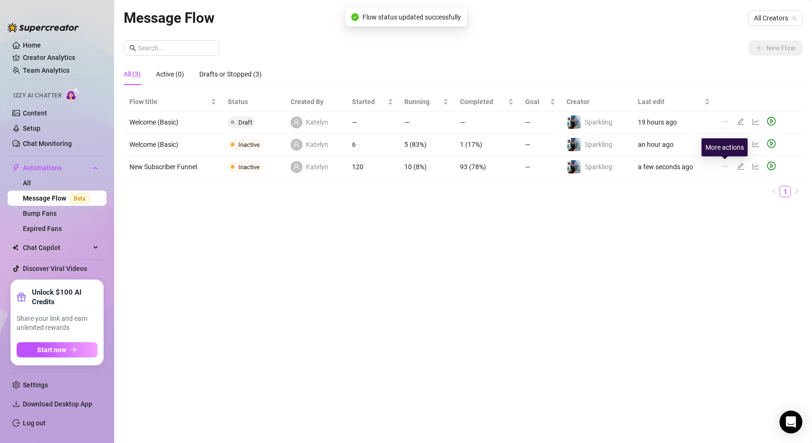
click at [727, 166] on icon "ellipsis" at bounding box center [726, 166] width 6 height 1
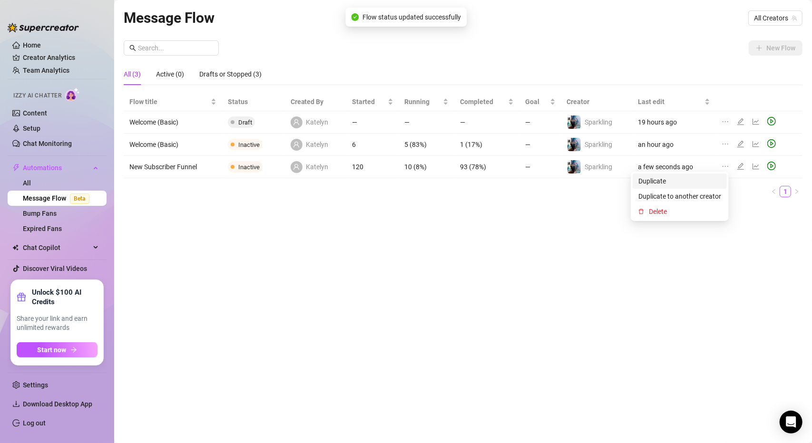
click at [703, 183] on span "Duplicate" at bounding box center [679, 181] width 83 height 10
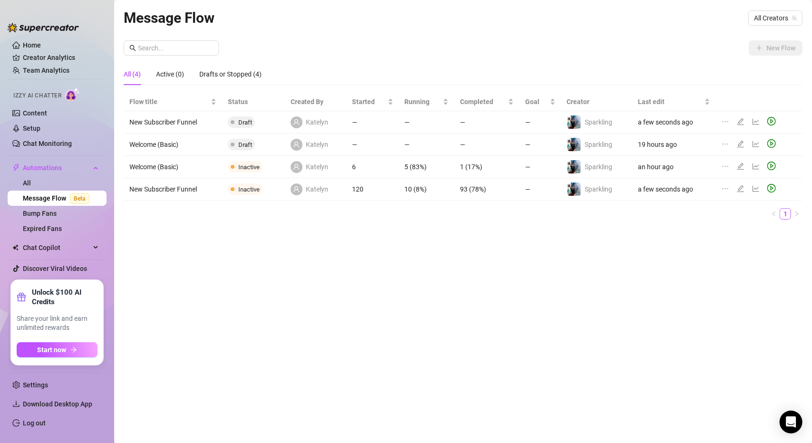
click at [772, 121] on icon "play-circle" at bounding box center [771, 121] width 3 height 4
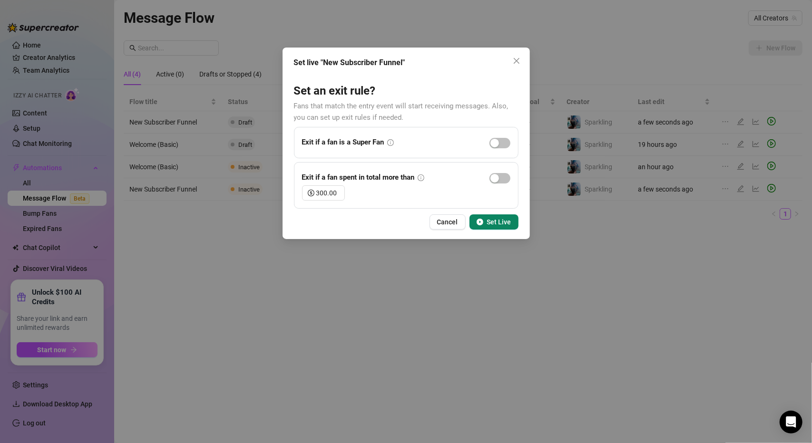
click at [499, 220] on span "Set Live" at bounding box center [499, 222] width 24 height 8
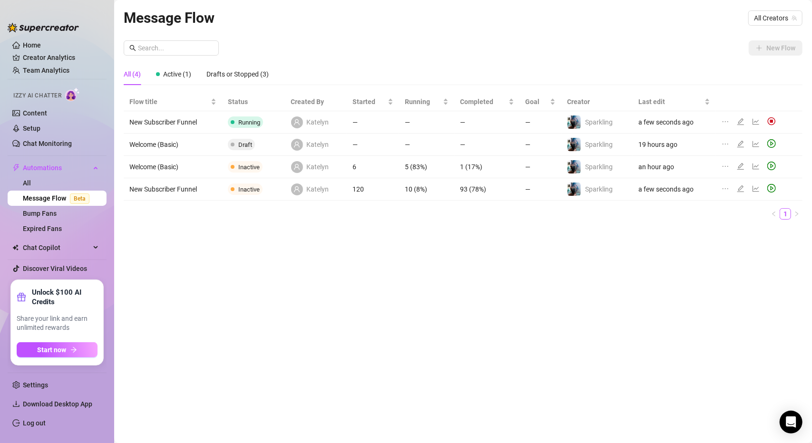
click at [726, 188] on icon "ellipsis" at bounding box center [726, 189] width 8 height 8
click at [671, 235] on span "Delete" at bounding box center [685, 234] width 72 height 10
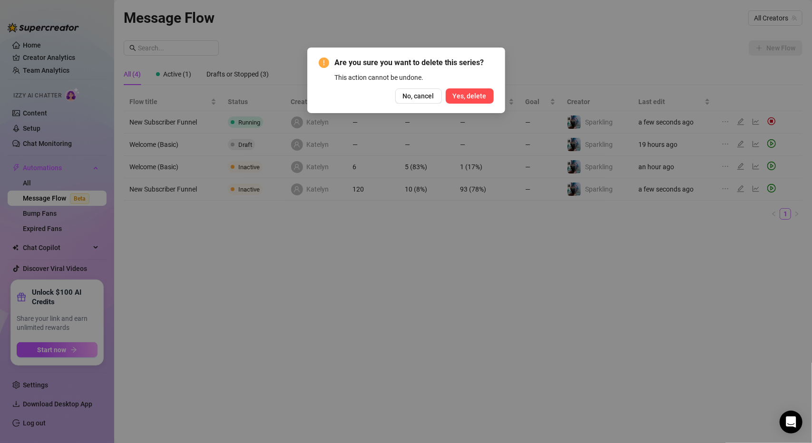
click at [467, 98] on span "Yes, delete" at bounding box center [470, 96] width 34 height 8
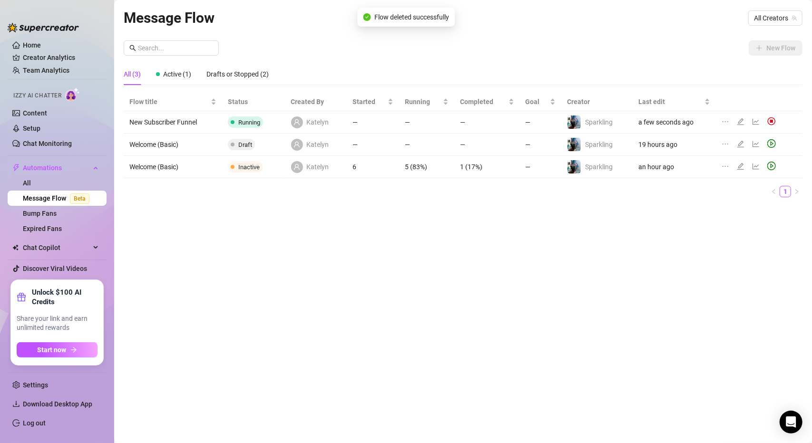
click at [726, 167] on icon "ellipsis" at bounding box center [726, 167] width 8 height 8
click at [684, 216] on span "Delete" at bounding box center [685, 211] width 72 height 10
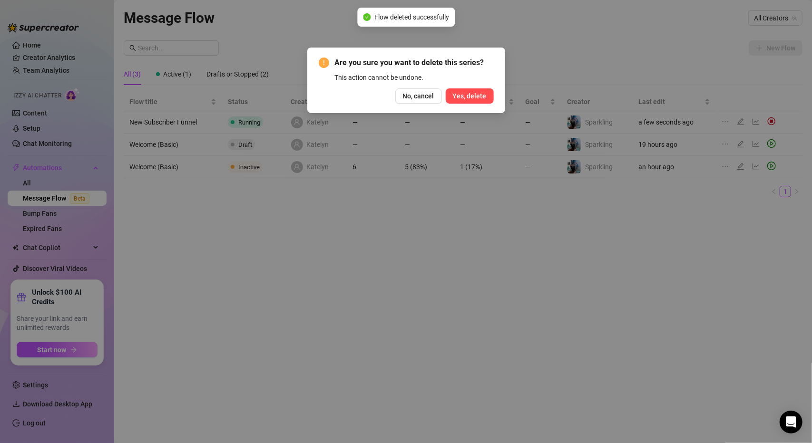
click at [462, 100] on button "Yes, delete" at bounding box center [470, 95] width 48 height 15
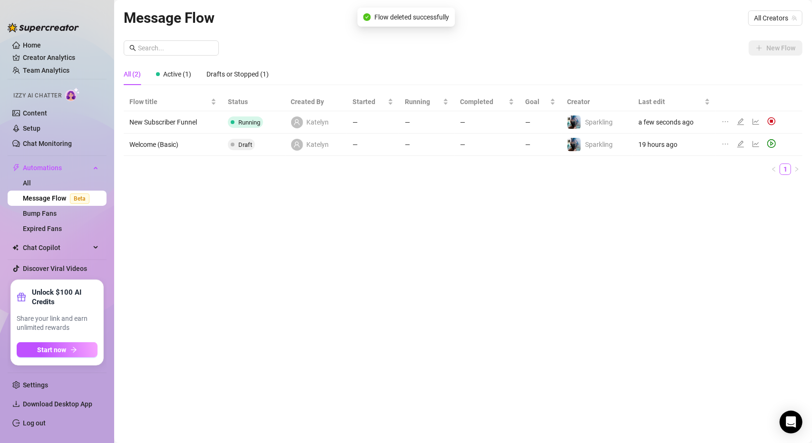
click at [726, 143] on icon "ellipsis" at bounding box center [726, 144] width 8 height 8
click at [693, 191] on span "Delete" at bounding box center [685, 189] width 72 height 10
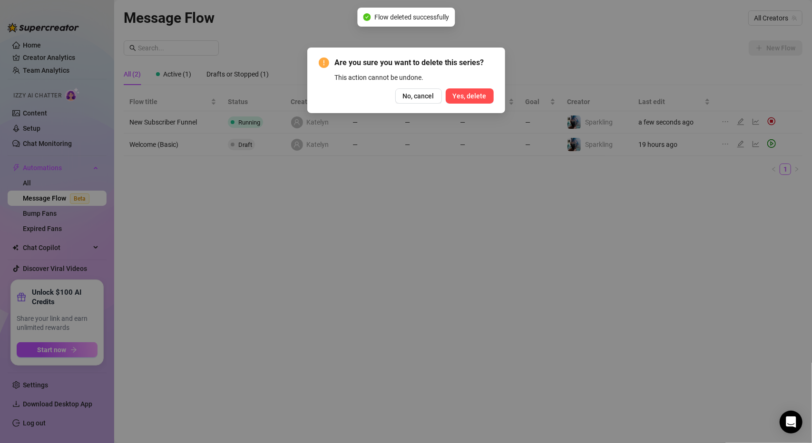
click at [488, 98] on button "Yes, delete" at bounding box center [470, 95] width 48 height 15
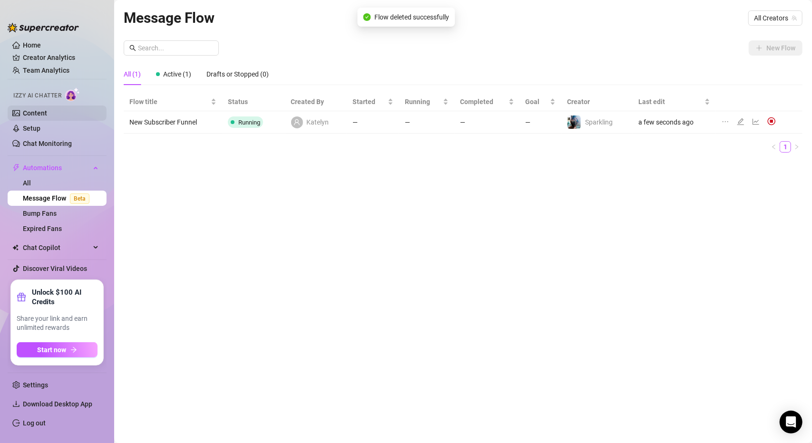
click at [47, 109] on link "Content" at bounding box center [35, 113] width 24 height 8
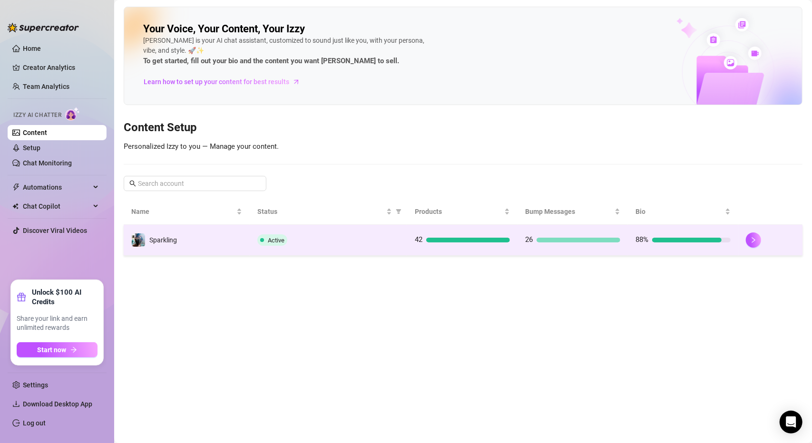
click at [407, 237] on td "42" at bounding box center [462, 240] width 110 height 31
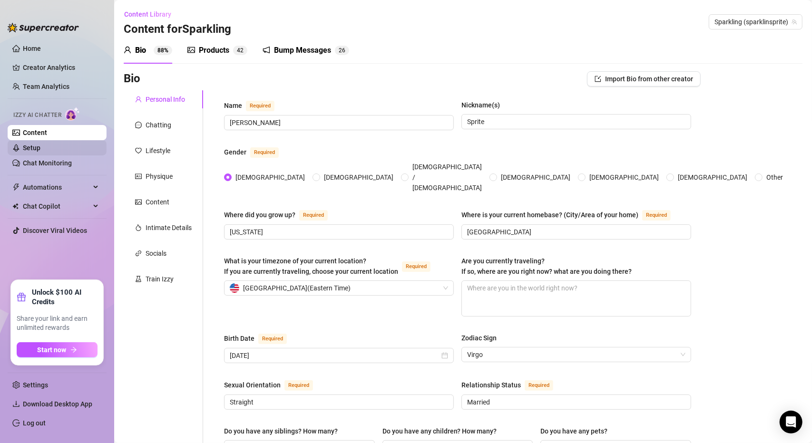
click at [40, 147] on link "Setup" at bounding box center [32, 148] width 18 height 8
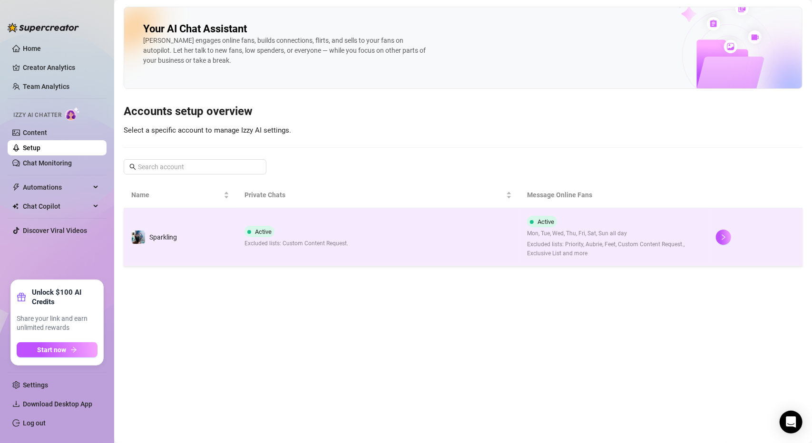
click at [338, 216] on td "Active Excluded lists: Custom Content Request." at bounding box center [378, 237] width 283 height 58
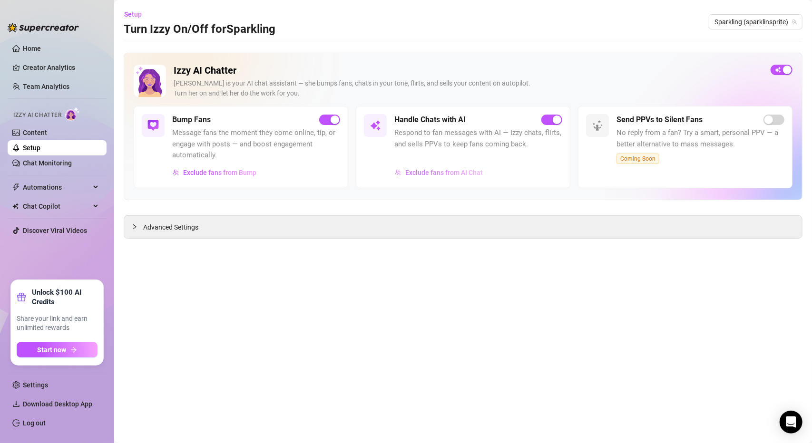
click at [445, 171] on span "Exclude fans from AI Chat" at bounding box center [444, 173] width 78 height 8
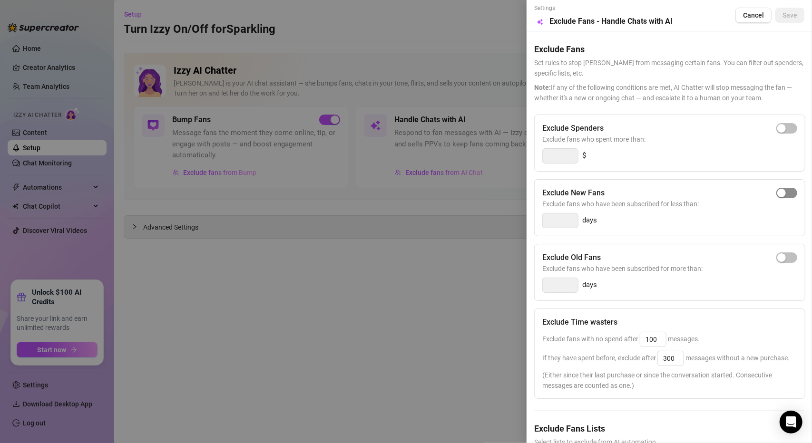
click at [777, 193] on div "button" at bounding box center [781, 193] width 9 height 9
drag, startPoint x: 558, startPoint y: 222, endPoint x: 537, endPoint y: 221, distance: 21.0
click at [537, 221] on div "Exclude New Fans Exclude fans who have been subscribed for less than: 3 days" at bounding box center [669, 207] width 271 height 57
click at [777, 195] on div "button" at bounding box center [781, 193] width 9 height 9
drag, startPoint x: 561, startPoint y: 223, endPoint x: 551, endPoint y: 222, distance: 10.6
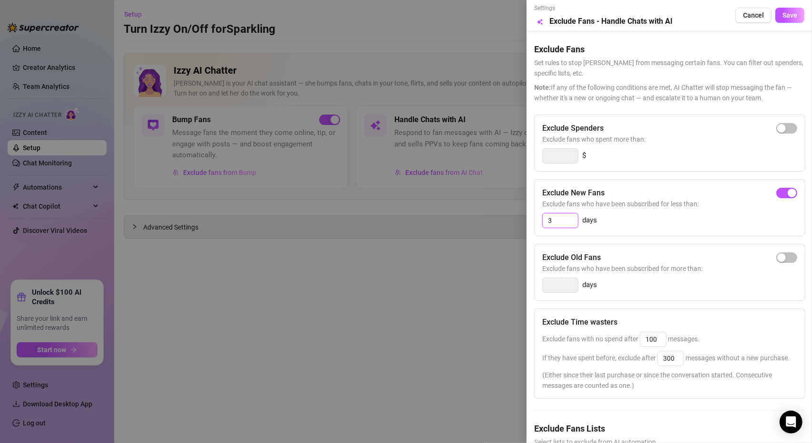
click at [551, 222] on input "3" at bounding box center [560, 221] width 35 height 14
click at [552, 219] on input "35" at bounding box center [560, 221] width 35 height 14
click at [622, 216] on div "5 days" at bounding box center [669, 220] width 255 height 15
click at [786, 18] on span "Save" at bounding box center [790, 15] width 15 height 8
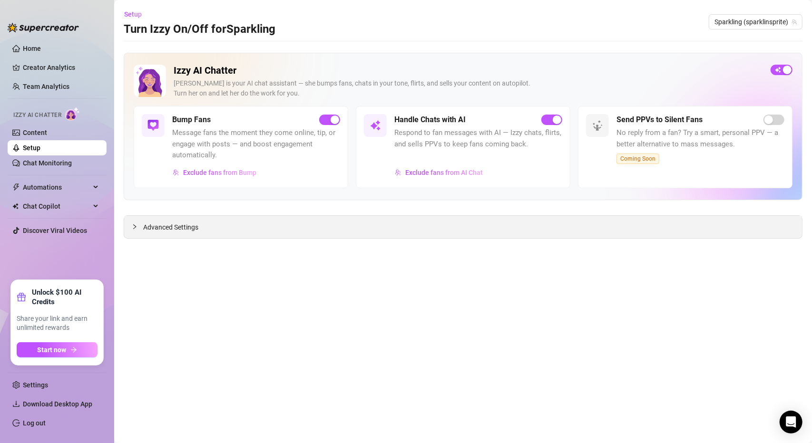
click at [159, 229] on span "Advanced Settings" at bounding box center [170, 227] width 55 height 10
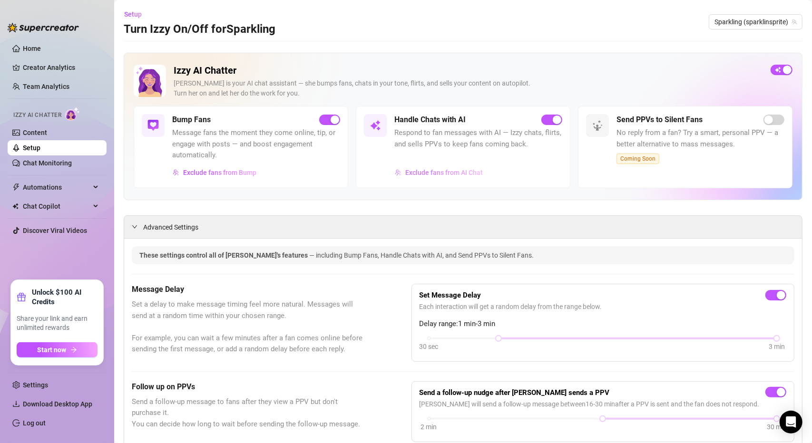
click at [451, 173] on span "Exclude fans from AI Chat" at bounding box center [444, 173] width 78 height 8
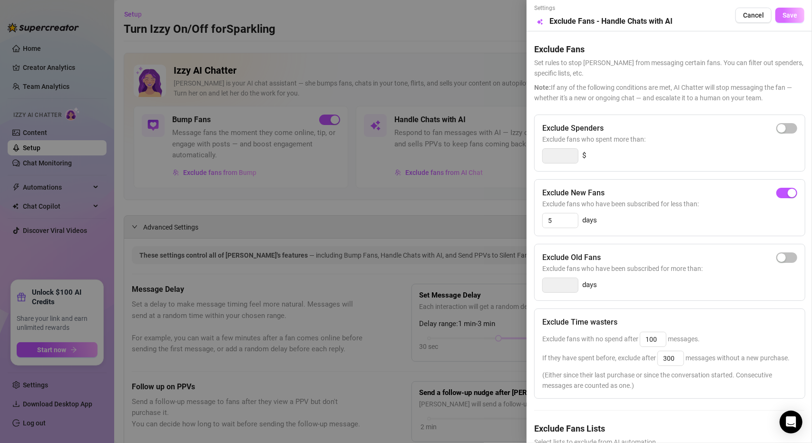
click at [783, 17] on span "Save" at bounding box center [790, 15] width 15 height 8
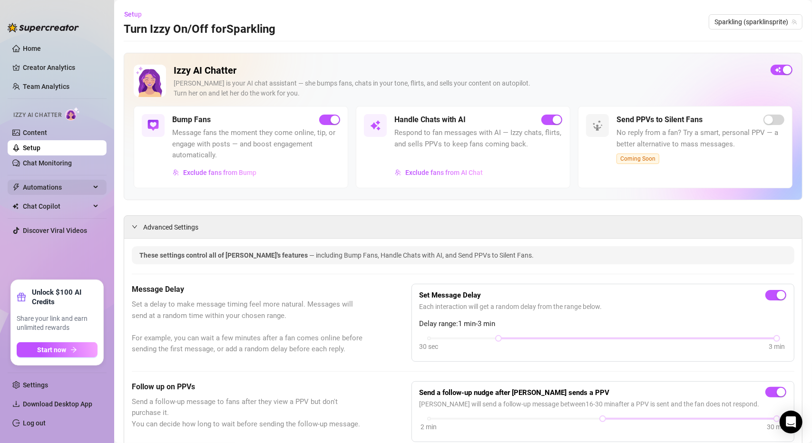
click at [66, 189] on span "Automations" at bounding box center [57, 187] width 68 height 15
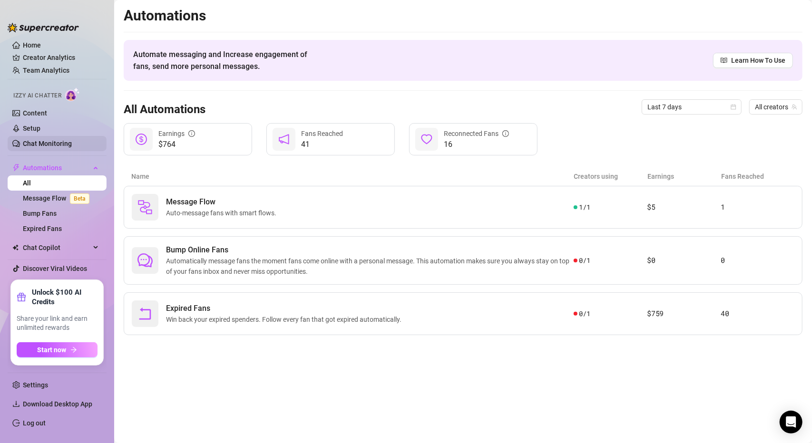
click at [60, 142] on link "Chat Monitoring" at bounding box center [47, 144] width 49 height 8
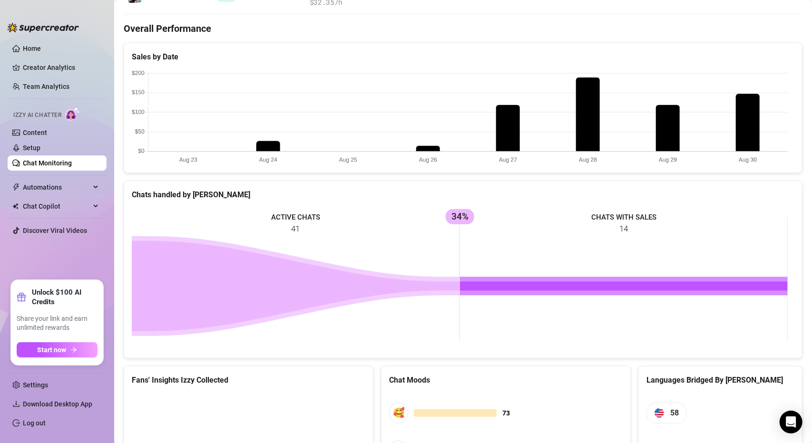
scroll to position [368, 0]
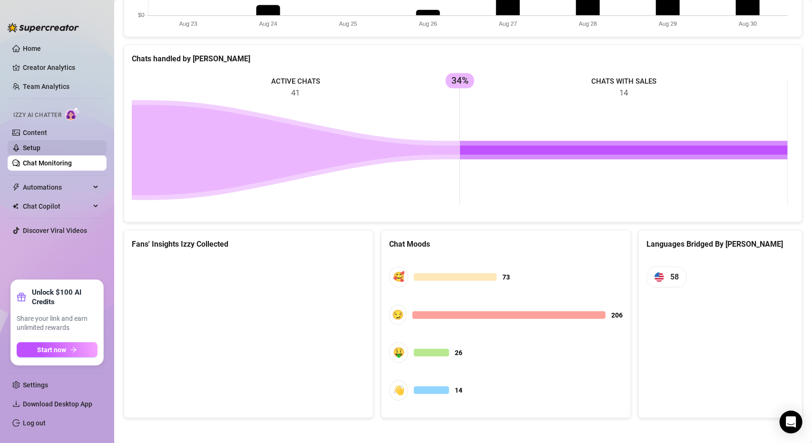
click at [38, 149] on link "Setup" at bounding box center [32, 148] width 18 height 8
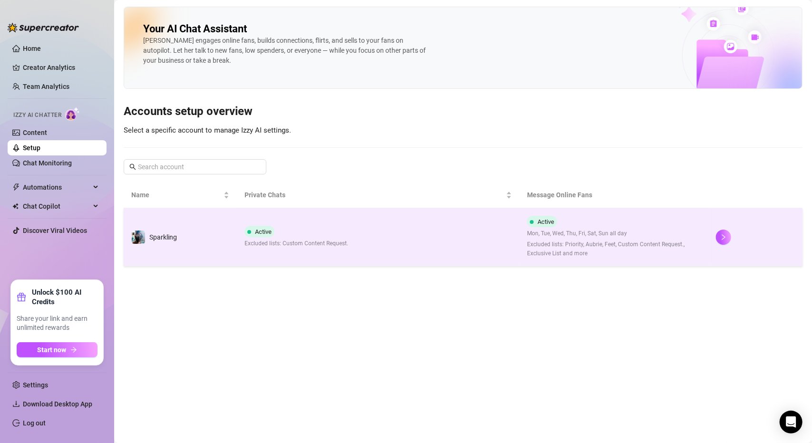
click at [403, 230] on td "Active Excluded lists: Custom Content Request." at bounding box center [378, 237] width 283 height 58
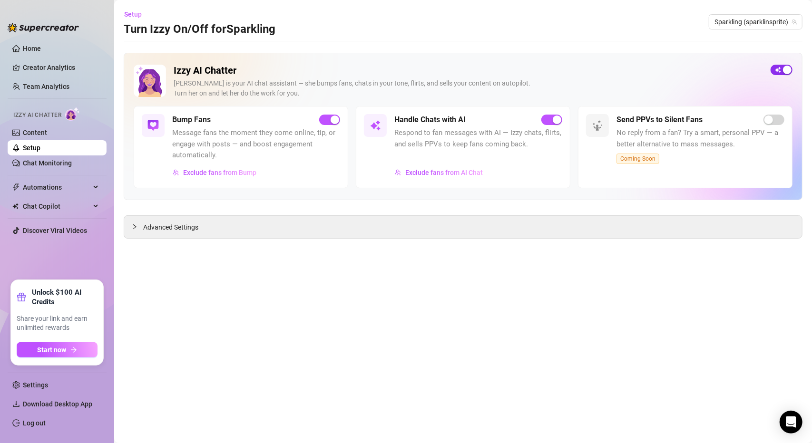
click at [781, 69] on span "button" at bounding box center [782, 70] width 22 height 10
